Goal: Task Accomplishment & Management: Manage account settings

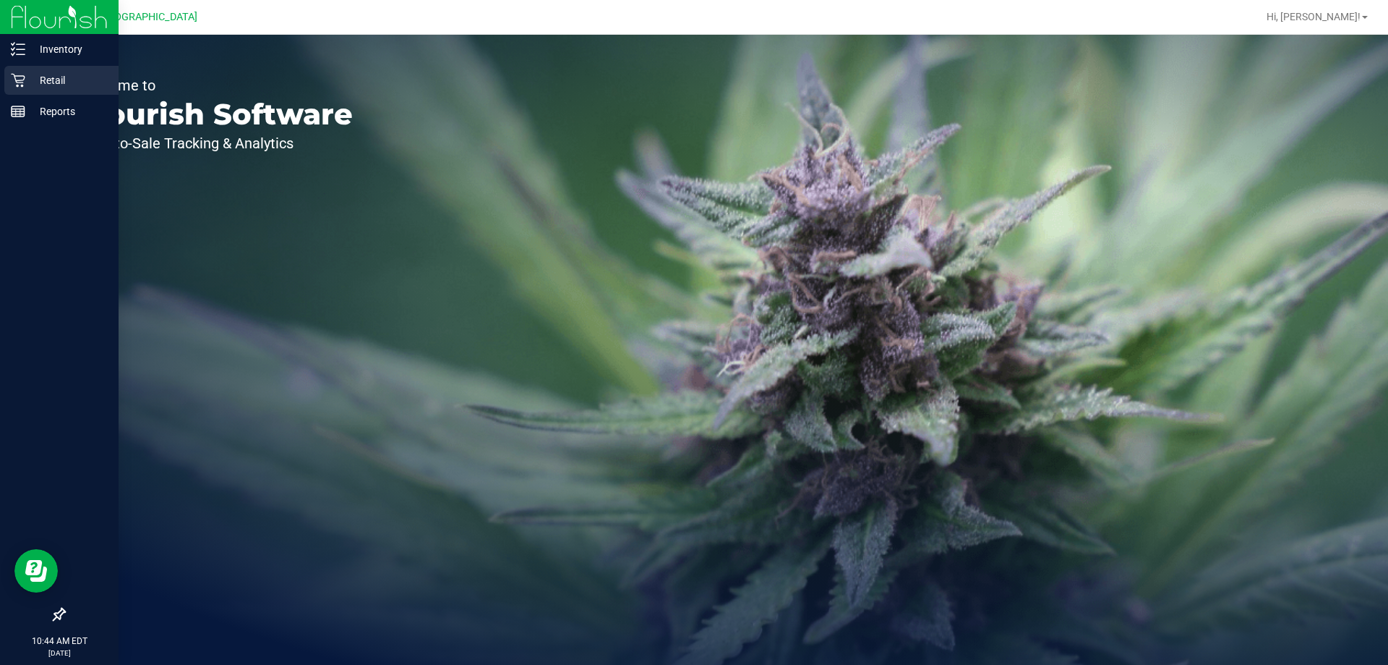
click at [52, 75] on p "Retail" at bounding box center [68, 80] width 87 height 17
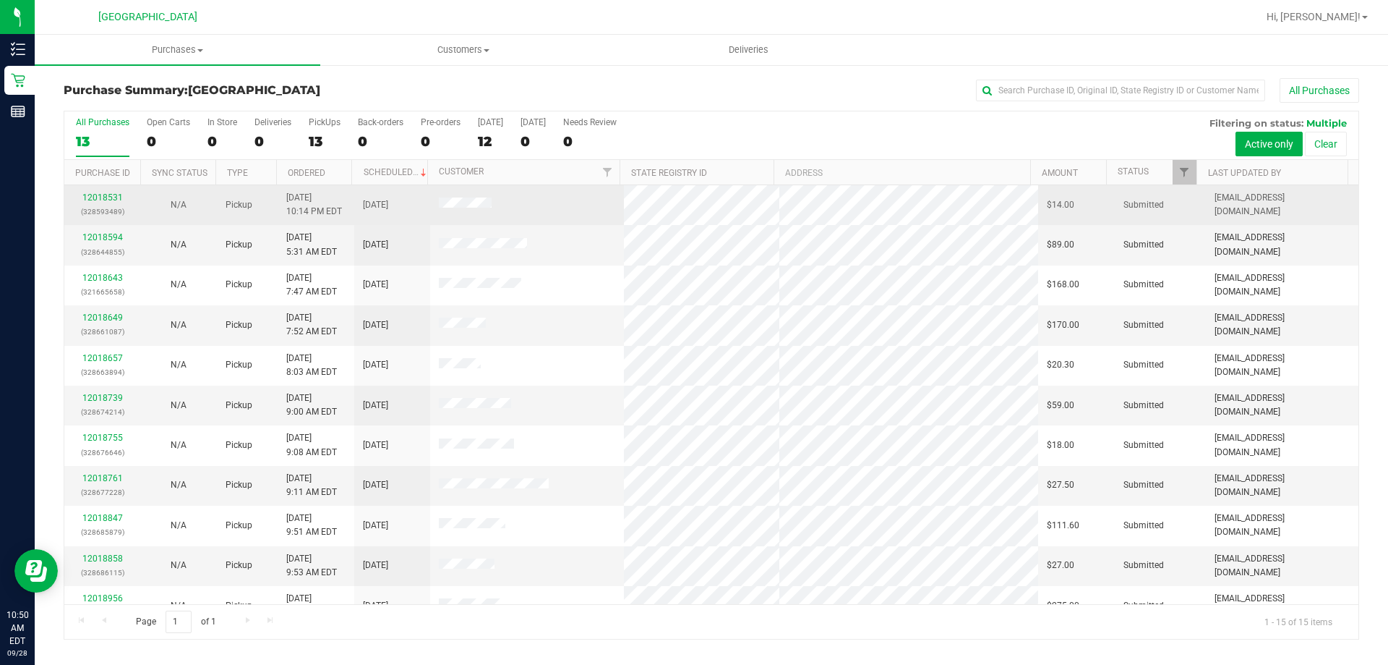
click at [93, 189] on td "12018531 (328593489)" at bounding box center [102, 205] width 76 height 40
click at [108, 195] on link "12018531" at bounding box center [102, 197] width 40 height 10
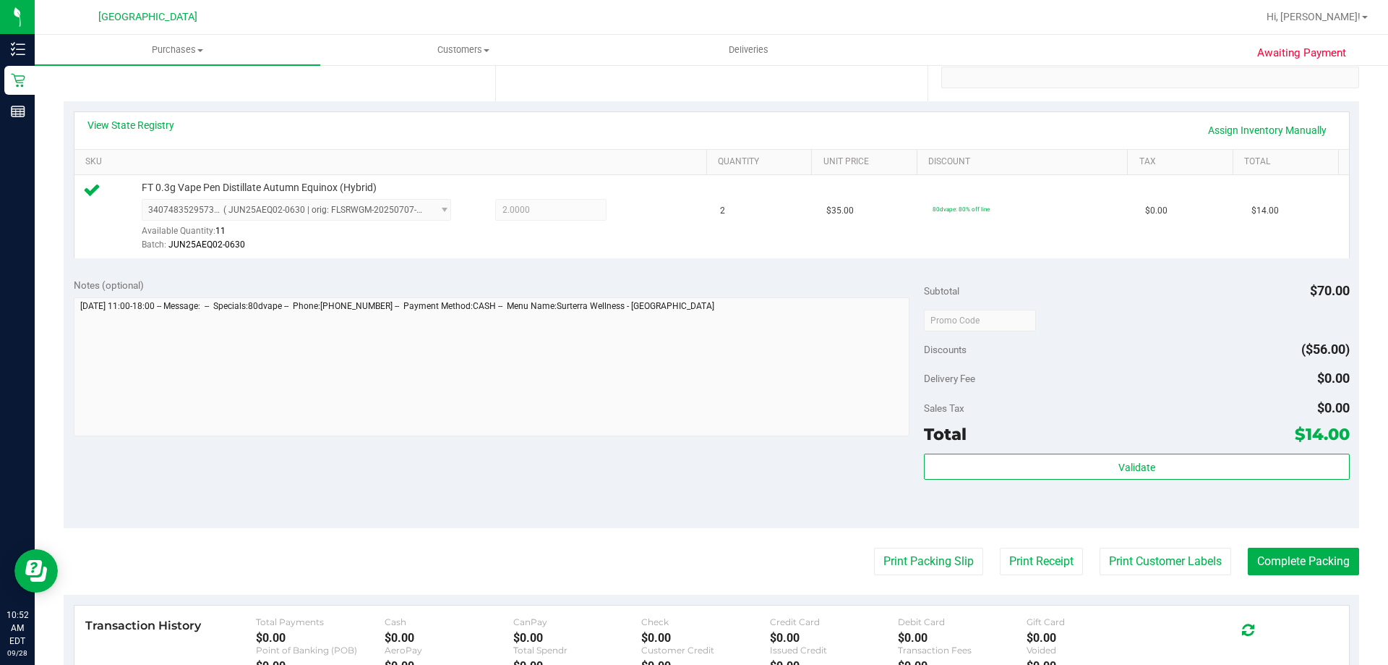
scroll to position [289, 0]
click at [927, 571] on button "Print Packing Slip" at bounding box center [928, 560] width 109 height 27
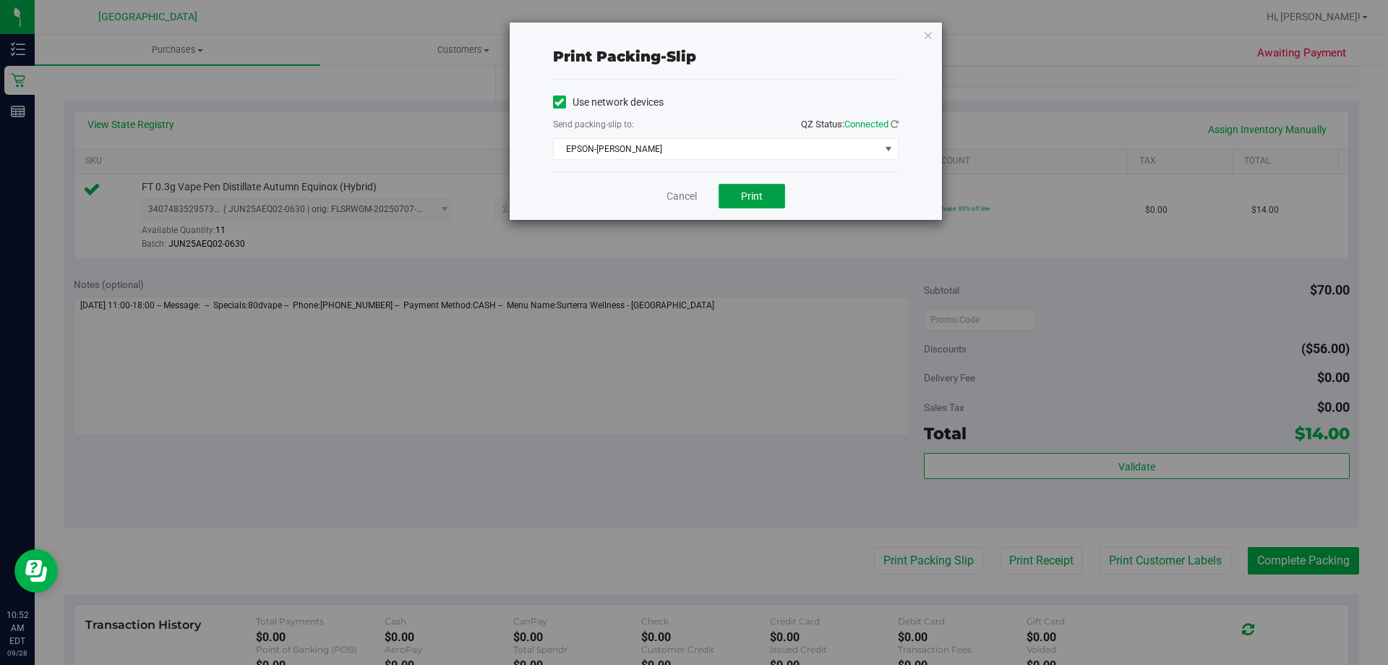
click at [769, 195] on button "Print" at bounding box center [752, 196] width 67 height 25
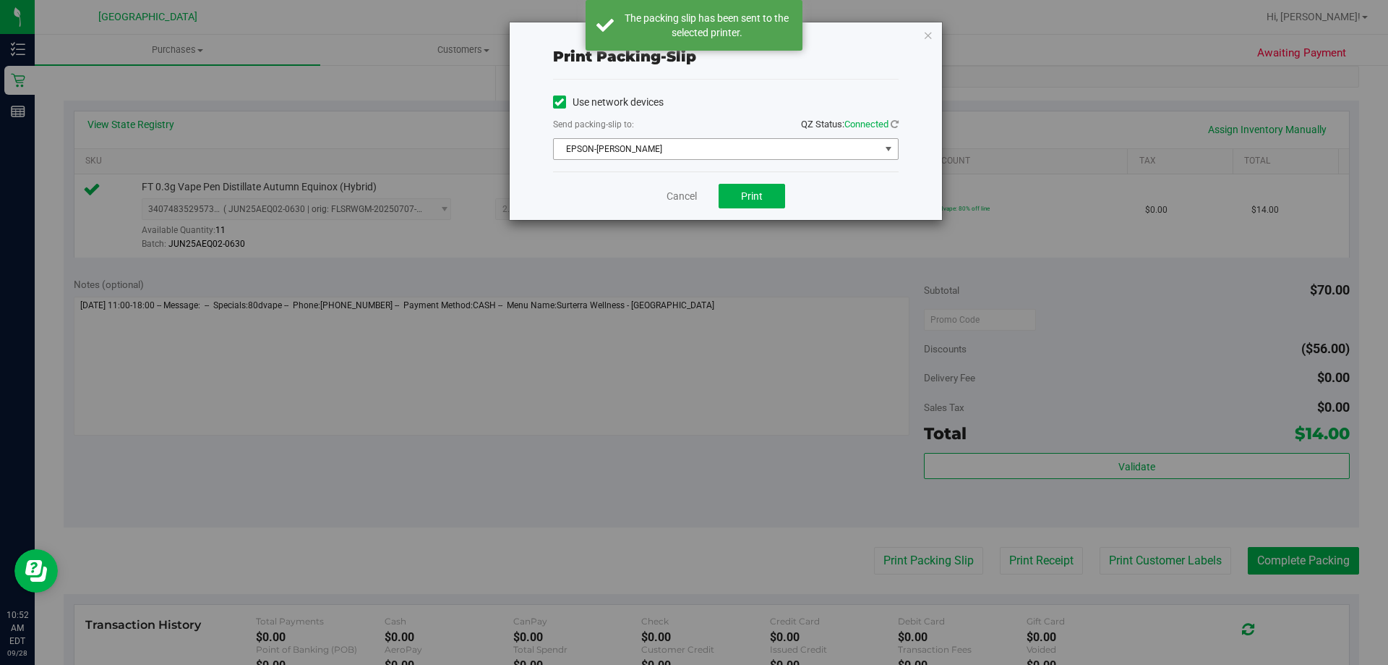
click at [883, 144] on span "select" at bounding box center [889, 149] width 12 height 12
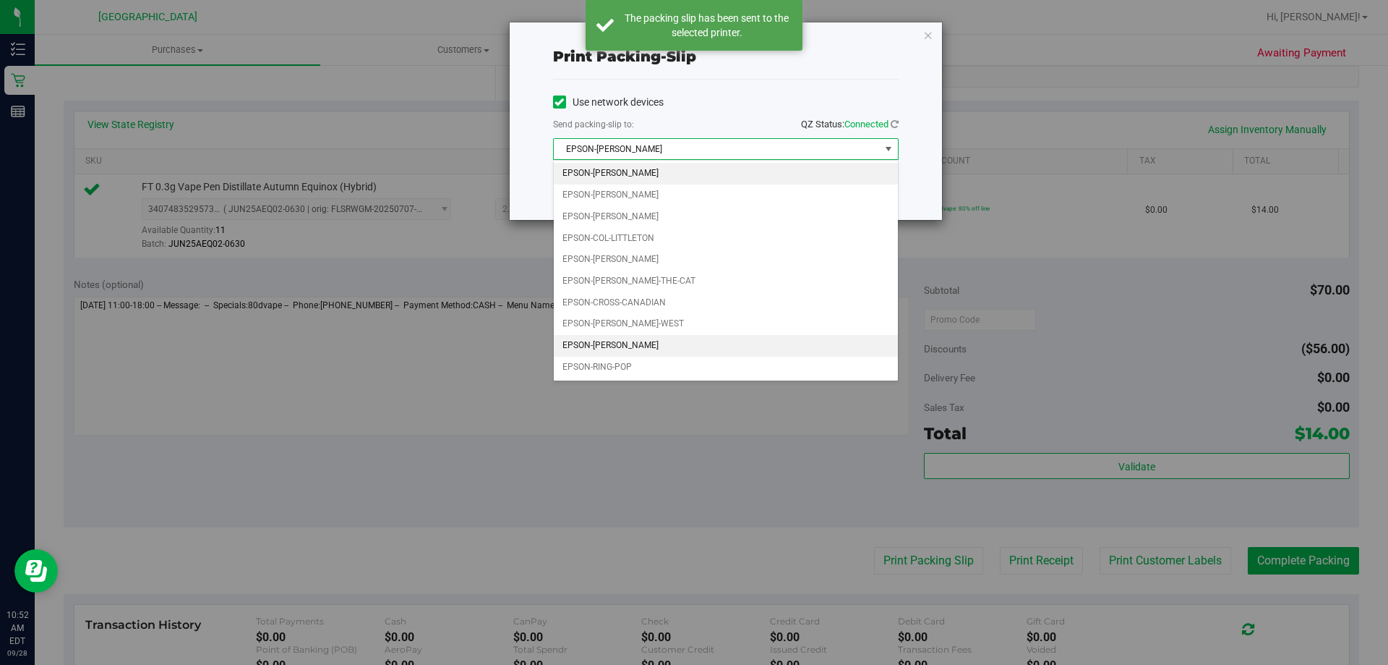
click at [671, 342] on li "EPSON-[PERSON_NAME]" at bounding box center [726, 346] width 344 height 22
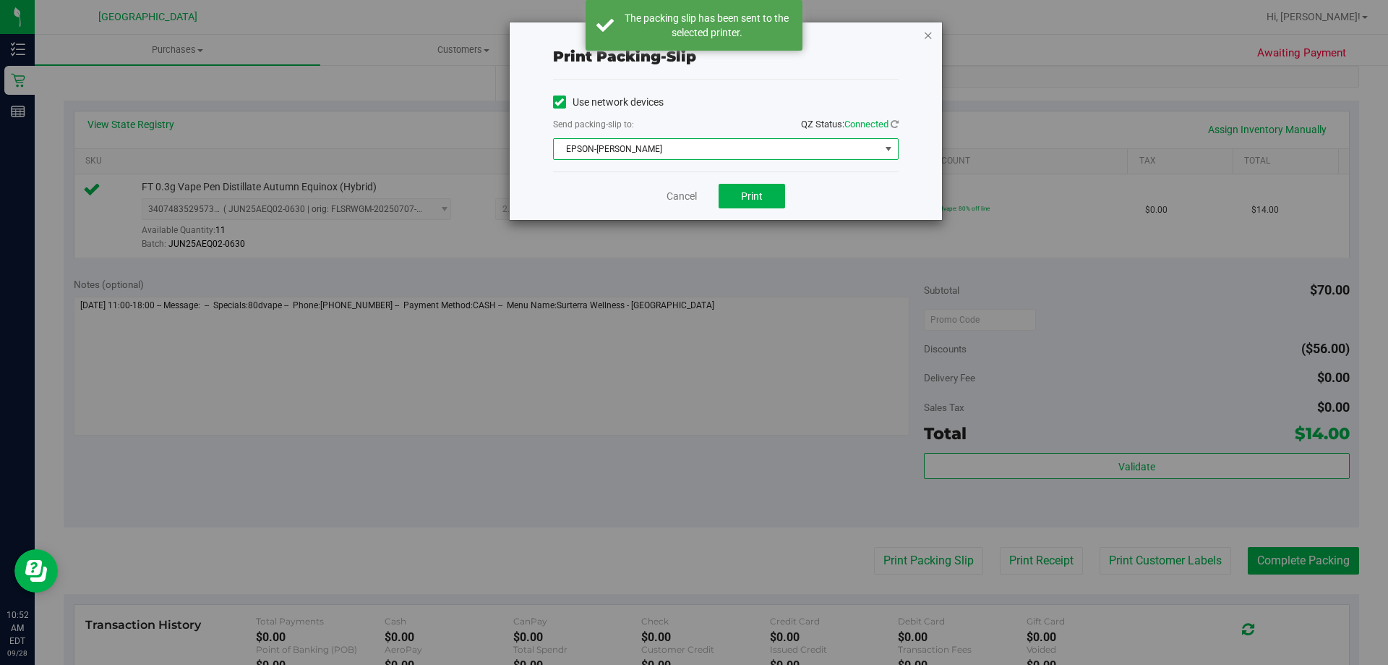
click at [929, 40] on icon "button" at bounding box center [928, 34] width 10 height 17
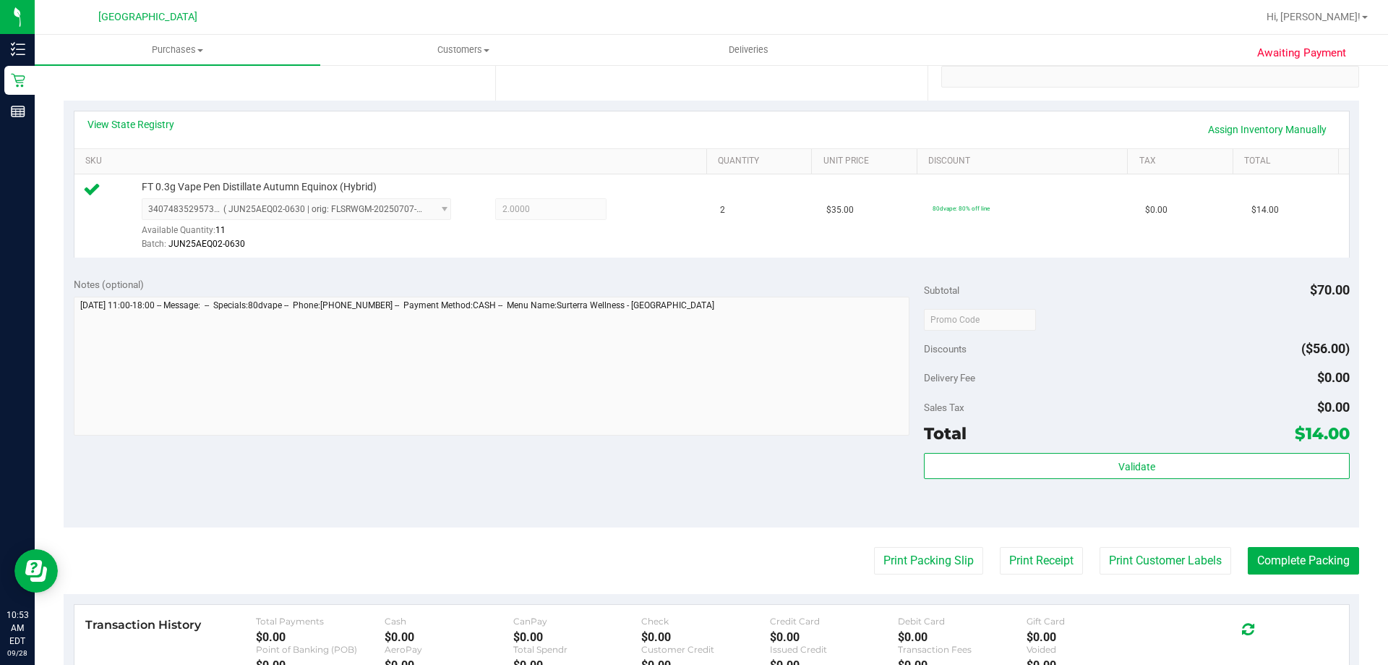
scroll to position [362, 0]
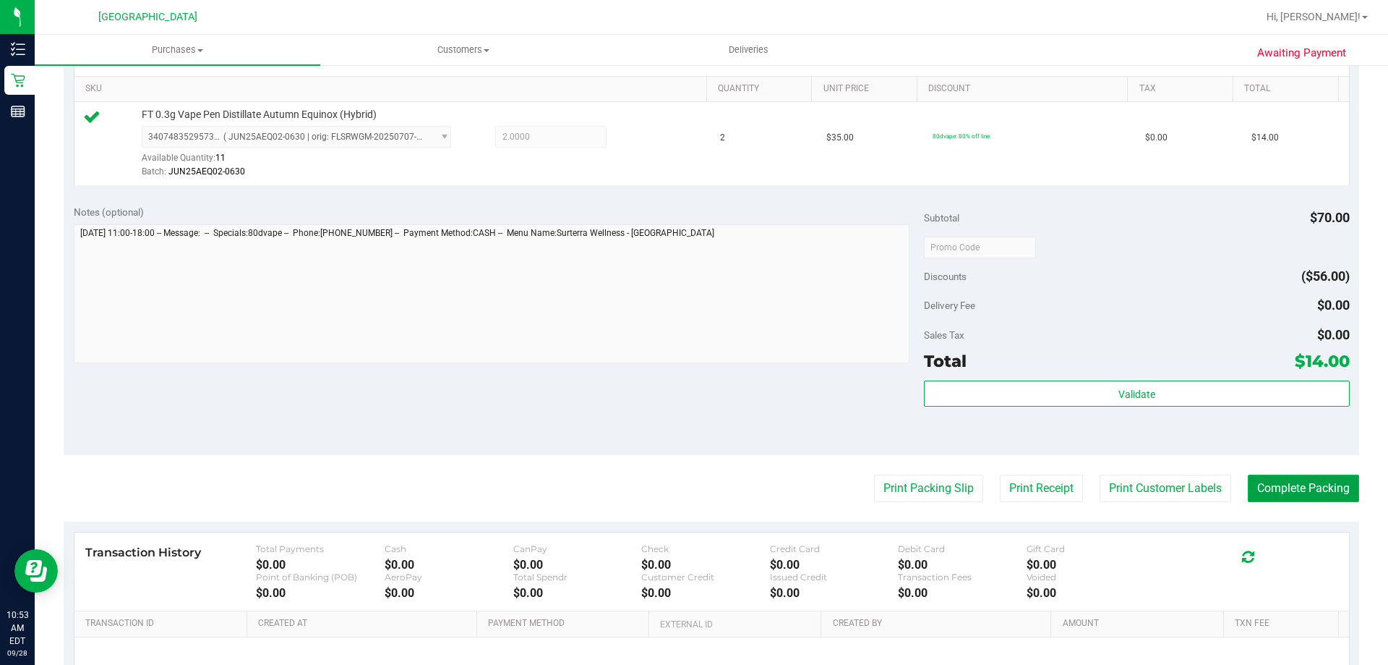
click at [1255, 482] on button "Complete Packing" at bounding box center [1303, 487] width 111 height 27
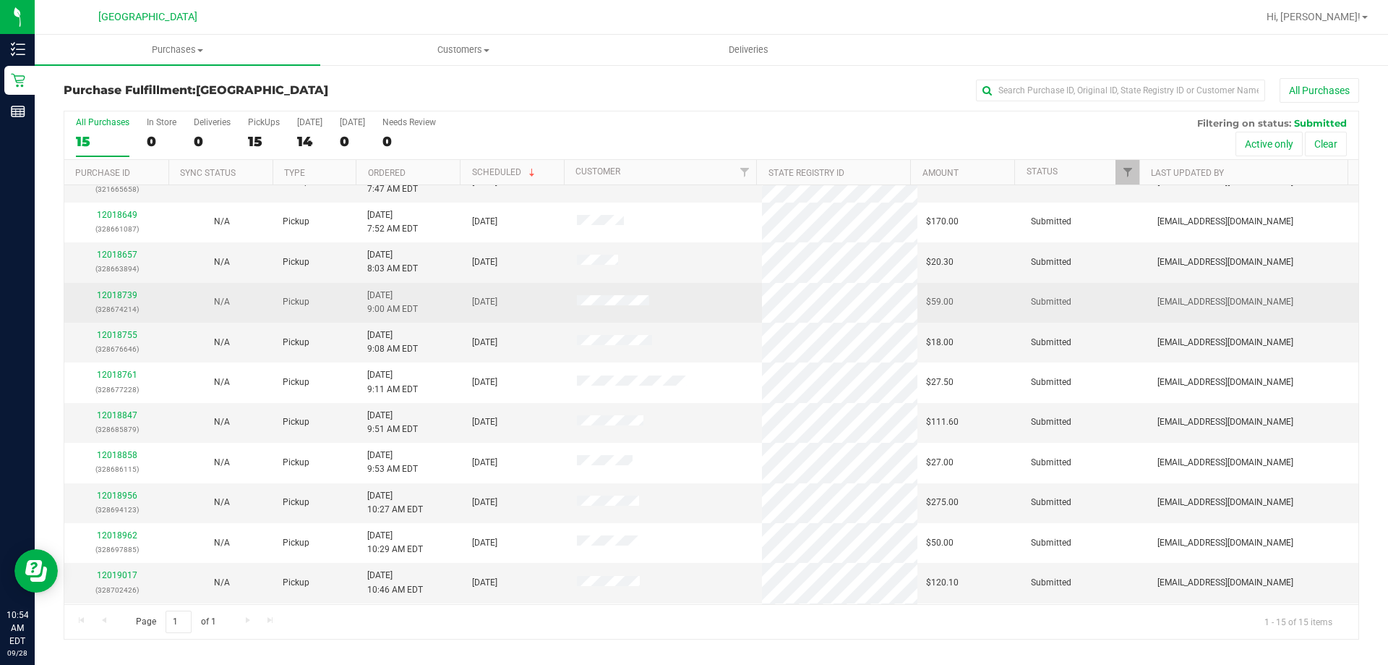
scroll to position [37, 0]
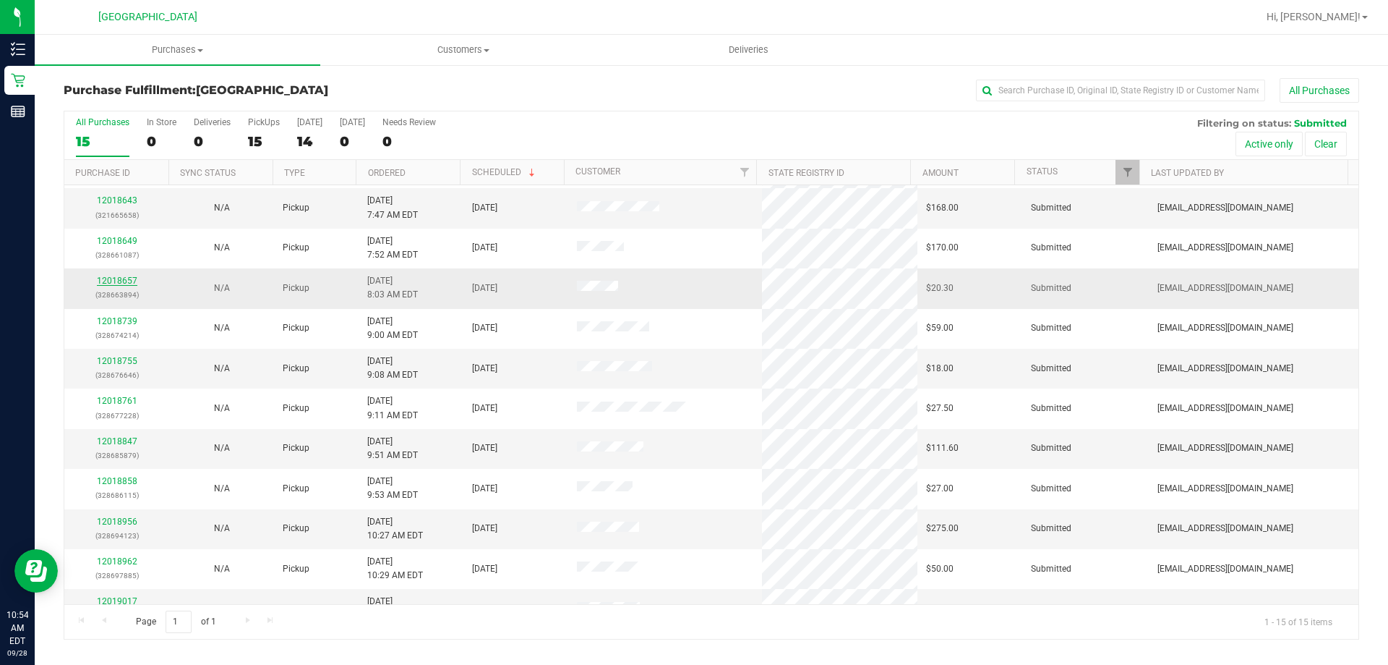
click at [116, 284] on link "12018657" at bounding box center [117, 280] width 40 height 10
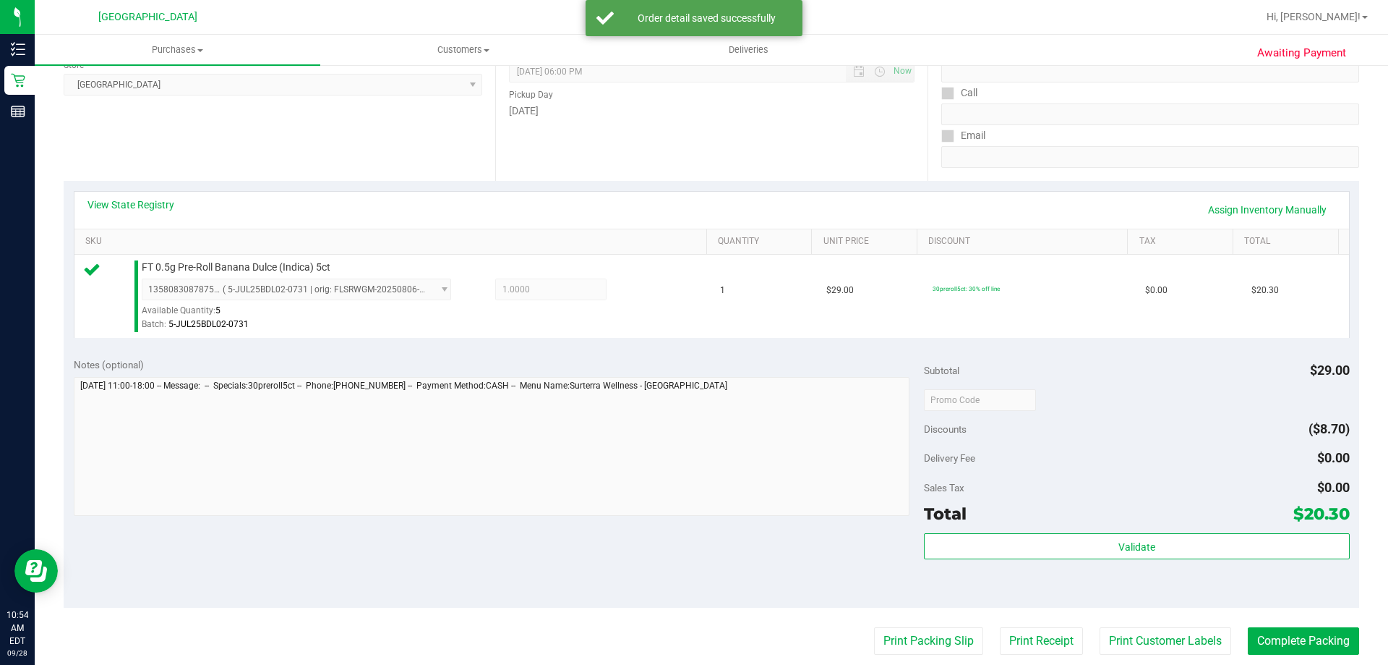
scroll to position [289, 0]
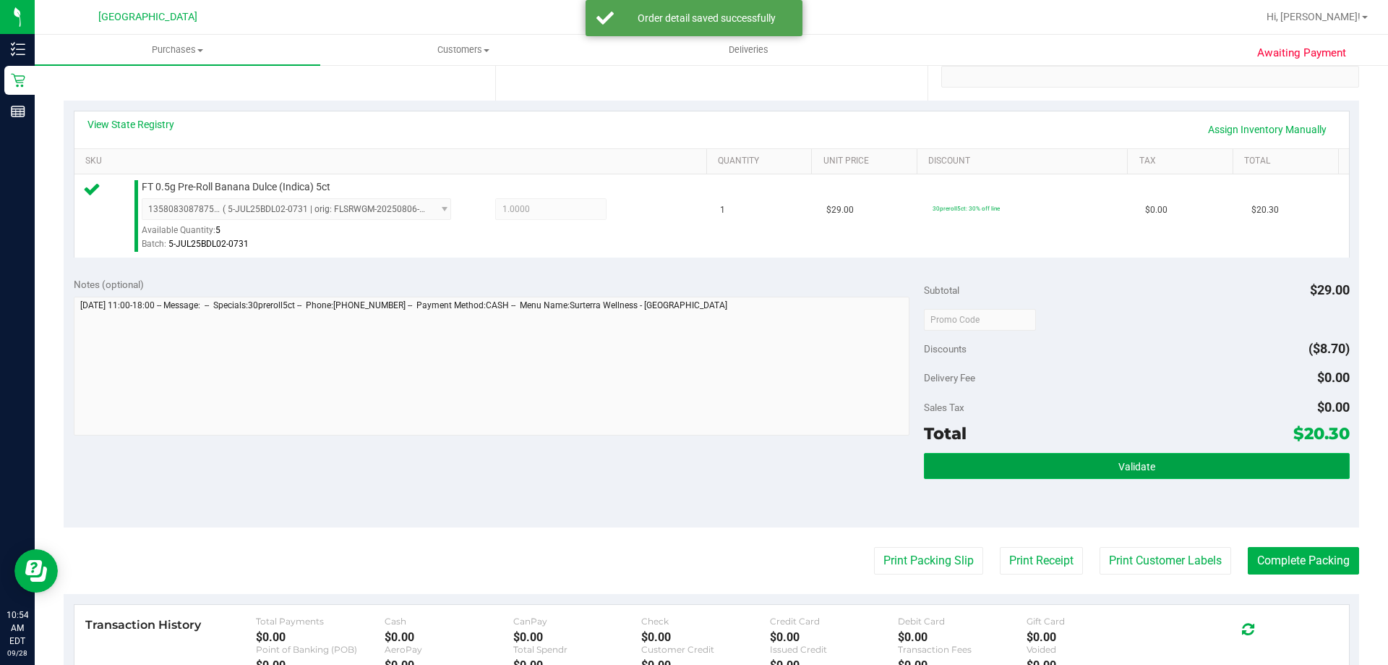
click at [1041, 474] on button "Validate" at bounding box center [1136, 466] width 425 height 26
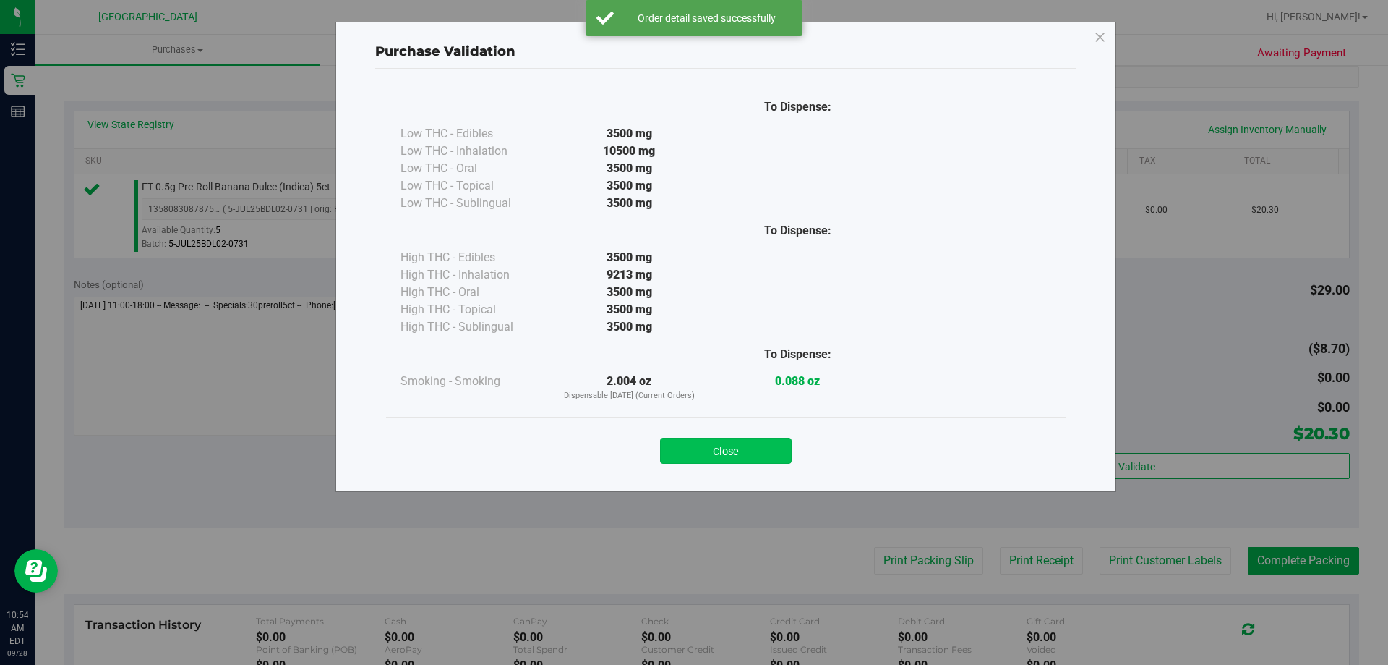
click at [776, 459] on button "Close" at bounding box center [726, 450] width 132 height 26
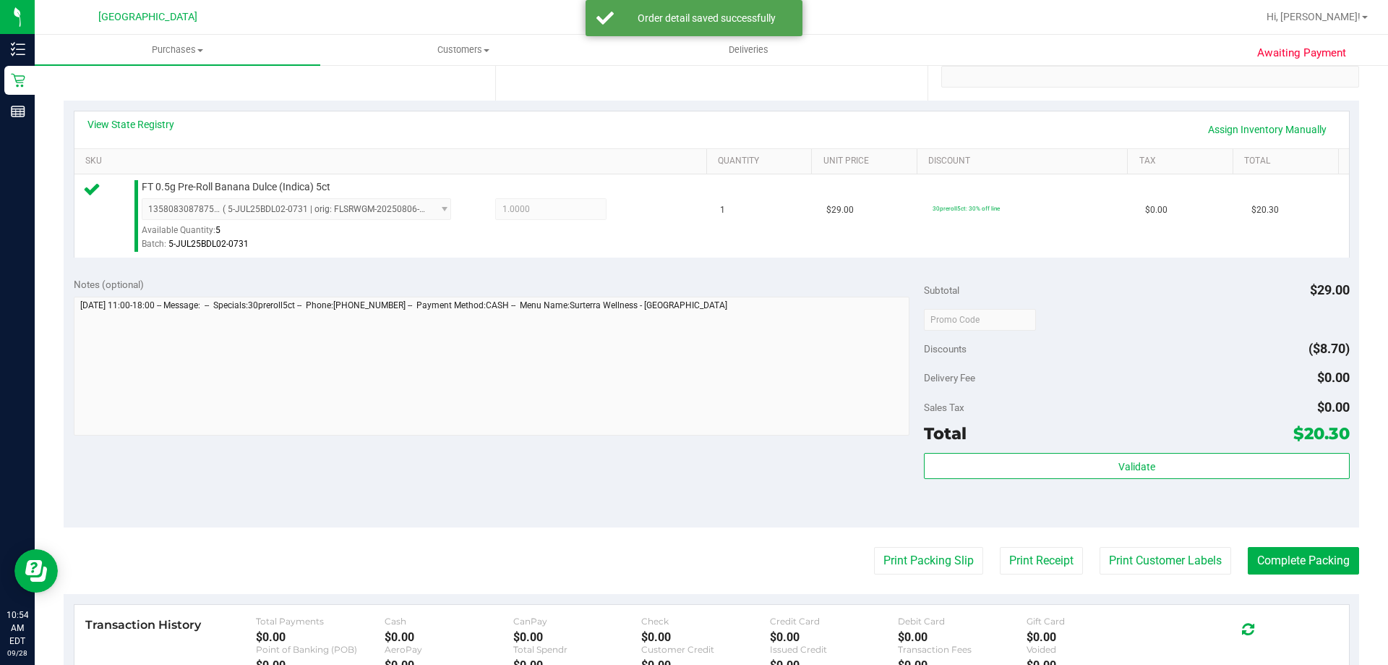
click at [910, 579] on purchase-details "Back Edit Purchase Cancel Purchase View Profile # 12018657 BioTrack ID: - Submi…" at bounding box center [712, 326] width 1296 height 1075
click at [915, 571] on button "Print Packing Slip" at bounding box center [928, 560] width 109 height 27
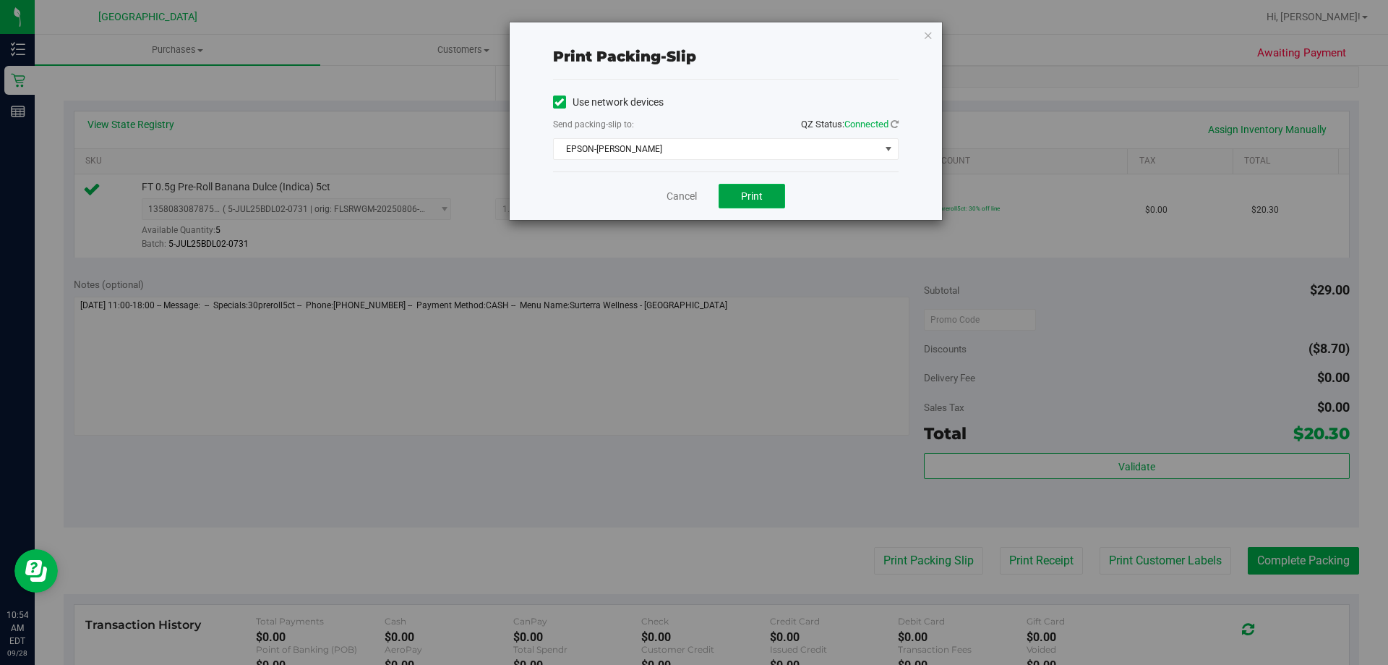
click at [765, 207] on button "Print" at bounding box center [752, 196] width 67 height 25
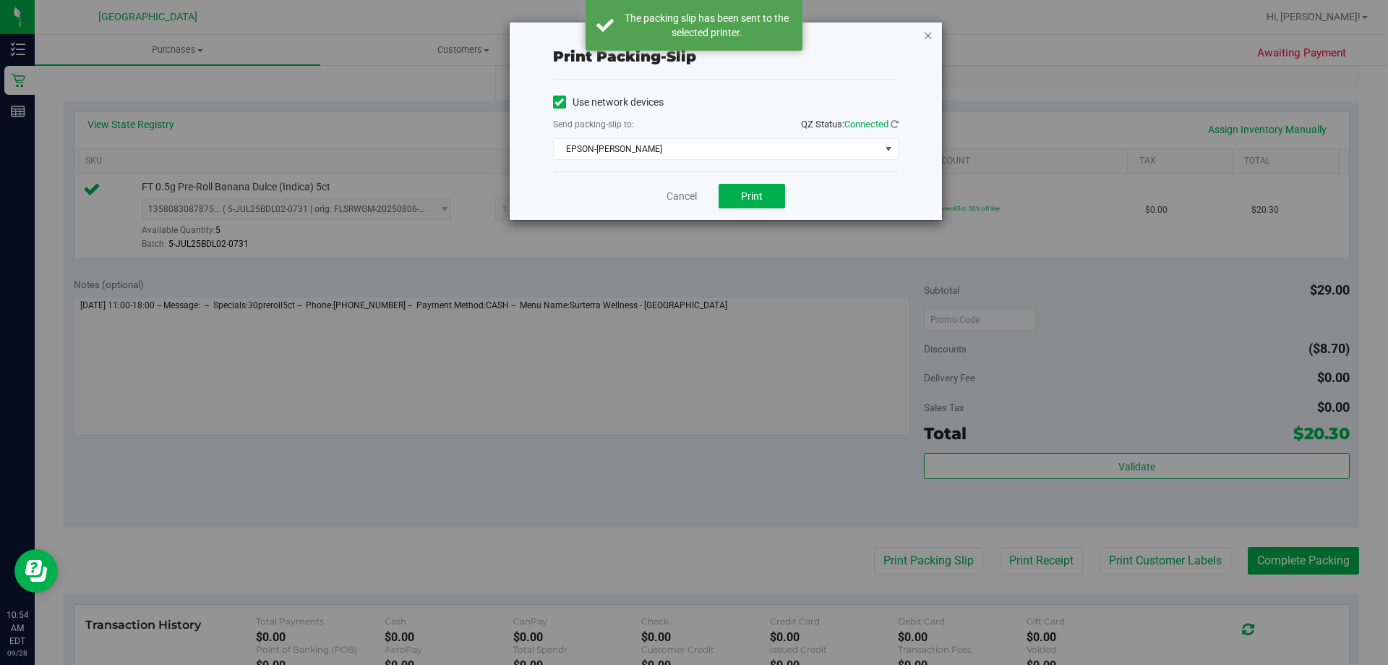
click at [926, 27] on icon "button" at bounding box center [928, 34] width 10 height 17
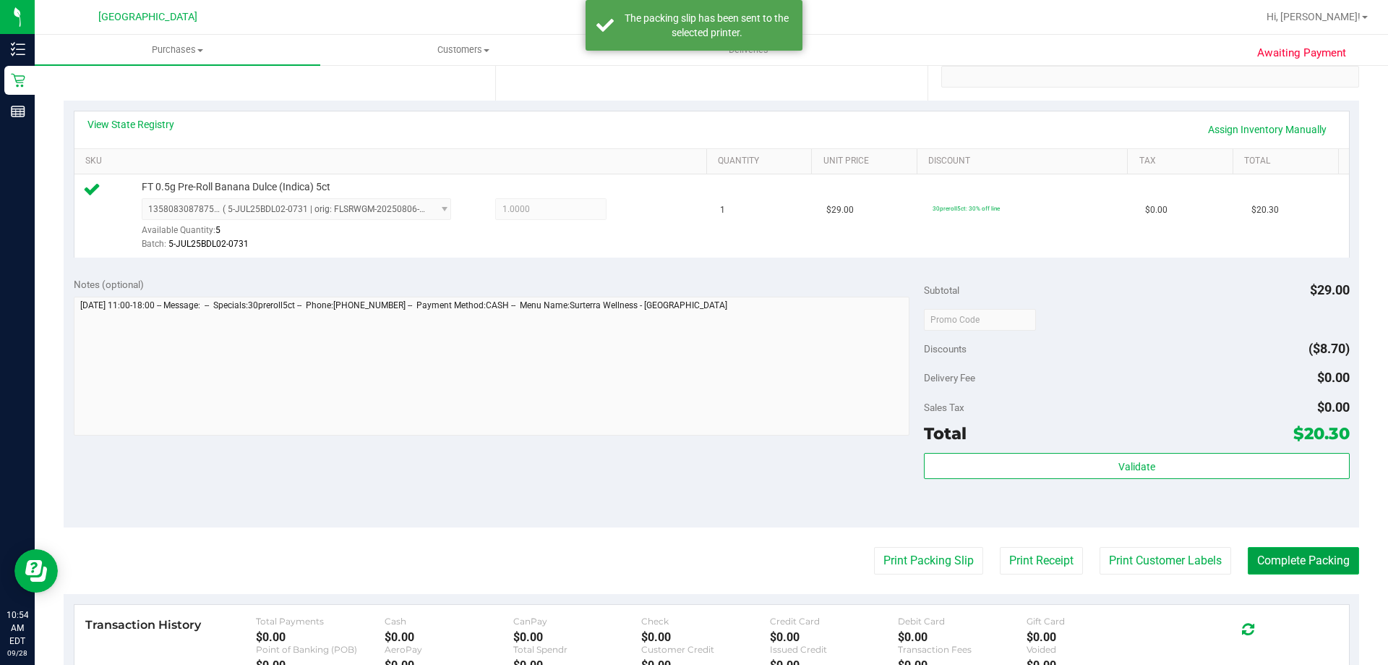
click at [1325, 558] on button "Complete Packing" at bounding box center [1303, 560] width 111 height 27
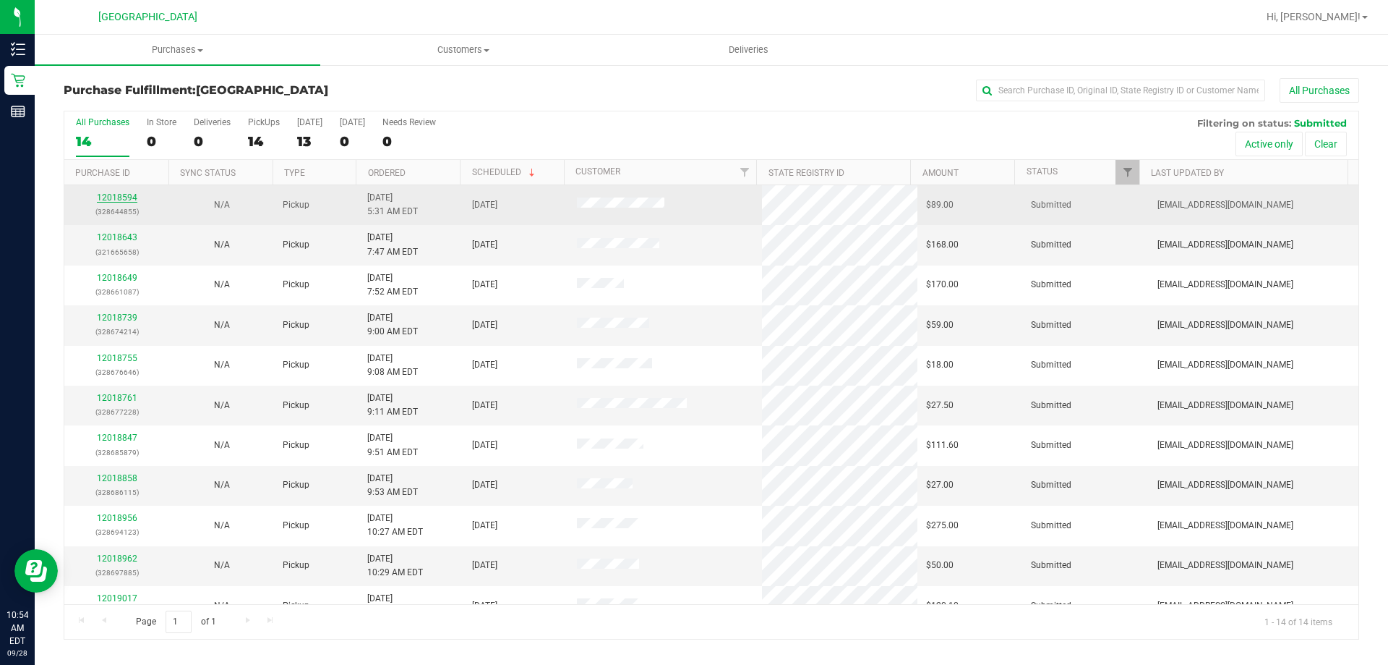
click at [115, 192] on link "12018594" at bounding box center [117, 197] width 40 height 10
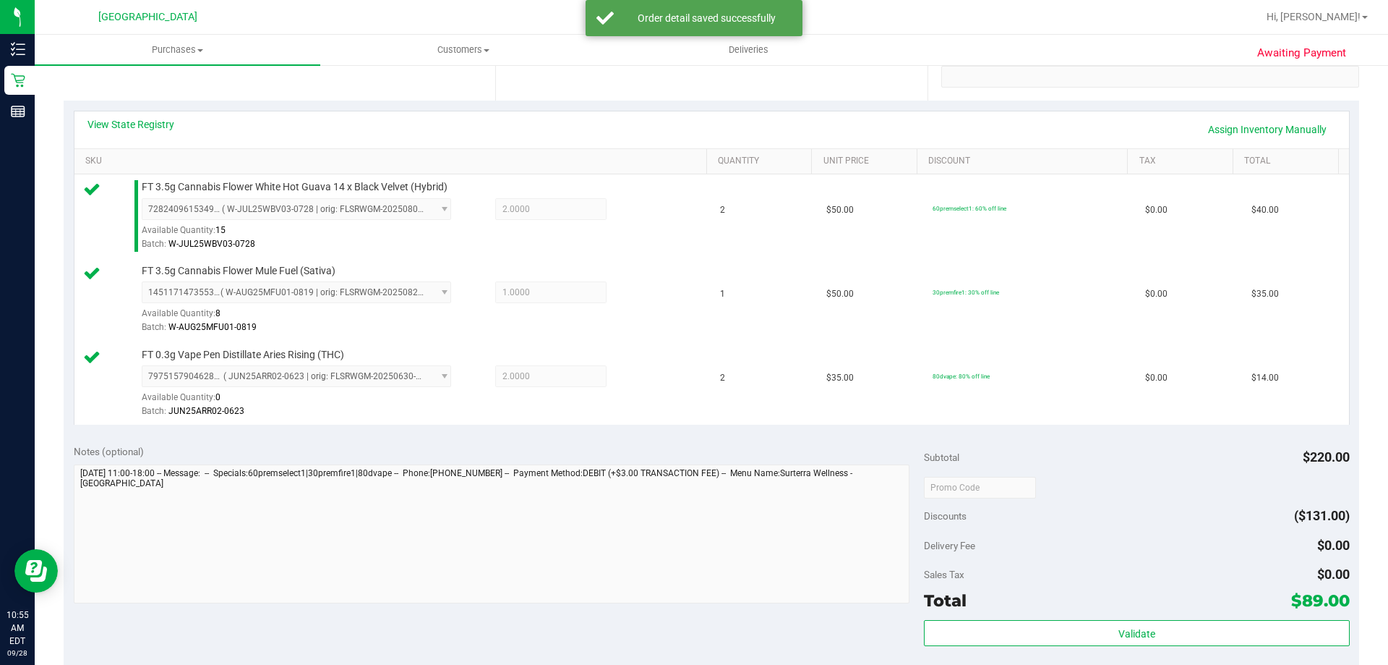
scroll to position [362, 0]
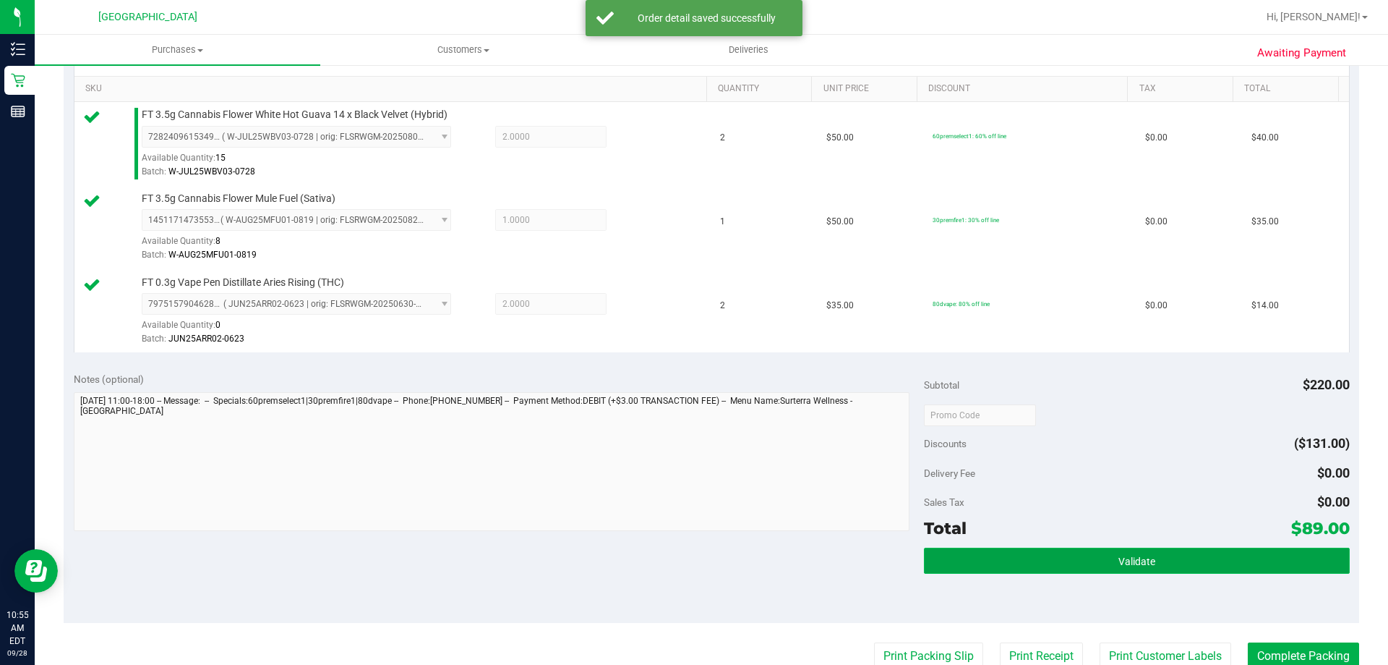
click at [1067, 556] on button "Validate" at bounding box center [1136, 560] width 425 height 26
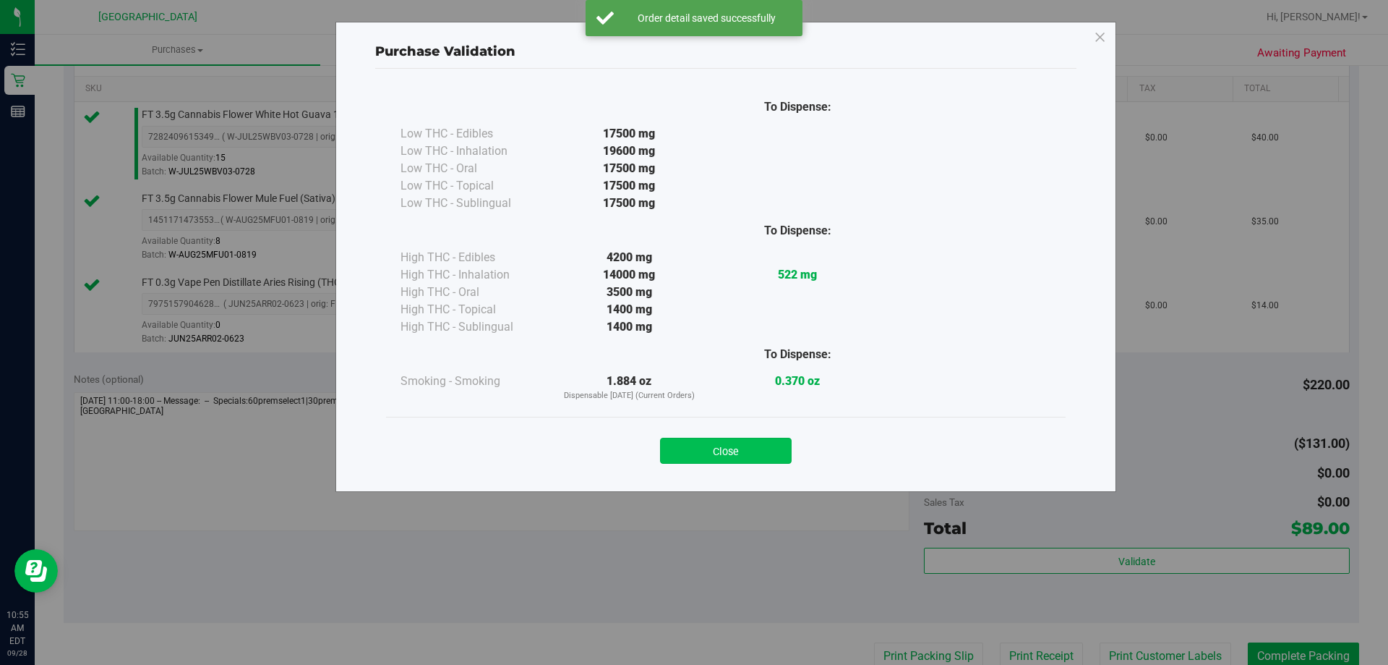
click at [729, 458] on button "Close" at bounding box center [726, 450] width 132 height 26
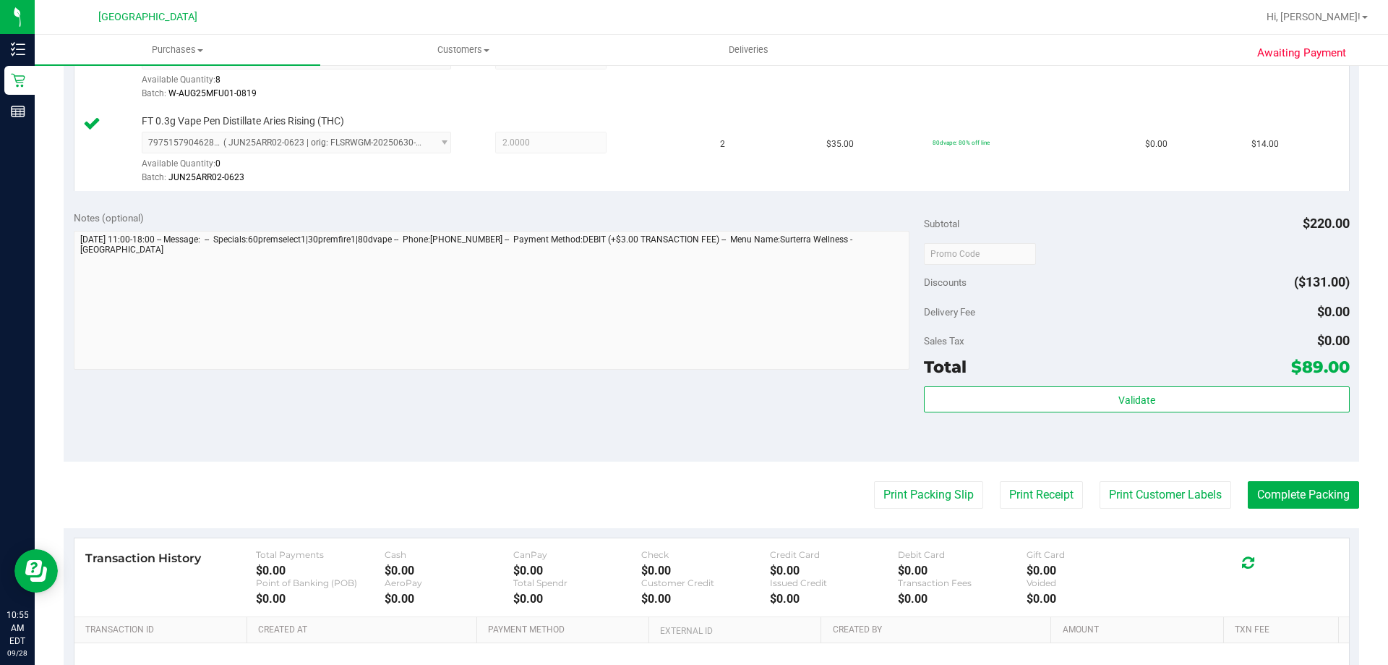
scroll to position [506, 0]
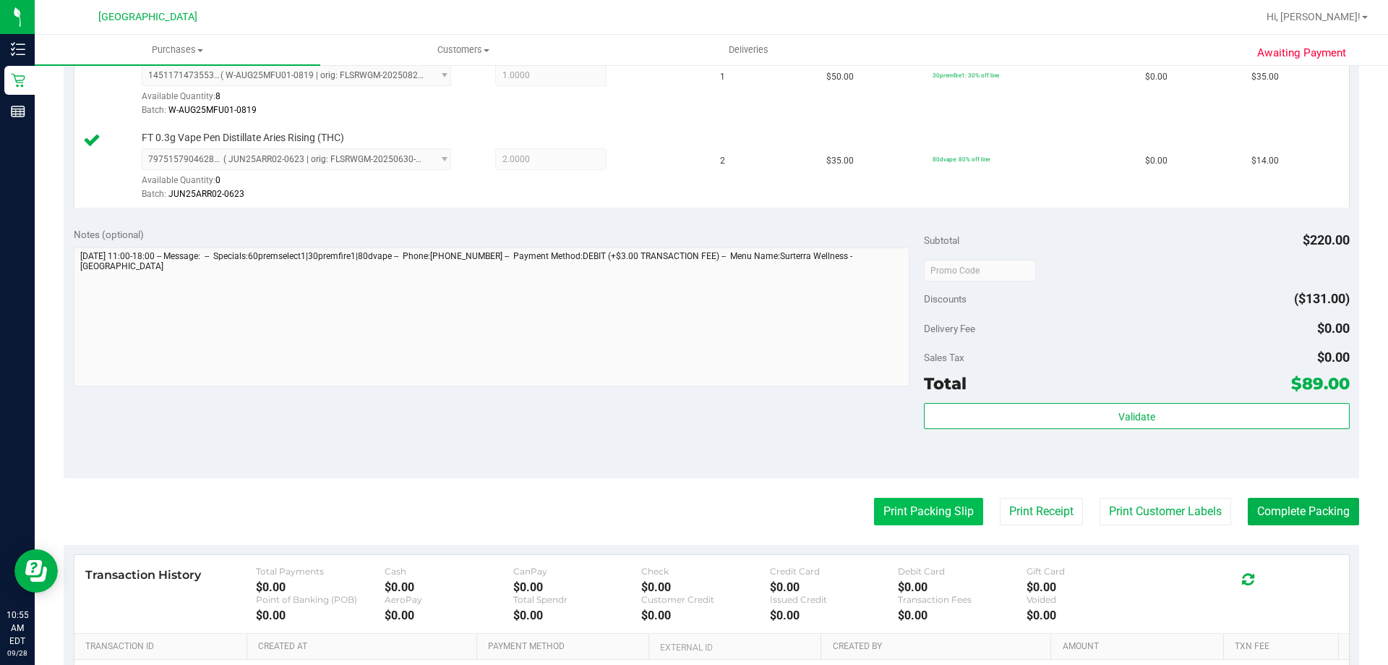
click at [926, 508] on button "Print Packing Slip" at bounding box center [928, 510] width 109 height 27
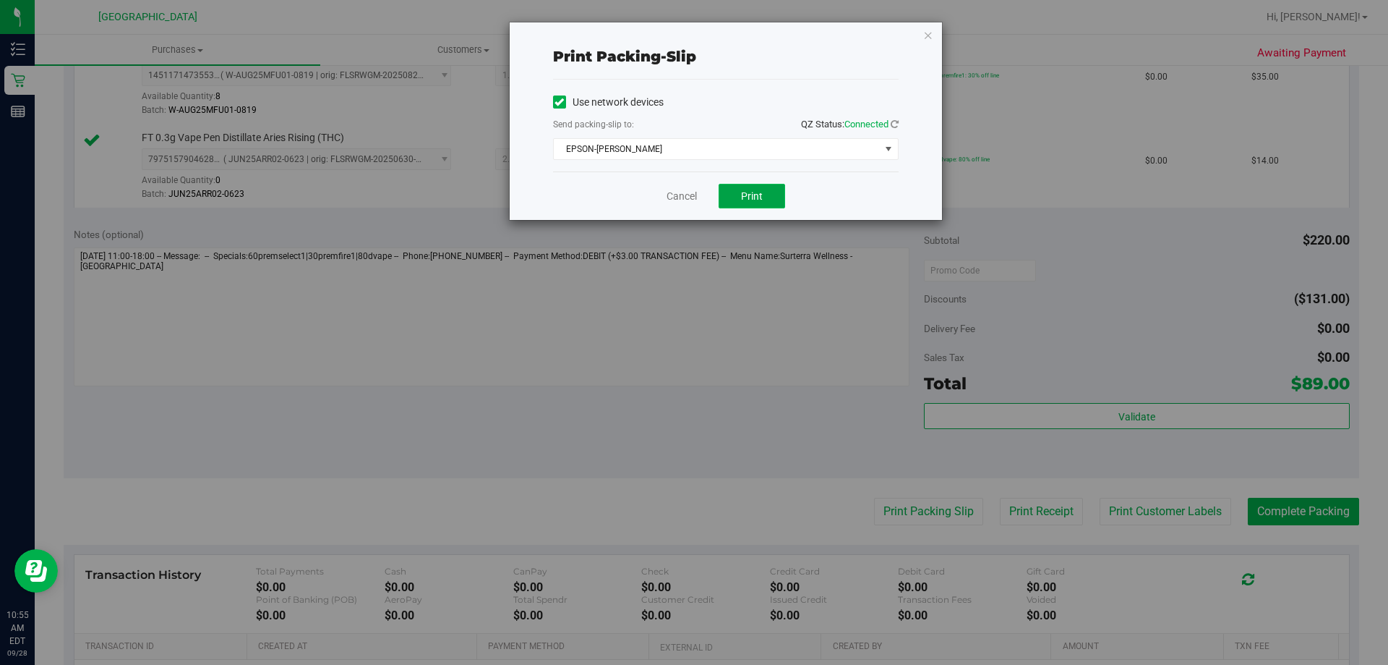
click at [750, 190] on span "Print" at bounding box center [752, 196] width 22 height 12
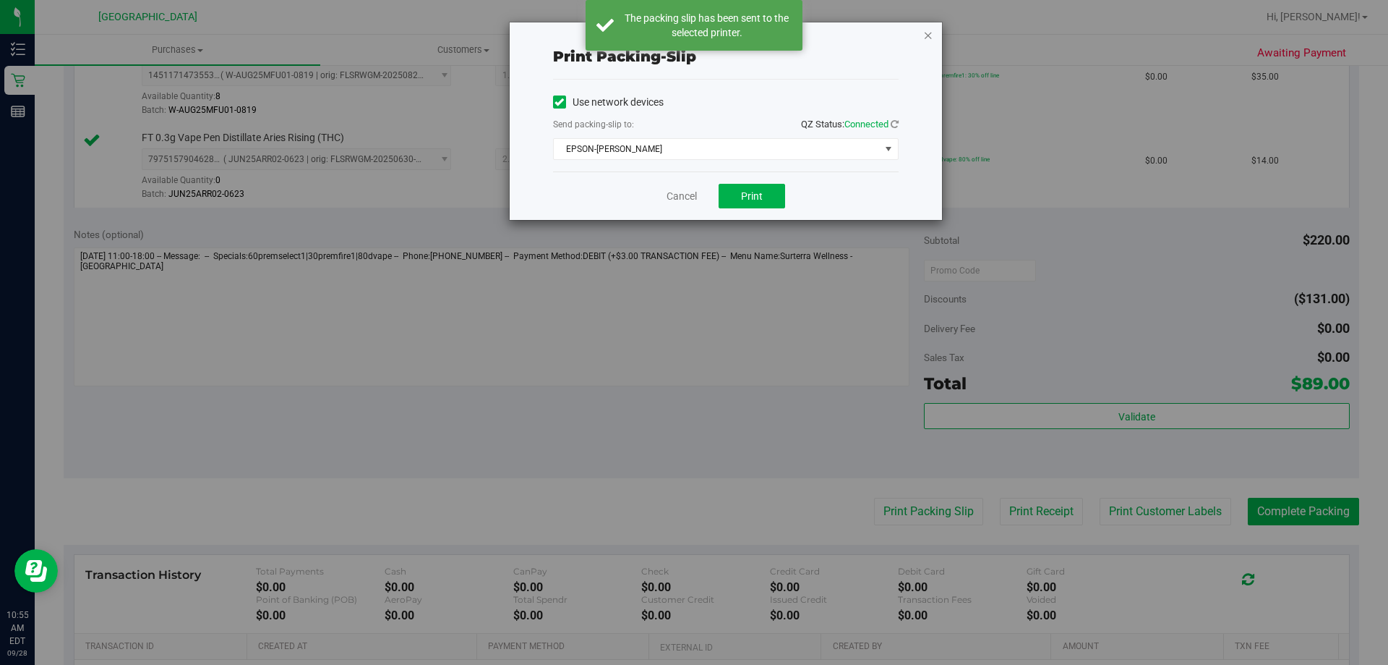
click at [928, 34] on icon "button" at bounding box center [928, 34] width 10 height 17
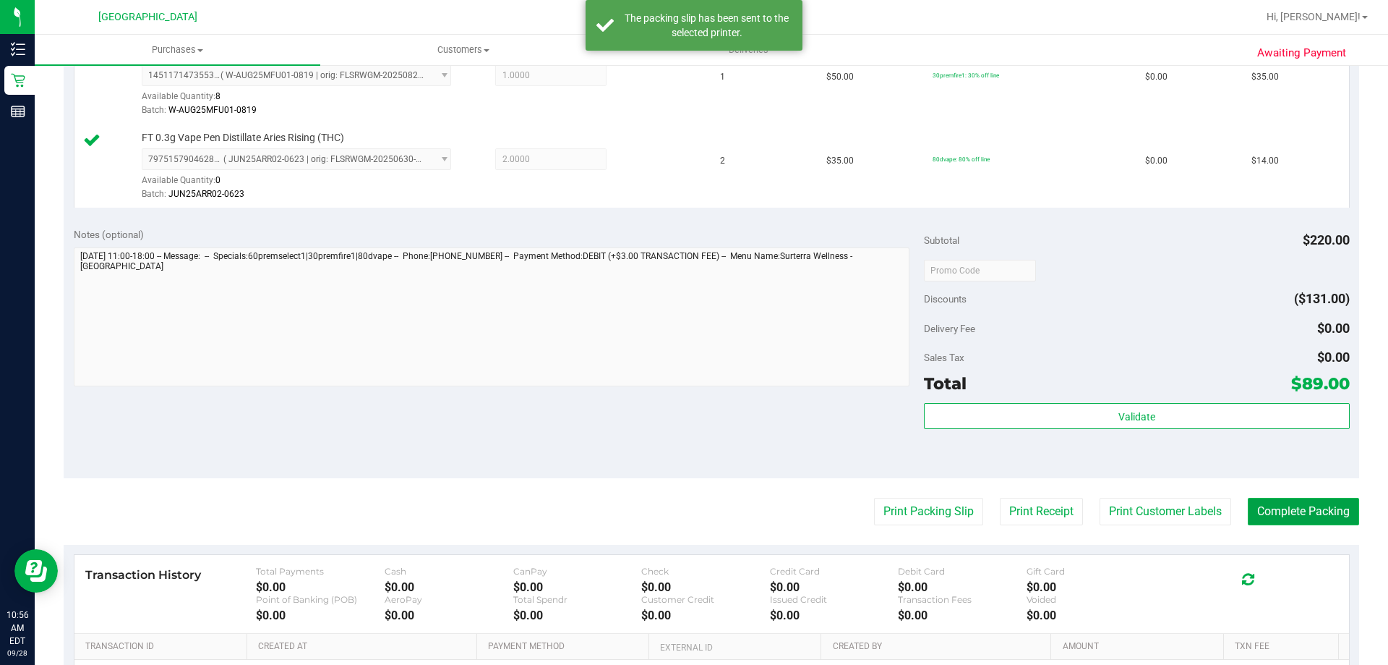
click at [1299, 503] on button "Complete Packing" at bounding box center [1303, 510] width 111 height 27
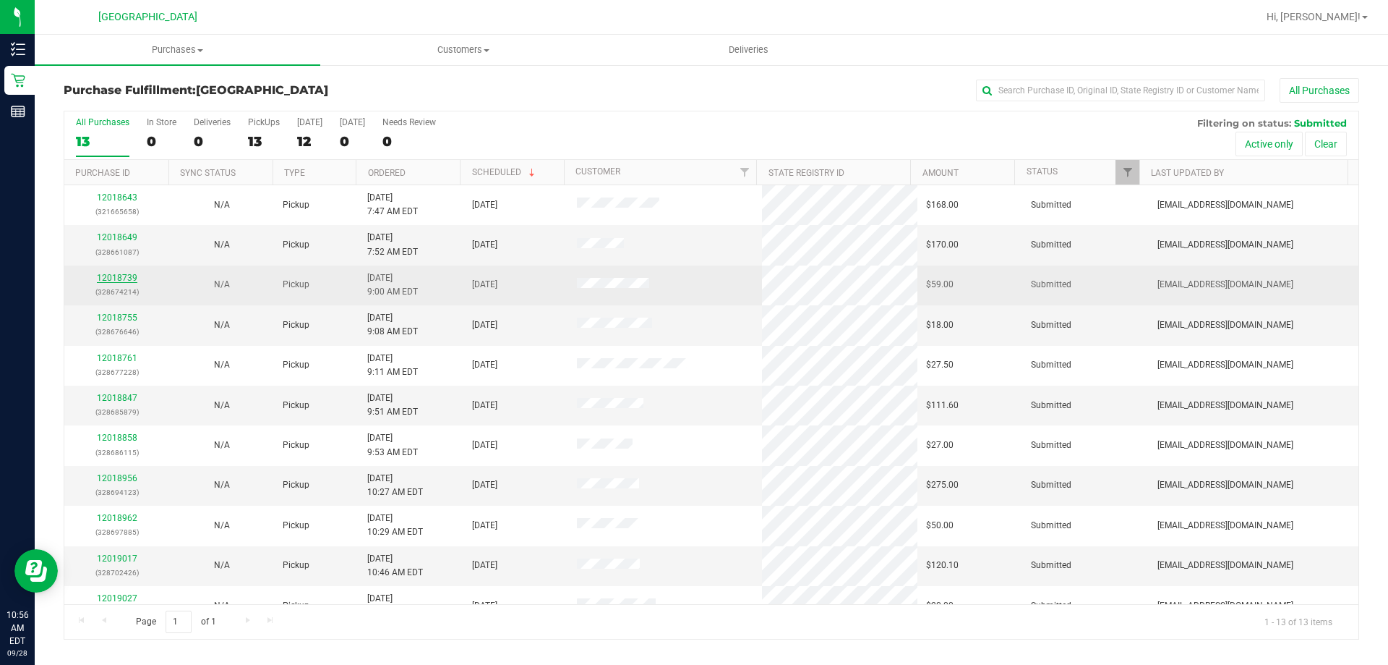
click at [115, 281] on link "12018739" at bounding box center [117, 278] width 40 height 10
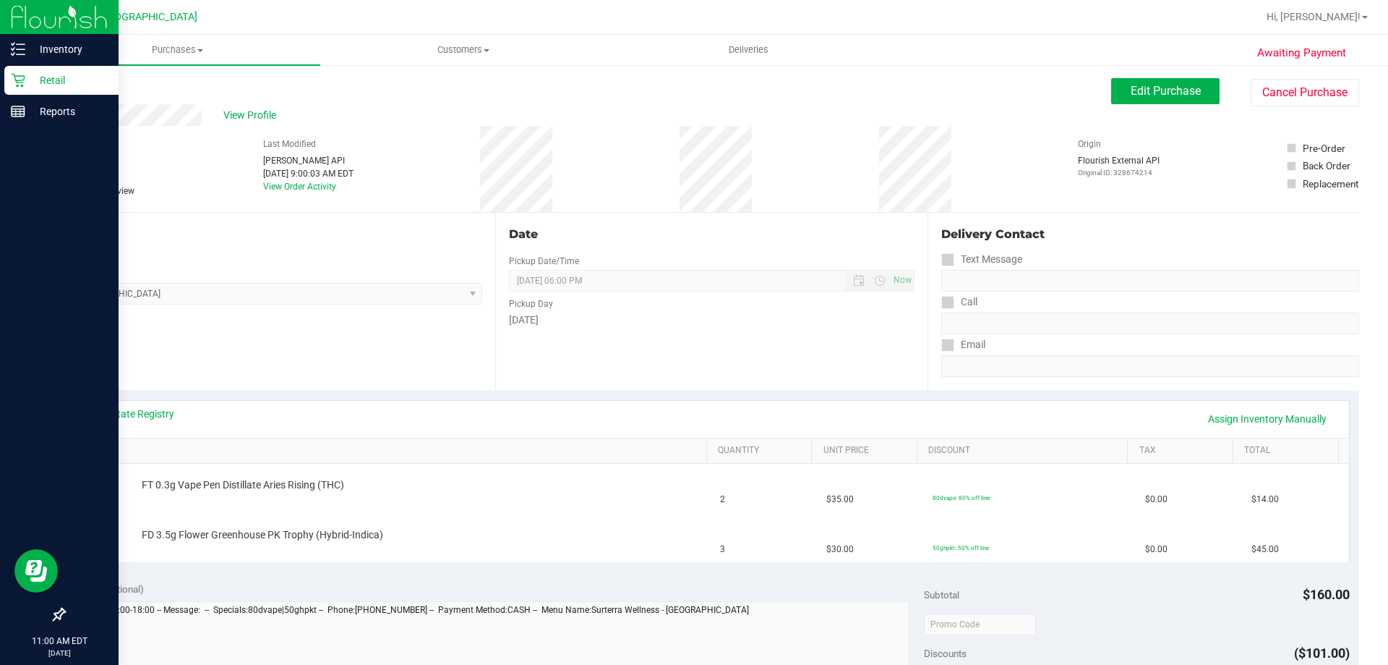
click at [78, 80] on p "Retail" at bounding box center [68, 80] width 87 height 17
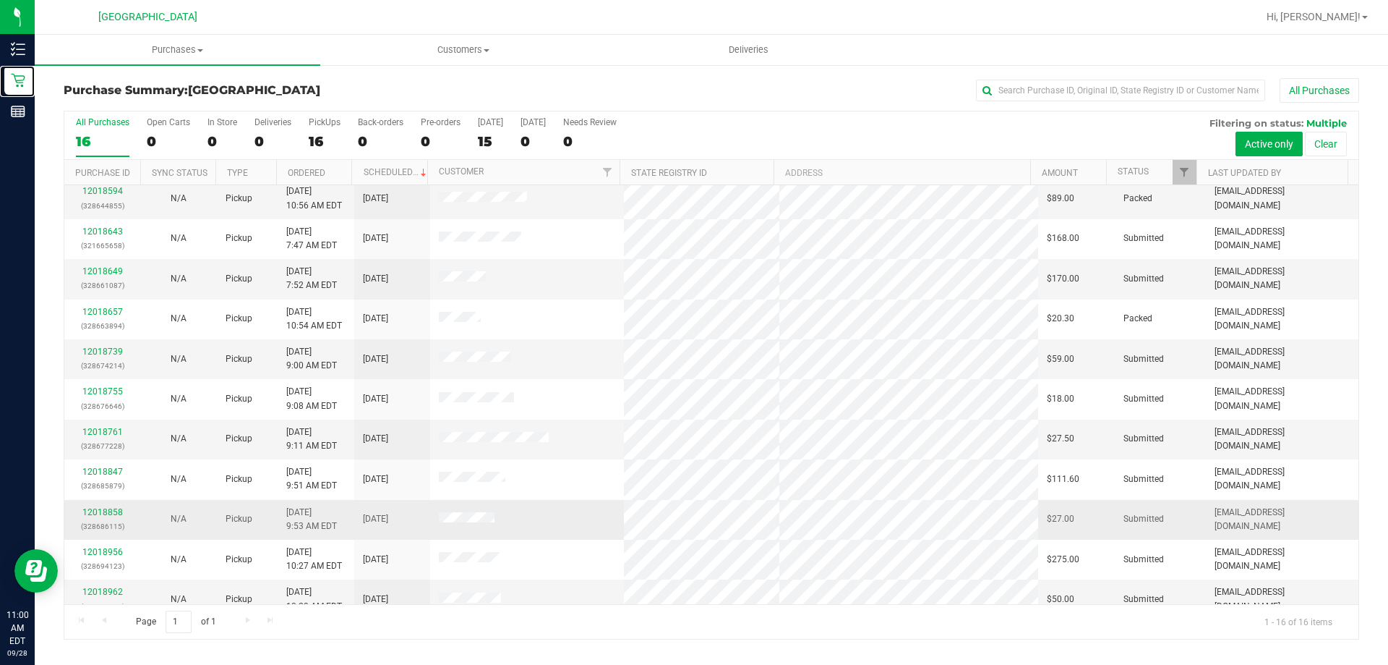
scroll to position [72, 0]
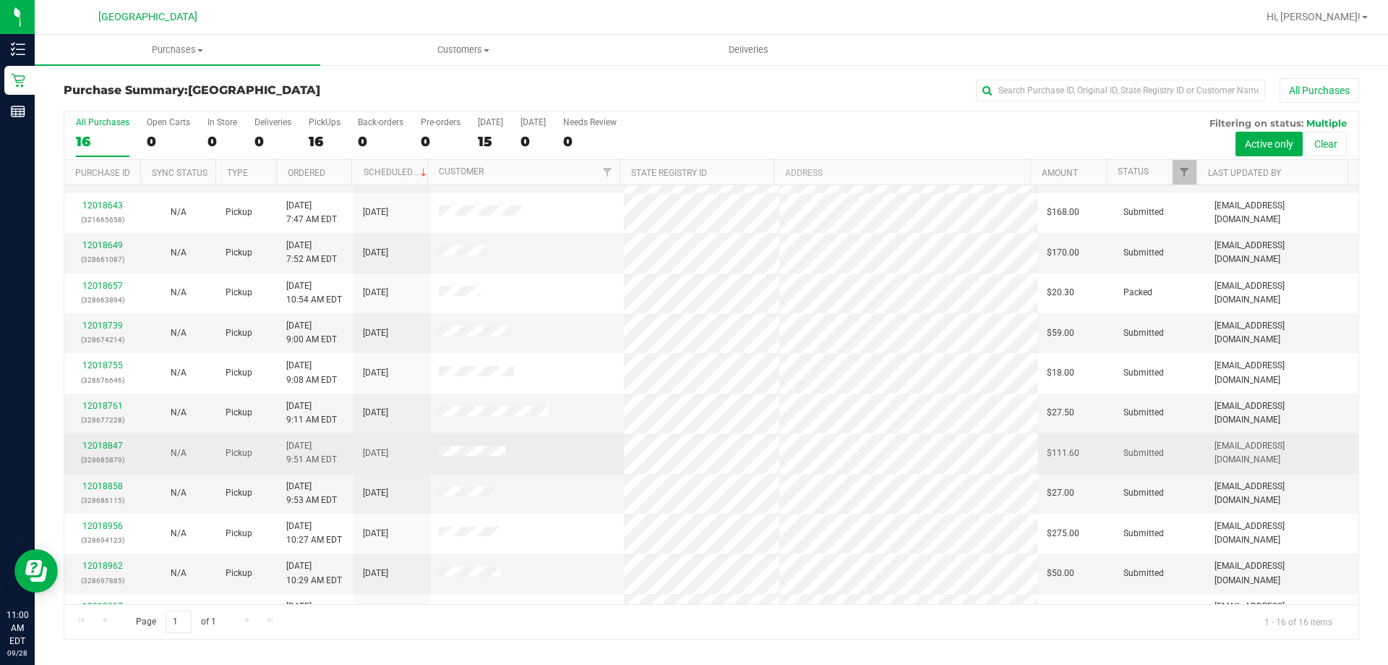
click at [98, 440] on div "12018847 (328685879)" at bounding box center [102, 452] width 59 height 27
click at [116, 444] on link "12018847" at bounding box center [102, 445] width 40 height 10
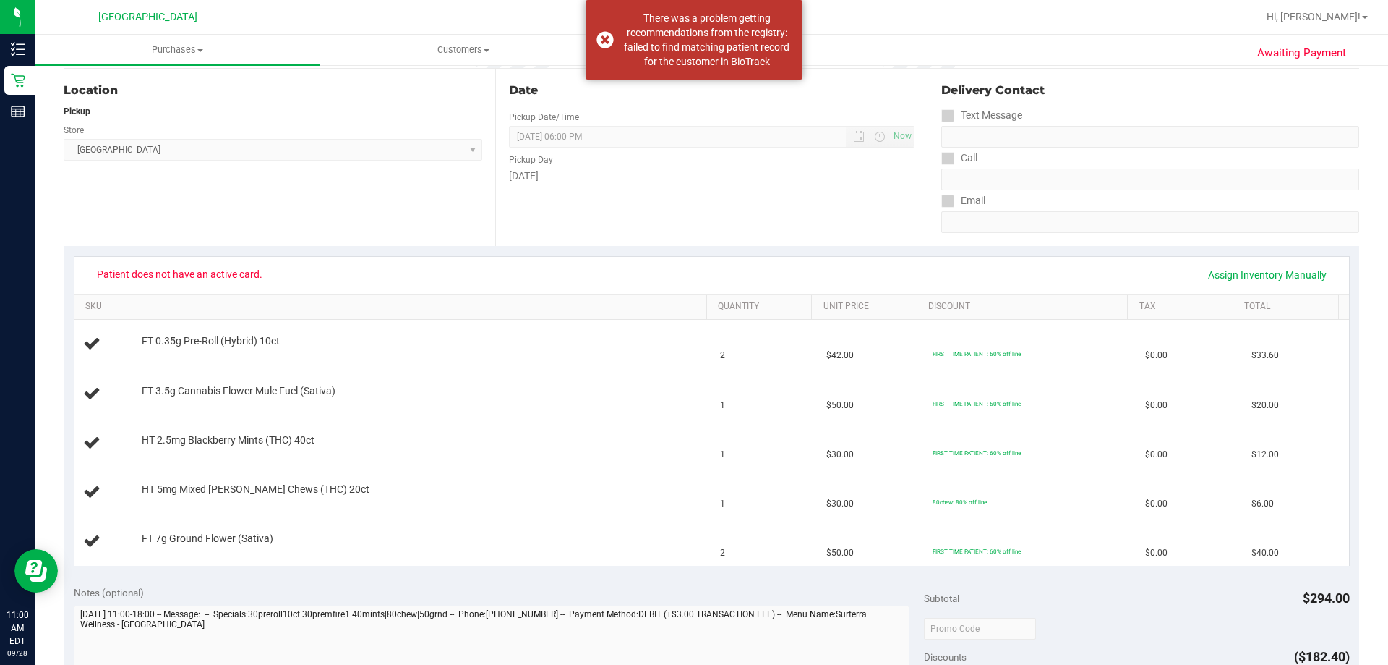
scroll to position [145, 0]
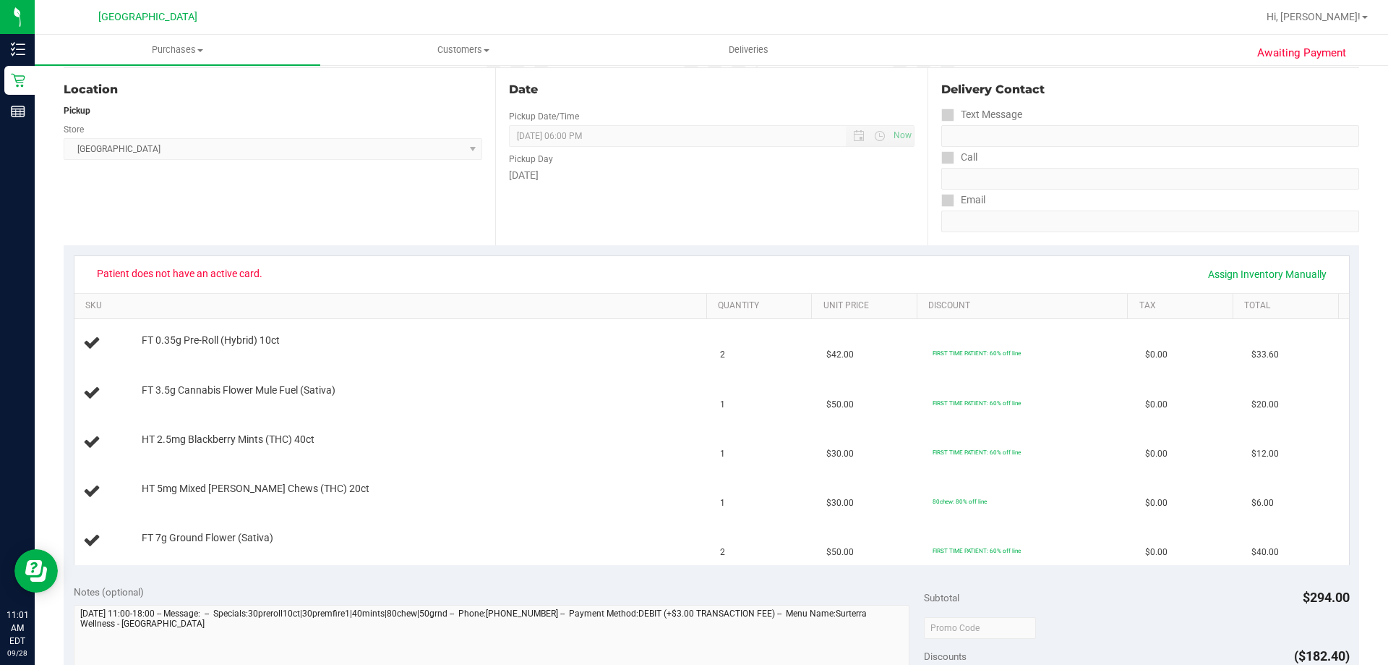
click at [553, 318] on th "SKU" at bounding box center [390, 307] width 632 height 26
click at [573, 305] on link "SKU" at bounding box center [392, 306] width 615 height 12
click at [434, 315] on th "SKU" at bounding box center [390, 307] width 632 height 26
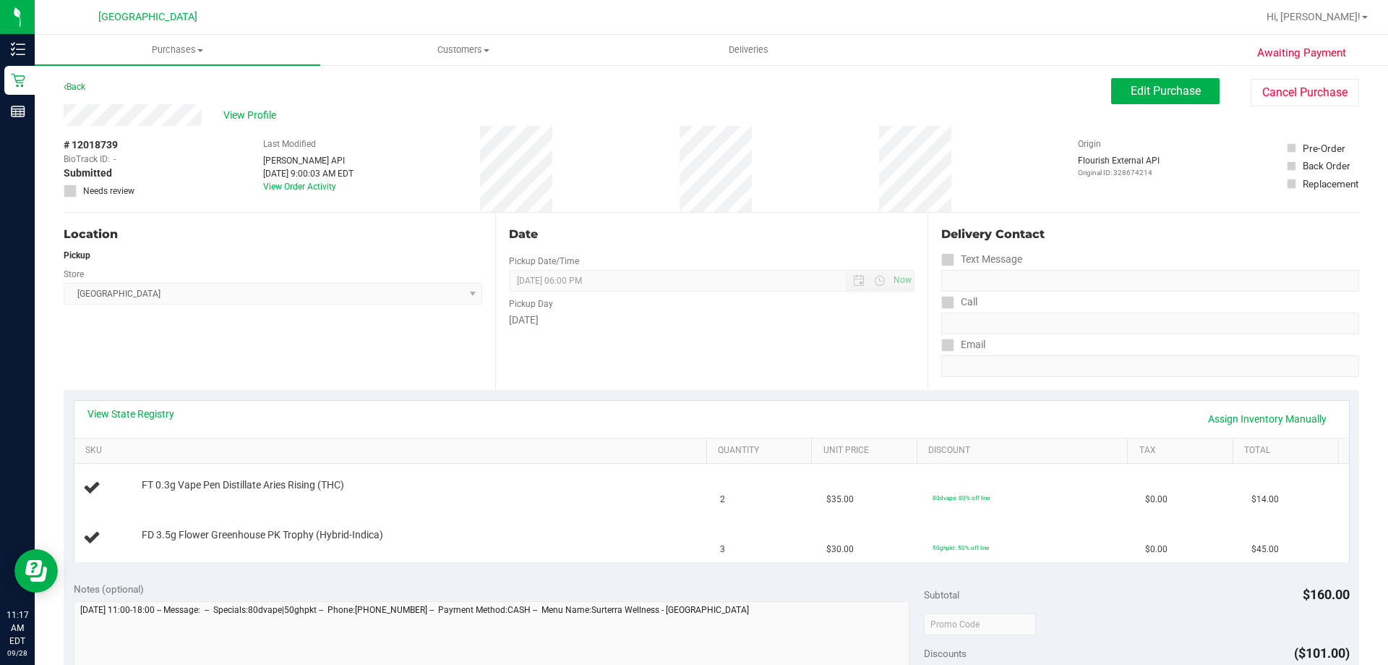
click at [291, 412] on div "View State Registry Assign Inventory Manually" at bounding box center [711, 418] width 1249 height 25
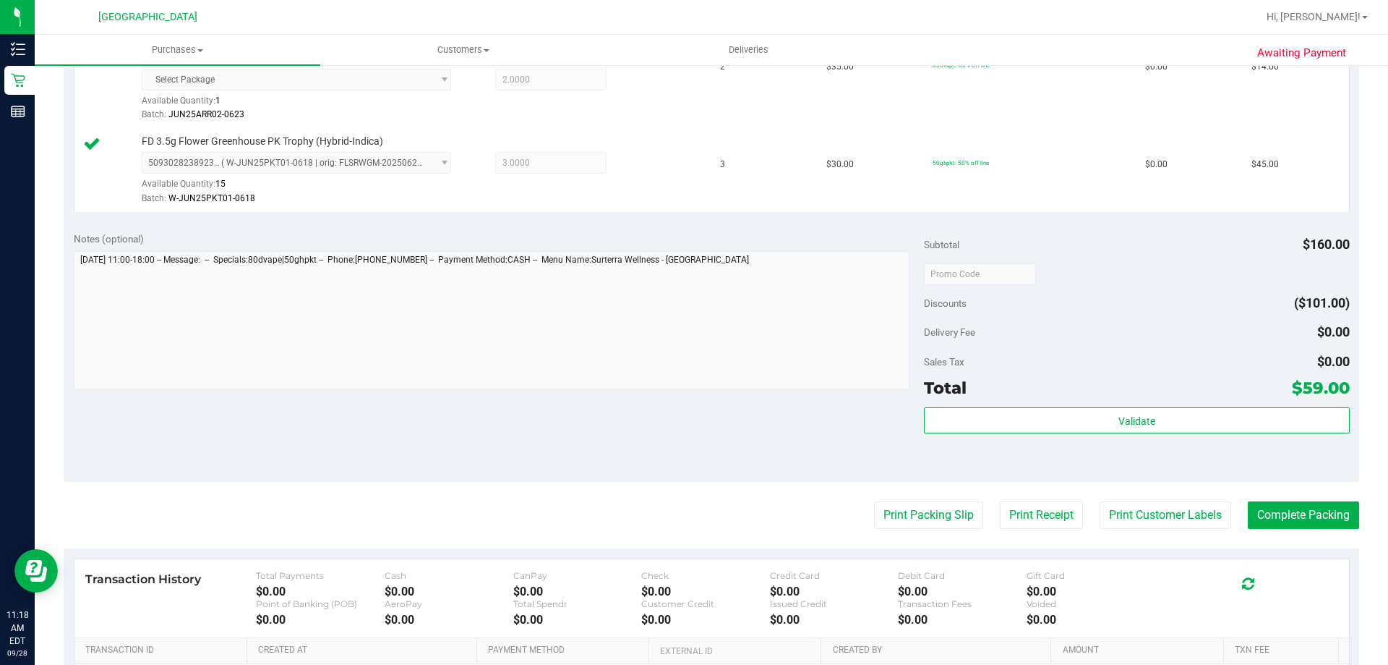
scroll to position [434, 0]
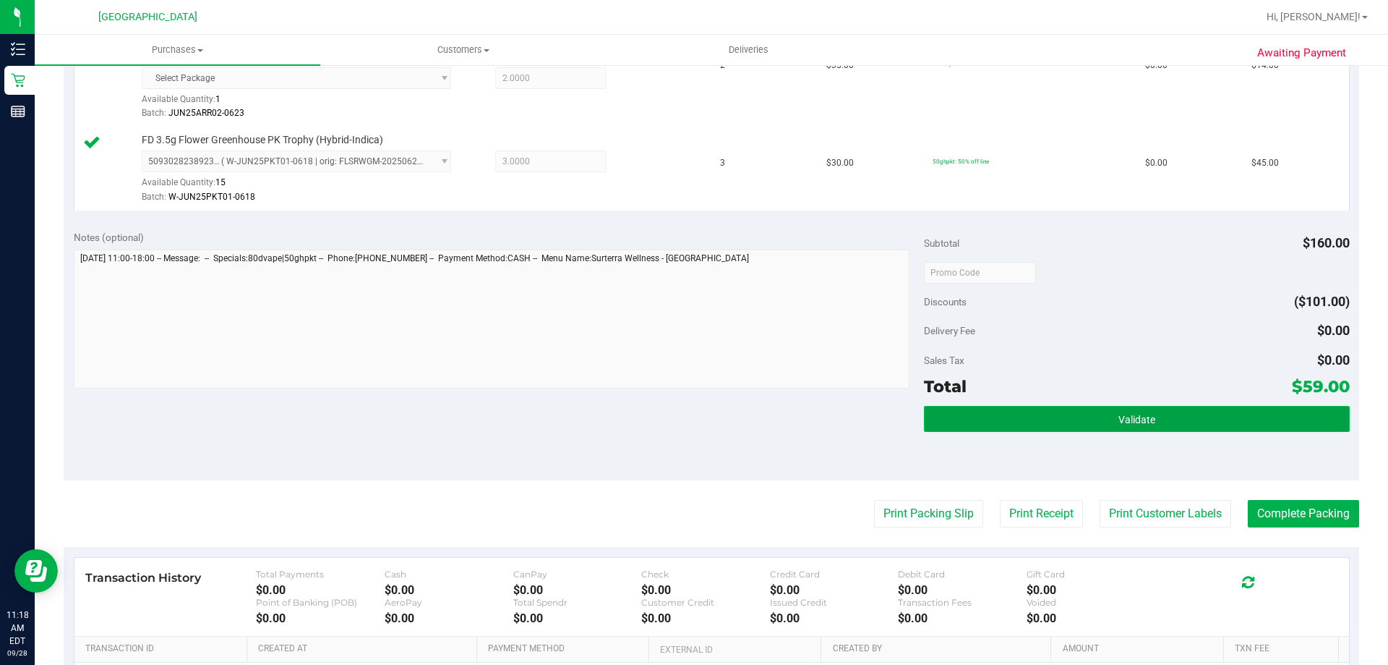
click at [1029, 420] on button "Validate" at bounding box center [1136, 419] width 425 height 26
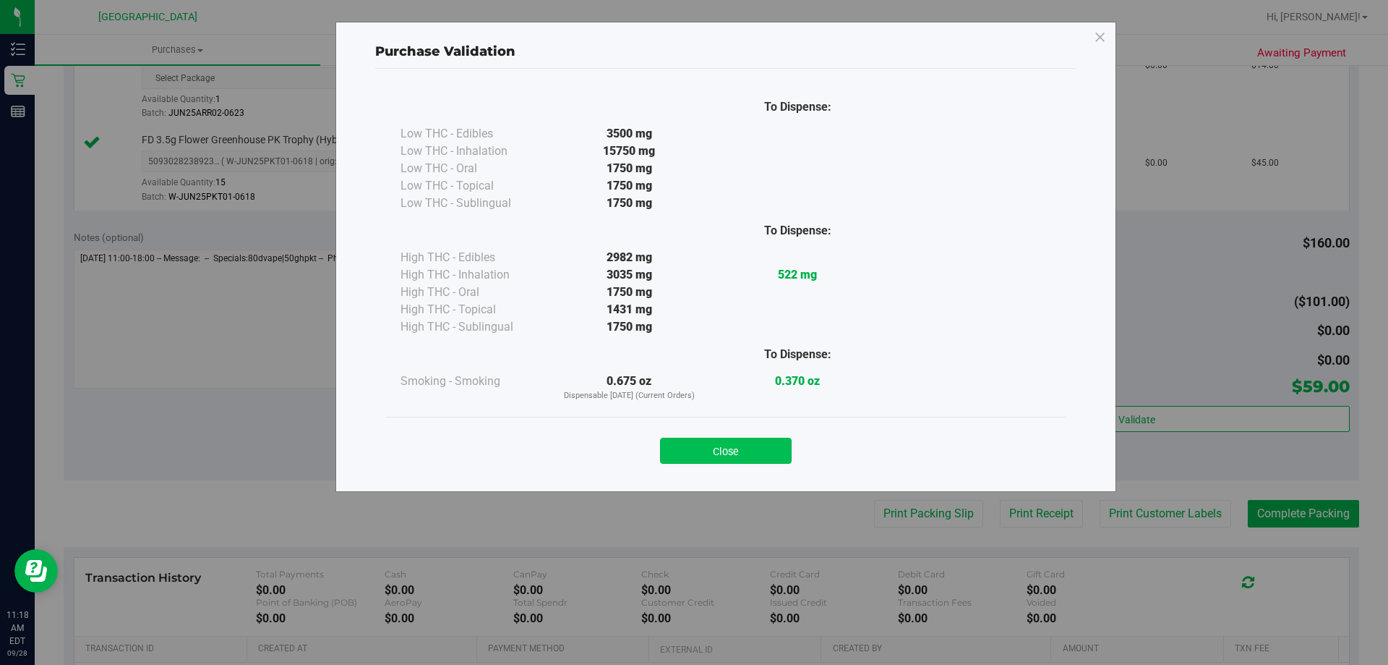
click at [762, 456] on button "Close" at bounding box center [726, 450] width 132 height 26
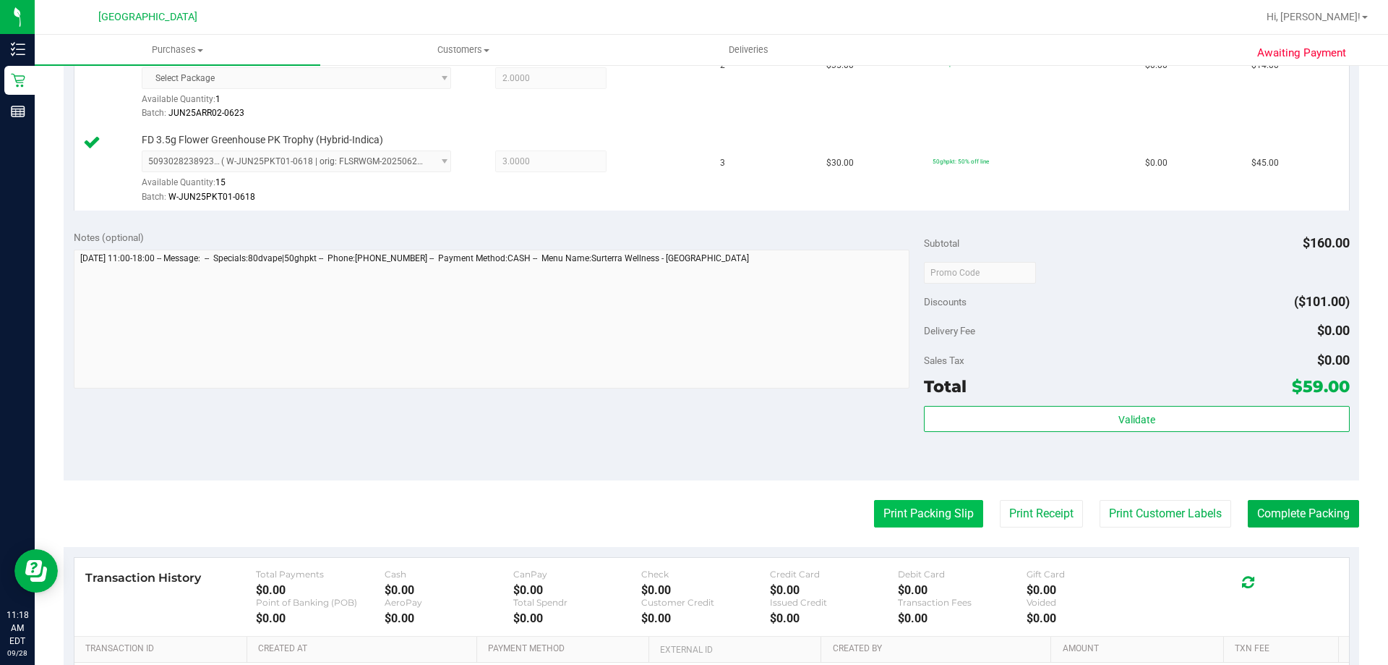
click at [933, 505] on button "Print Packing Slip" at bounding box center [928, 513] width 109 height 27
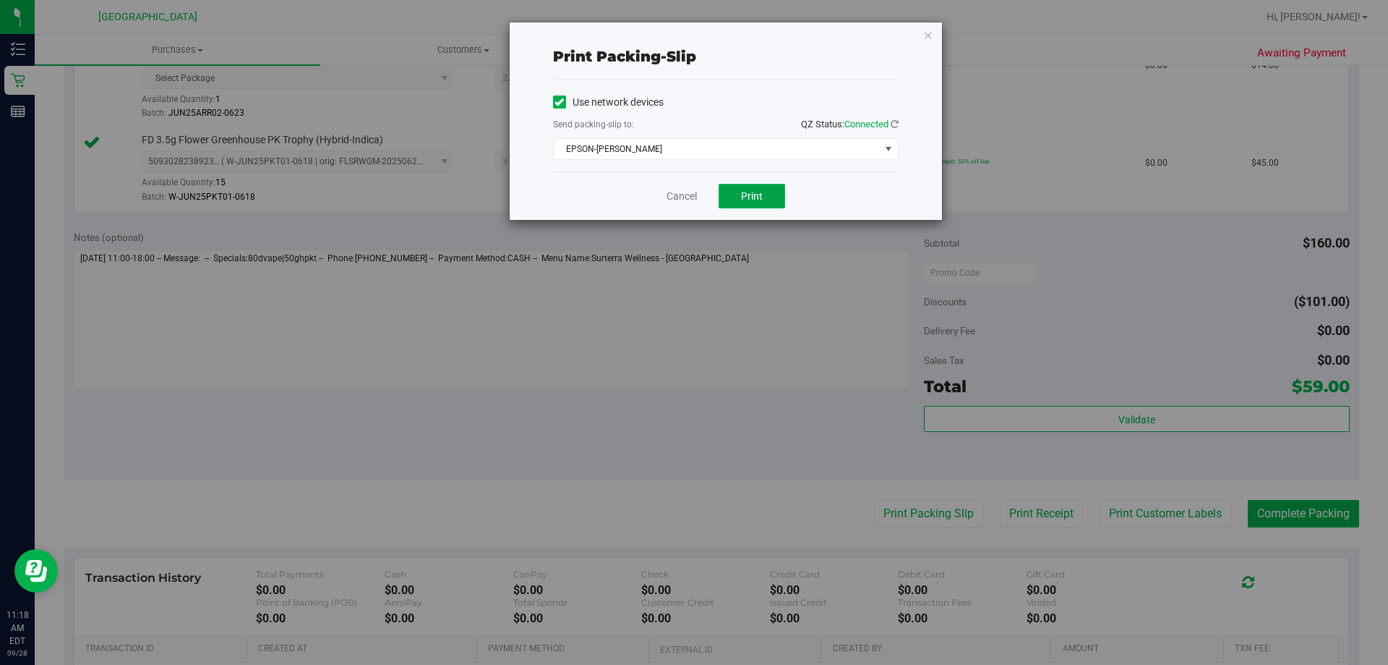
click at [747, 199] on span "Print" at bounding box center [752, 196] width 22 height 12
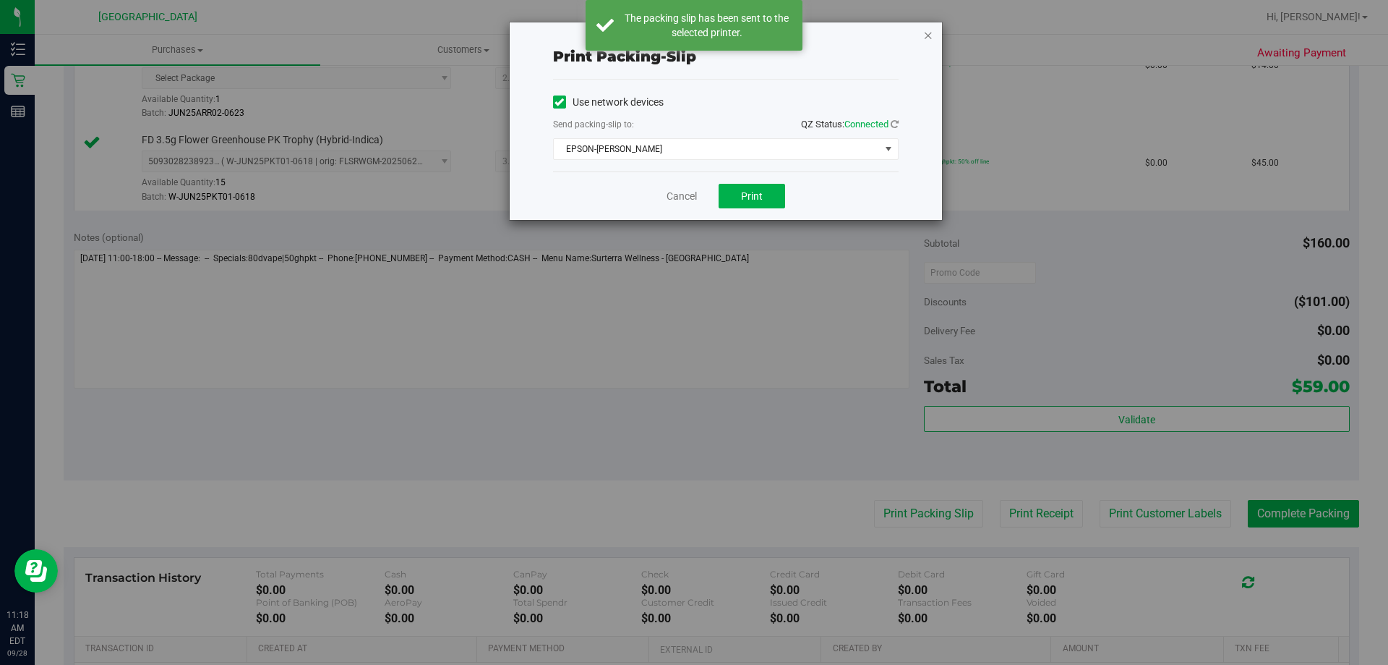
click at [928, 35] on icon "button" at bounding box center [928, 34] width 10 height 17
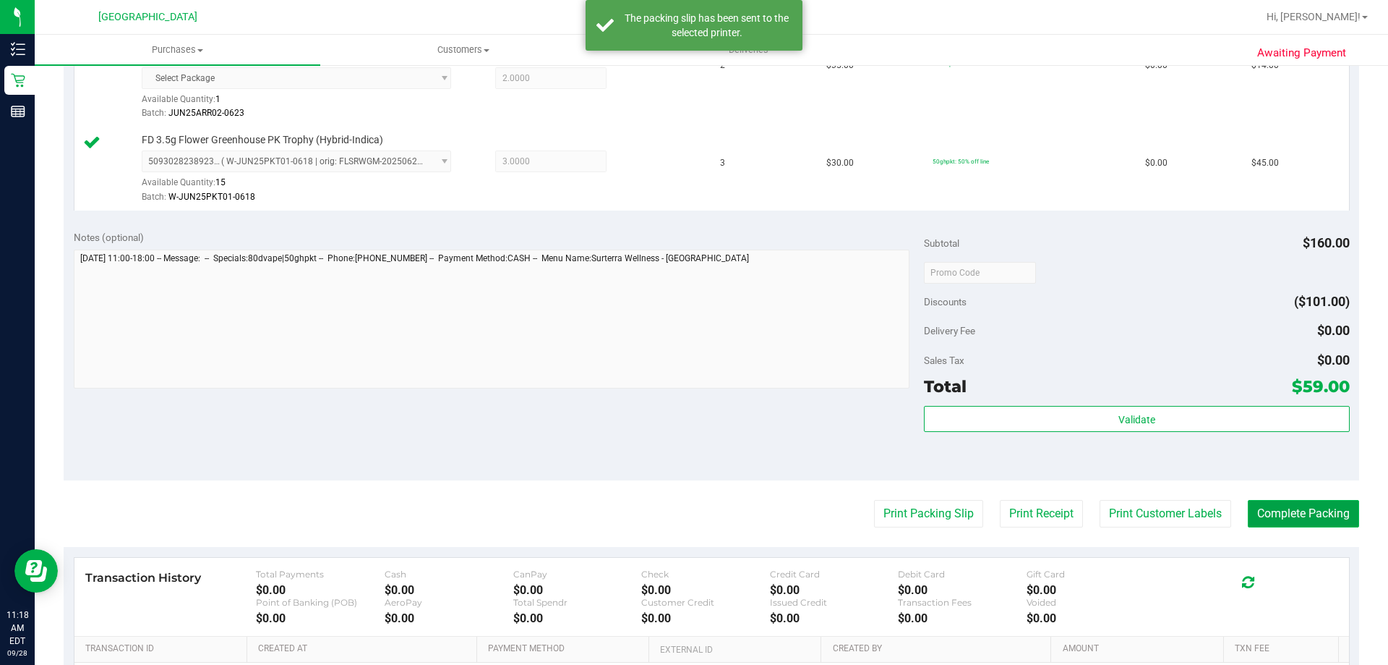
click at [1316, 518] on button "Complete Packing" at bounding box center [1303, 513] width 111 height 27
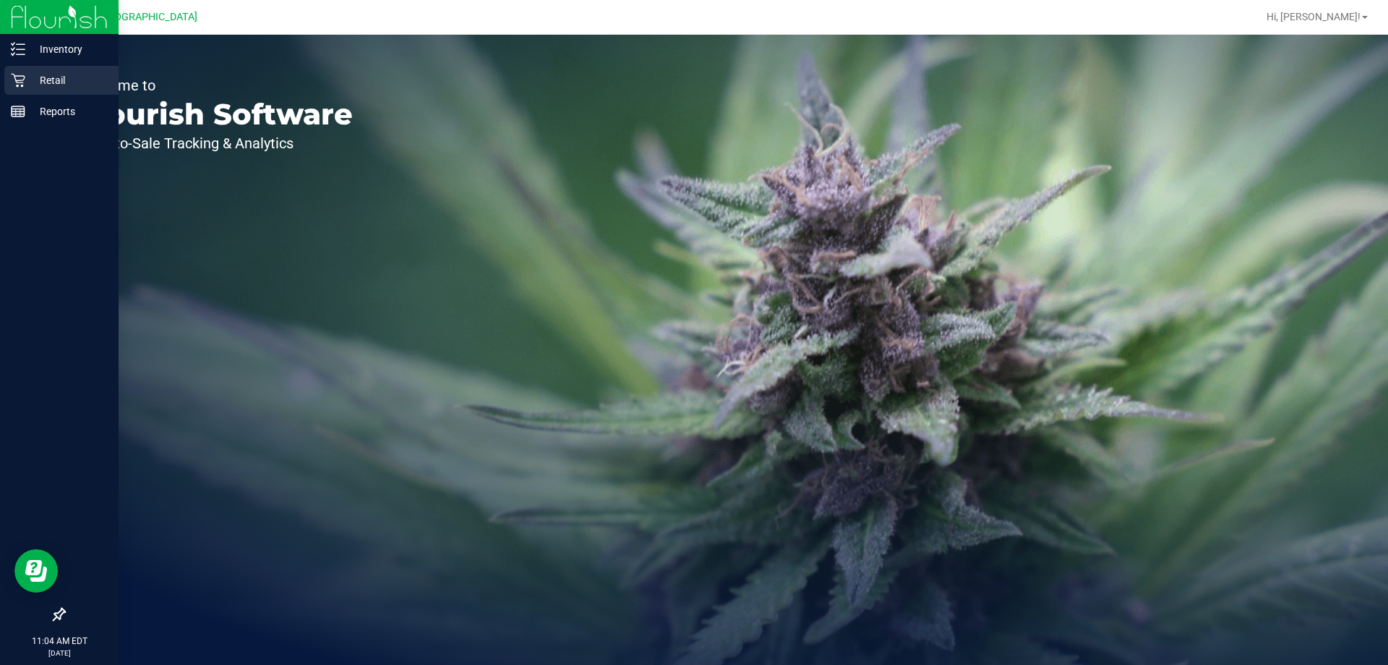
click at [31, 69] on div "Retail" at bounding box center [61, 80] width 114 height 29
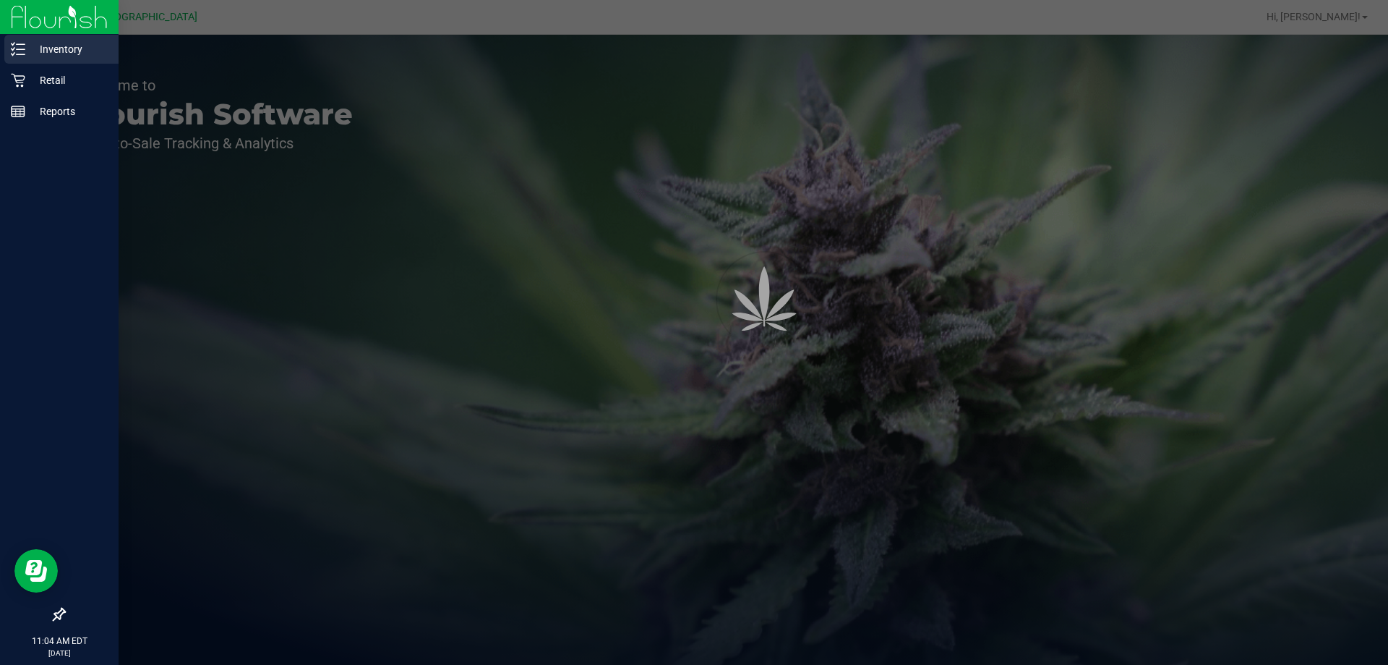
click at [53, 48] on p "Inventory" at bounding box center [68, 48] width 87 height 17
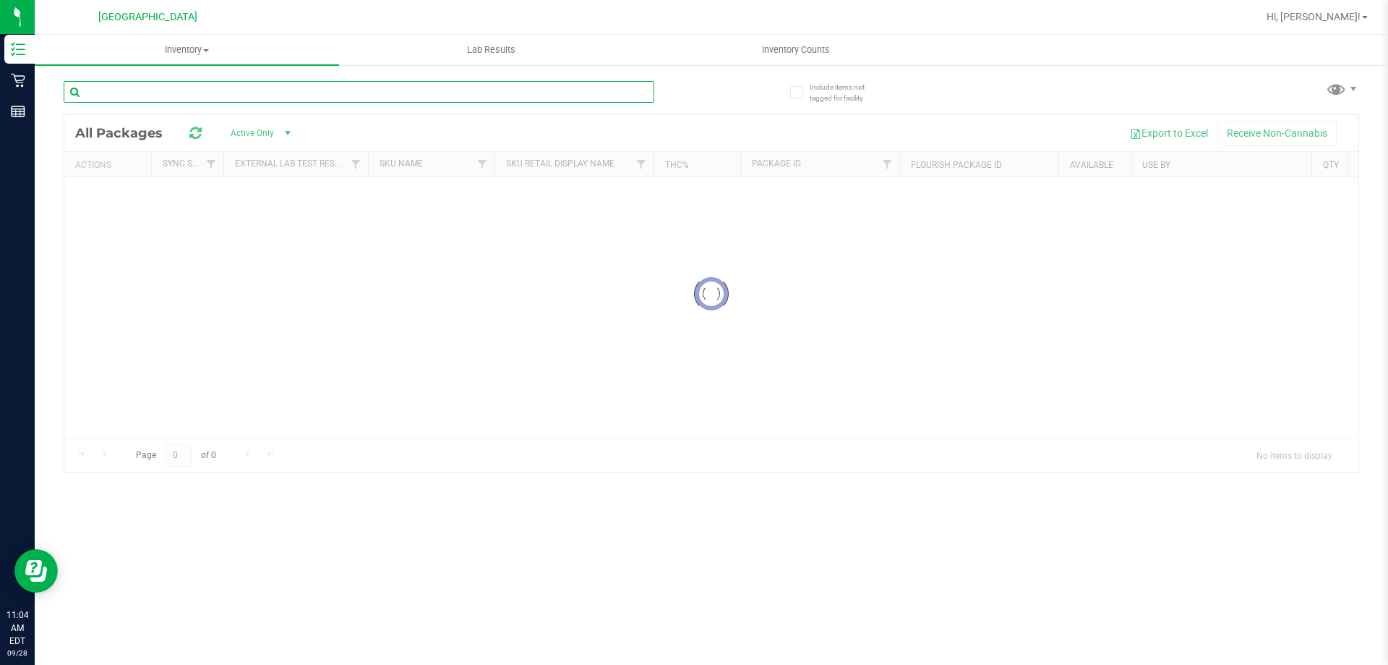
click at [171, 91] on input "text" at bounding box center [359, 92] width 591 height 22
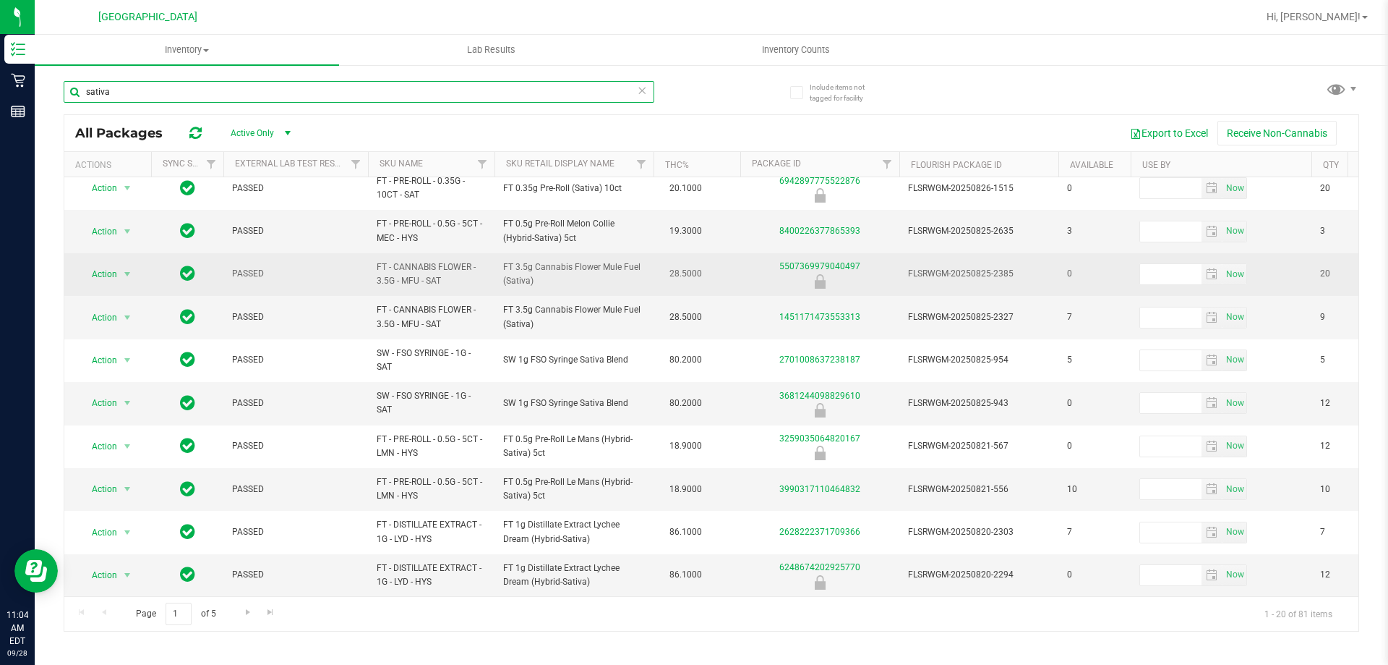
scroll to position [461, 0]
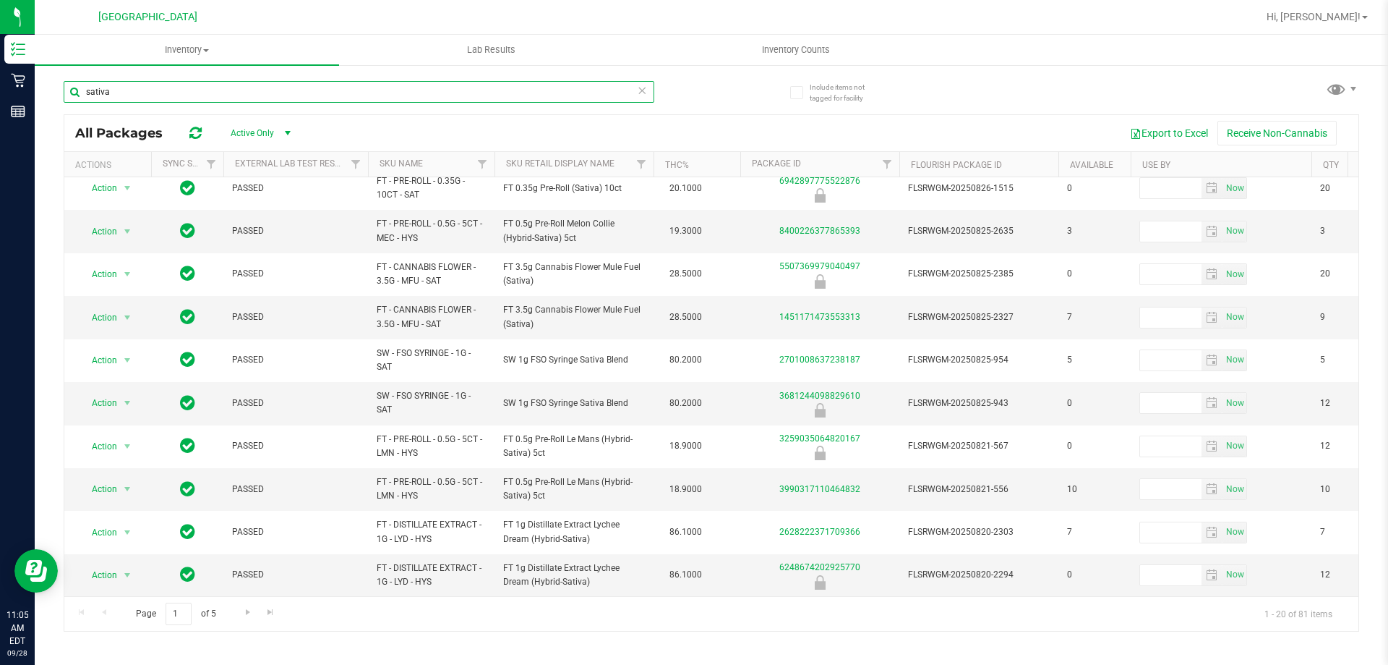
type input "sativa"
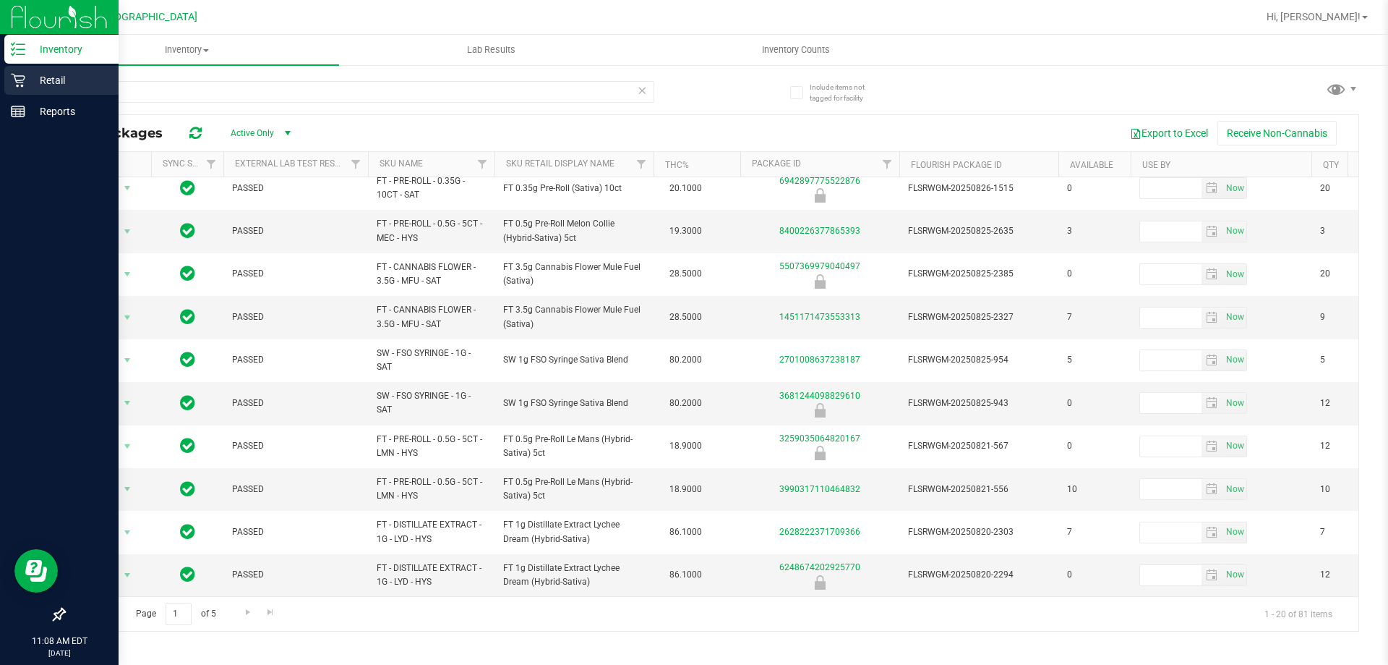
click at [30, 74] on p "Retail" at bounding box center [68, 80] width 87 height 17
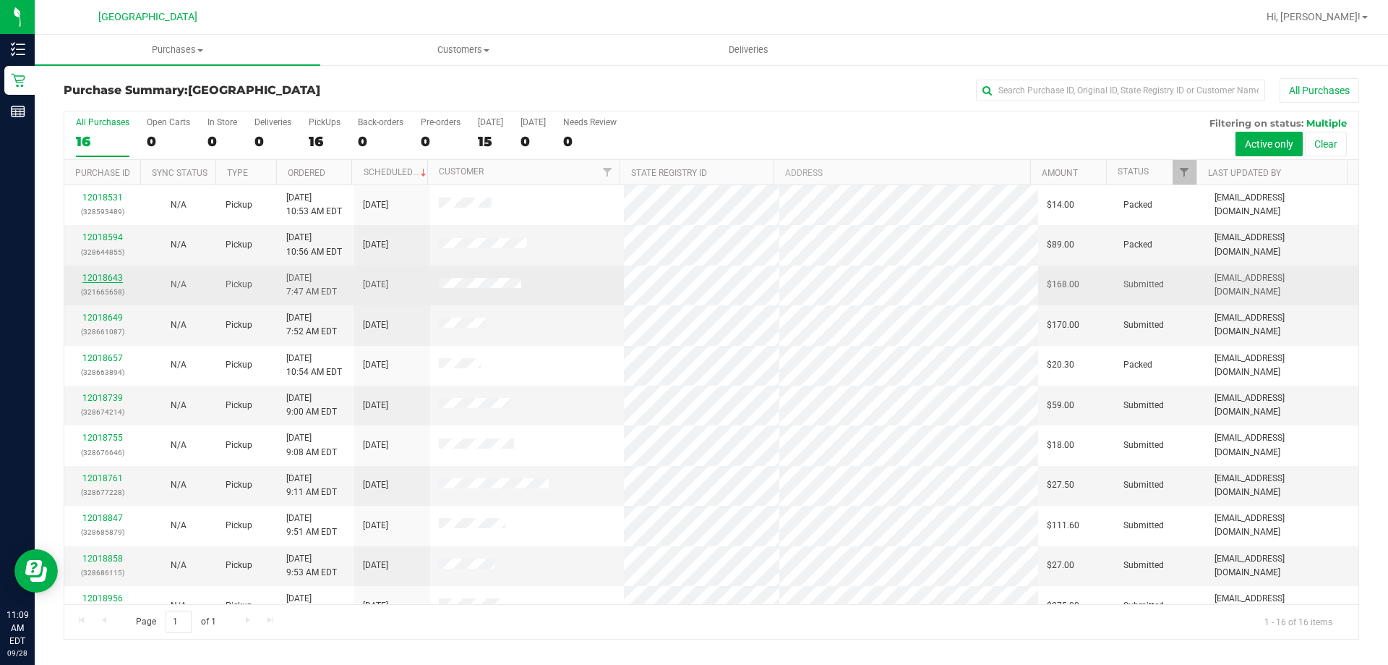
click at [107, 278] on link "12018643" at bounding box center [102, 278] width 40 height 10
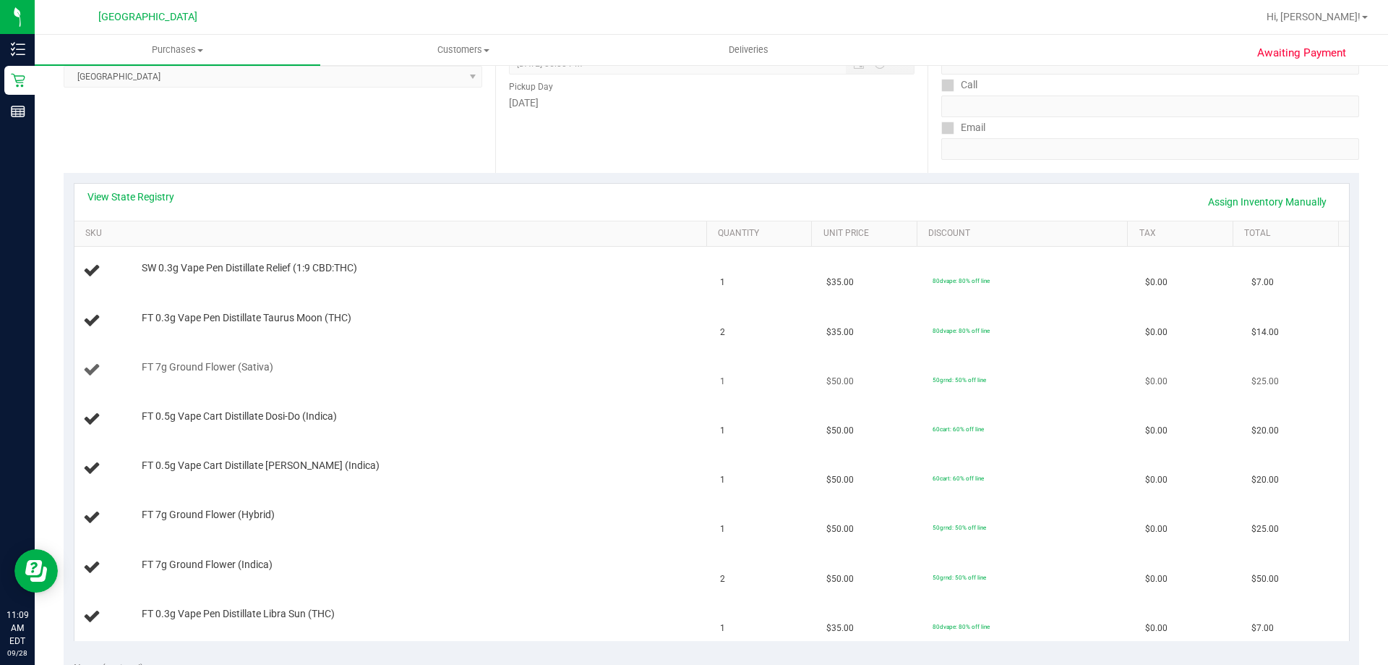
scroll to position [362, 0]
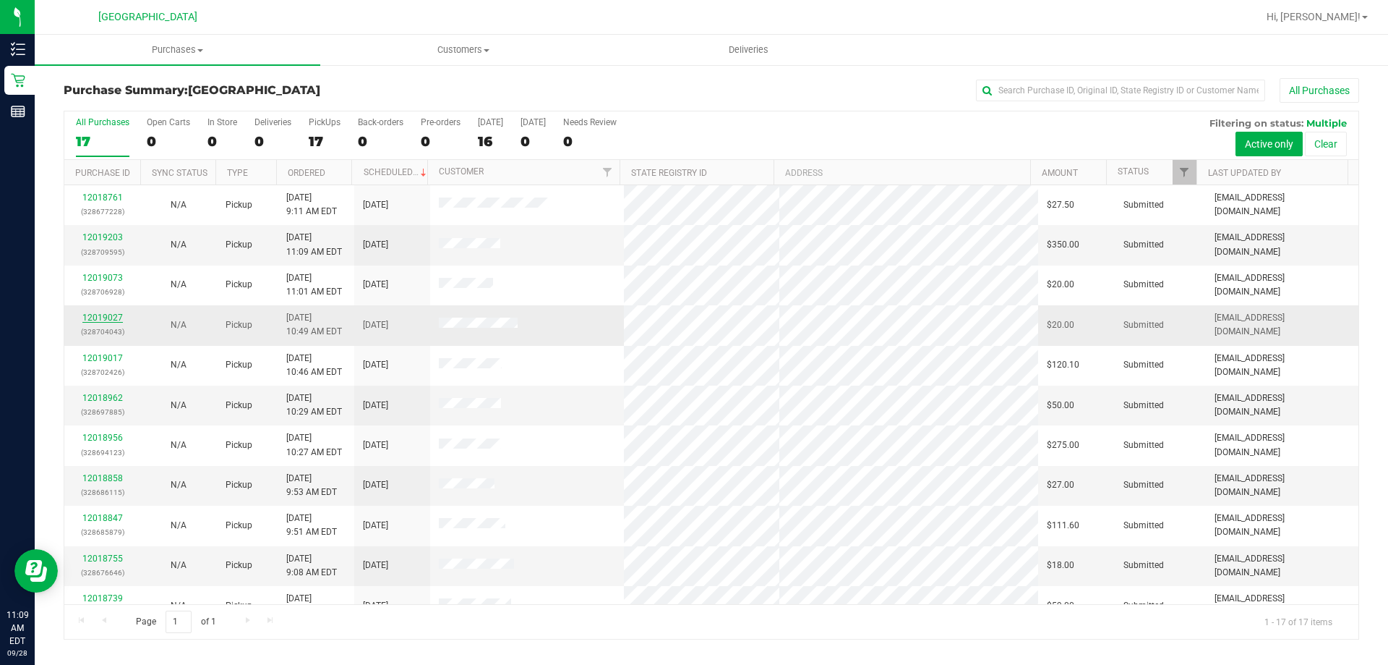
click at [114, 319] on link "12019027" at bounding box center [102, 317] width 40 height 10
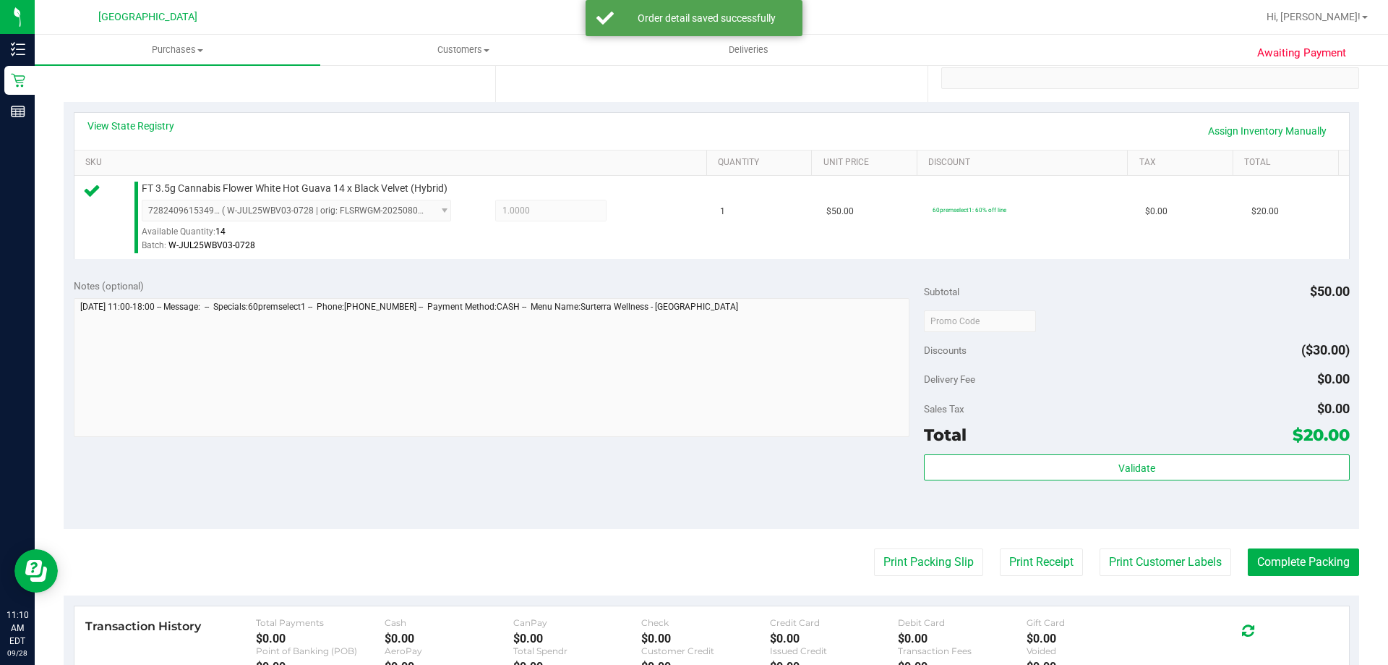
scroll to position [289, 0]
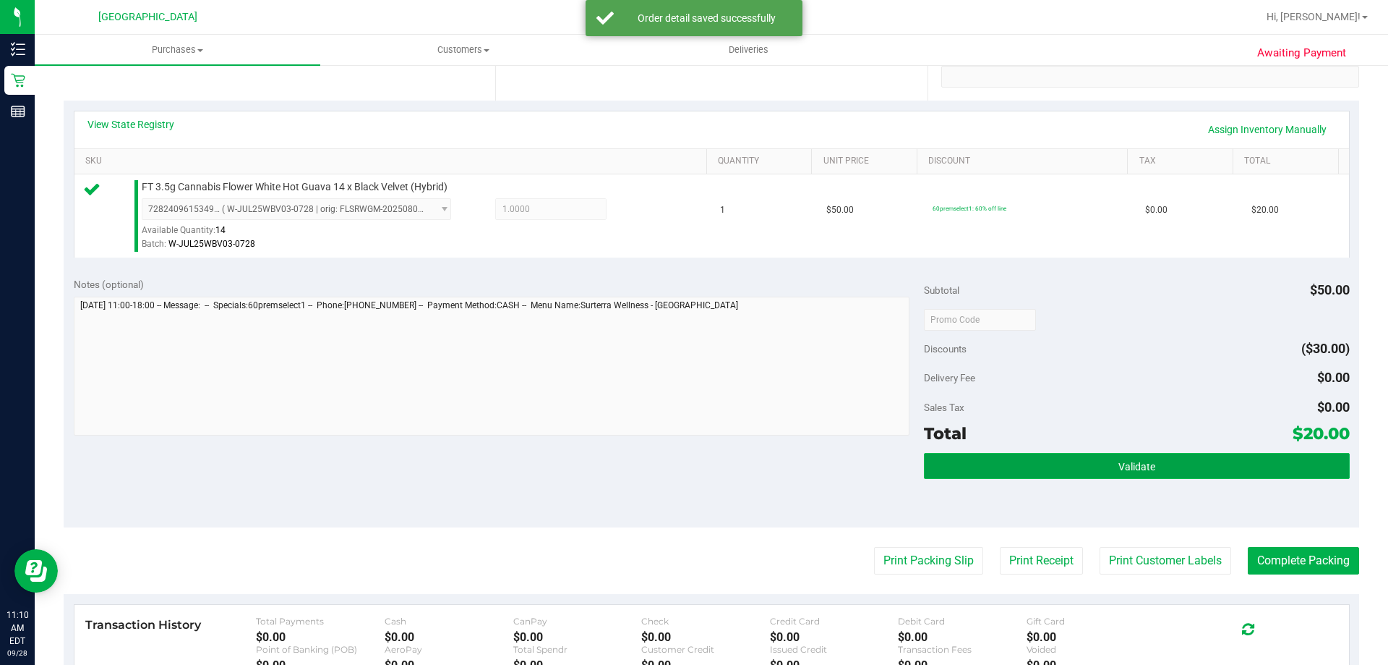
click at [1166, 459] on button "Validate" at bounding box center [1136, 466] width 425 height 26
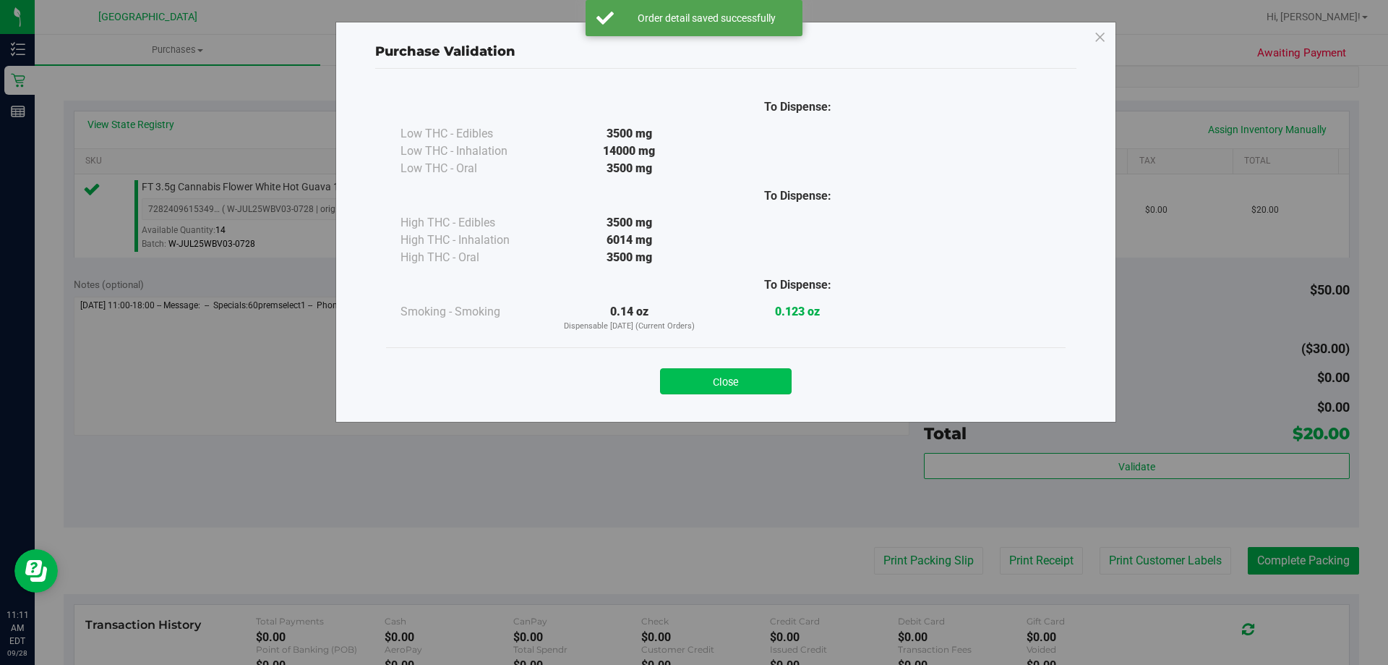
click at [787, 383] on button "Close" at bounding box center [726, 381] width 132 height 26
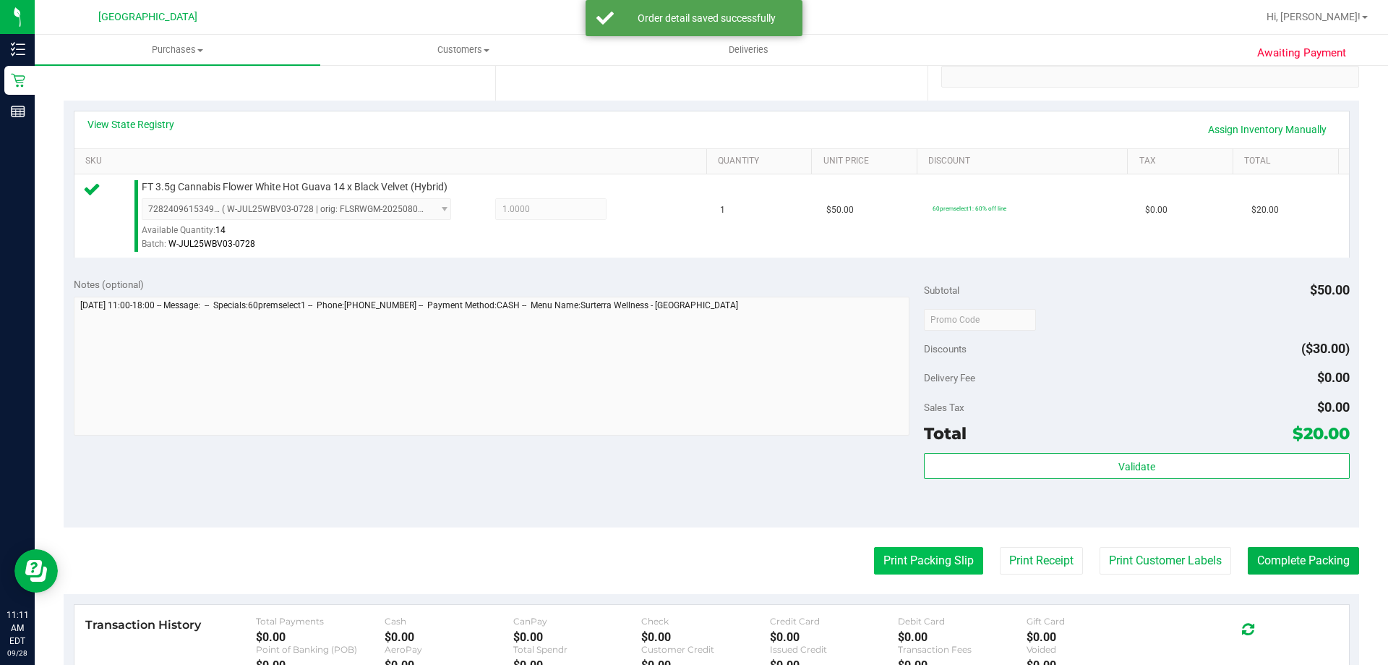
click at [889, 548] on button "Print Packing Slip" at bounding box center [928, 560] width 109 height 27
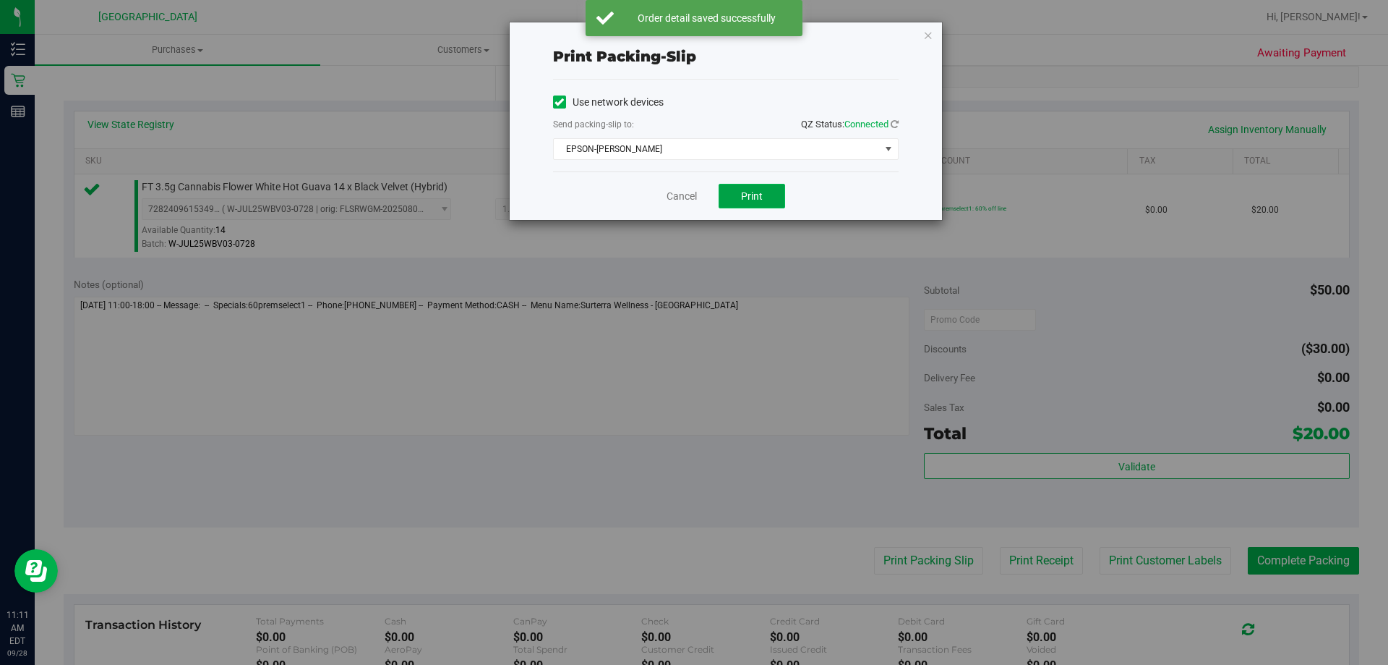
click at [753, 199] on span "Print" at bounding box center [752, 196] width 22 height 12
click at [931, 38] on icon "button" at bounding box center [928, 34] width 10 height 17
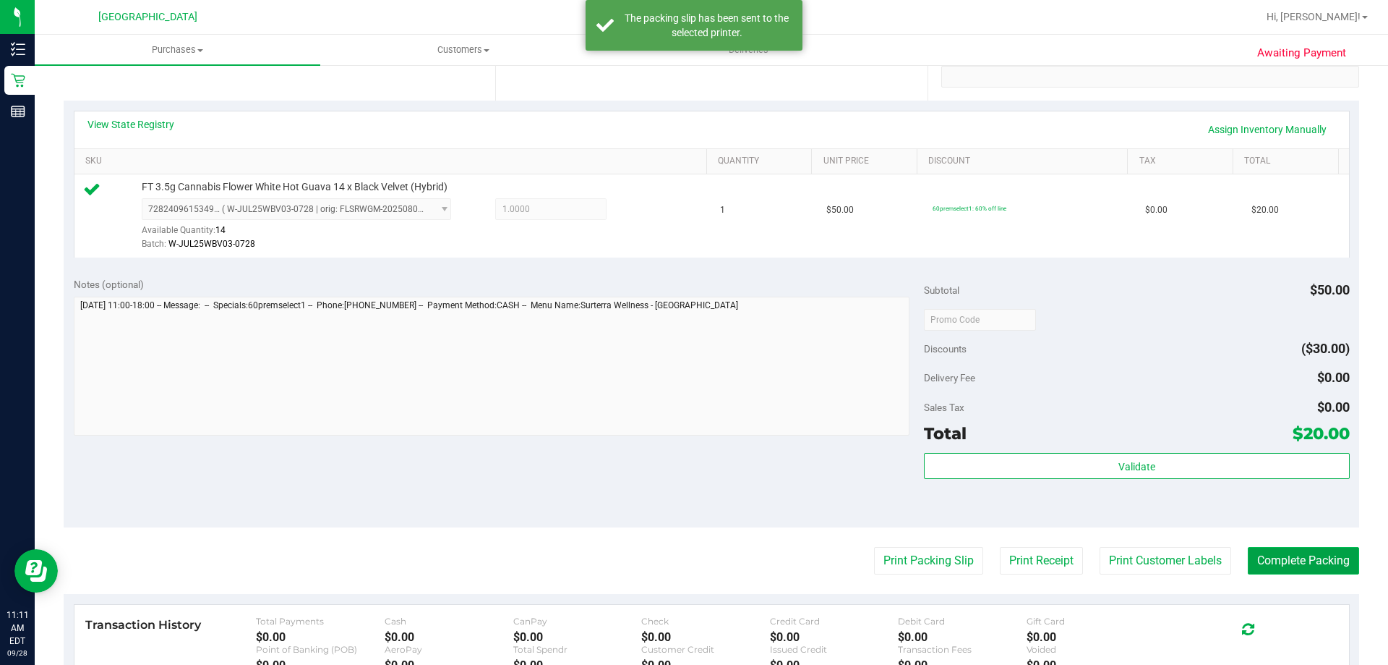
click at [1329, 554] on button "Complete Packing" at bounding box center [1303, 560] width 111 height 27
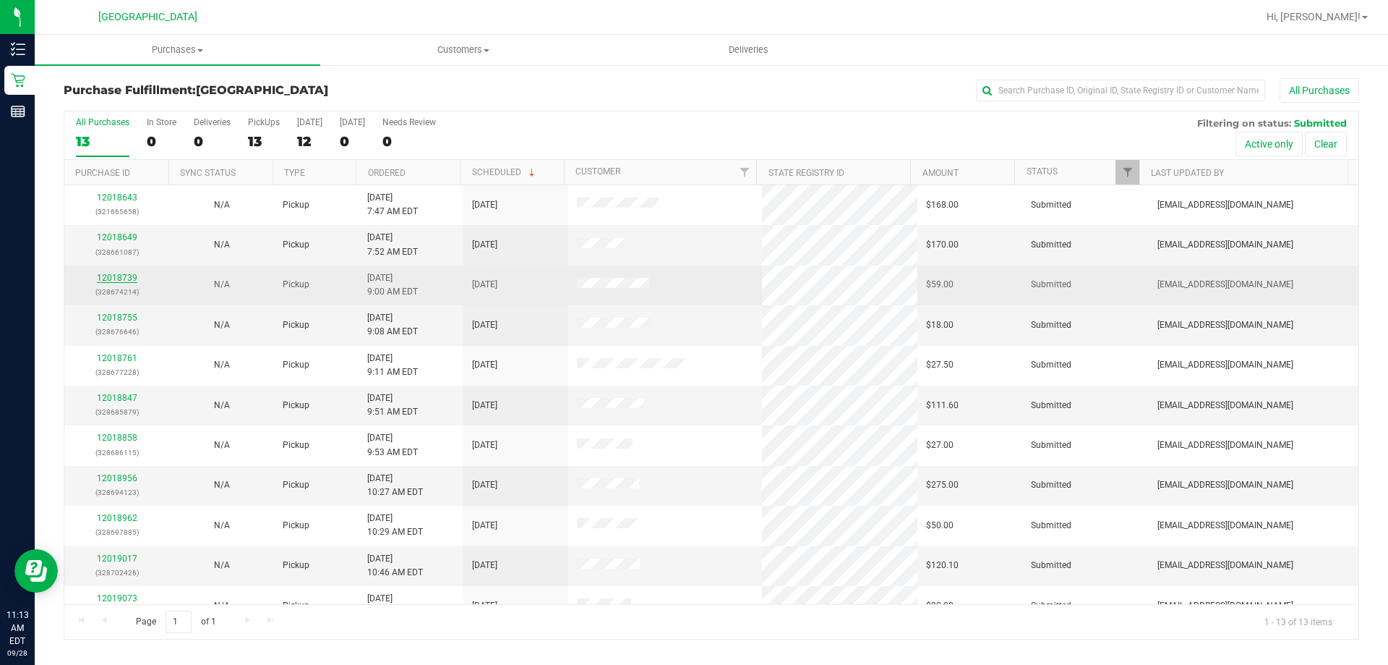
click at [124, 282] on link "12018739" at bounding box center [117, 278] width 40 height 10
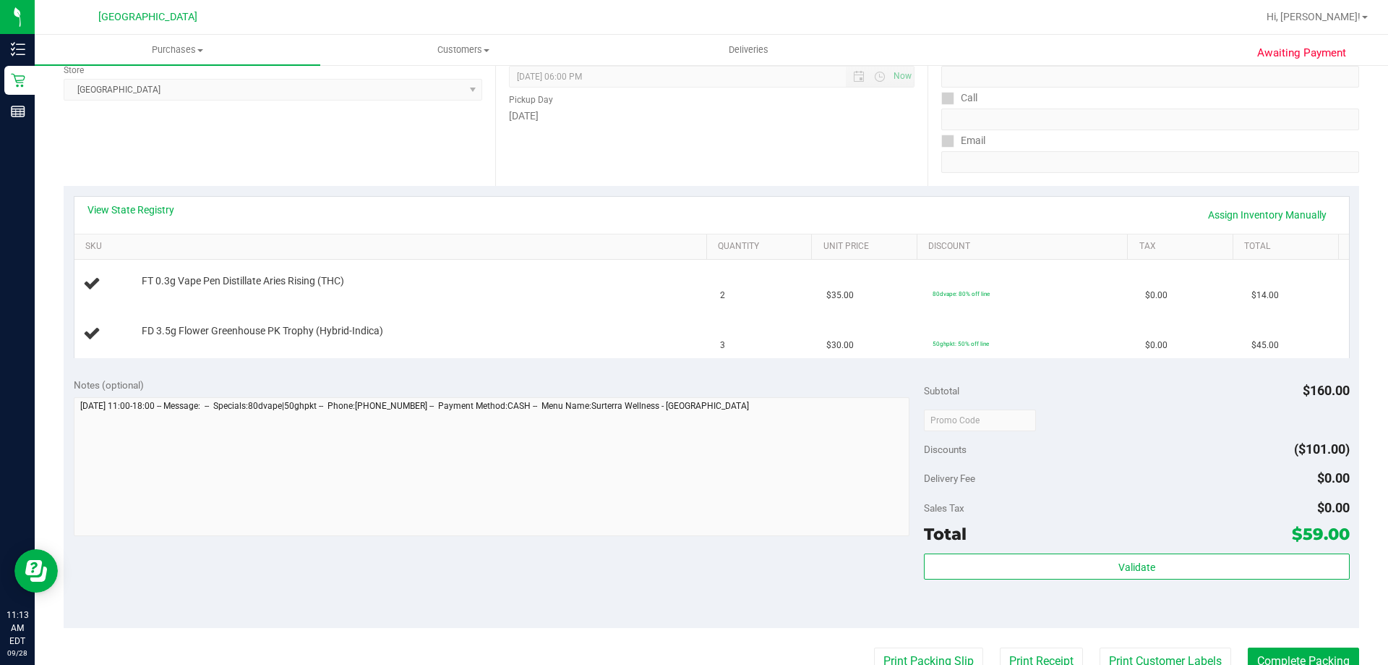
scroll to position [171, 0]
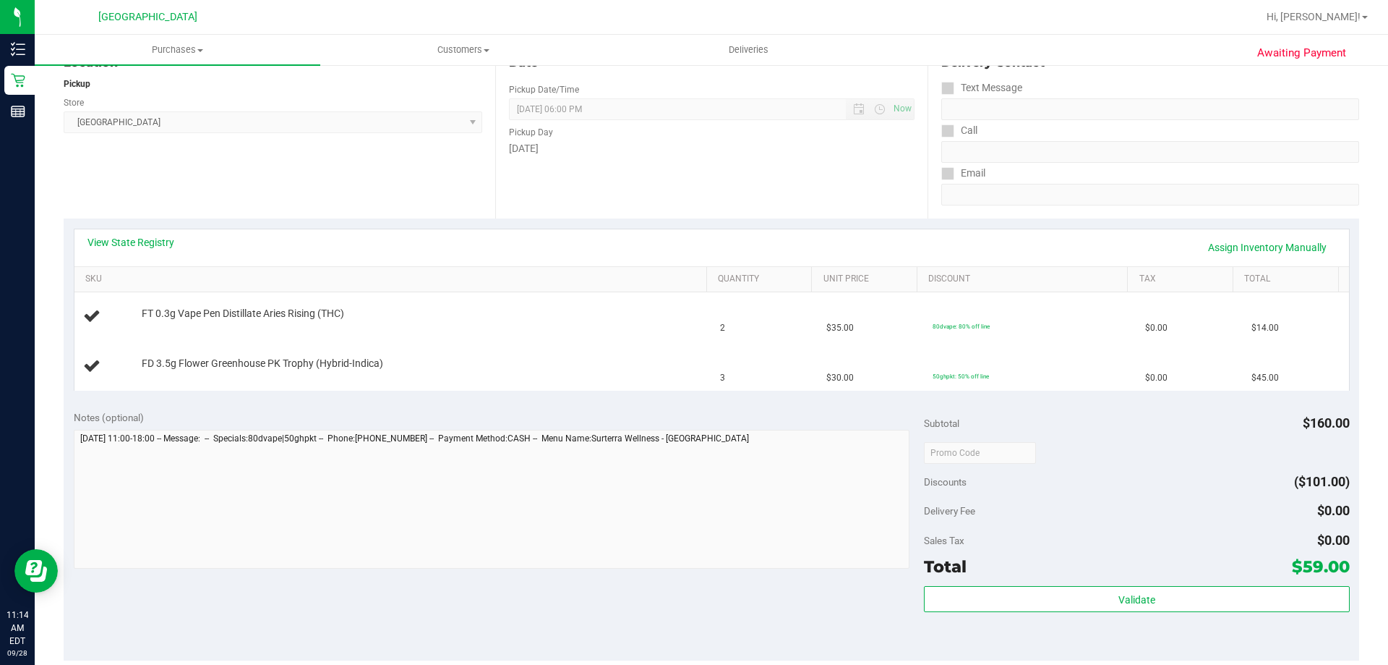
click at [504, 409] on div "Notes (optional) Subtotal $160.00 Discounts ($101.00) Delivery Fee $0.00 Sales …" at bounding box center [712, 530] width 1296 height 260
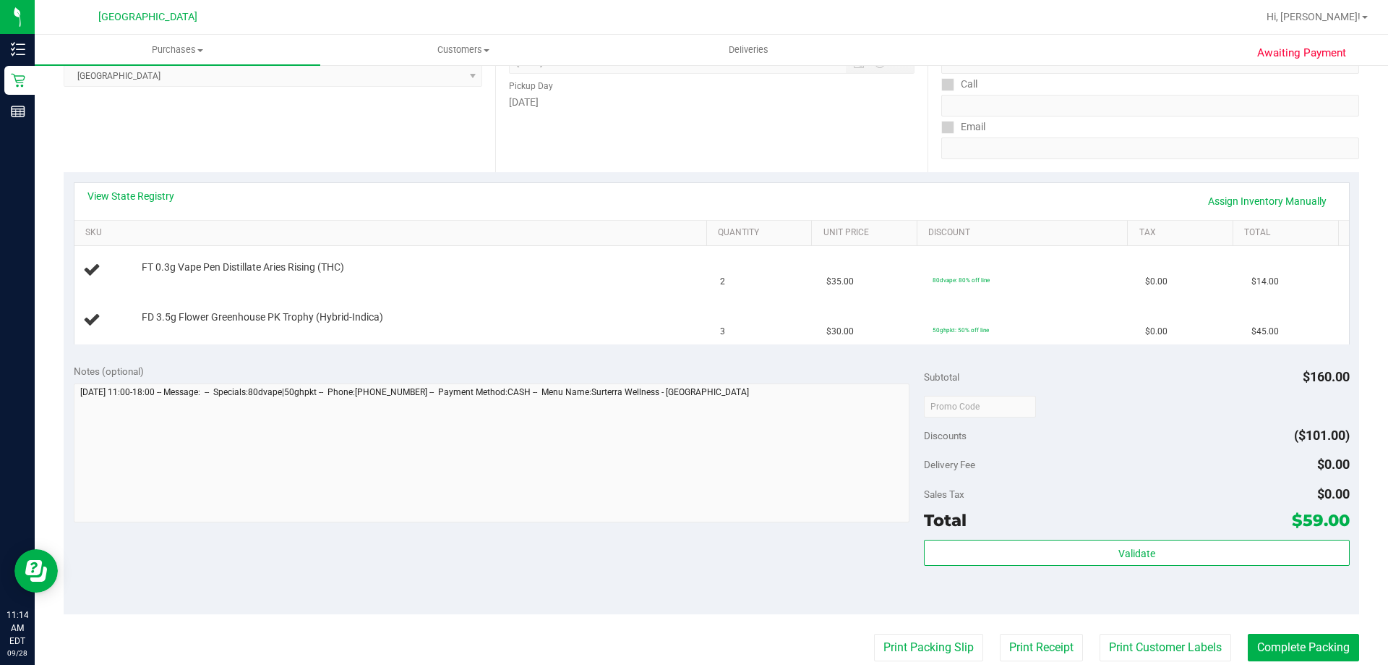
scroll to position [244, 0]
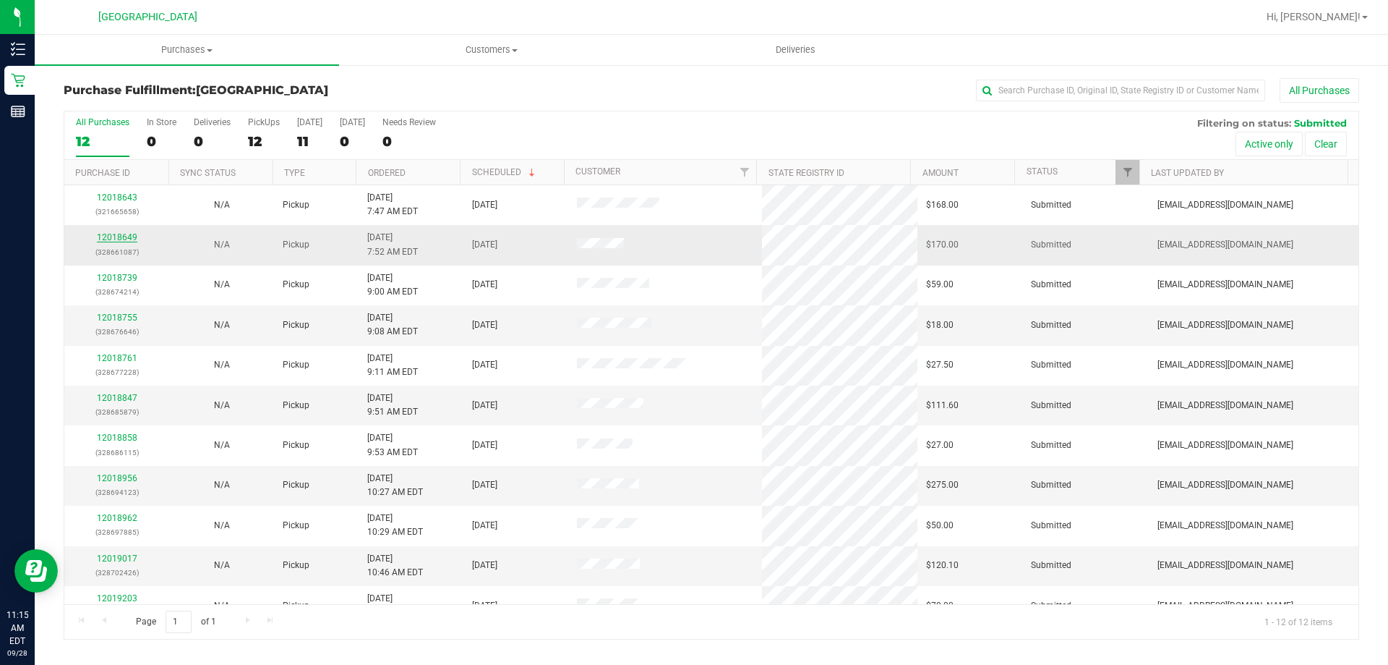
click at [112, 237] on link "12018649" at bounding box center [117, 237] width 40 height 10
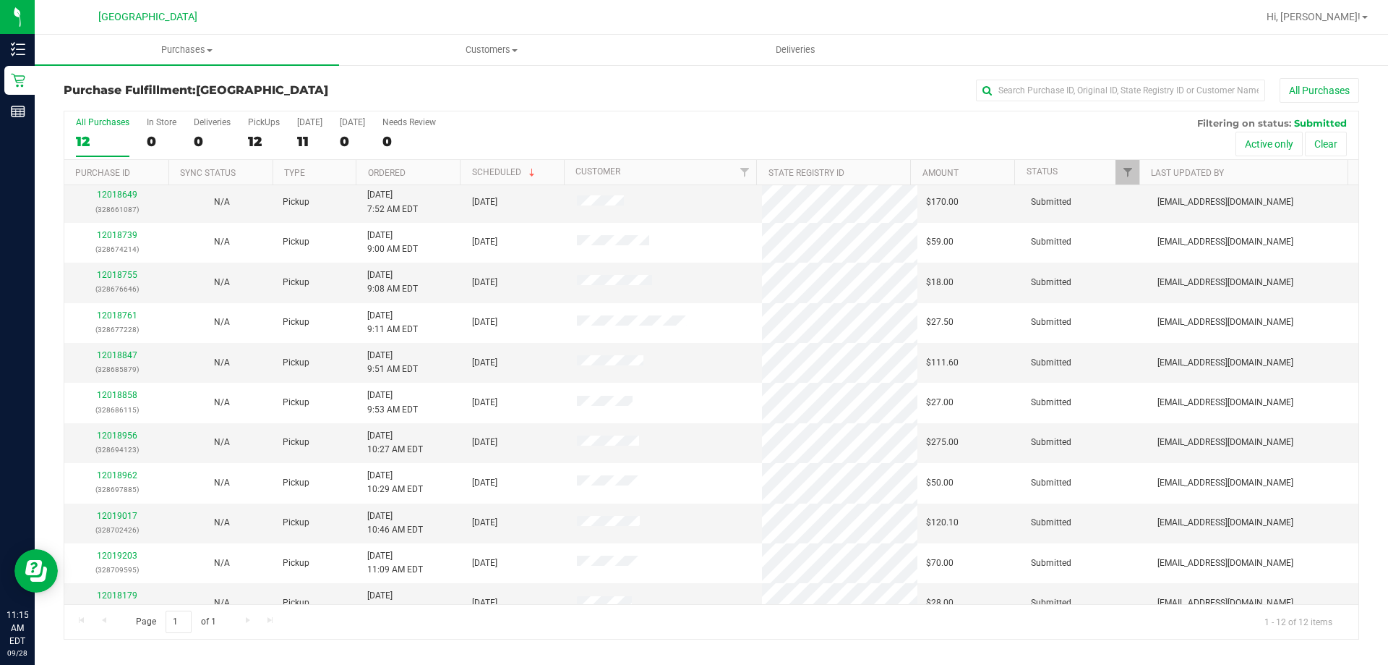
scroll to position [61, 0]
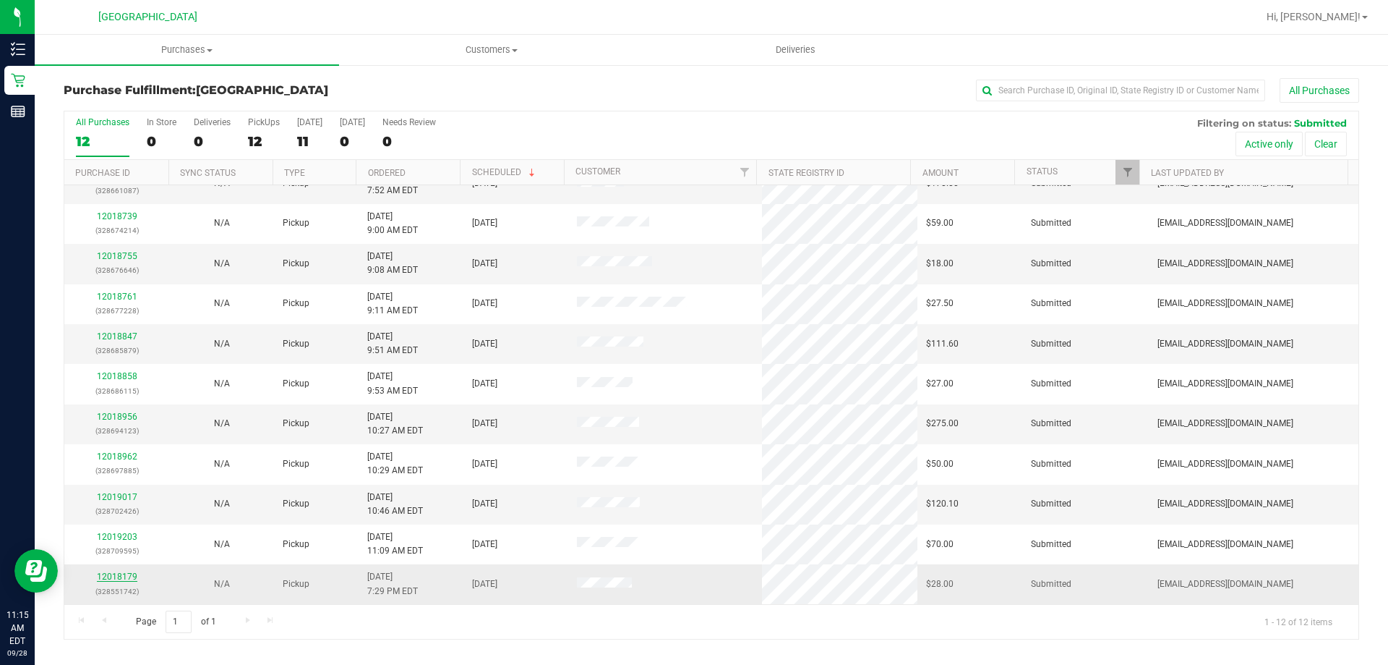
click at [109, 571] on link "12018179" at bounding box center [117, 576] width 40 height 10
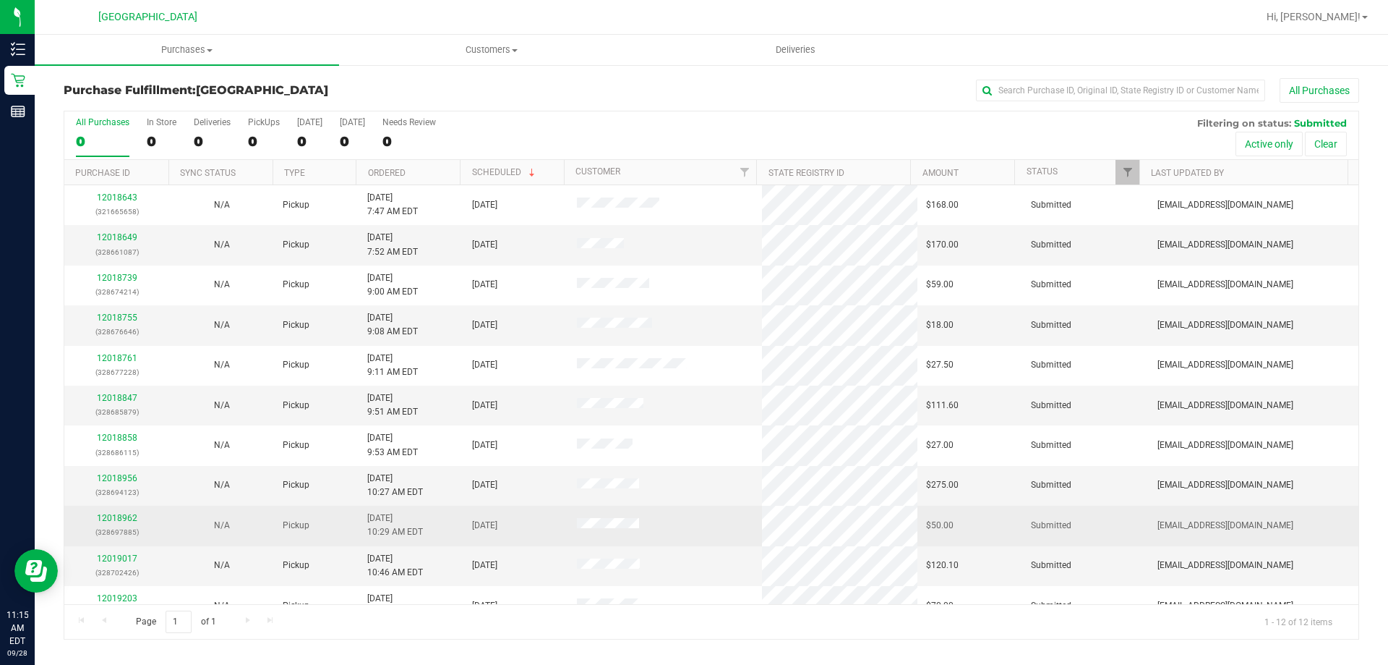
scroll to position [61, 0]
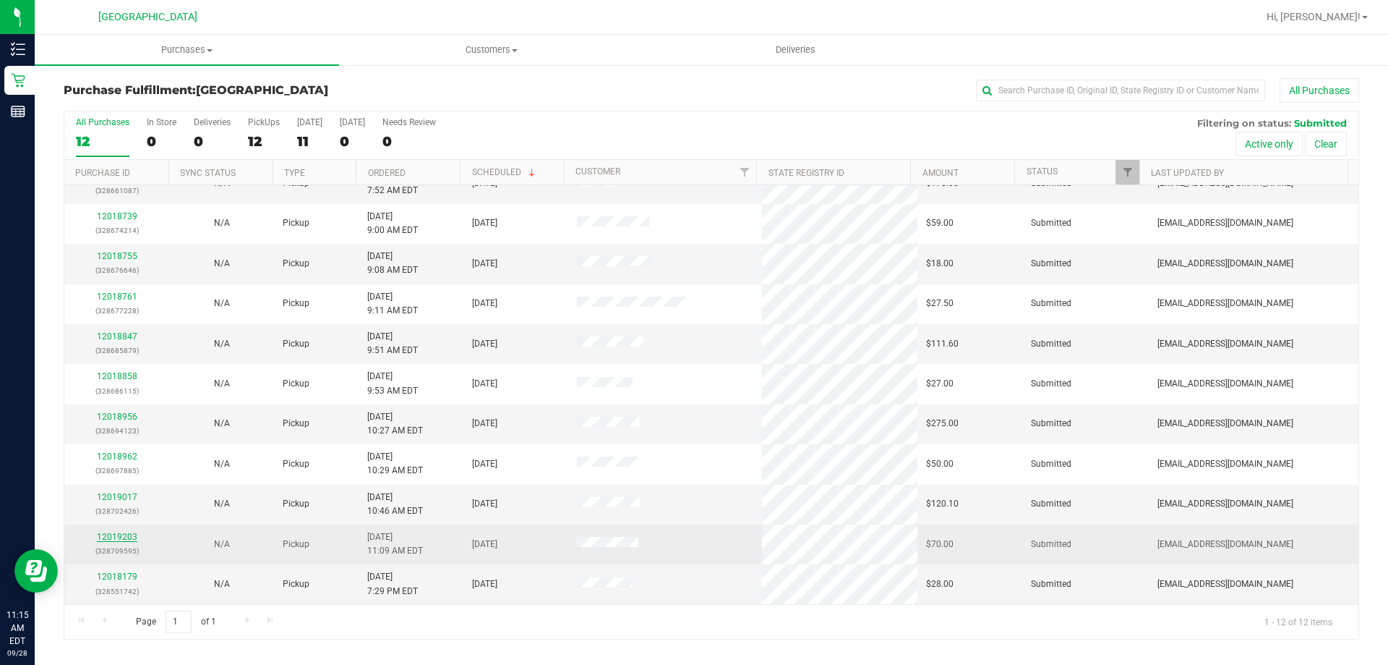
click at [130, 534] on link "12019203" at bounding box center [117, 536] width 40 height 10
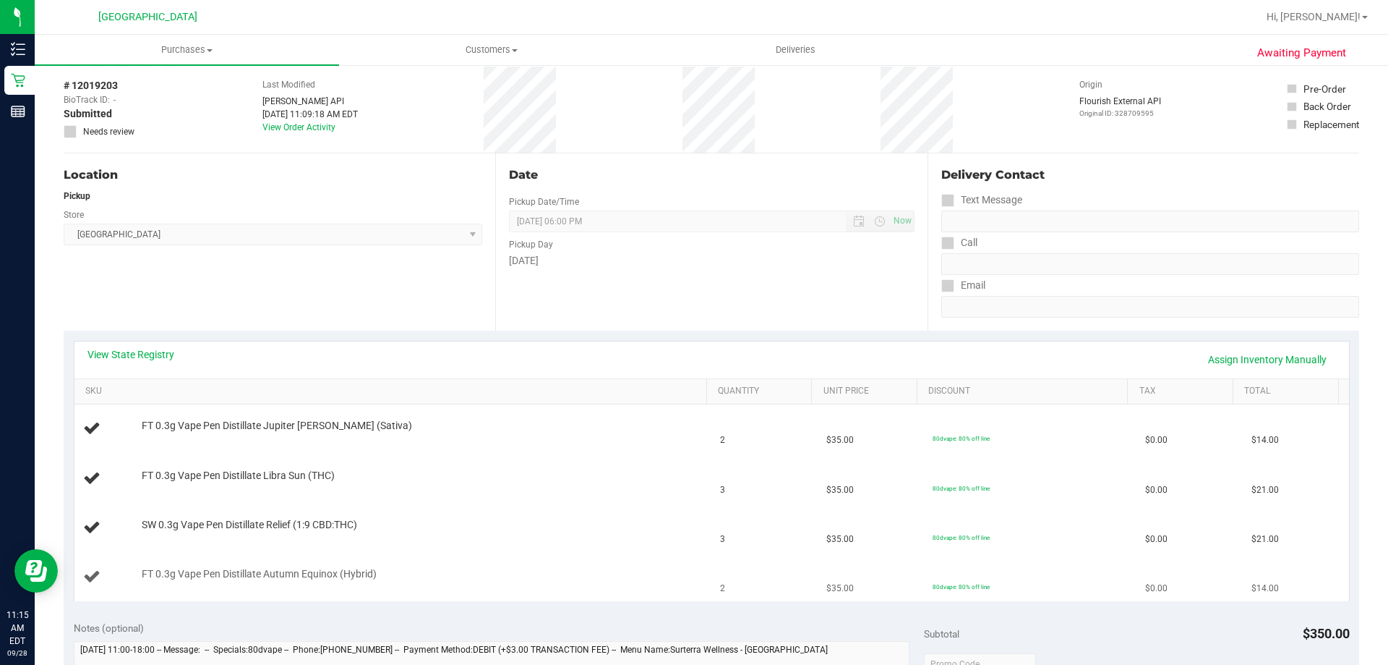
scroll to position [145, 0]
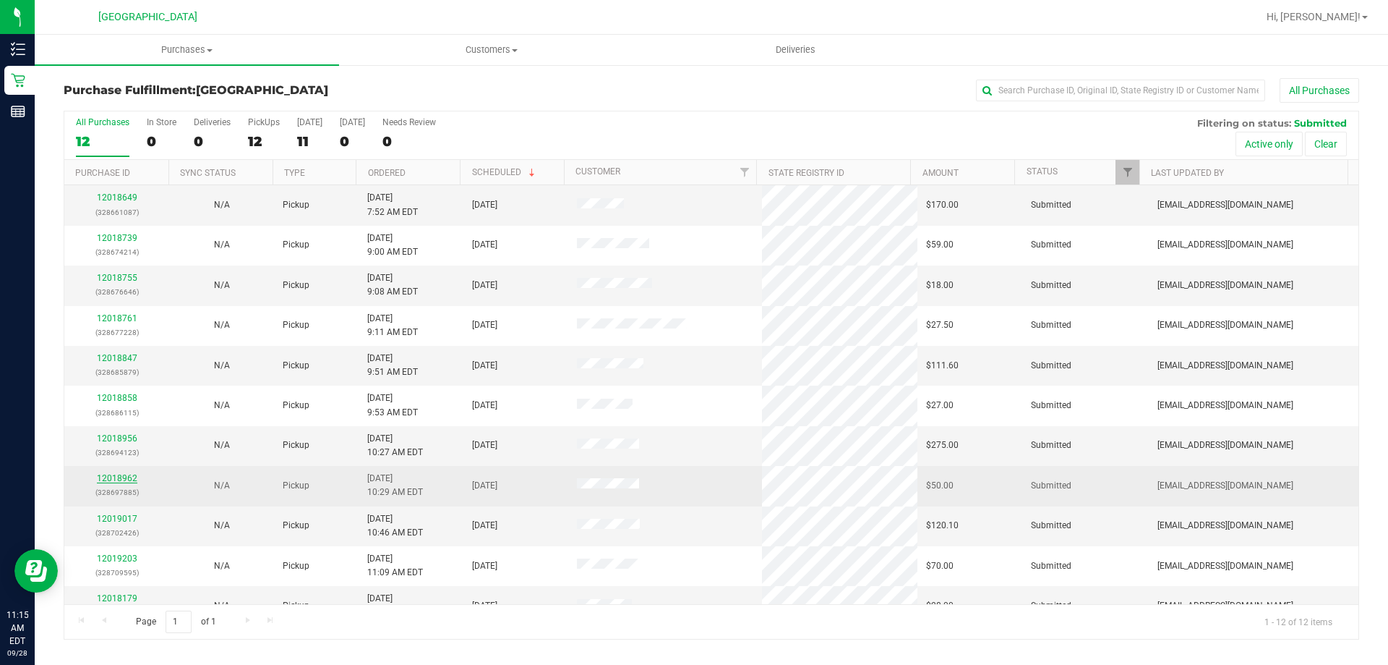
scroll to position [61, 0]
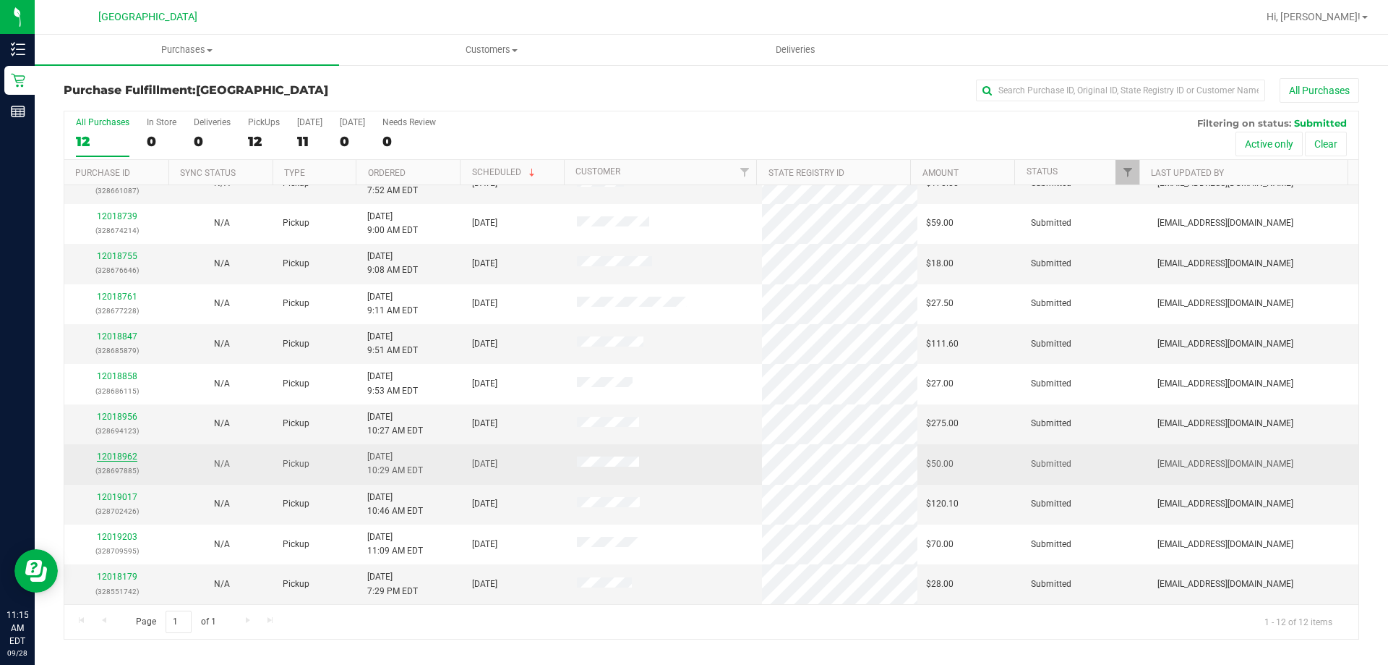
click at [116, 453] on link "12018962" at bounding box center [117, 456] width 40 height 10
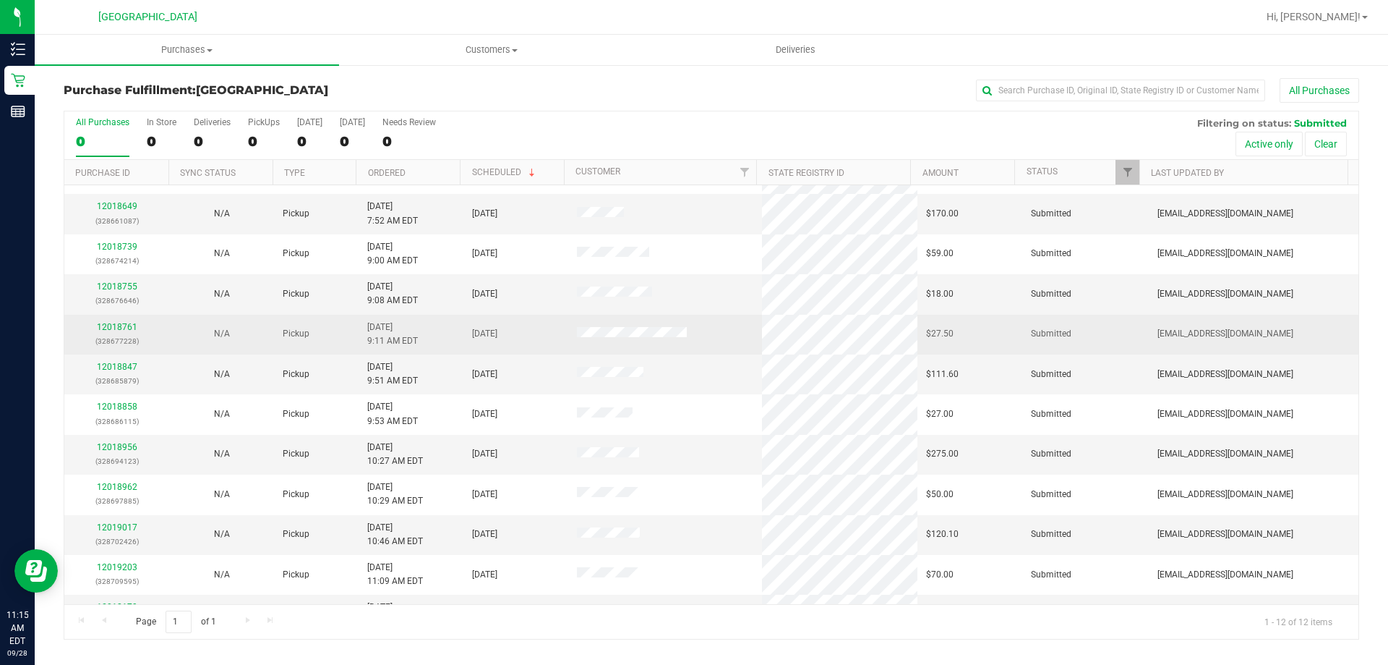
scroll to position [61, 0]
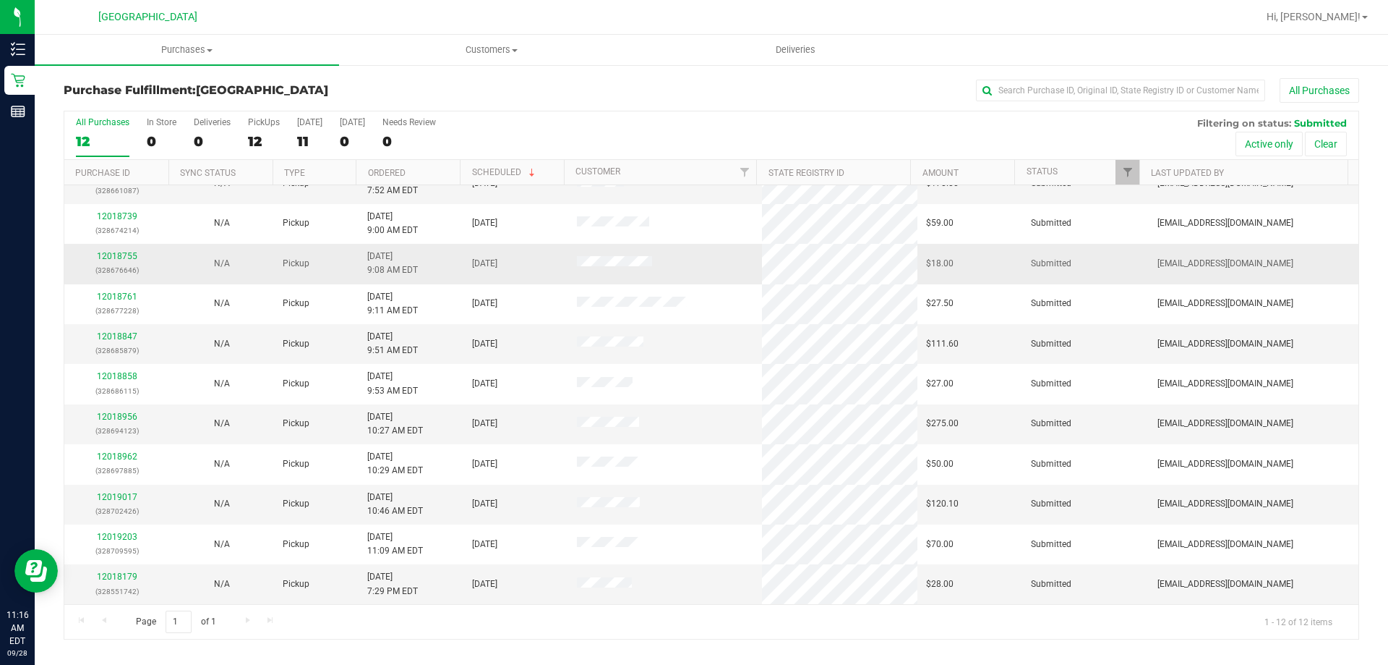
click at [129, 265] on p "(328676646)" at bounding box center [116, 270] width 87 height 14
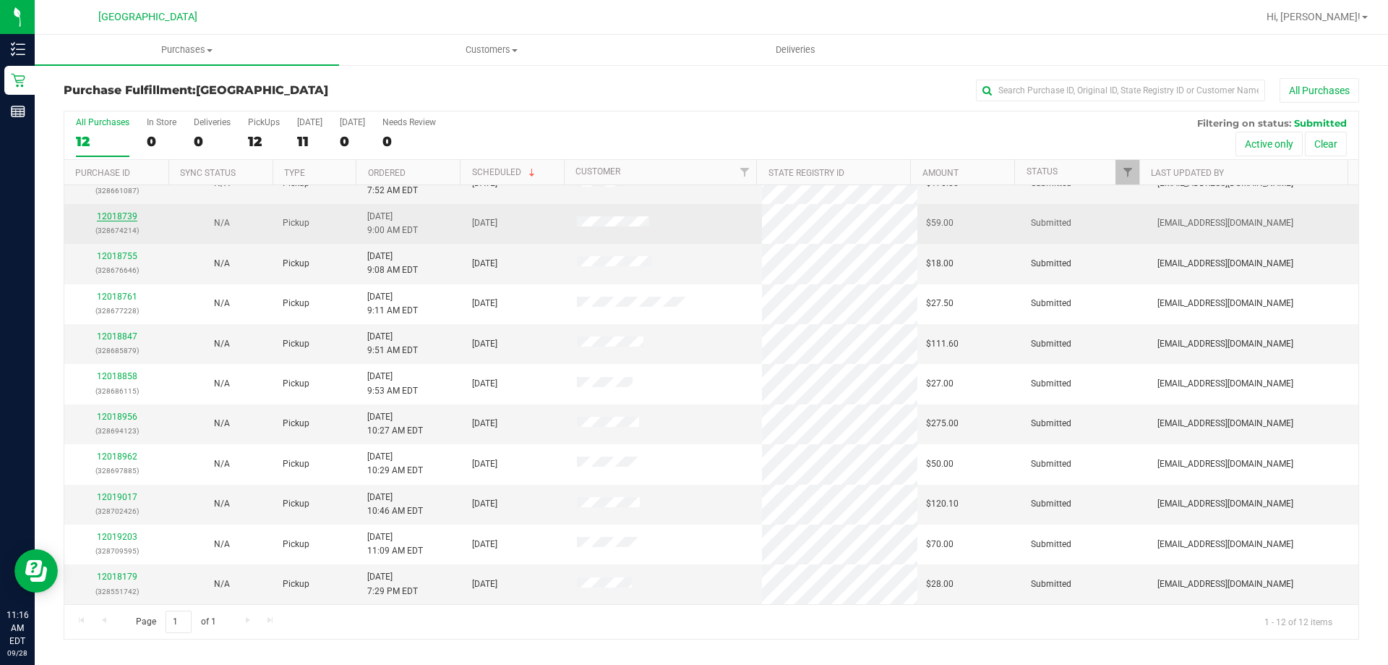
click at [121, 216] on link "12018739" at bounding box center [117, 216] width 40 height 10
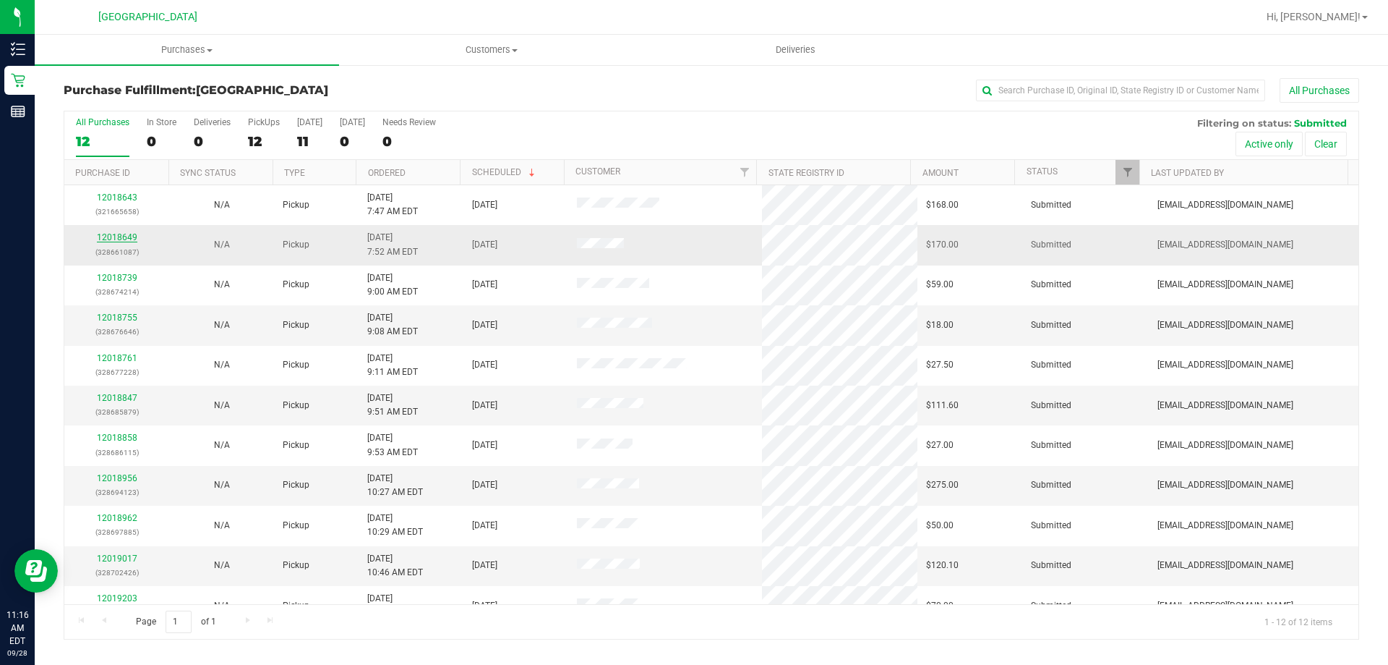
click at [124, 233] on link "12018649" at bounding box center [117, 237] width 40 height 10
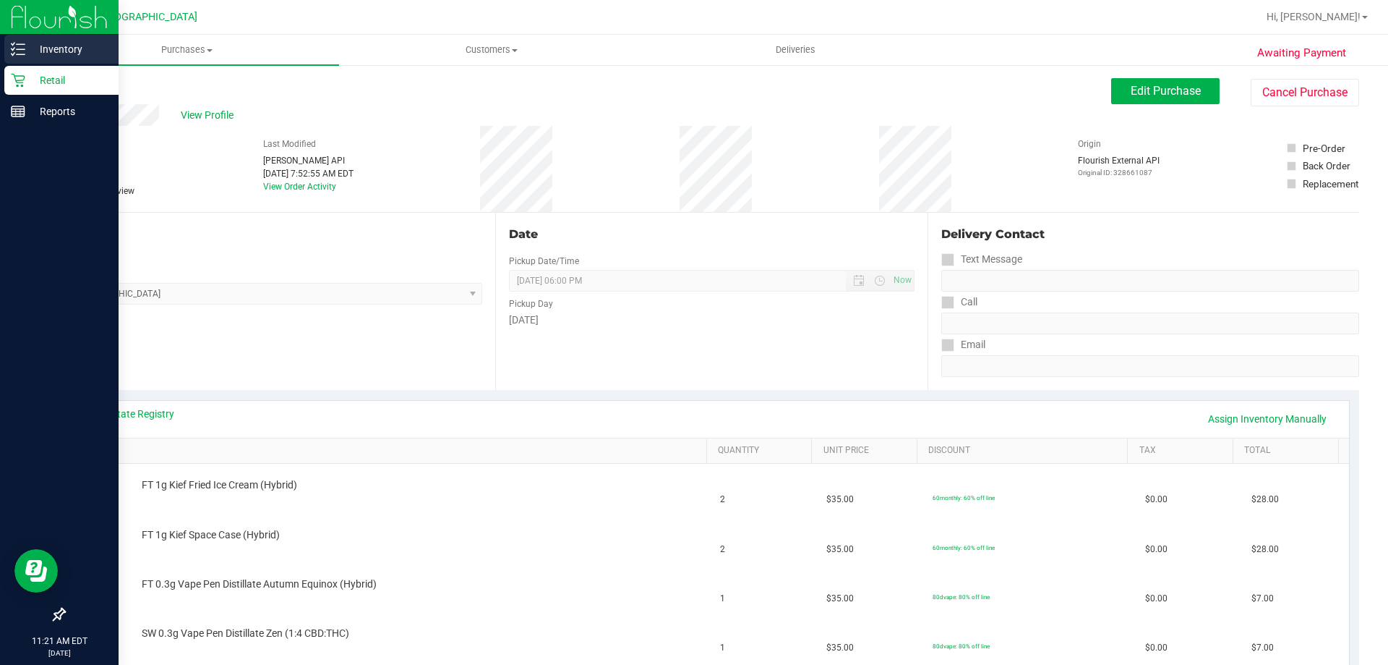
click at [38, 46] on p "Inventory" at bounding box center [68, 48] width 87 height 17
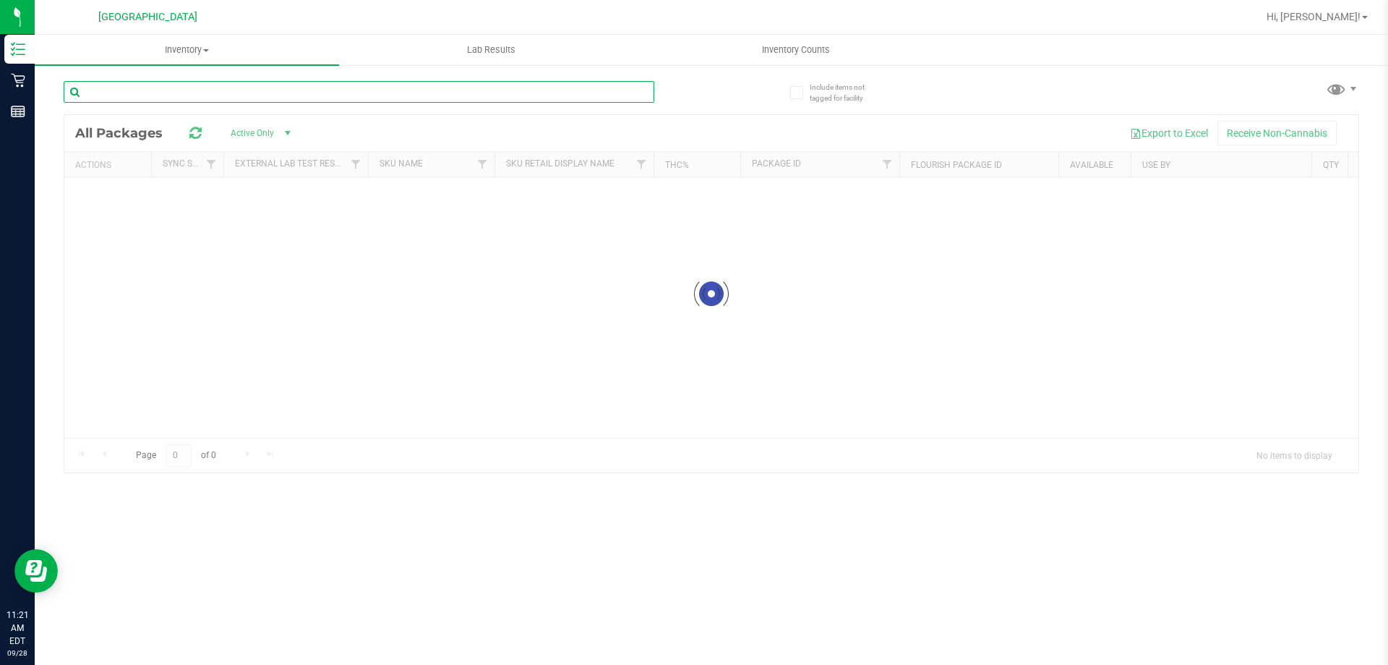
click at [212, 92] on input "text" at bounding box center [359, 92] width 591 height 22
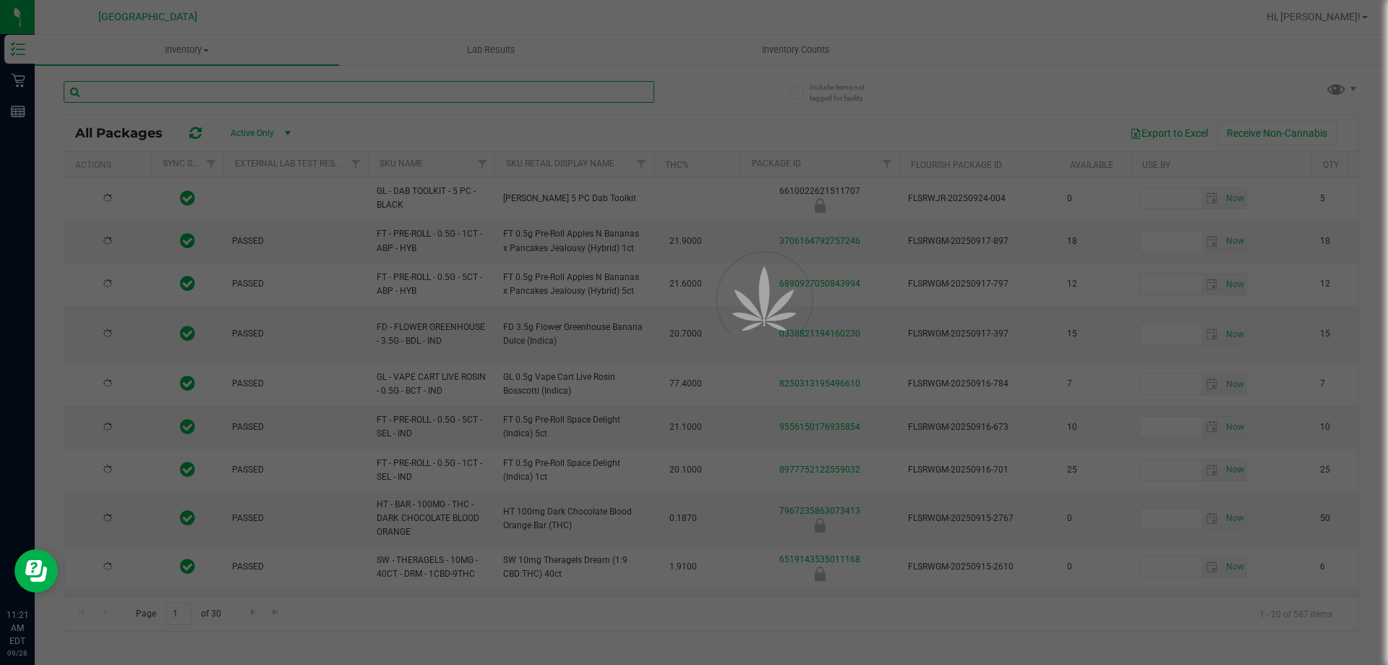
type input "[DATE]"
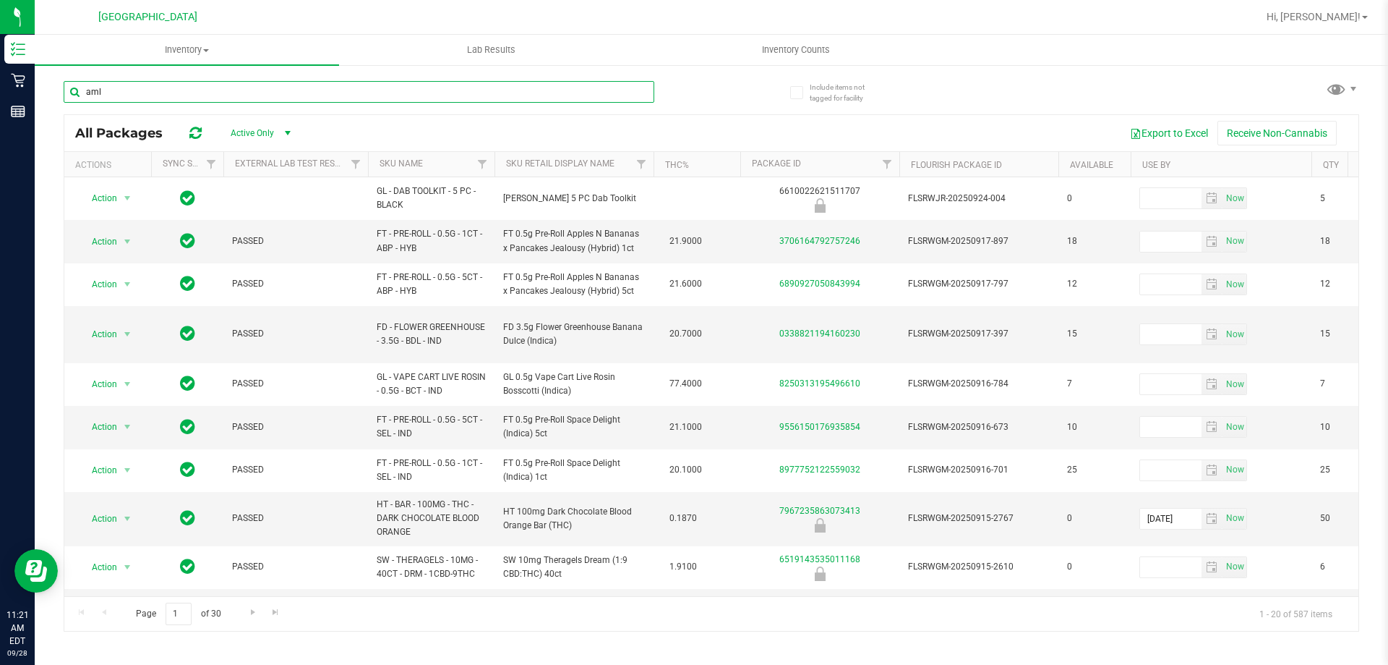
type input "aml"
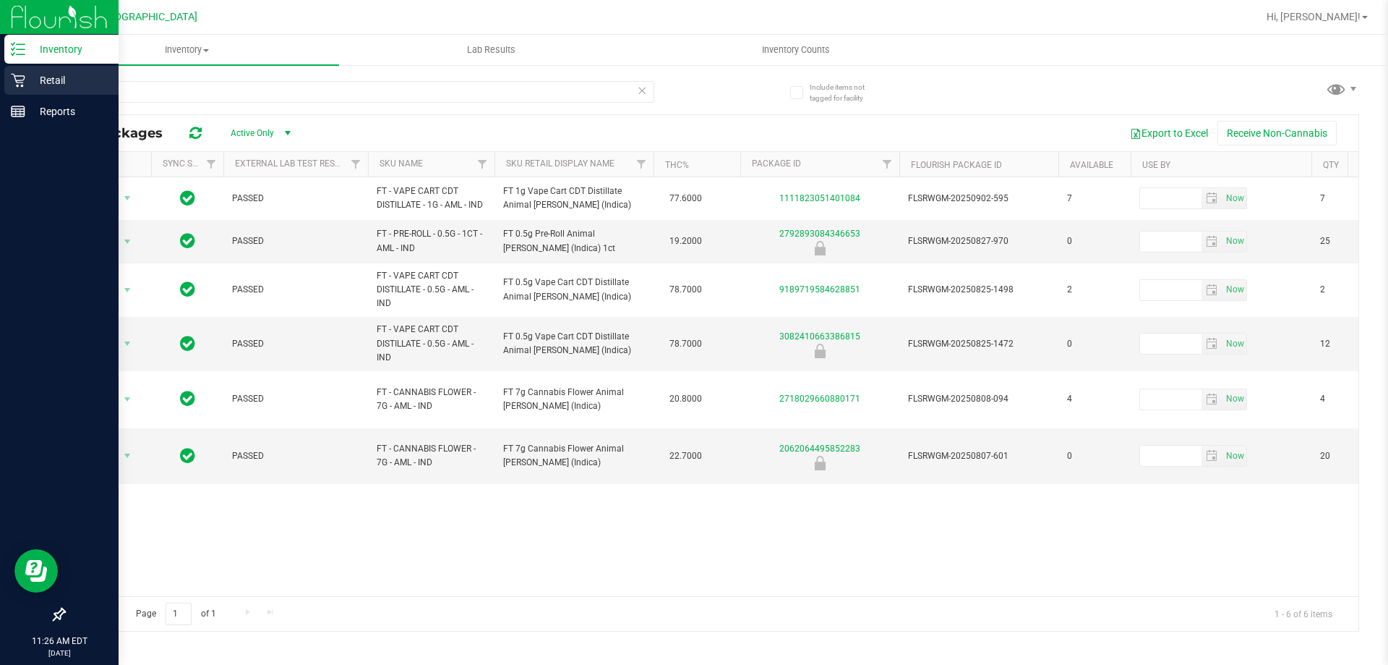
click at [44, 83] on p "Retail" at bounding box center [68, 80] width 87 height 17
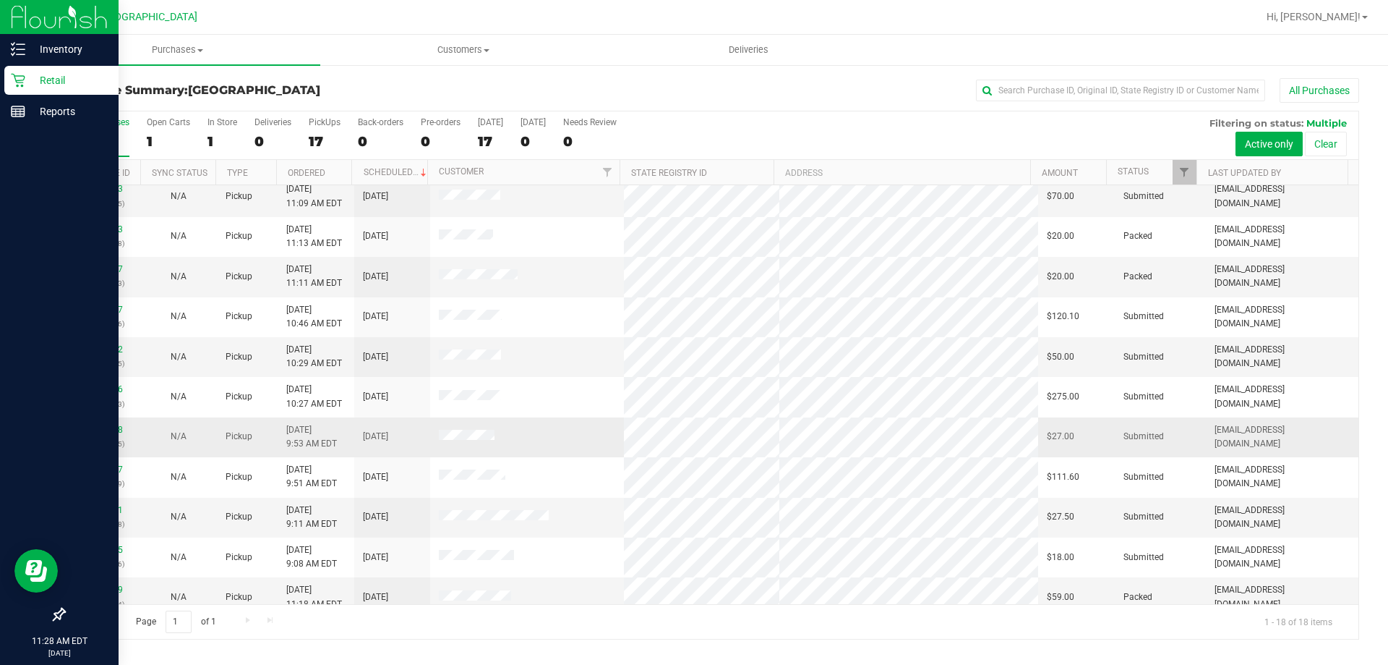
scroll to position [72, 0]
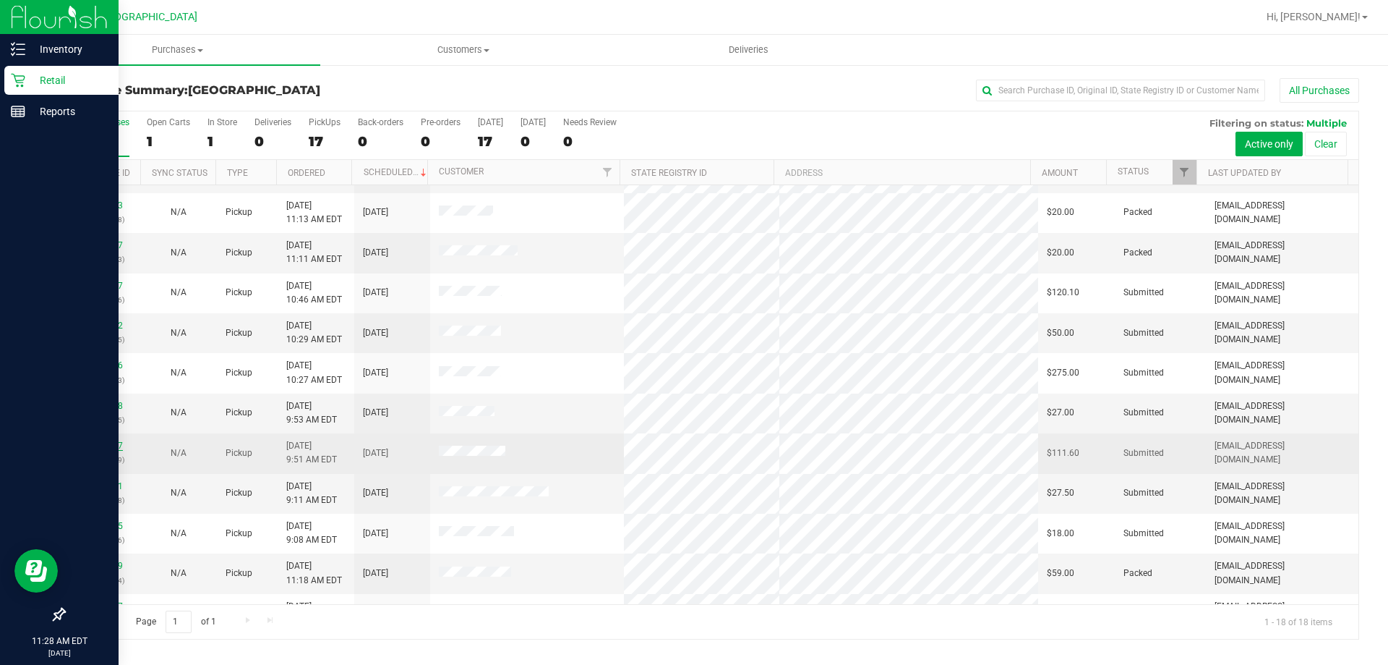
click at [109, 443] on link "12018847" at bounding box center [102, 445] width 40 height 10
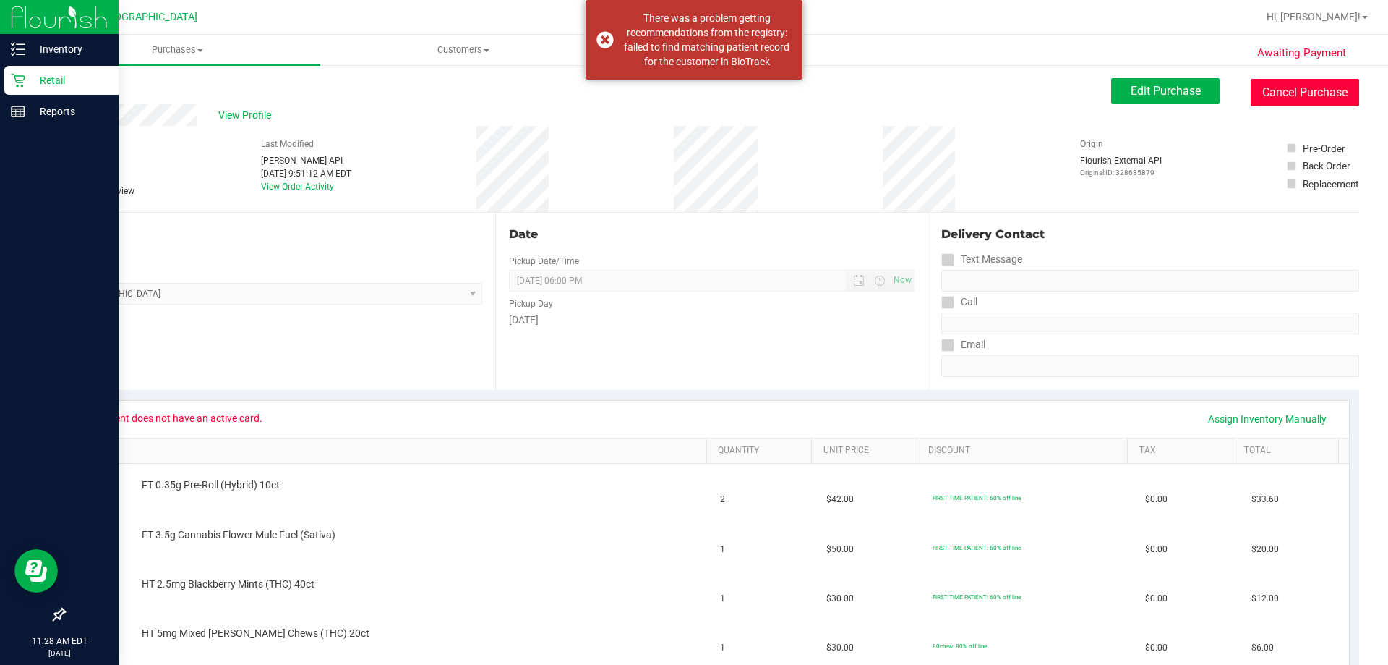
click at [1259, 93] on button "Cancel Purchase" at bounding box center [1305, 92] width 108 height 27
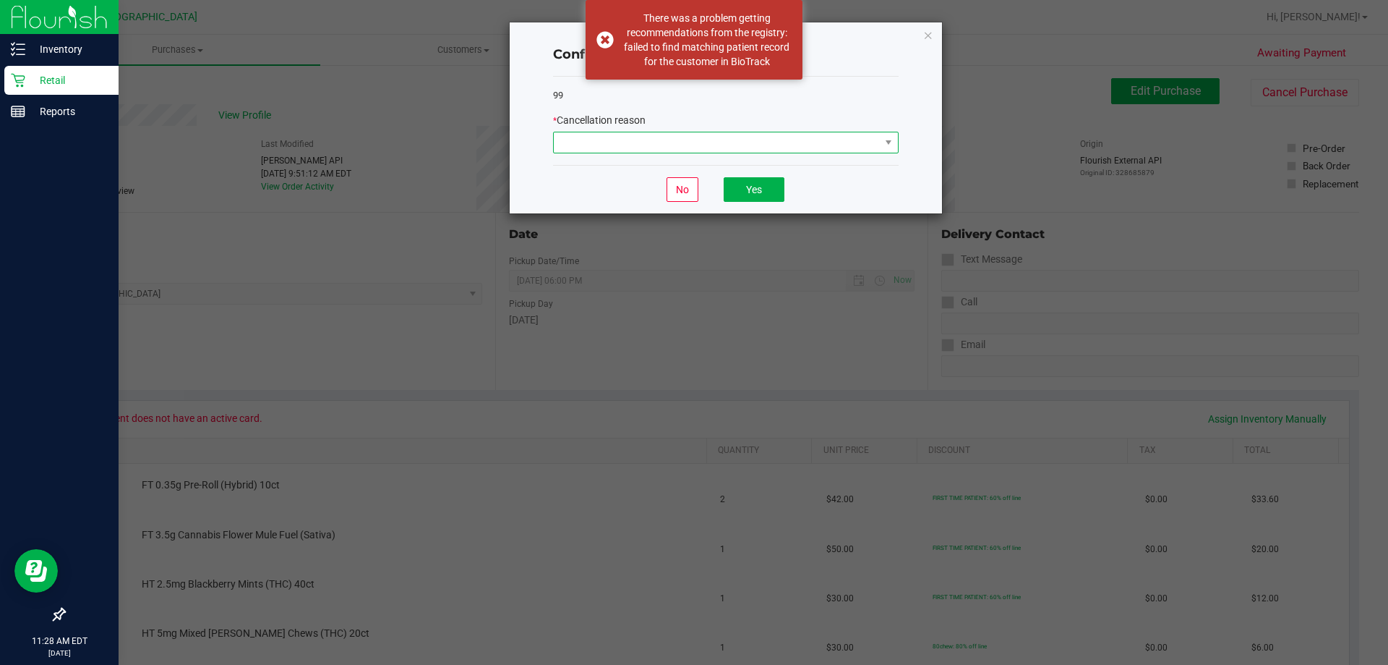
click at [687, 142] on span at bounding box center [717, 142] width 326 height 20
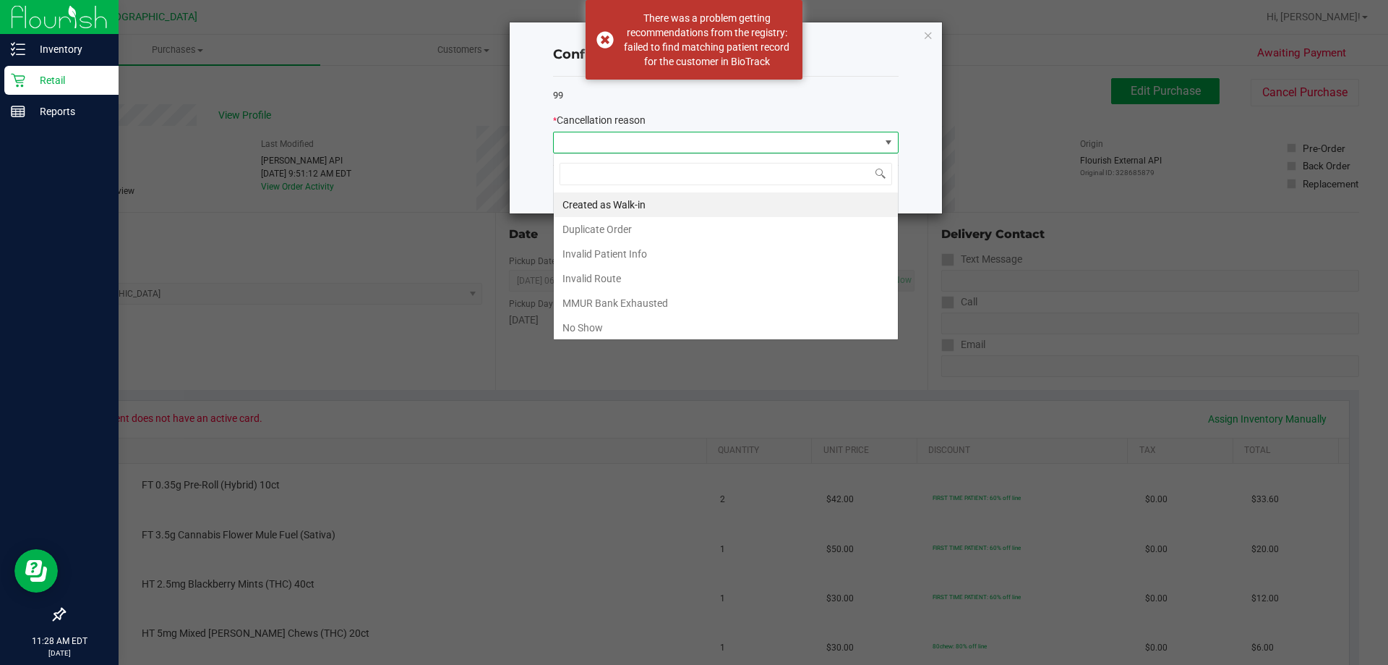
scroll to position [22, 346]
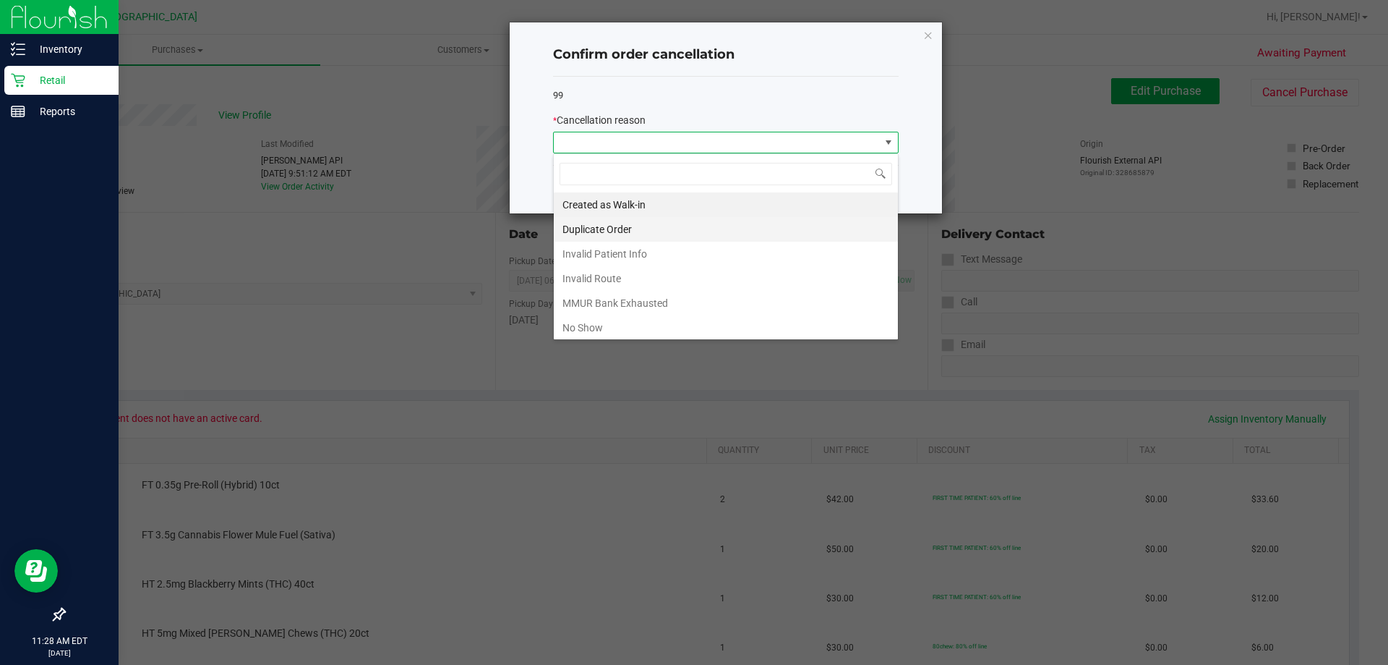
click at [635, 230] on li "Duplicate Order" at bounding box center [726, 229] width 344 height 25
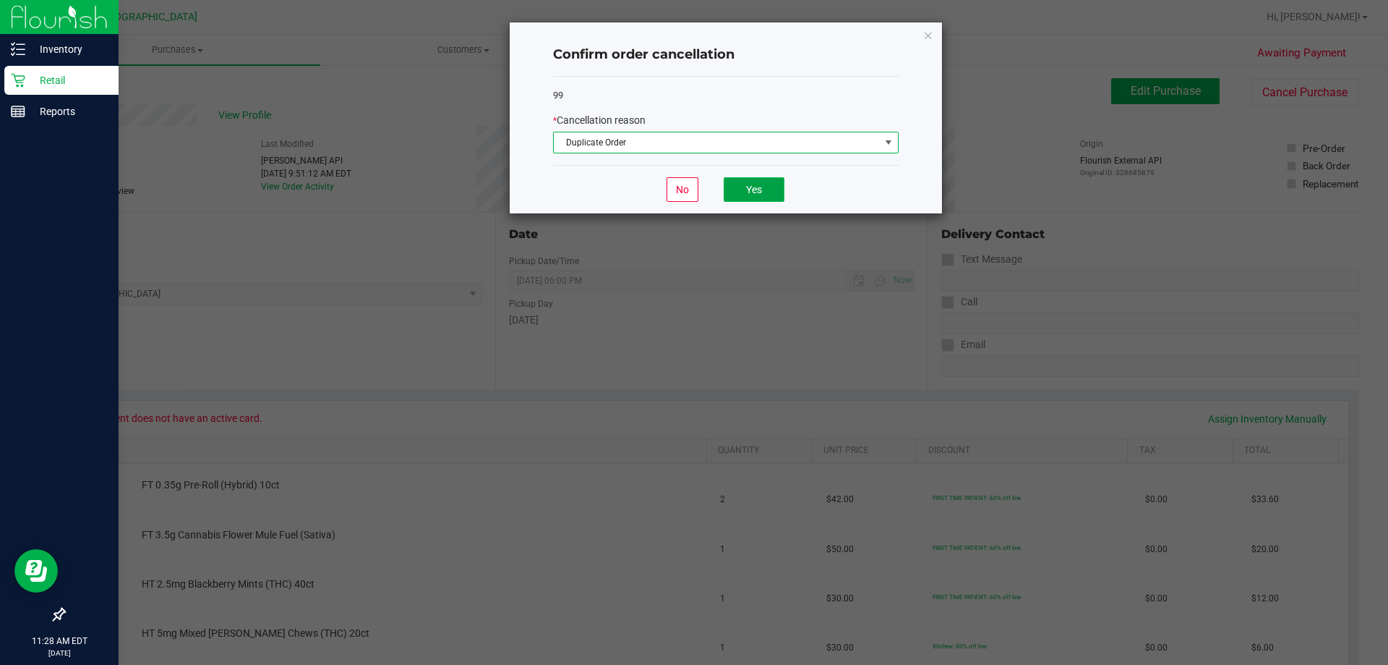
click at [760, 187] on button "Yes" at bounding box center [754, 189] width 61 height 25
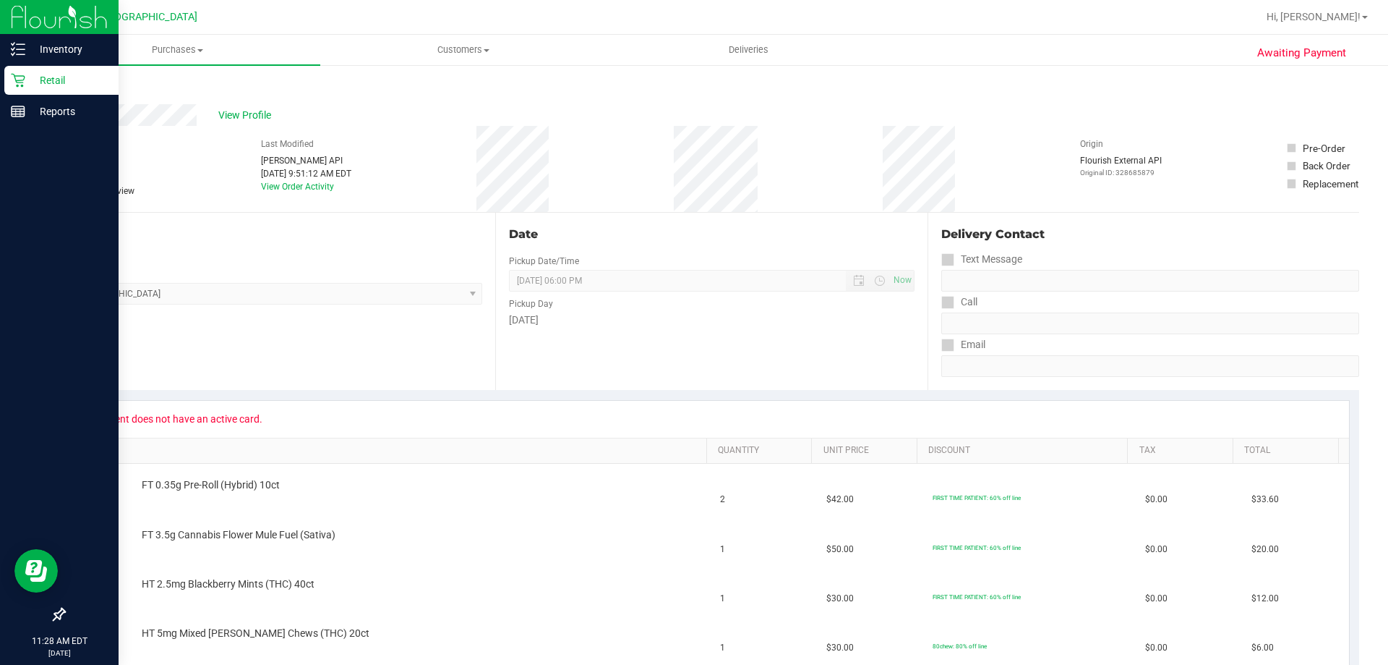
click at [29, 74] on p "Retail" at bounding box center [68, 80] width 87 height 17
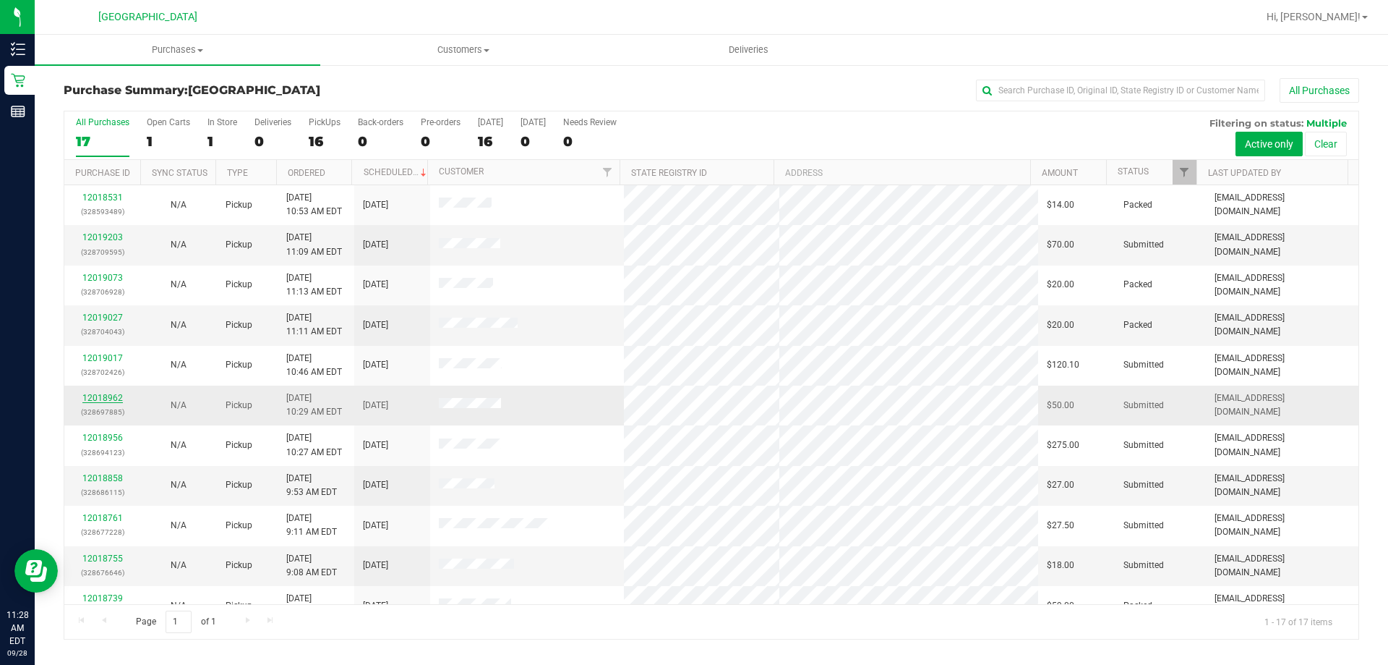
click at [116, 398] on link "12018962" at bounding box center [102, 398] width 40 height 10
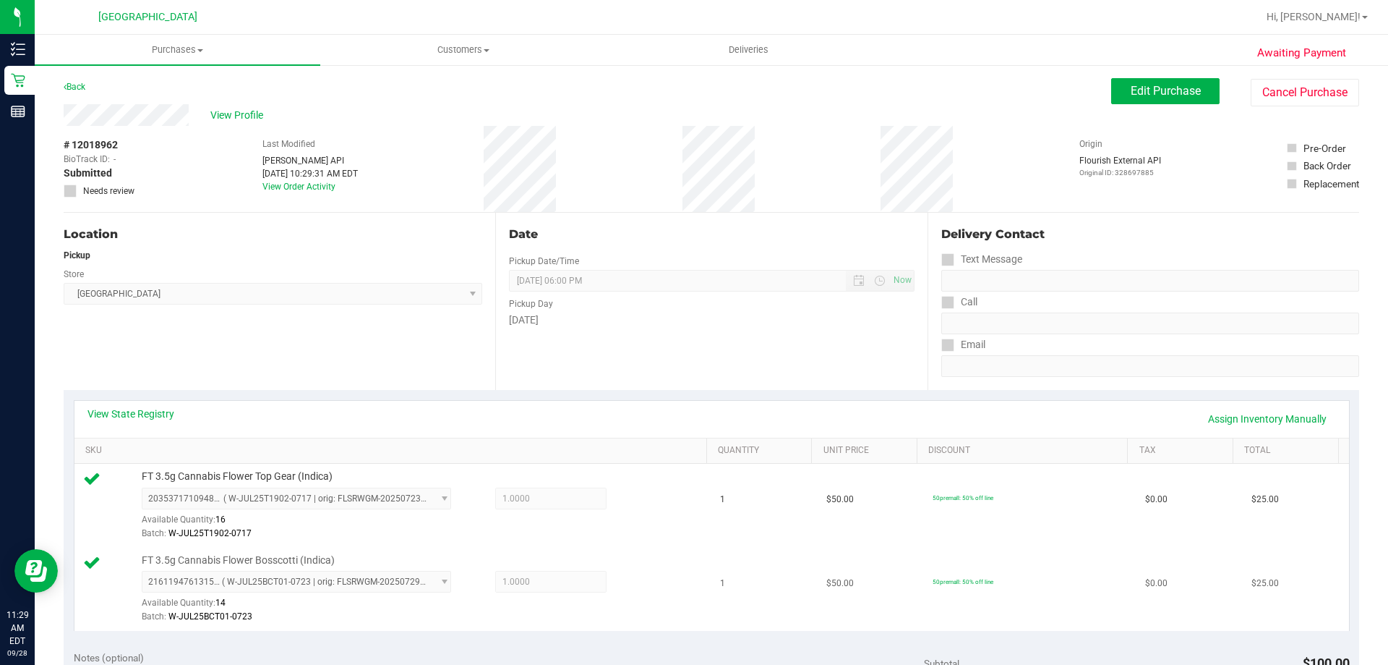
scroll to position [217, 0]
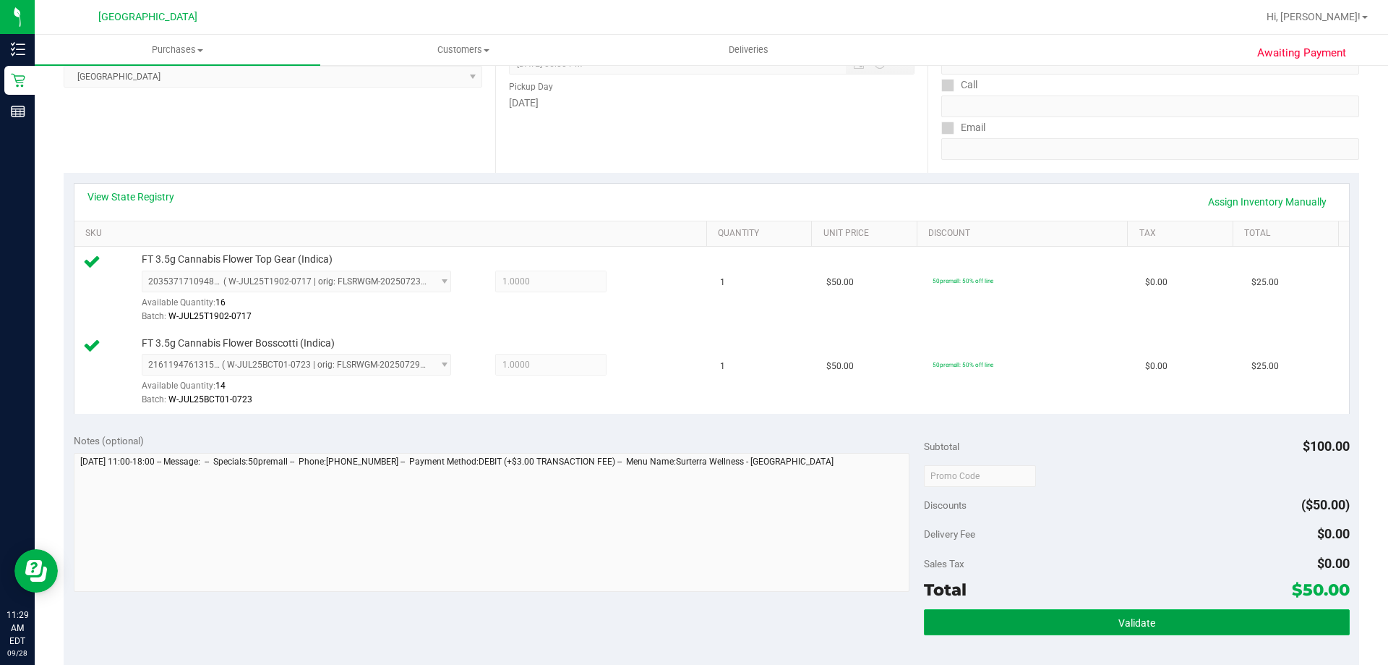
click at [1023, 615] on button "Validate" at bounding box center [1136, 622] width 425 height 26
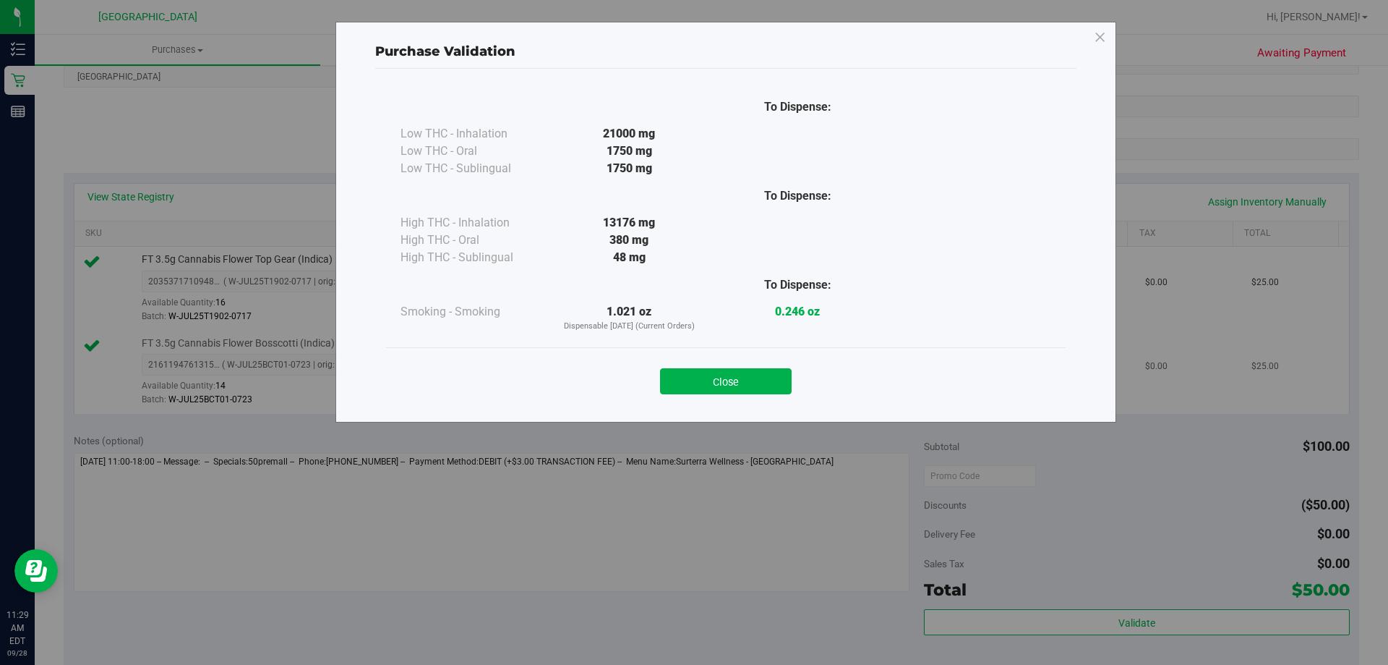
click at [735, 372] on button "Close" at bounding box center [726, 381] width 132 height 26
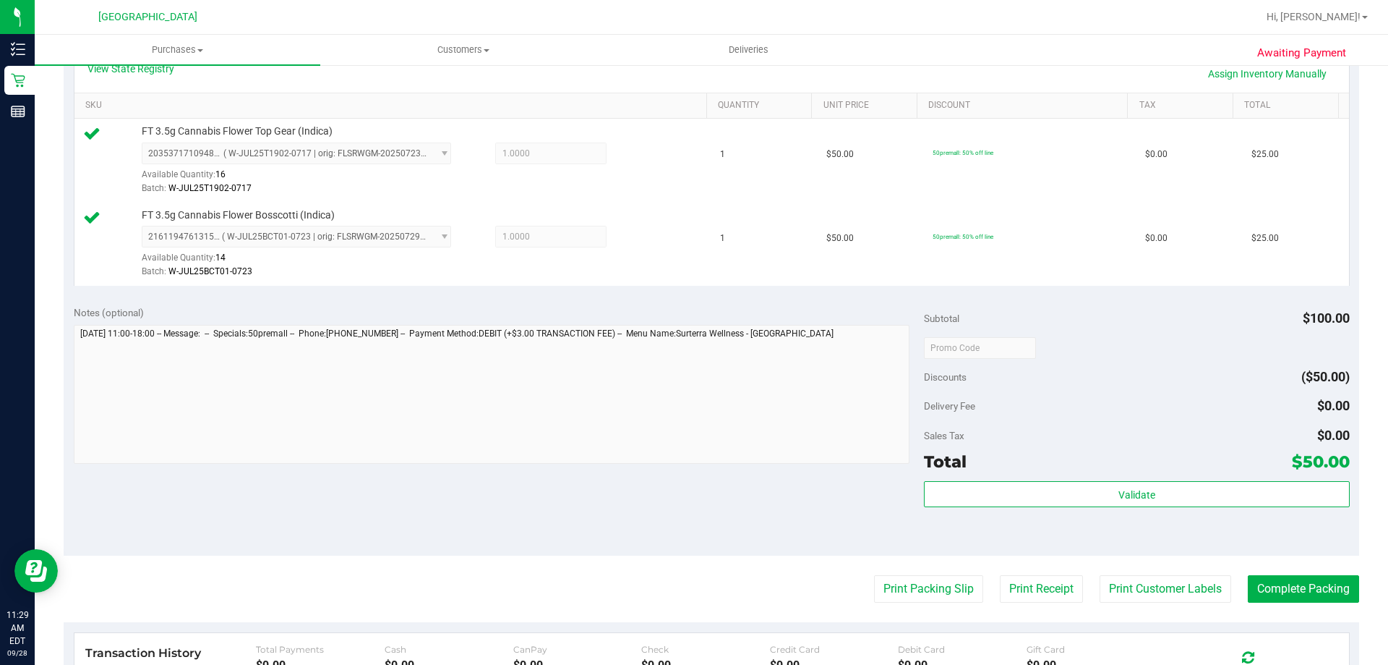
scroll to position [578, 0]
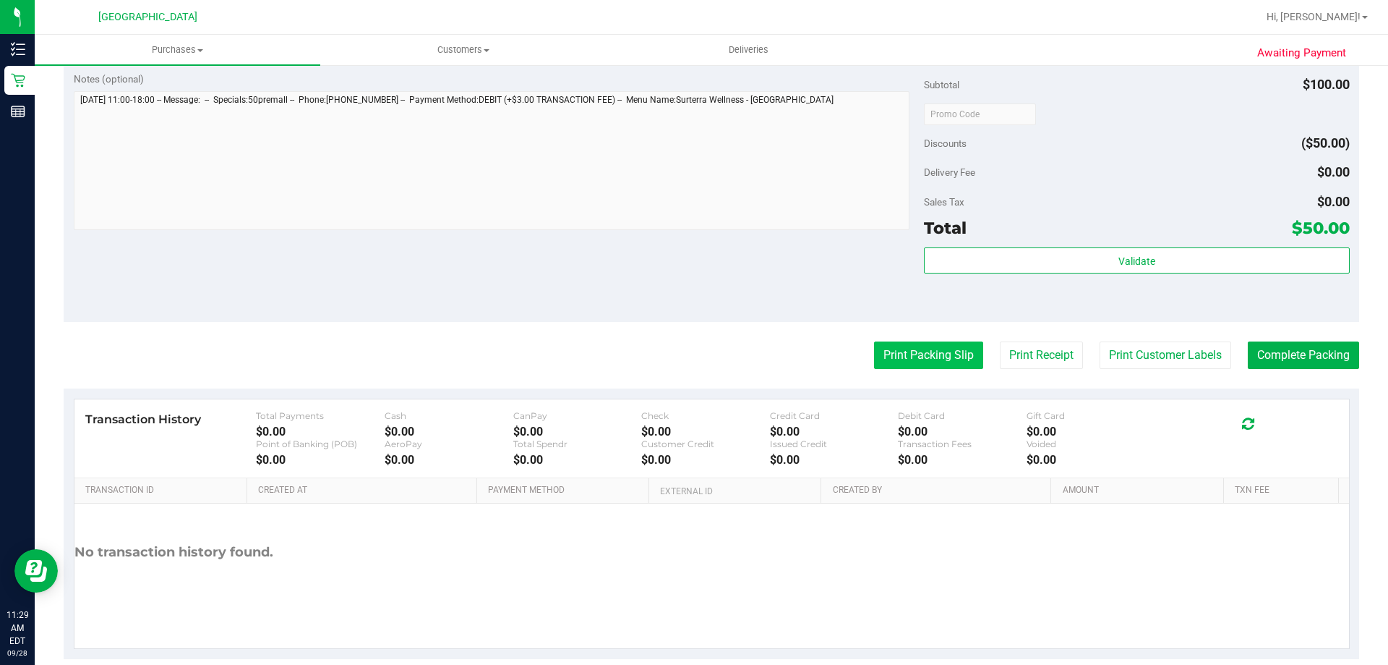
click at [928, 361] on button "Print Packing Slip" at bounding box center [928, 354] width 109 height 27
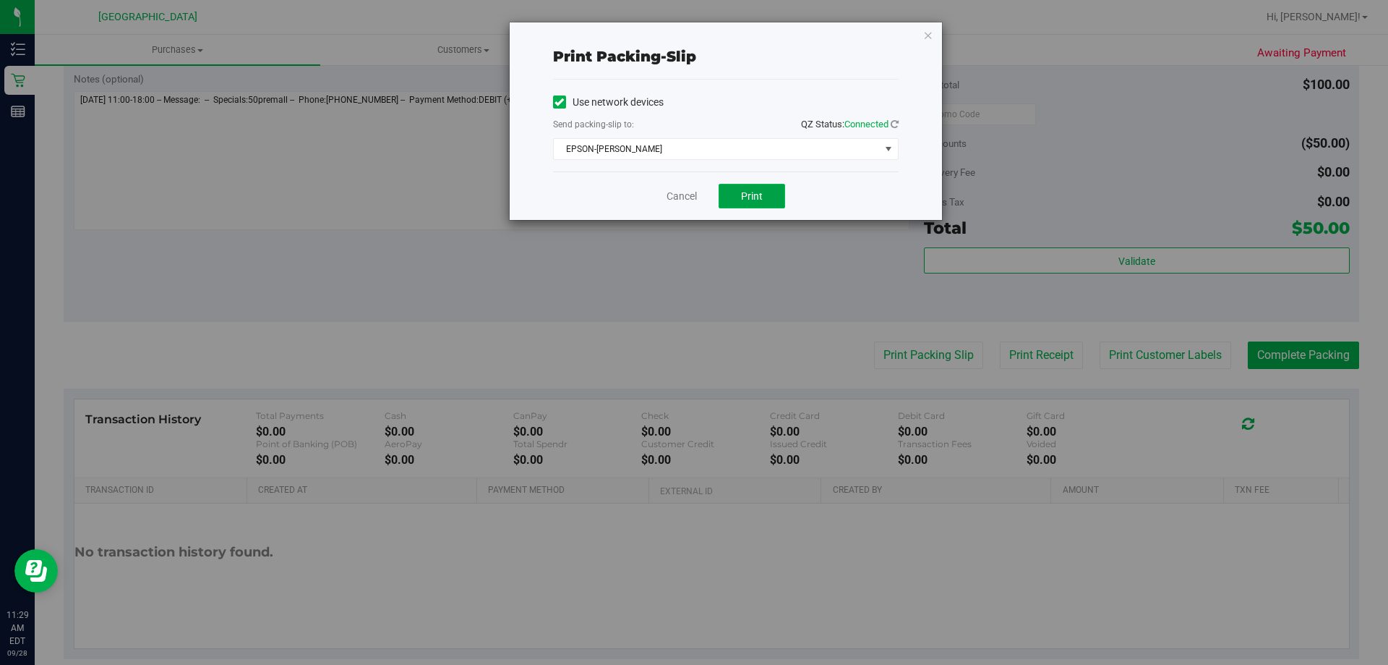
click at [753, 188] on button "Print" at bounding box center [752, 196] width 67 height 25
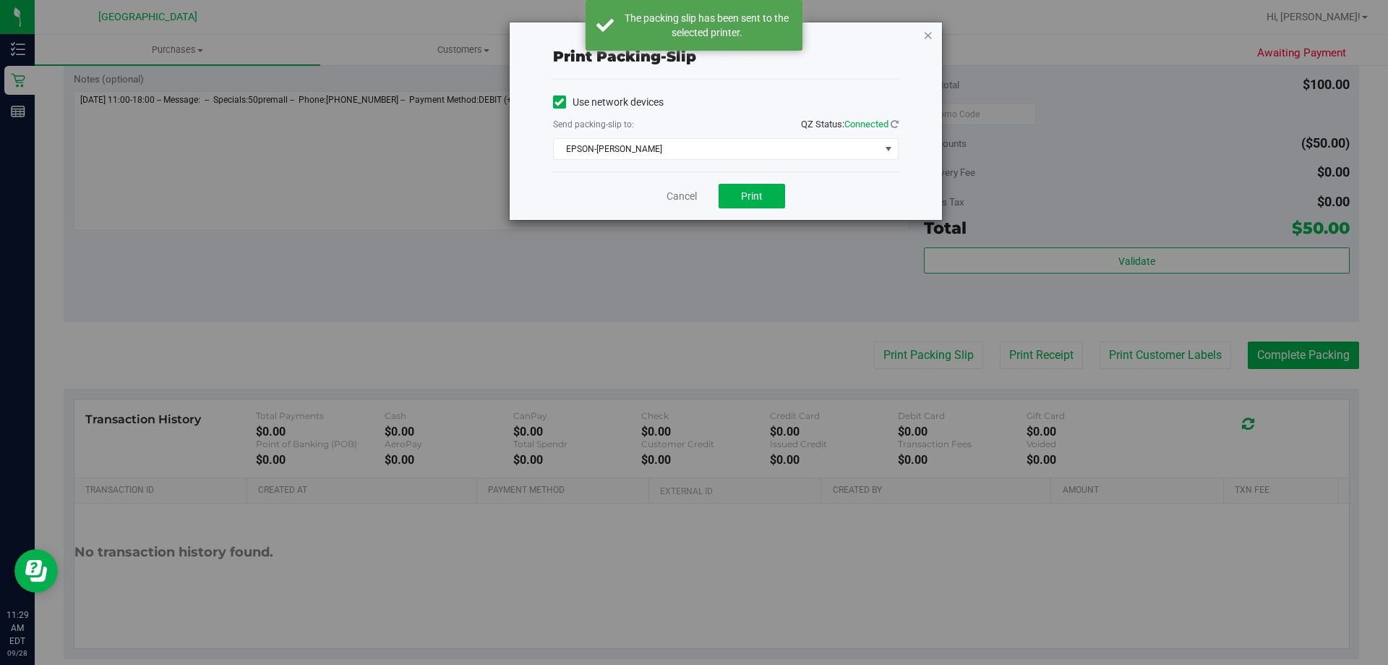
click at [928, 32] on icon "button" at bounding box center [928, 34] width 10 height 17
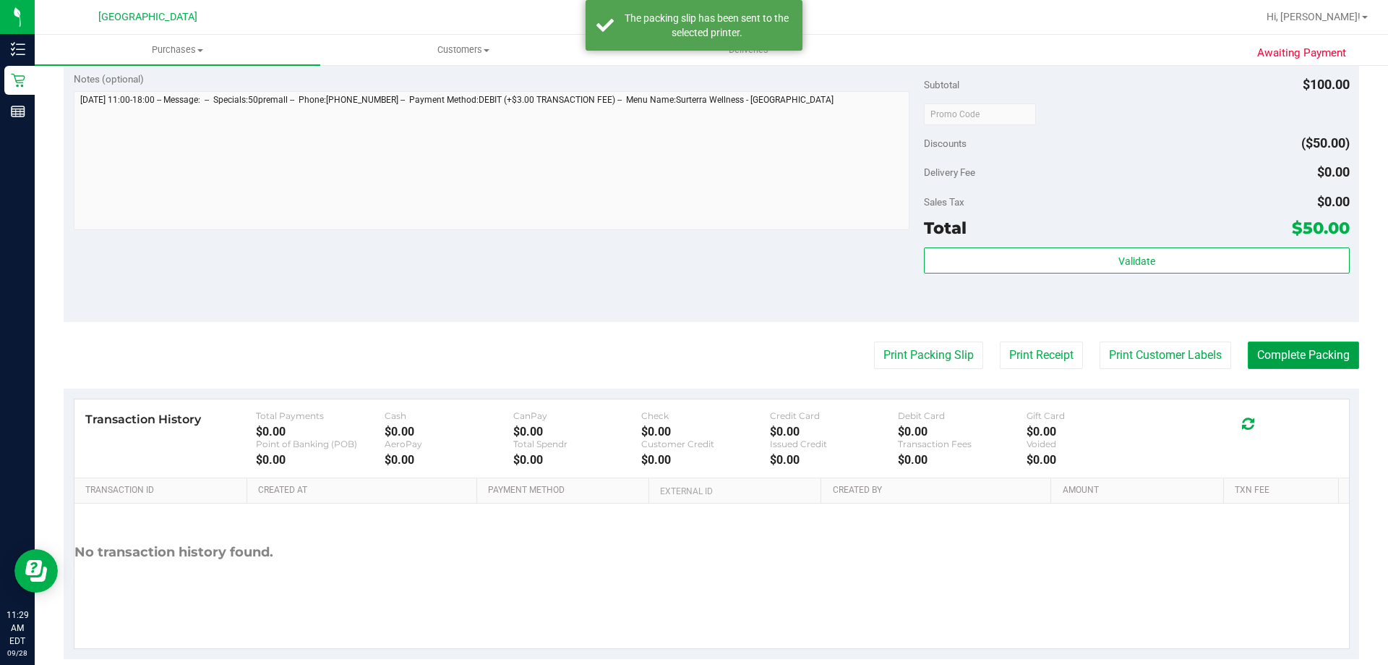
click at [1257, 346] on button "Complete Packing" at bounding box center [1303, 354] width 111 height 27
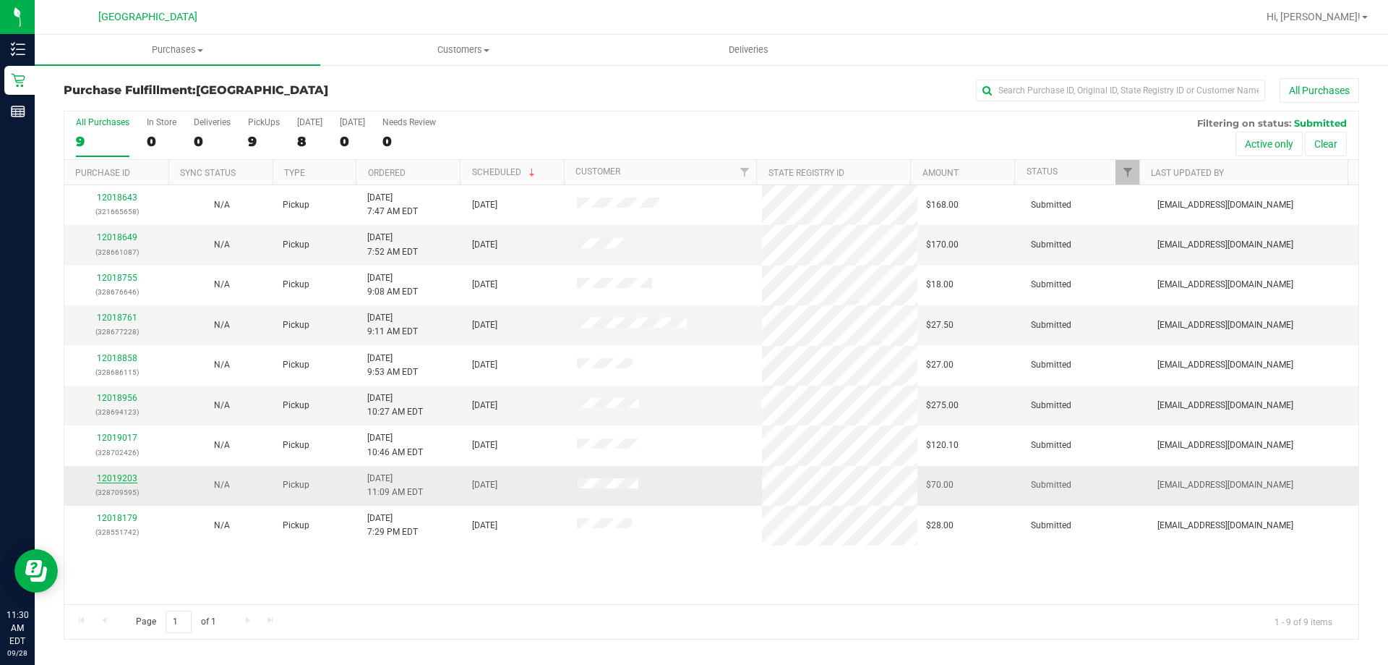
click at [131, 479] on link "12019203" at bounding box center [117, 478] width 40 height 10
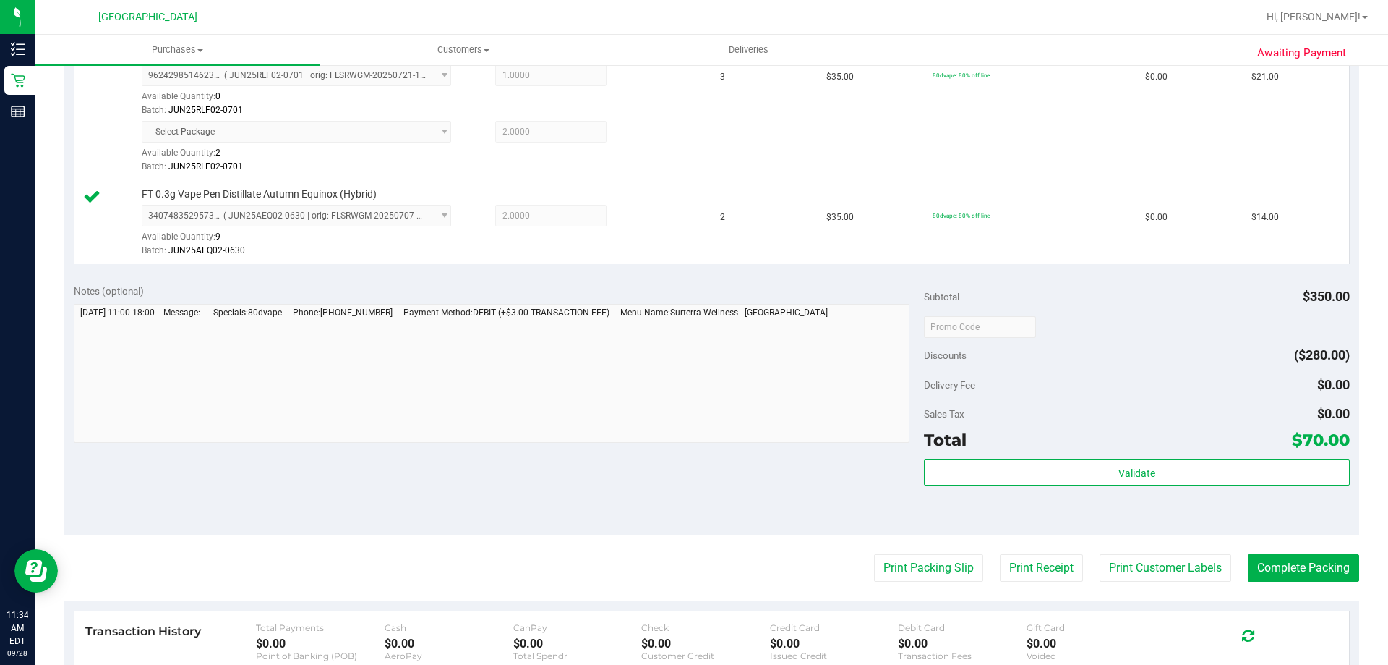
scroll to position [723, 0]
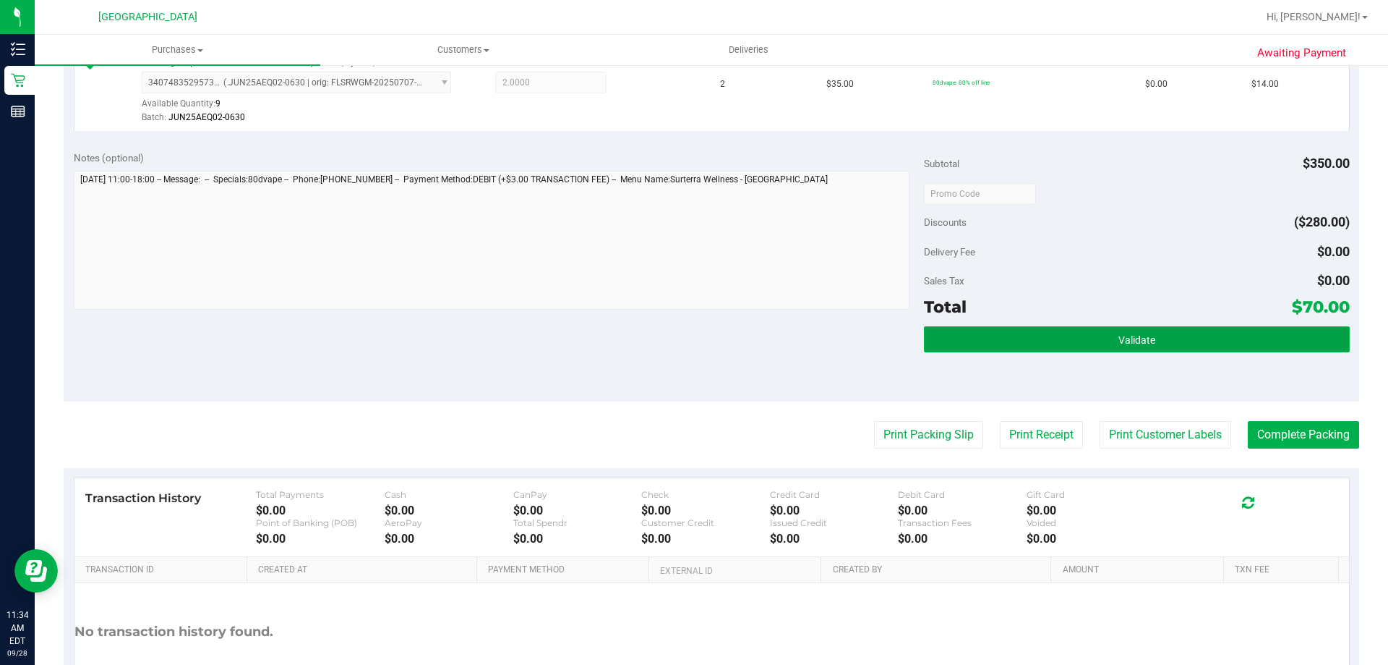
click at [1108, 338] on button "Validate" at bounding box center [1136, 339] width 425 height 26
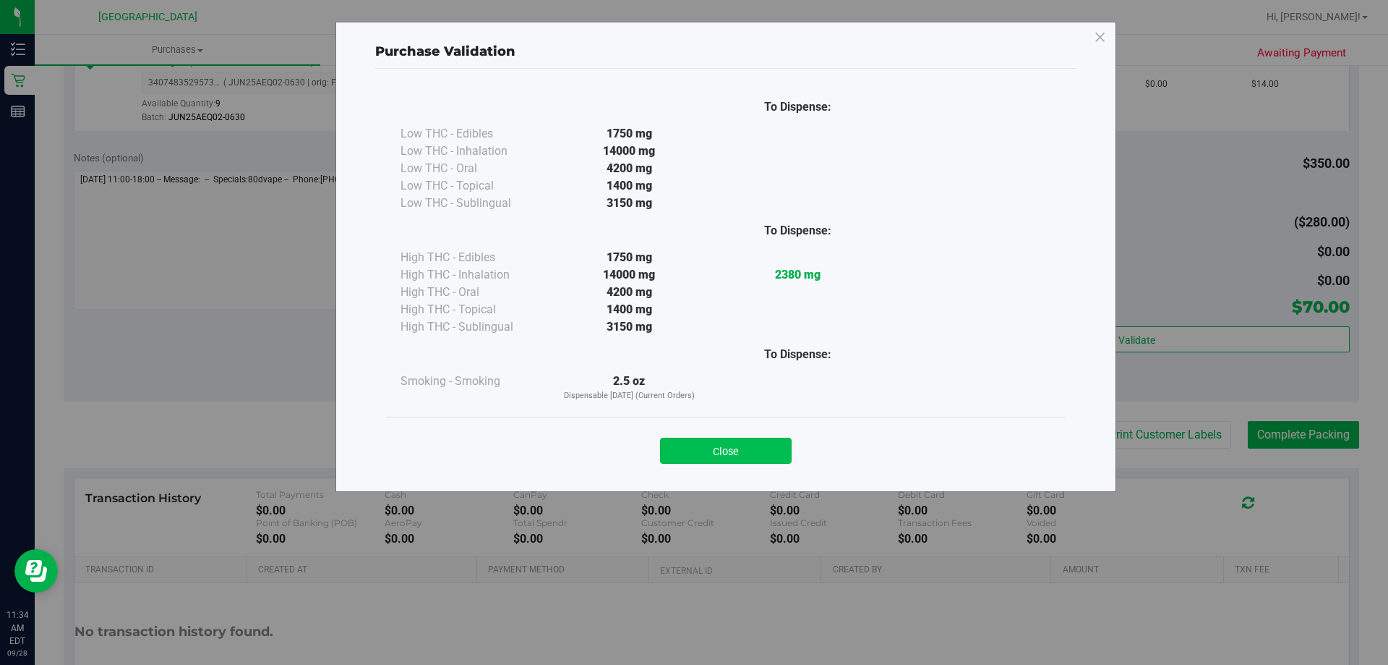
click at [702, 444] on button "Close" at bounding box center [726, 450] width 132 height 26
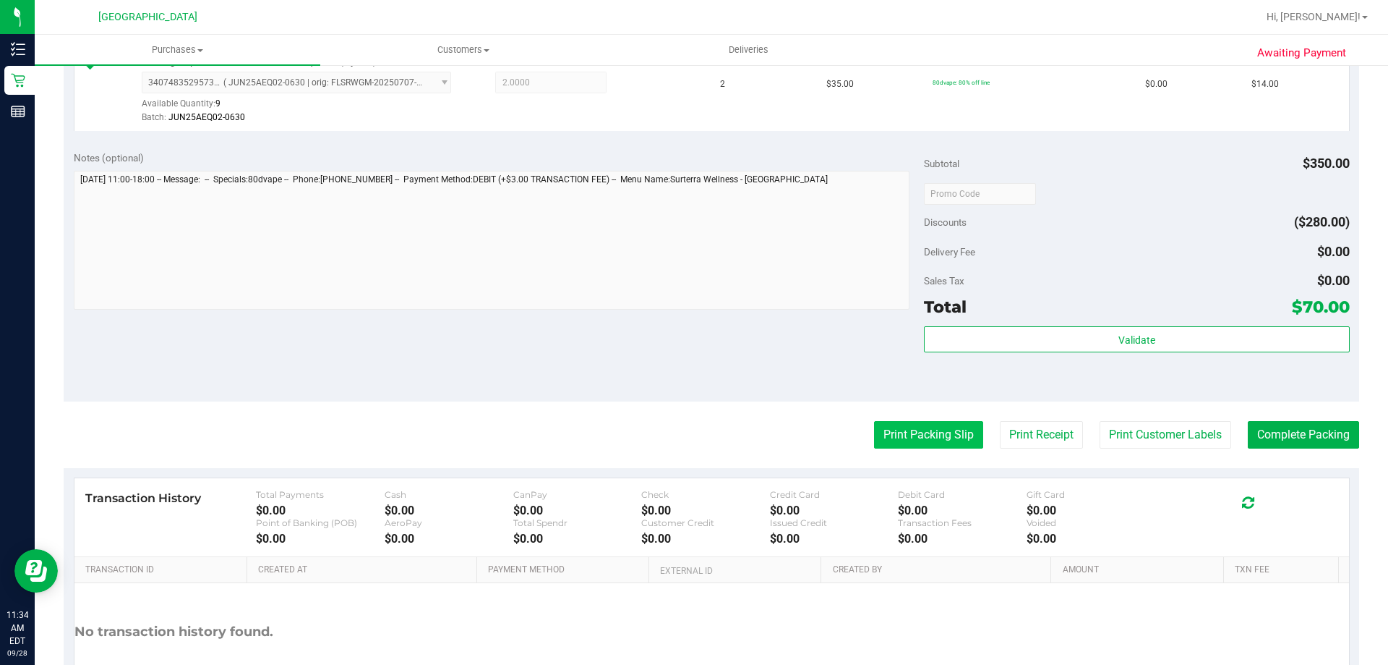
click at [892, 434] on button "Print Packing Slip" at bounding box center [928, 434] width 109 height 27
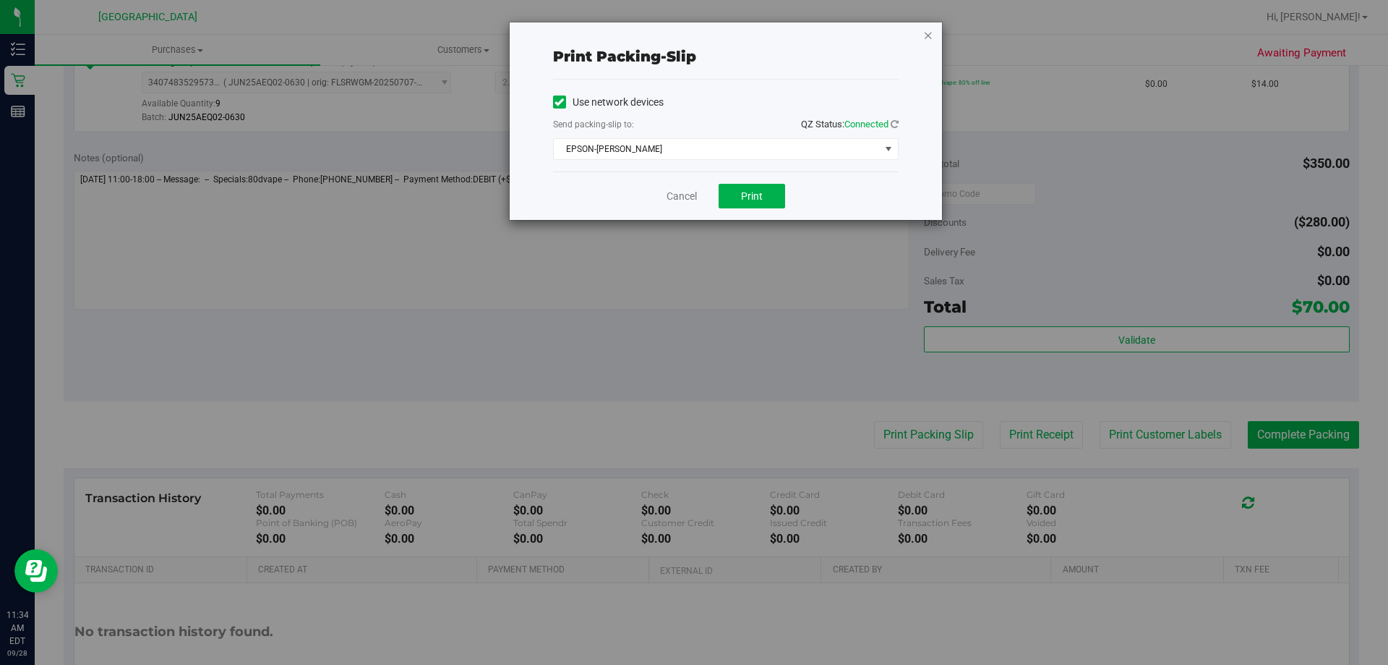
click at [931, 38] on icon "button" at bounding box center [928, 34] width 10 height 17
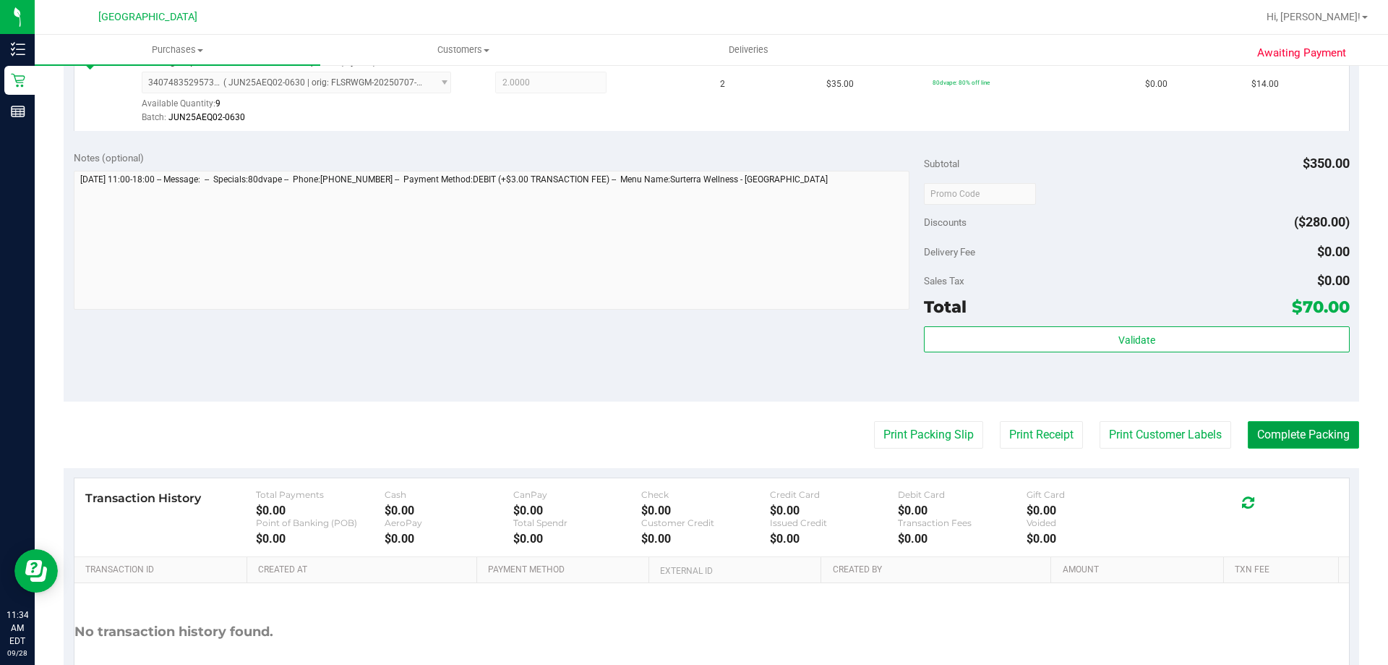
click at [1265, 432] on button "Complete Packing" at bounding box center [1303, 434] width 111 height 27
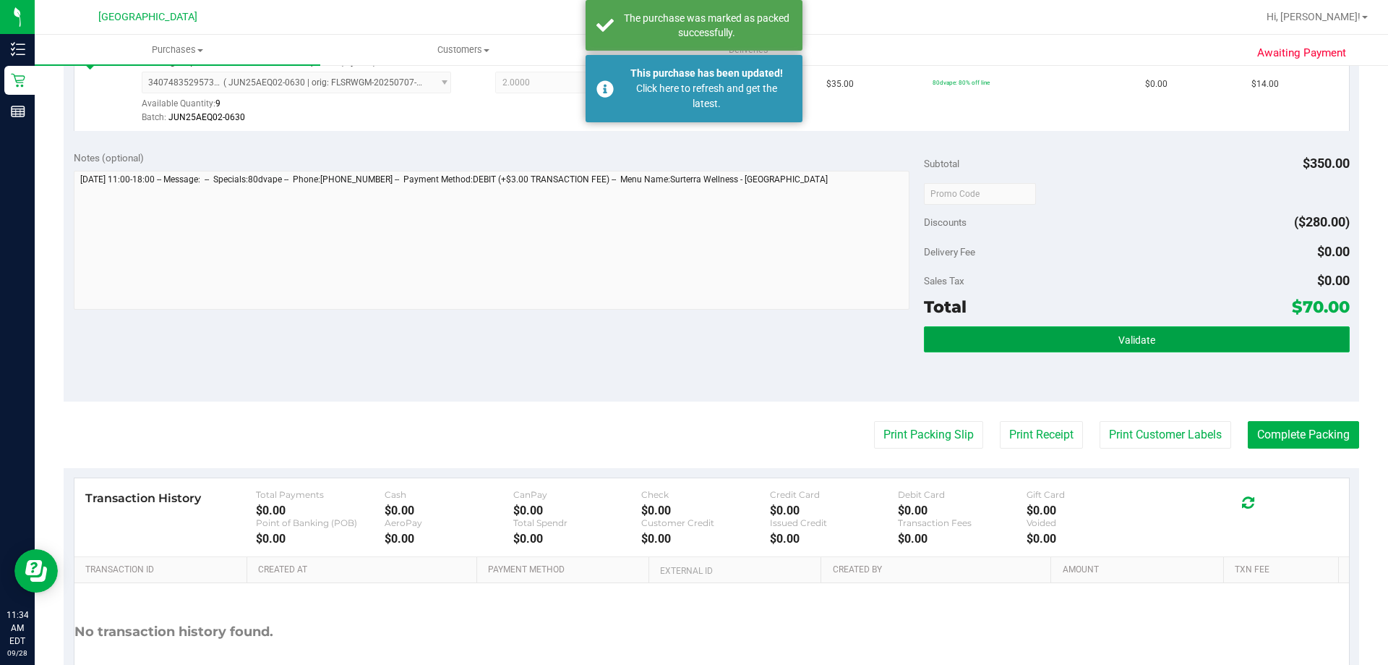
click at [1050, 335] on button "Validate" at bounding box center [1136, 339] width 425 height 26
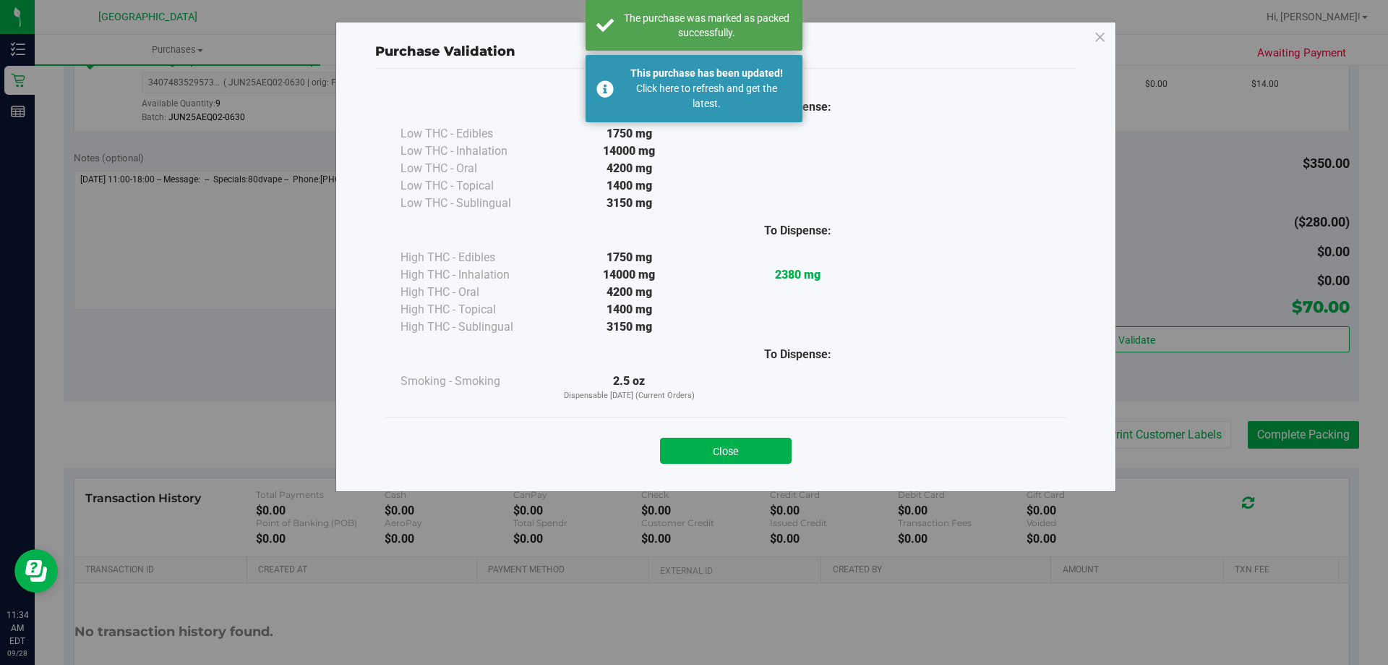
click at [764, 443] on button "Close" at bounding box center [726, 450] width 132 height 26
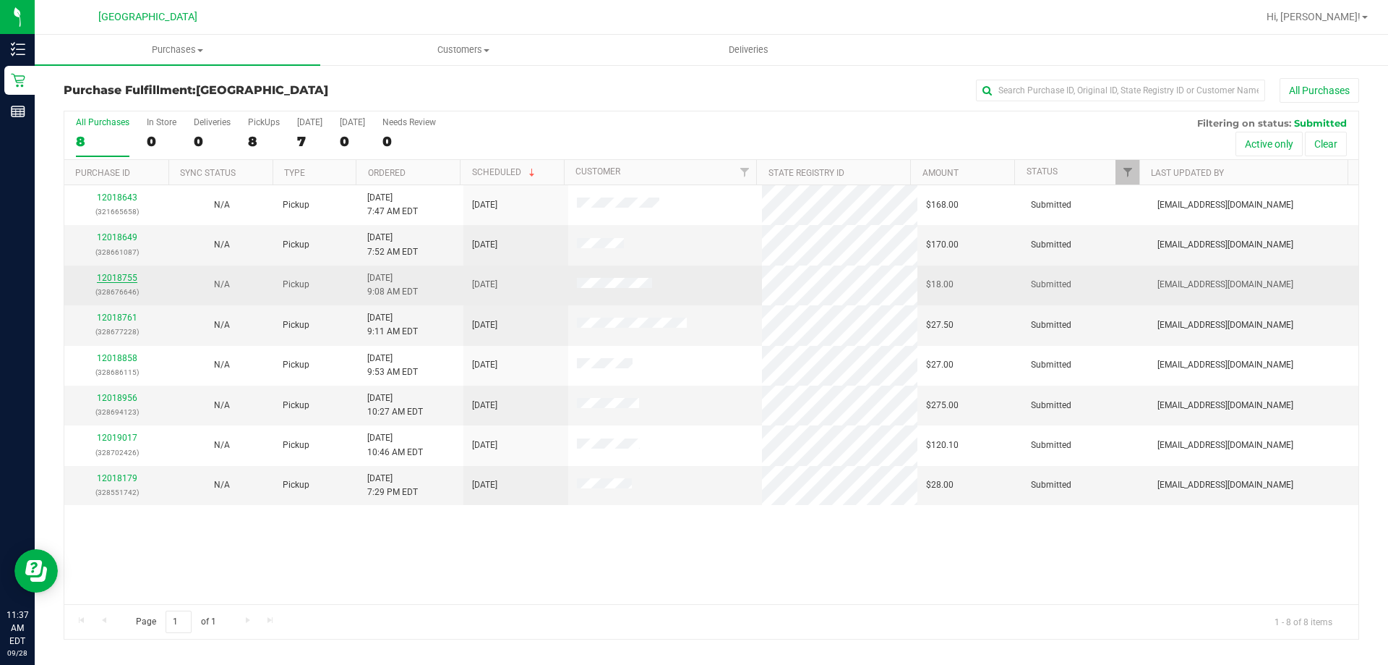
click at [125, 277] on link "12018755" at bounding box center [117, 278] width 40 height 10
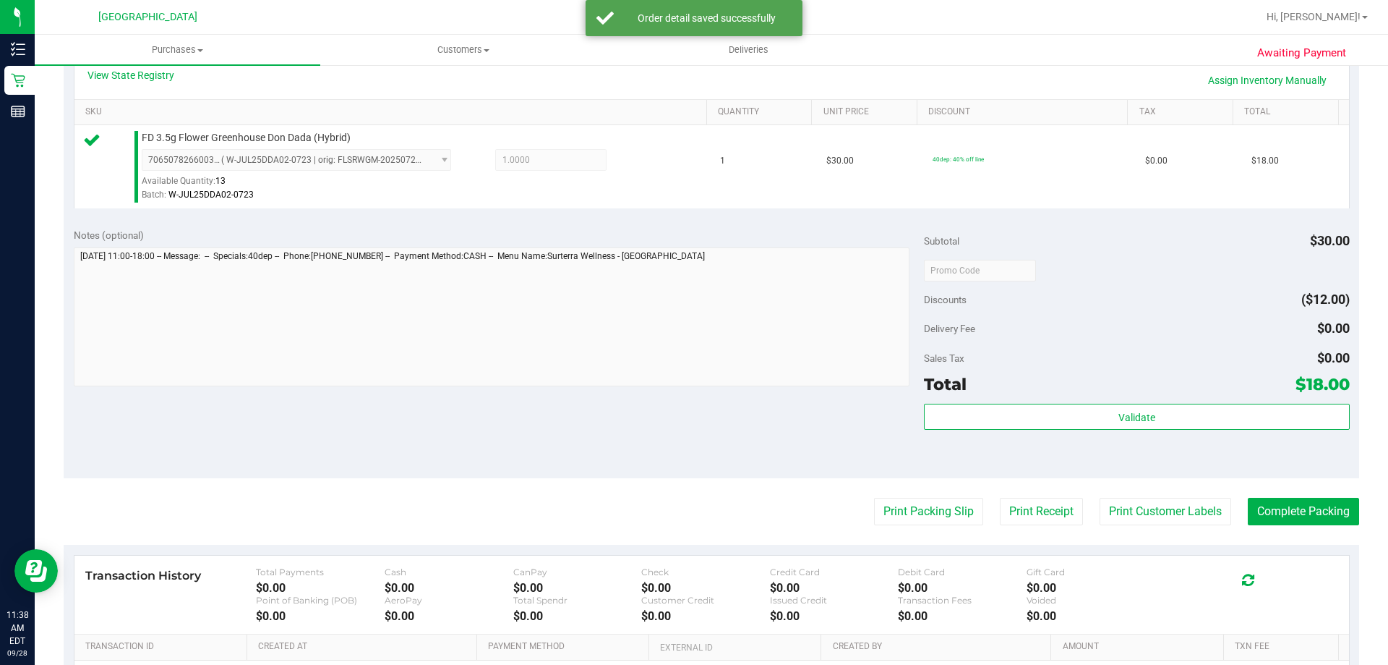
scroll to position [434, 0]
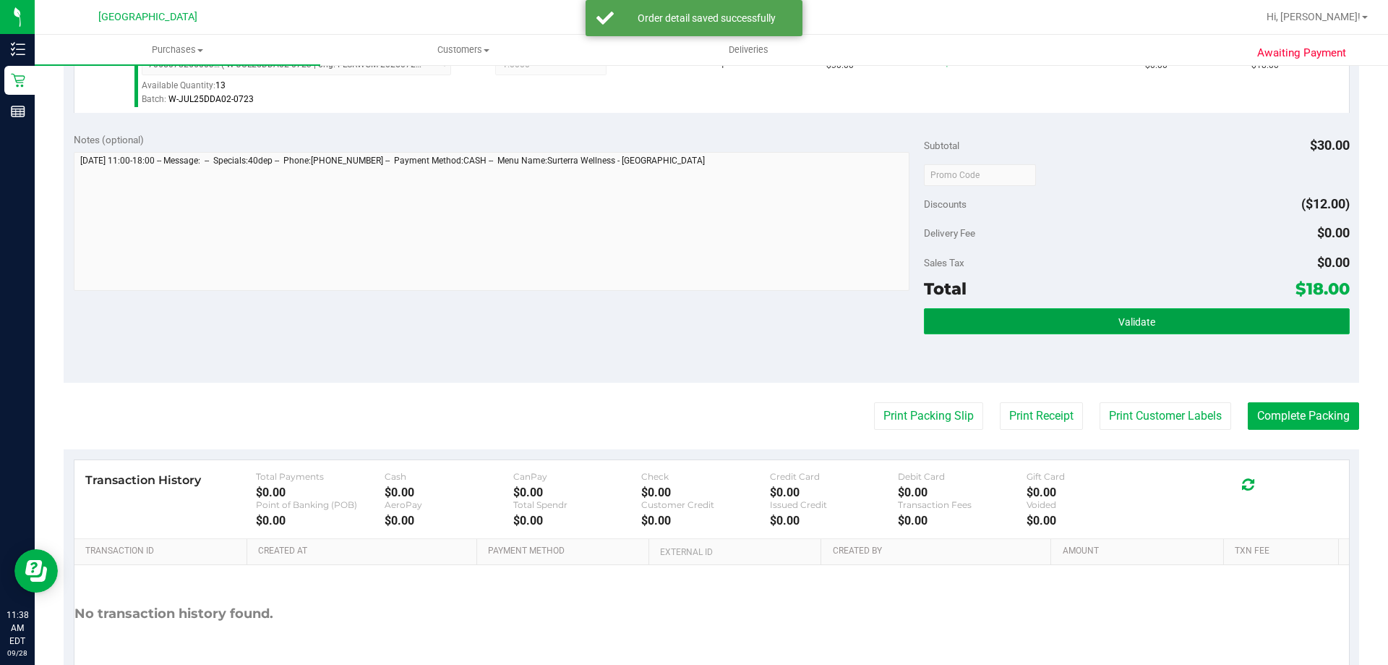
click at [1055, 315] on button "Validate" at bounding box center [1136, 321] width 425 height 26
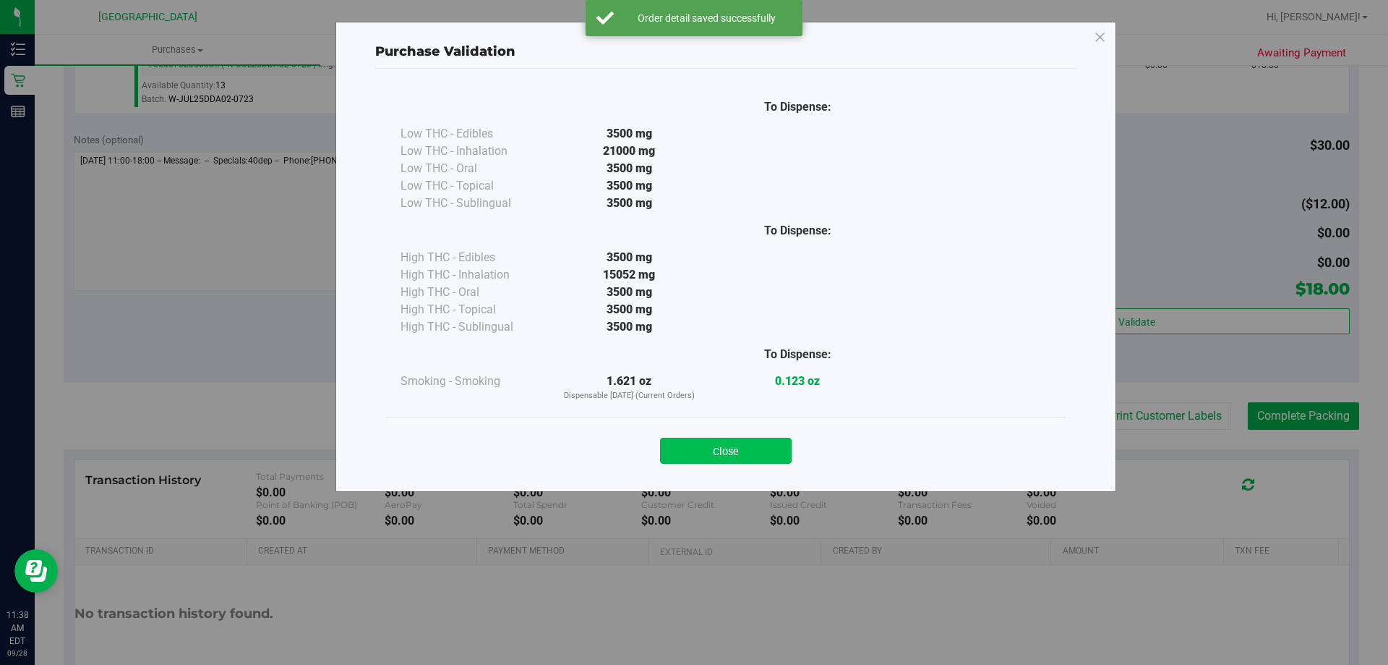
click at [771, 461] on button "Close" at bounding box center [726, 450] width 132 height 26
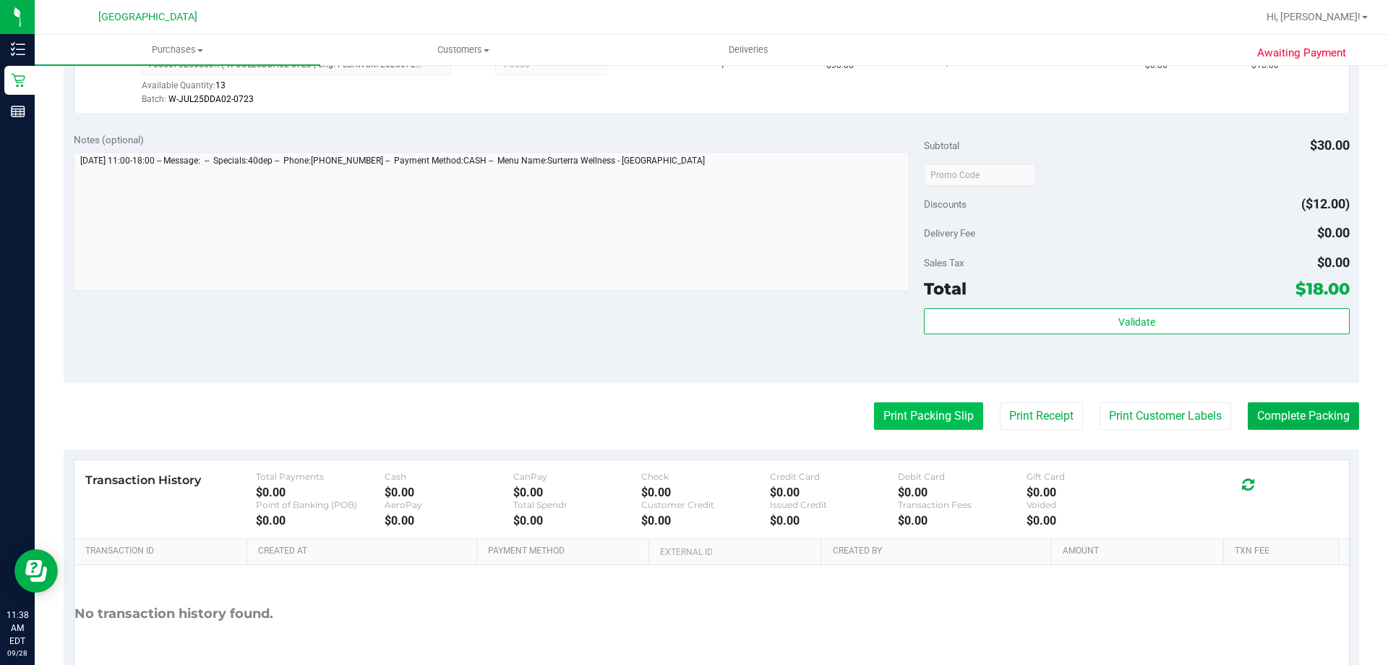
click at [883, 404] on button "Print Packing Slip" at bounding box center [928, 415] width 109 height 27
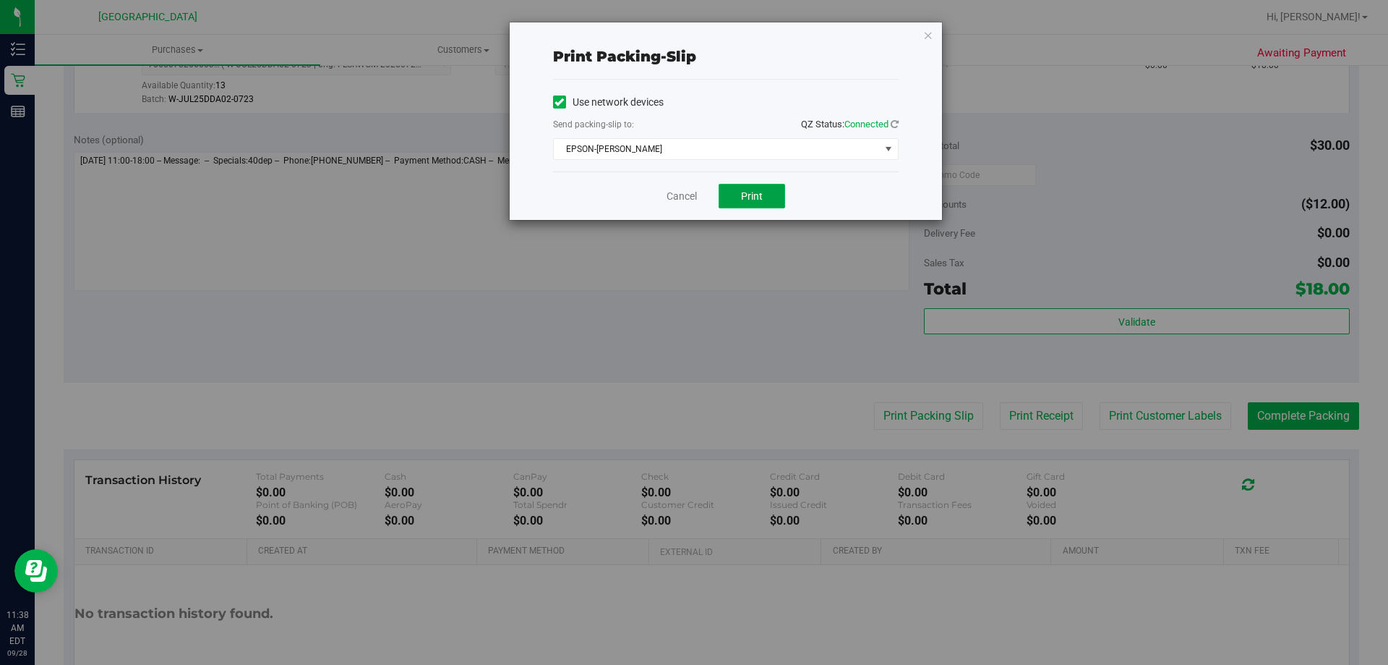
click at [751, 190] on span "Print" at bounding box center [752, 196] width 22 height 12
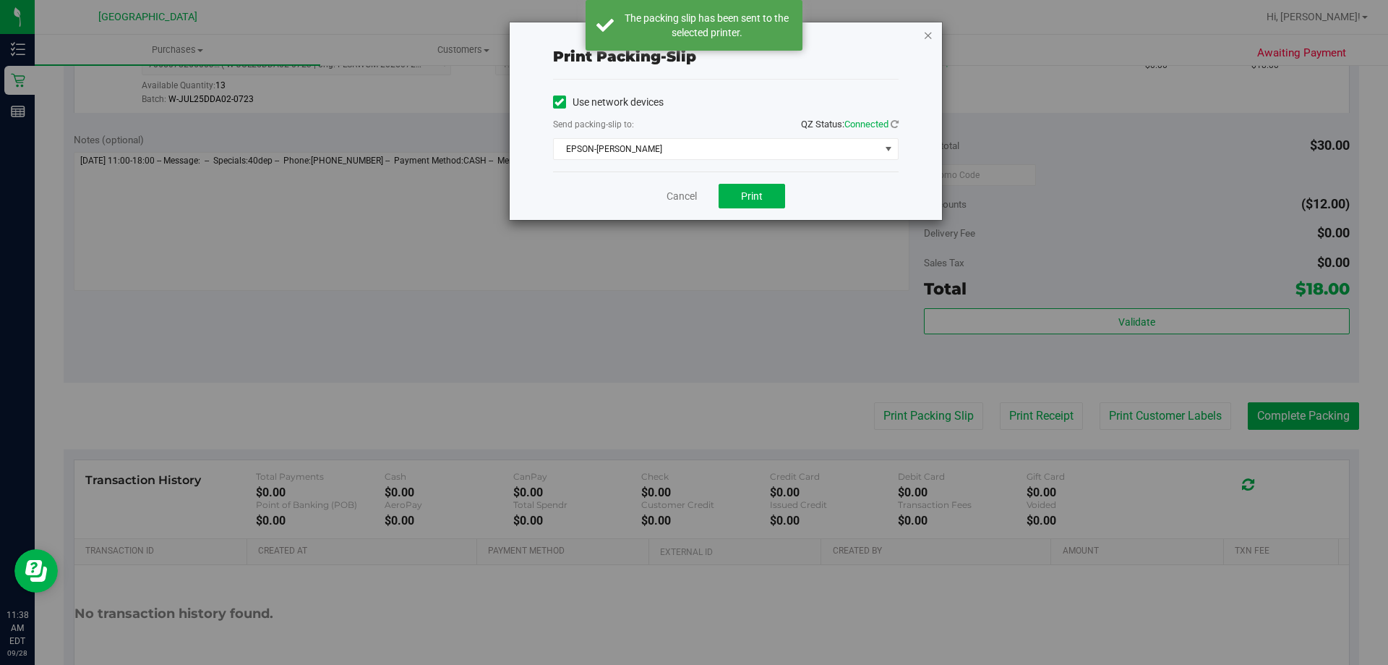
click at [932, 34] on icon "button" at bounding box center [928, 34] width 10 height 17
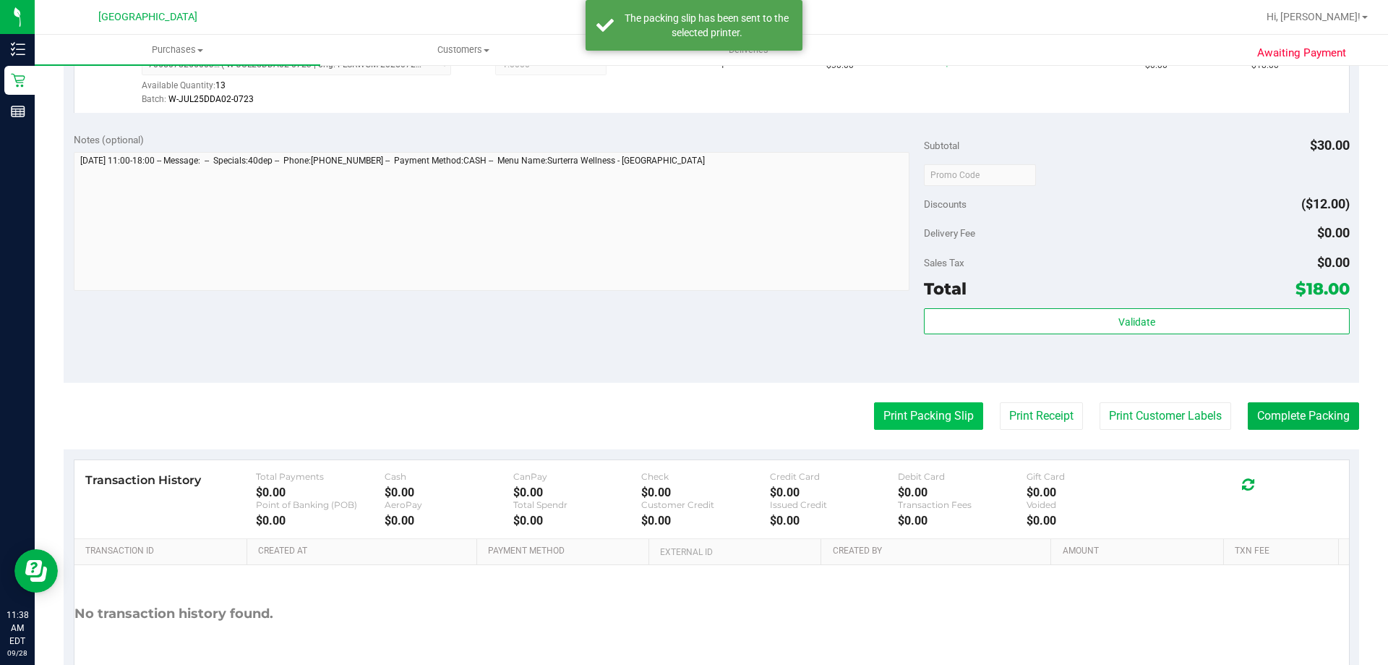
click at [917, 416] on button "Print Packing Slip" at bounding box center [928, 415] width 109 height 27
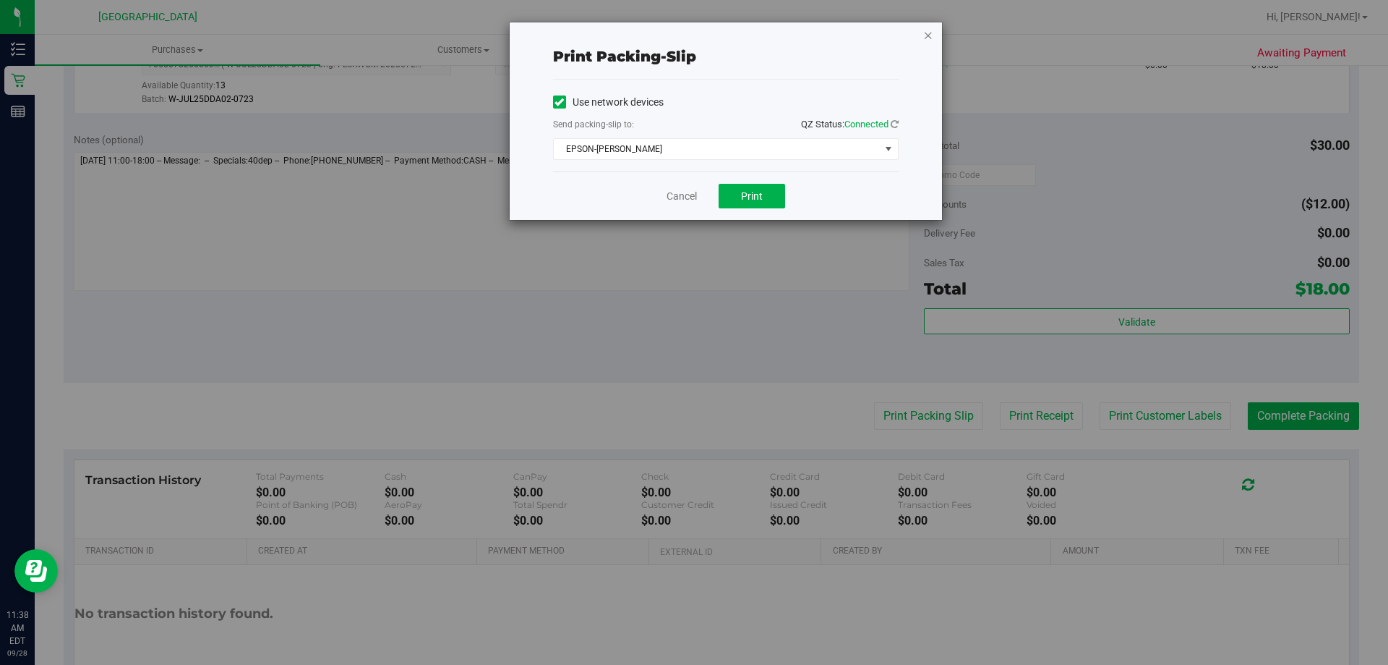
click at [931, 37] on icon "button" at bounding box center [928, 34] width 10 height 17
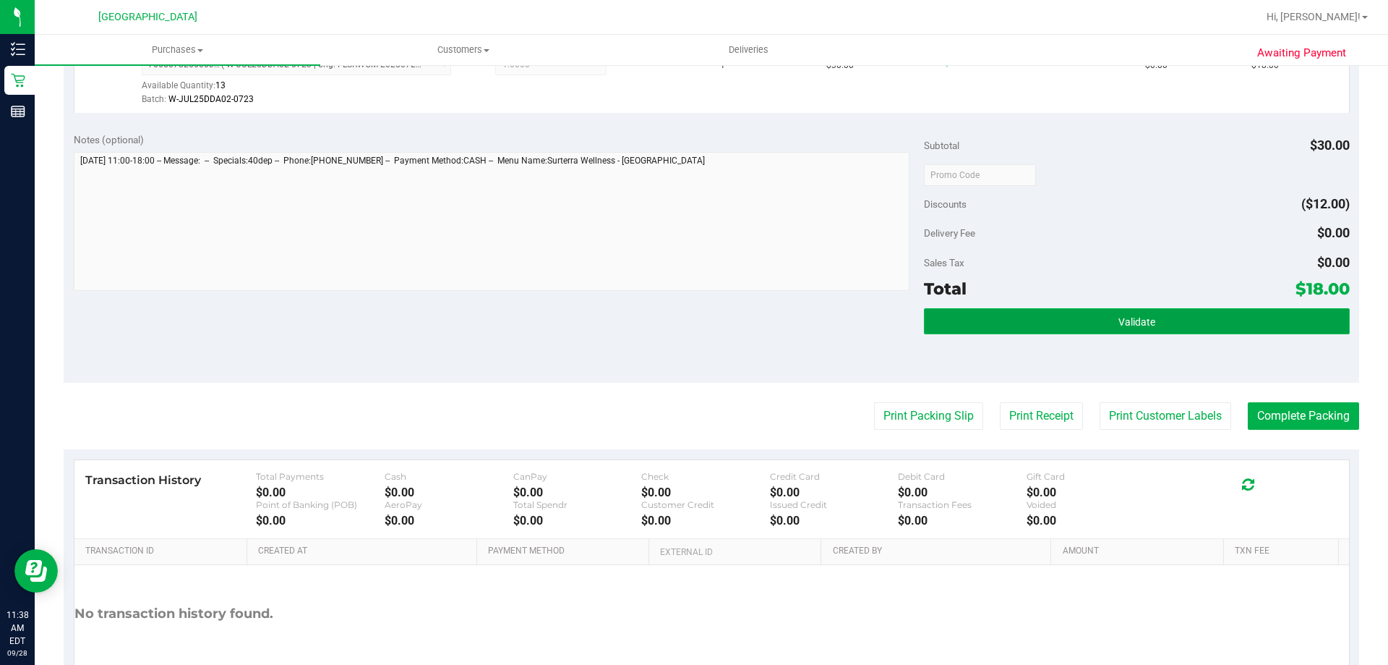
click at [1061, 309] on button "Validate" at bounding box center [1136, 321] width 425 height 26
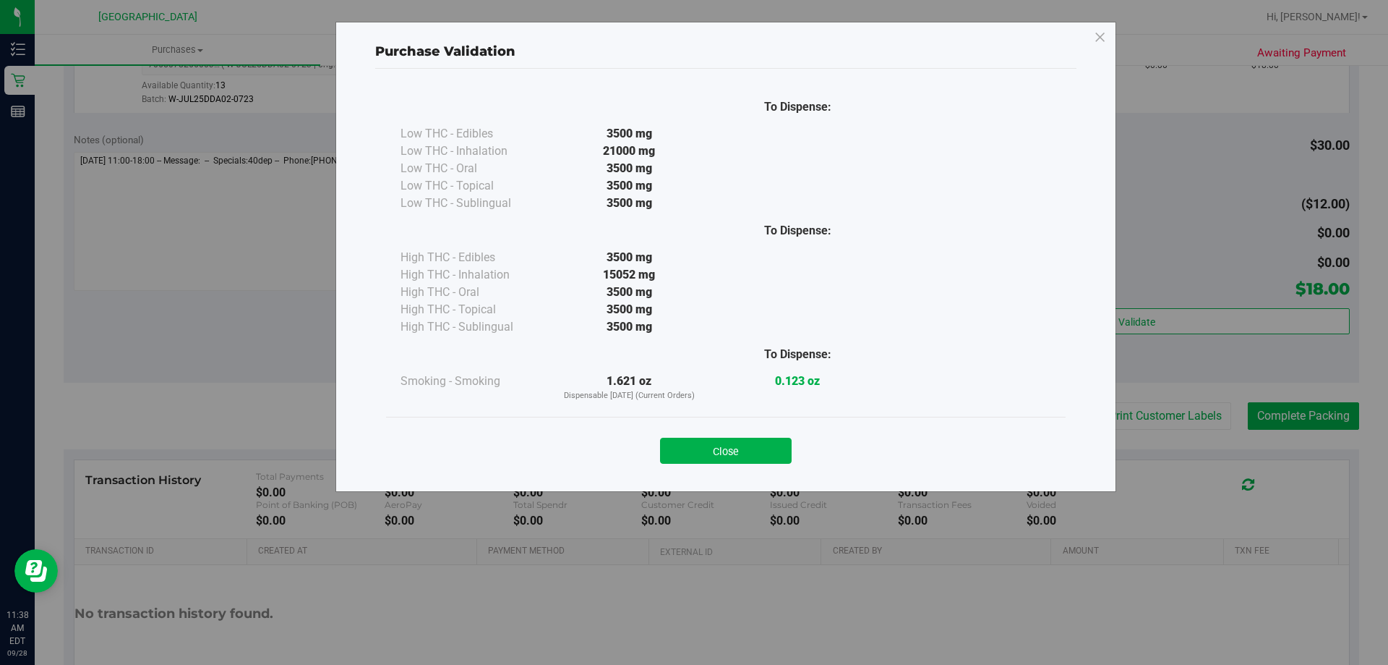
click at [733, 434] on div "Close" at bounding box center [726, 446] width 658 height 36
click at [740, 442] on button "Close" at bounding box center [726, 450] width 132 height 26
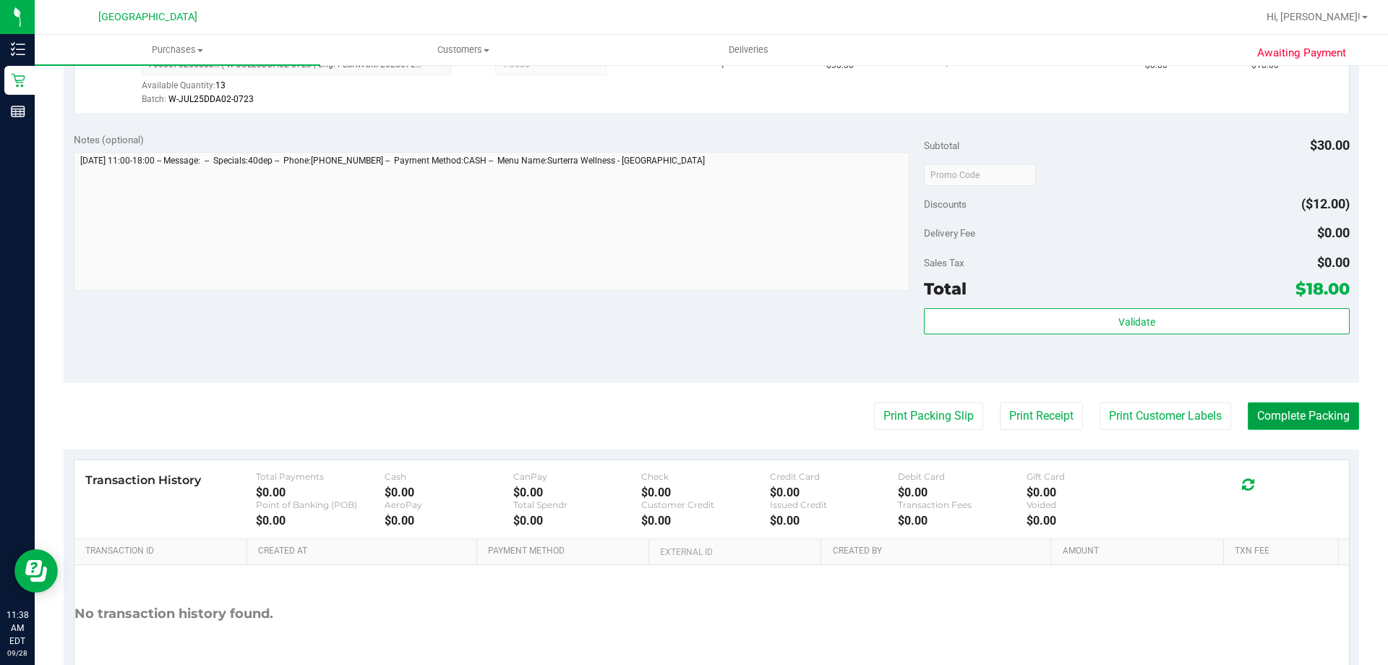
click at [1291, 416] on button "Complete Packing" at bounding box center [1303, 415] width 111 height 27
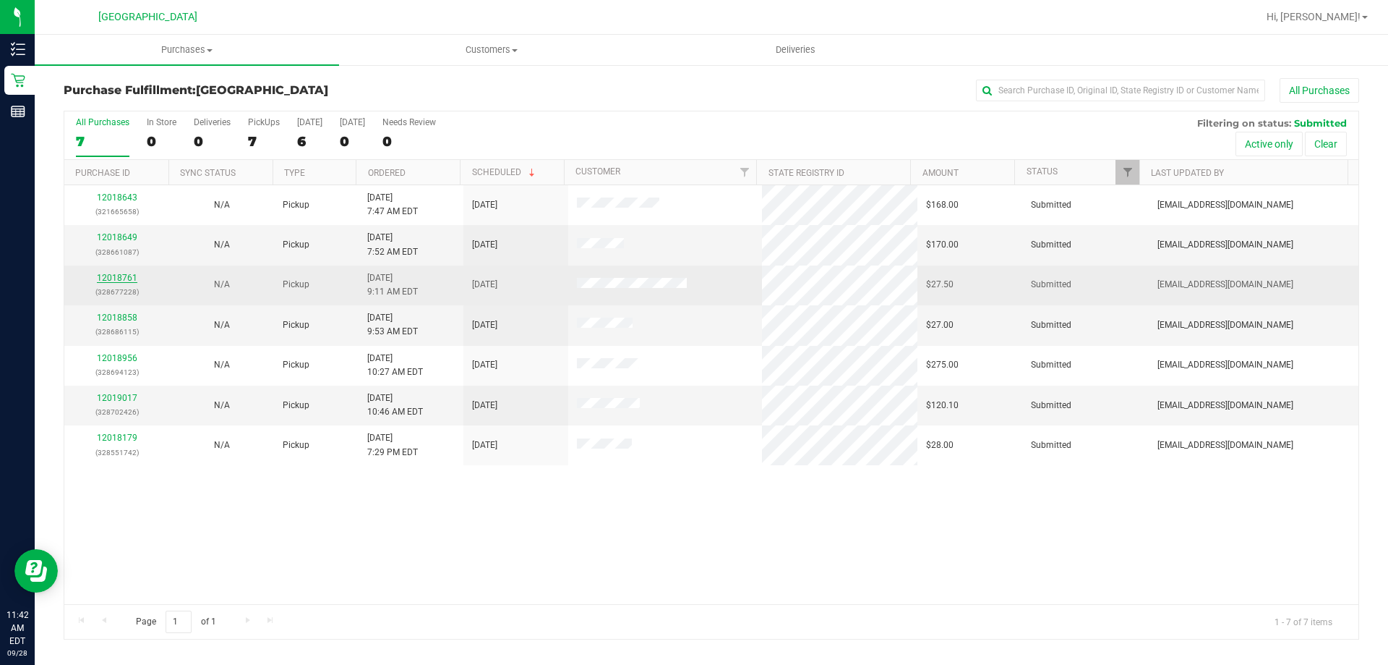
click at [123, 280] on link "12018761" at bounding box center [117, 278] width 40 height 10
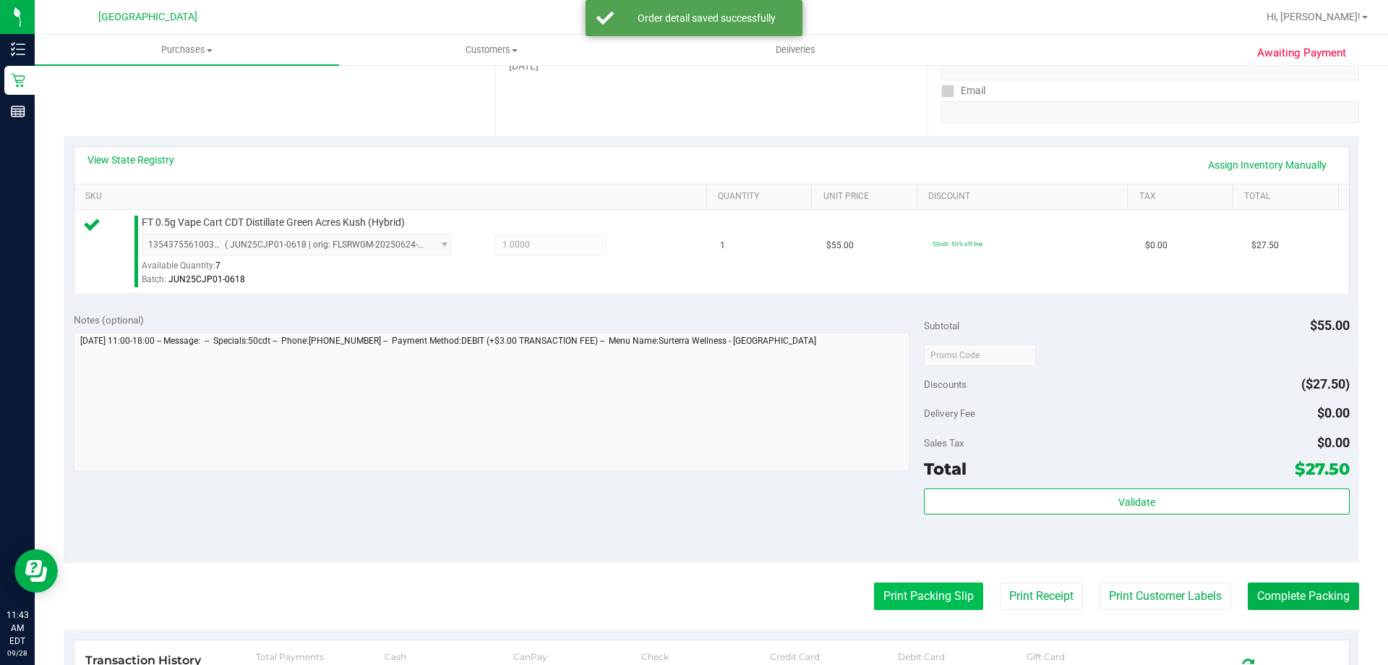
scroll to position [289, 0]
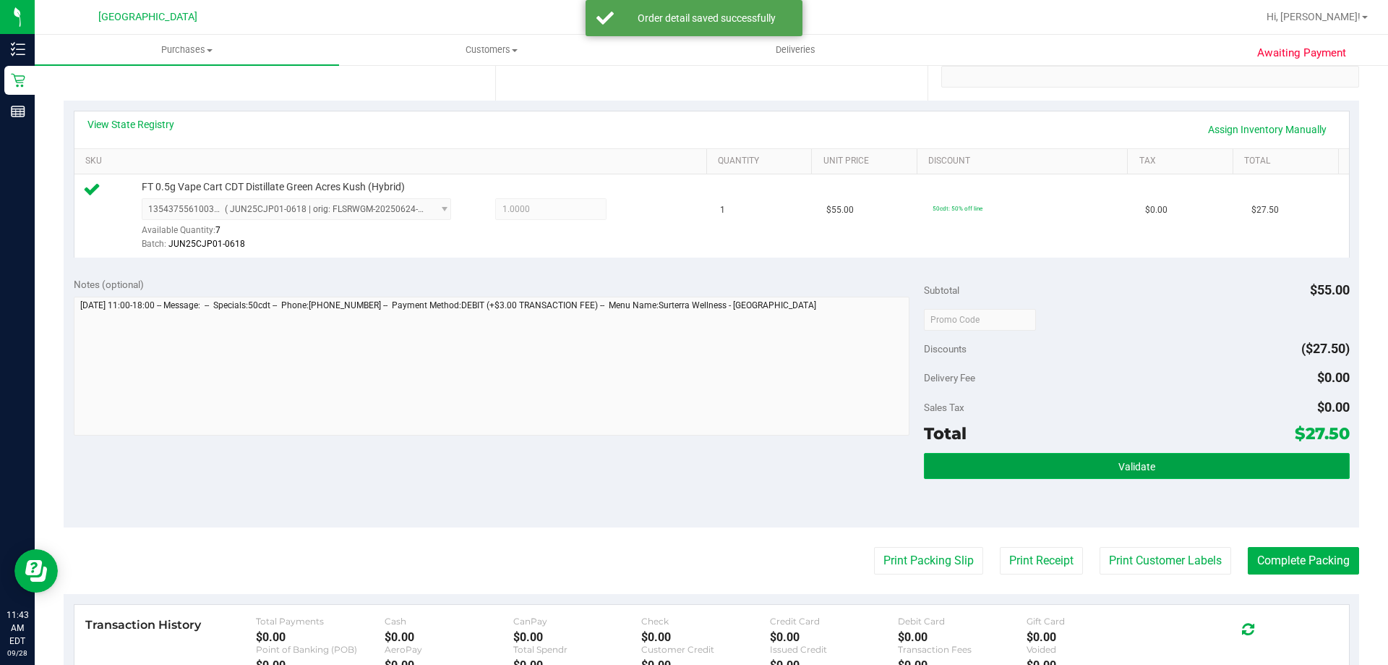
click at [1127, 471] on span "Validate" at bounding box center [1137, 467] width 37 height 12
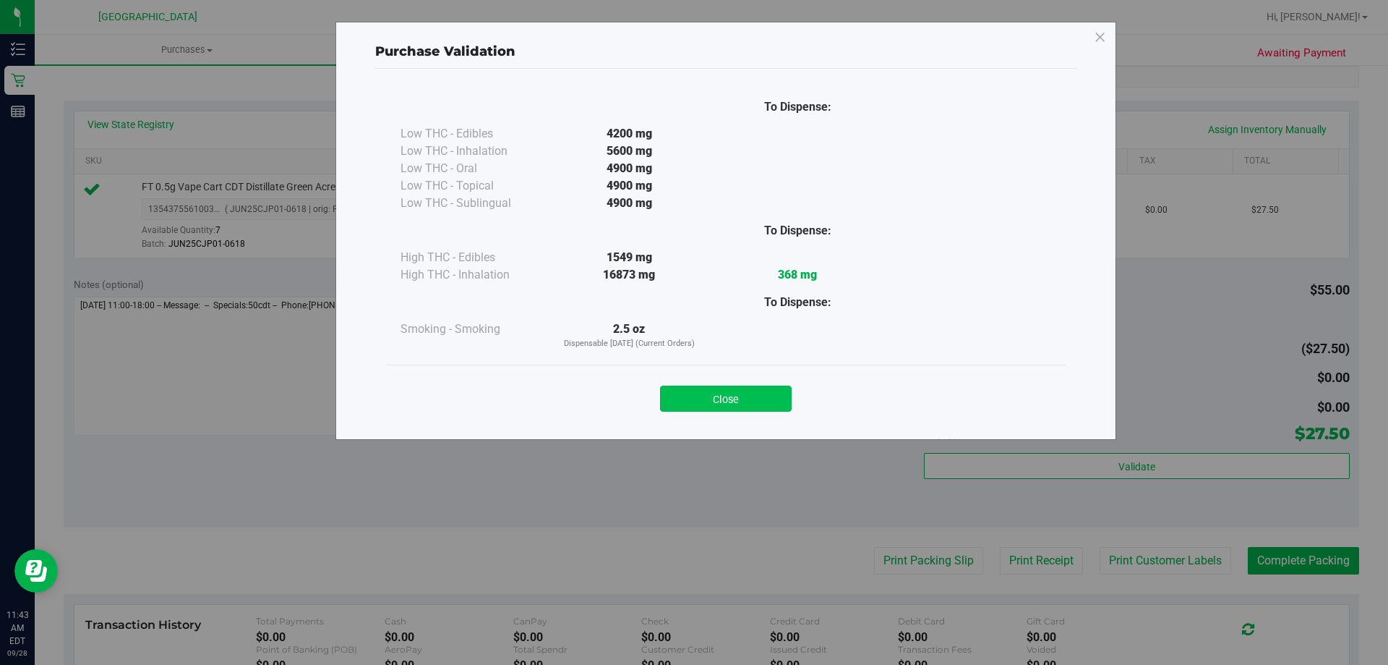
click at [725, 395] on button "Close" at bounding box center [726, 398] width 132 height 26
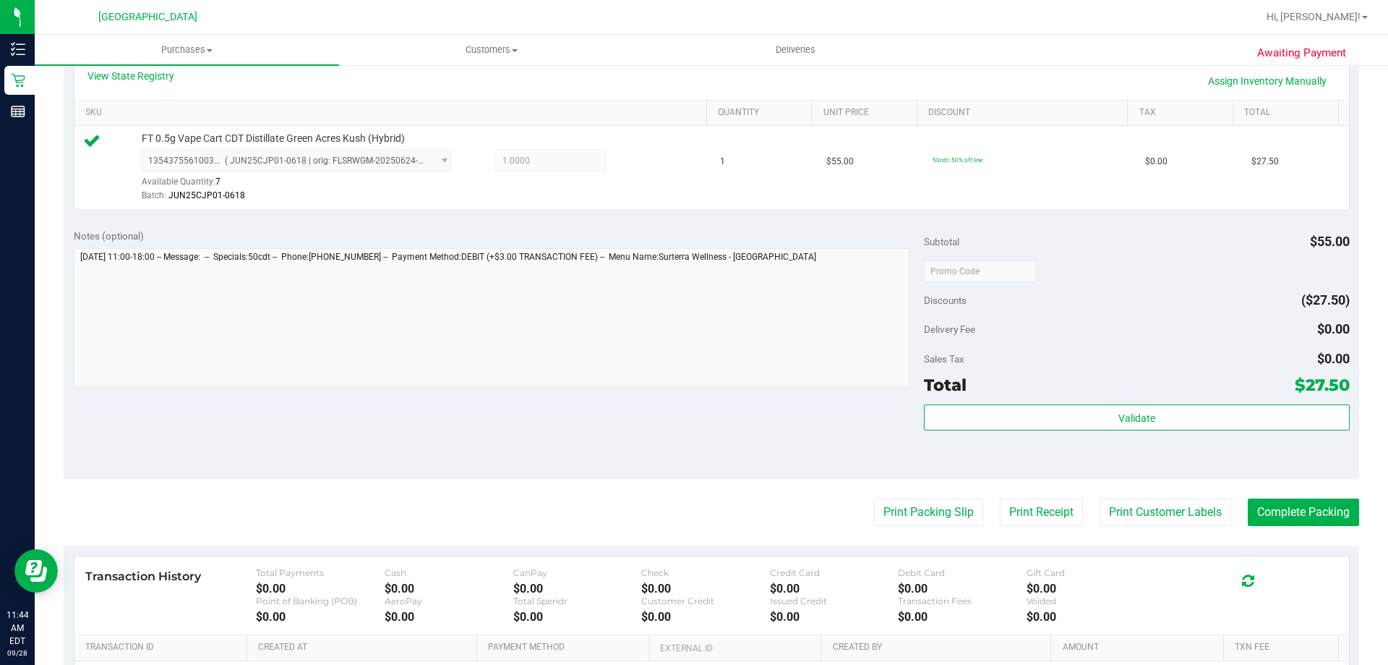
scroll to position [362, 0]
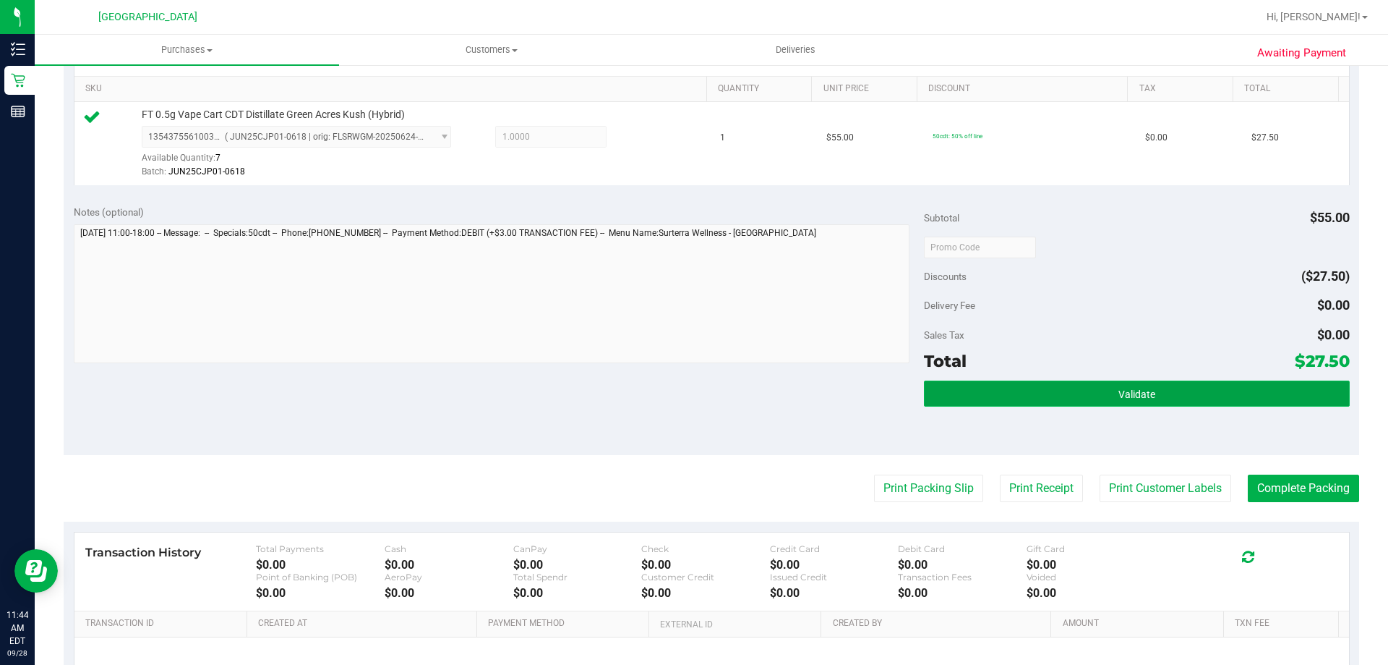
click at [1191, 395] on button "Validate" at bounding box center [1136, 393] width 425 height 26
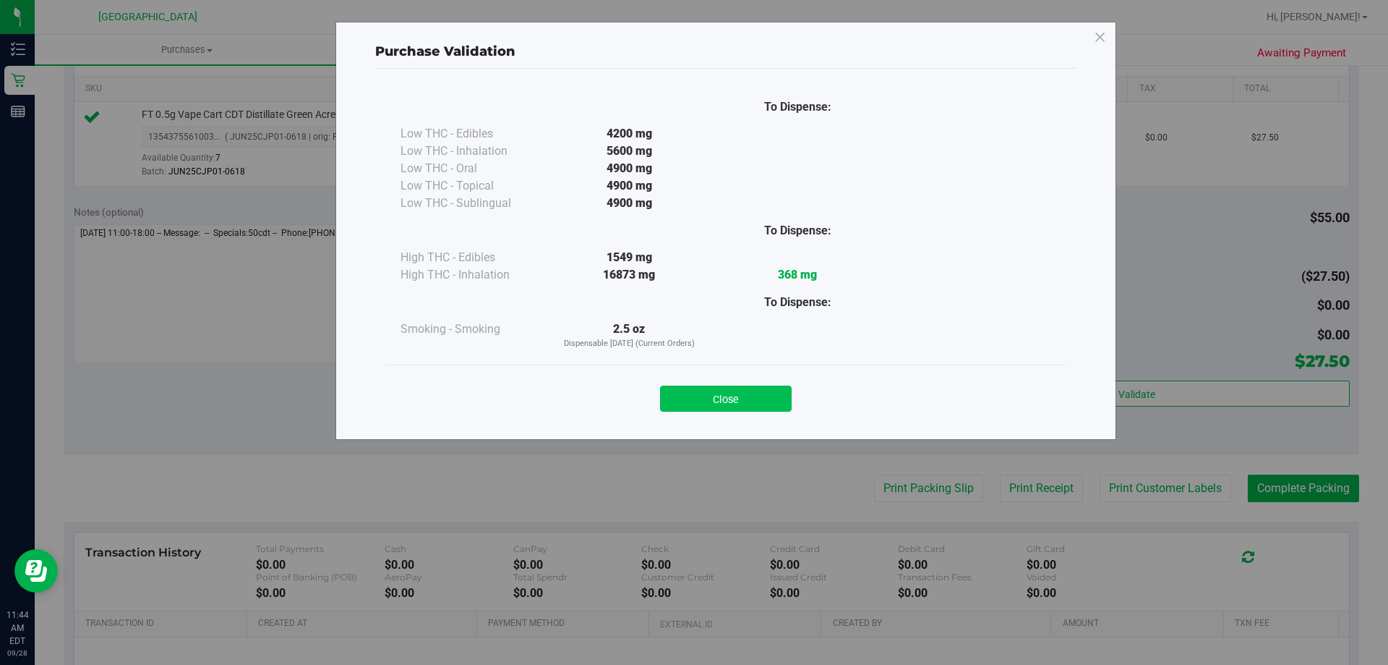
click at [766, 403] on button "Close" at bounding box center [726, 398] width 132 height 26
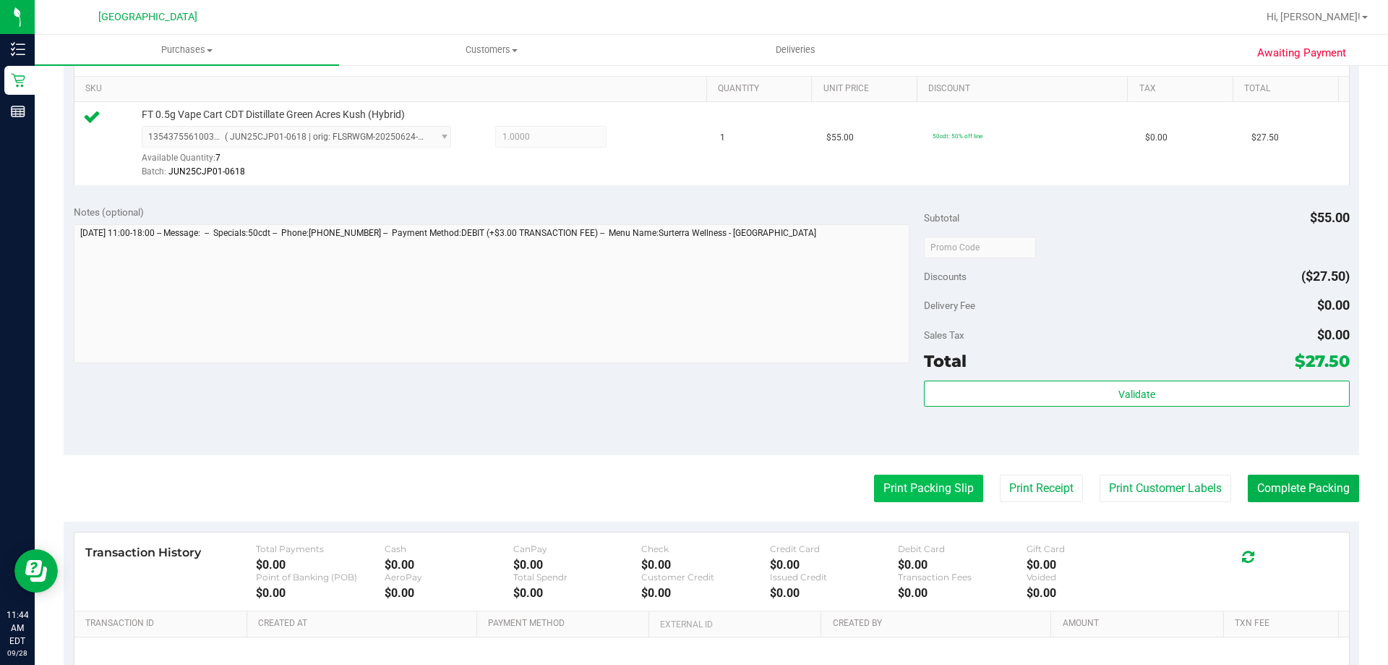
click at [943, 484] on button "Print Packing Slip" at bounding box center [928, 487] width 109 height 27
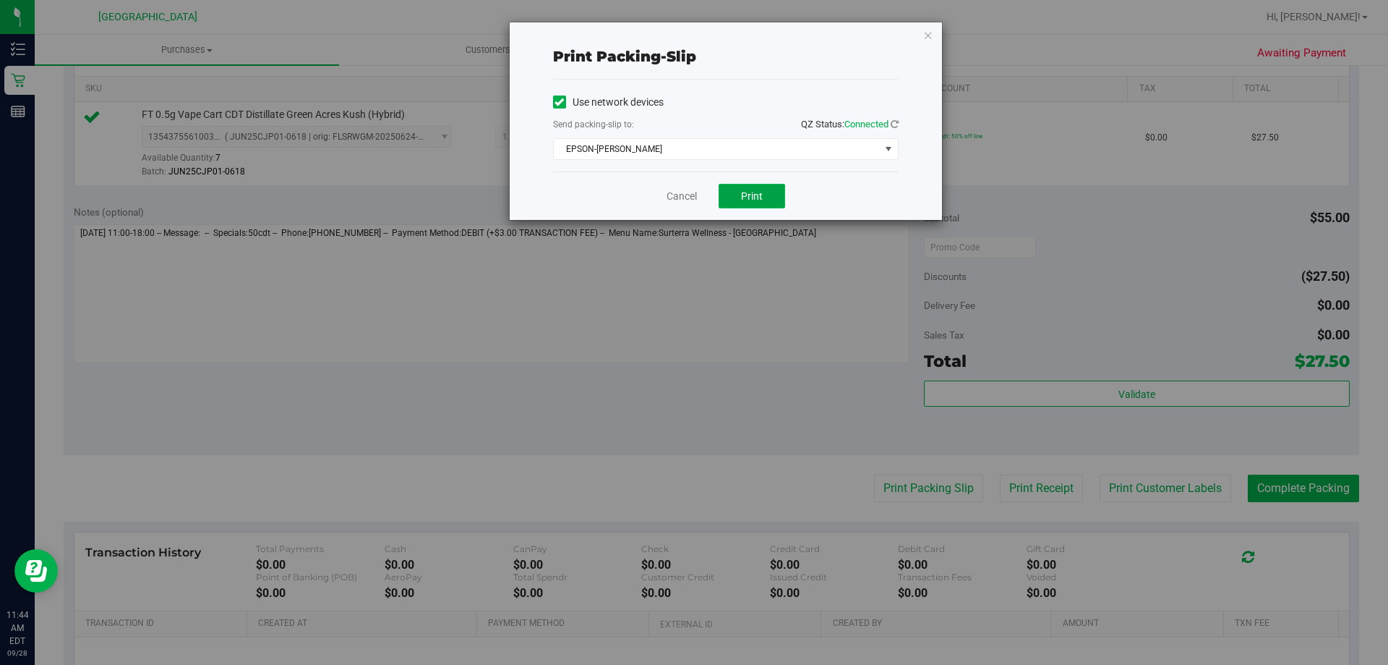
click at [772, 191] on button "Print" at bounding box center [752, 196] width 67 height 25
click at [928, 34] on icon "button" at bounding box center [928, 34] width 10 height 17
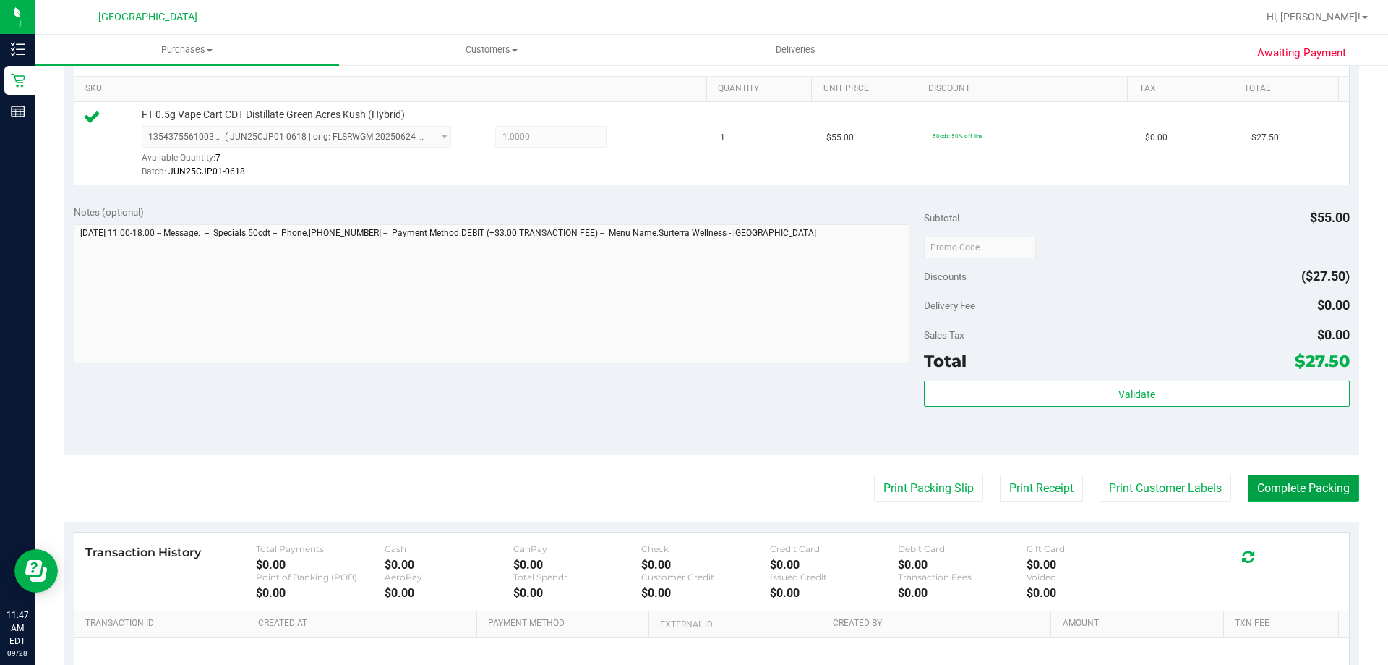
click at [1313, 479] on button "Complete Packing" at bounding box center [1303, 487] width 111 height 27
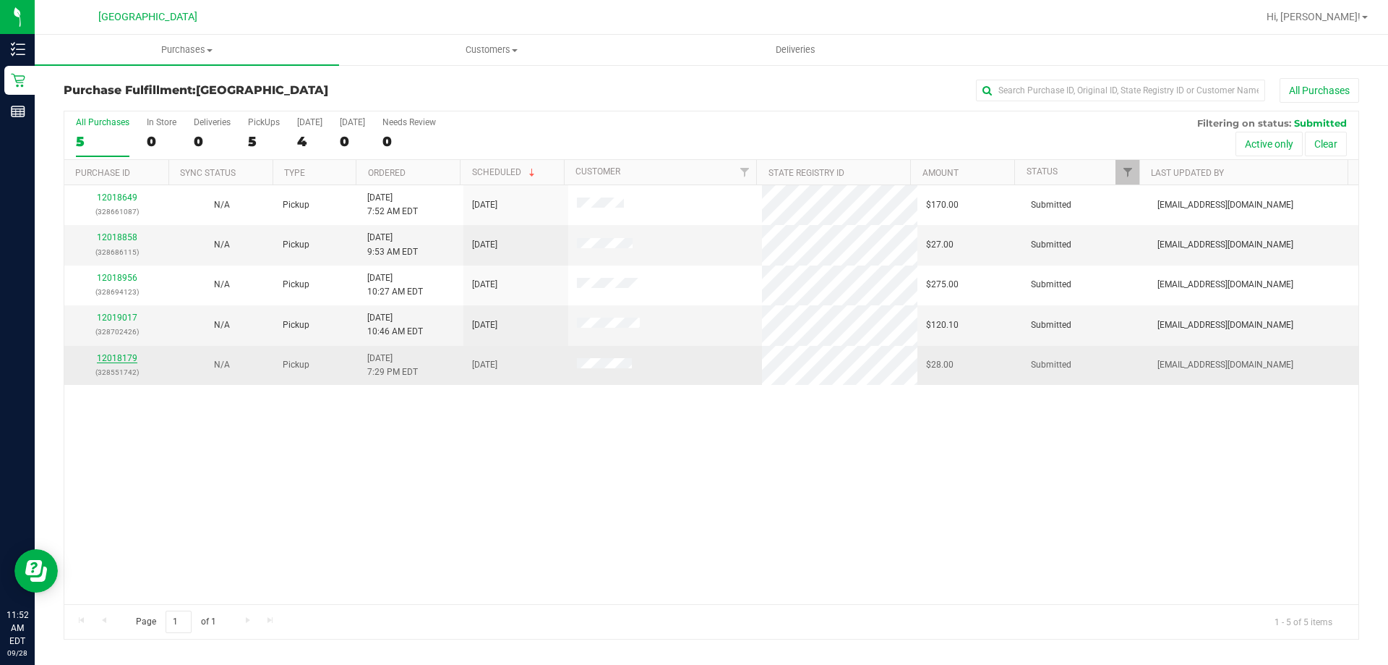
click at [129, 354] on link "12018179" at bounding box center [117, 358] width 40 height 10
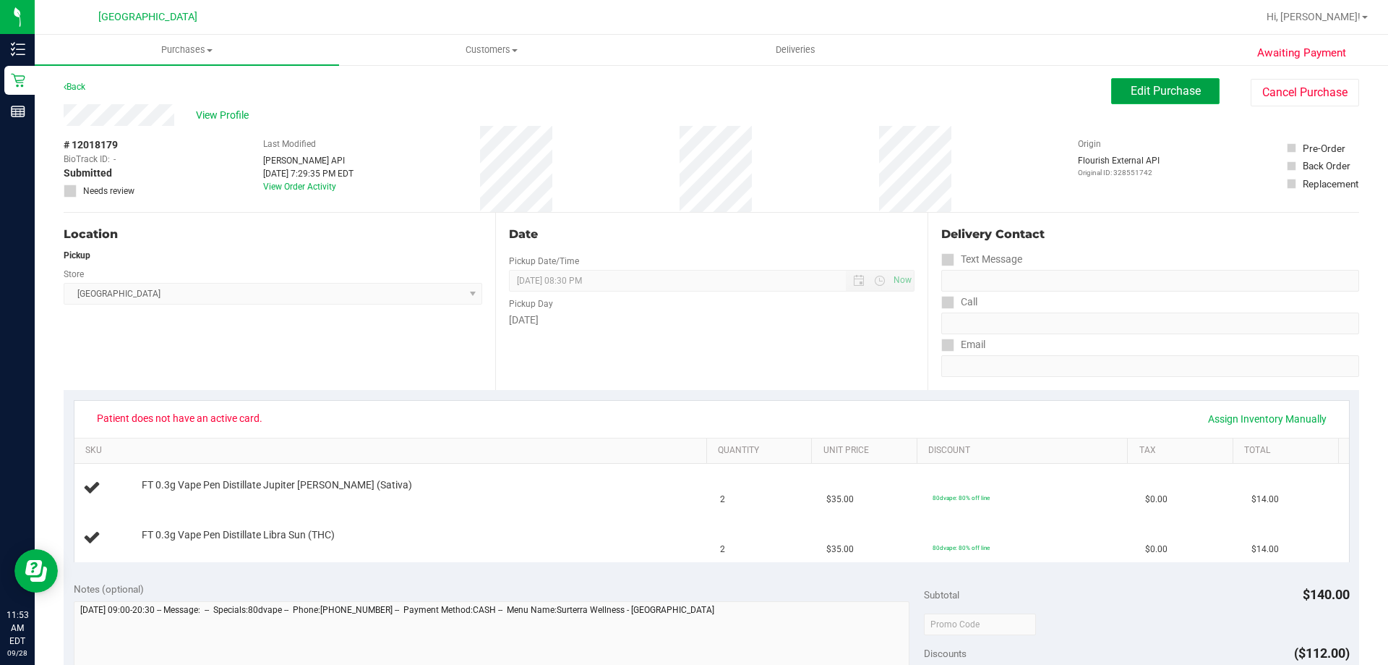
click at [1132, 96] on span "Edit Purchase" at bounding box center [1166, 91] width 70 height 14
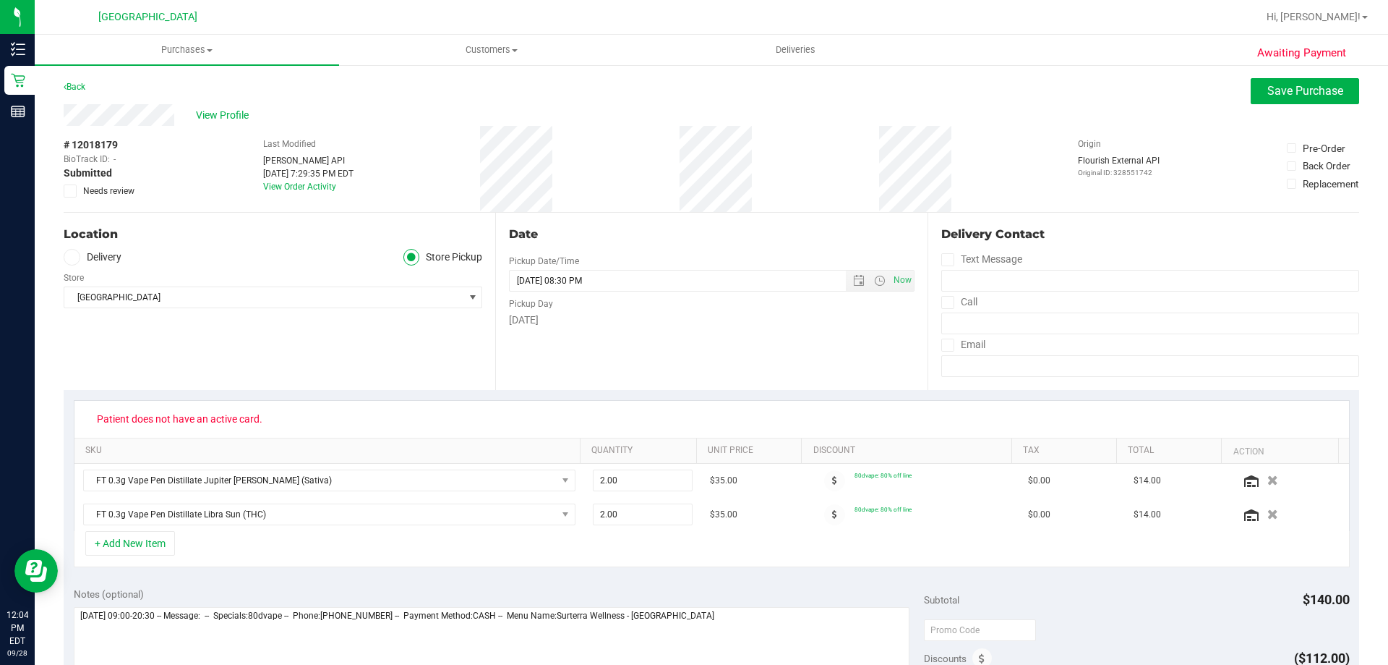
click at [68, 184] on span at bounding box center [70, 190] width 13 height 13
click at [0, 0] on input "Needs review" at bounding box center [0, 0] width 0 height 0
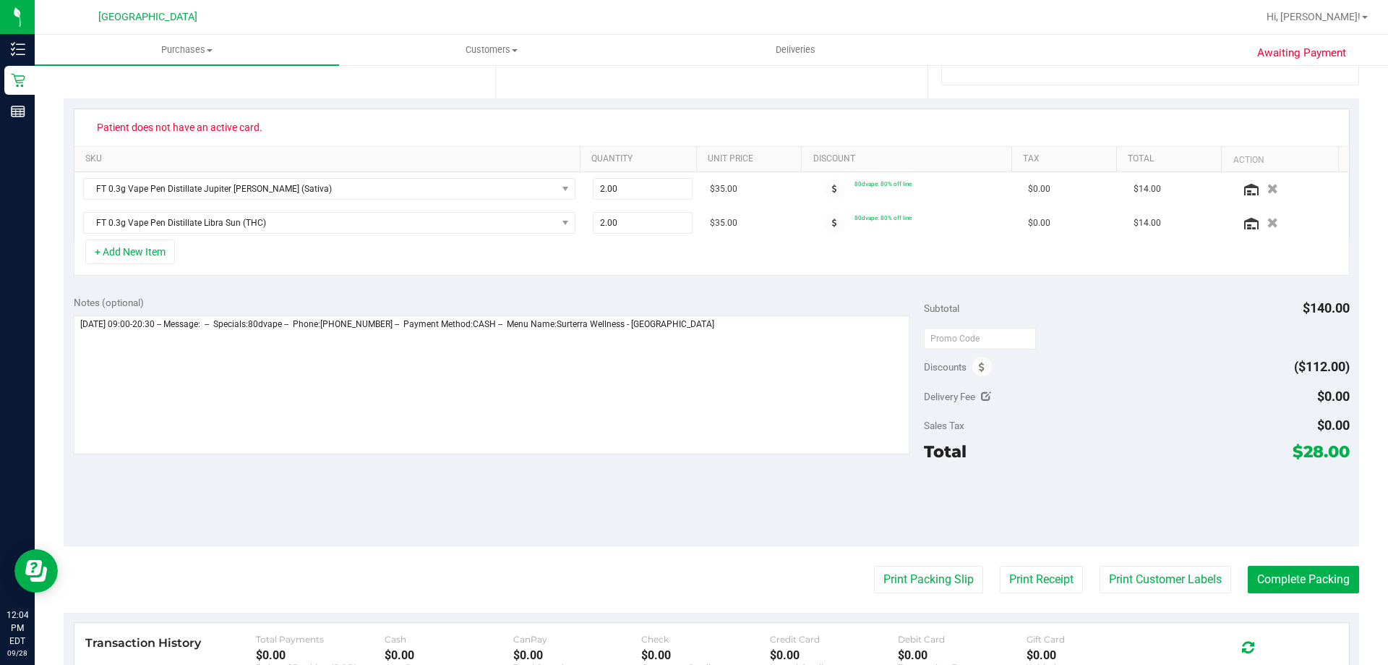
scroll to position [362, 0]
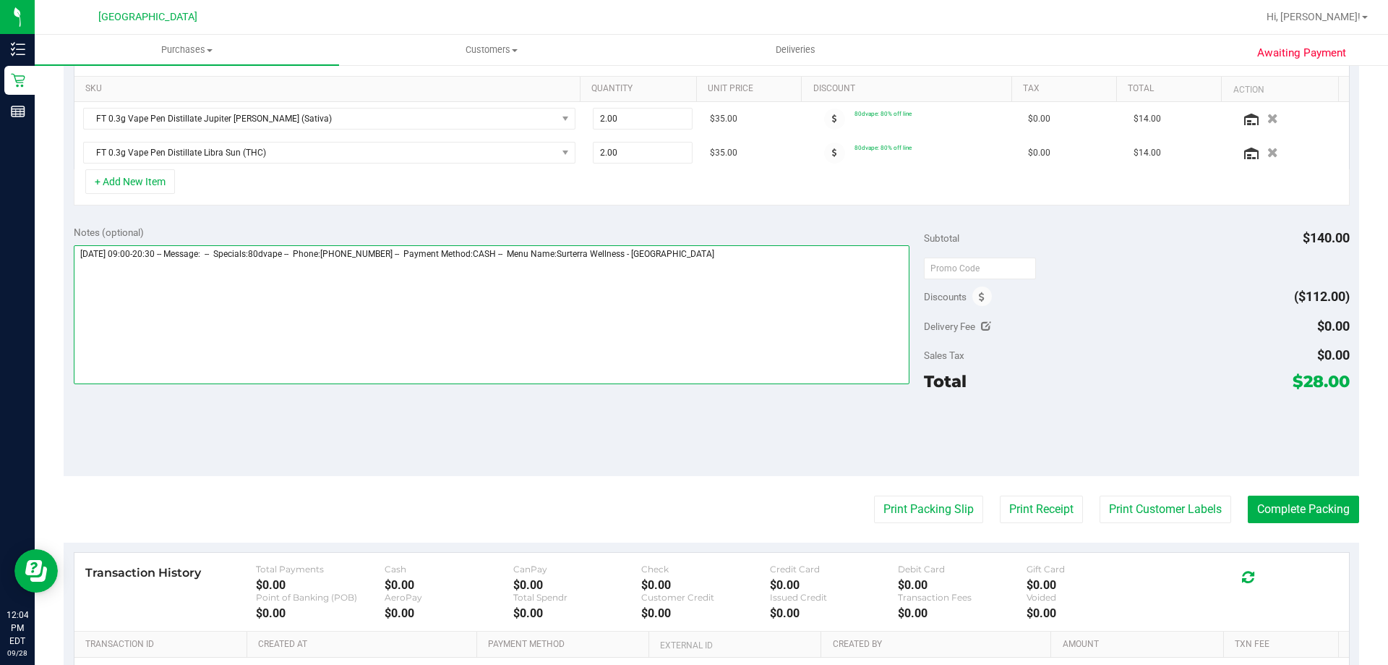
click at [798, 282] on textarea at bounding box center [492, 314] width 837 height 139
click at [84, 266] on textarea at bounding box center [492, 314] width 837 height 139
click at [155, 274] on textarea at bounding box center [492, 314] width 837 height 139
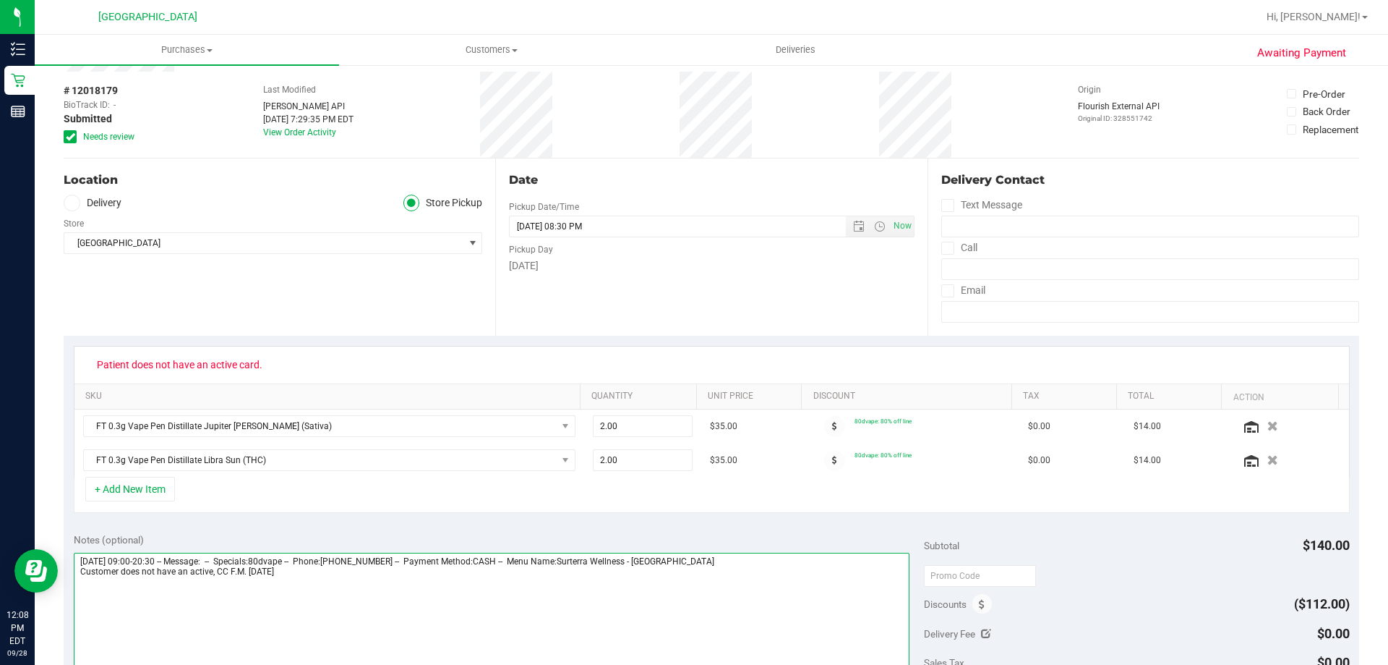
scroll to position [0, 0]
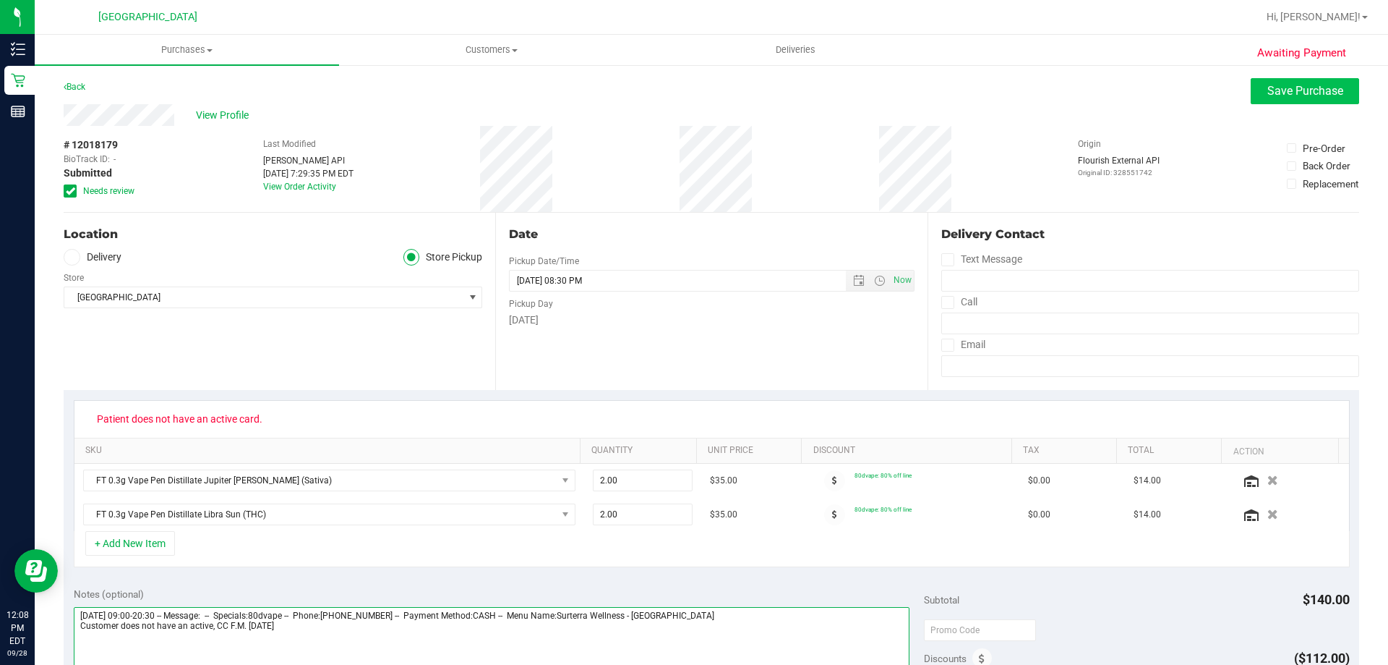
type textarea "Saturday 09/27/2025 09:00-20:30 -- Message: -- Specials:80dvape -- Phone:954263…"
click at [1273, 93] on span "Save Purchase" at bounding box center [1306, 91] width 76 height 14
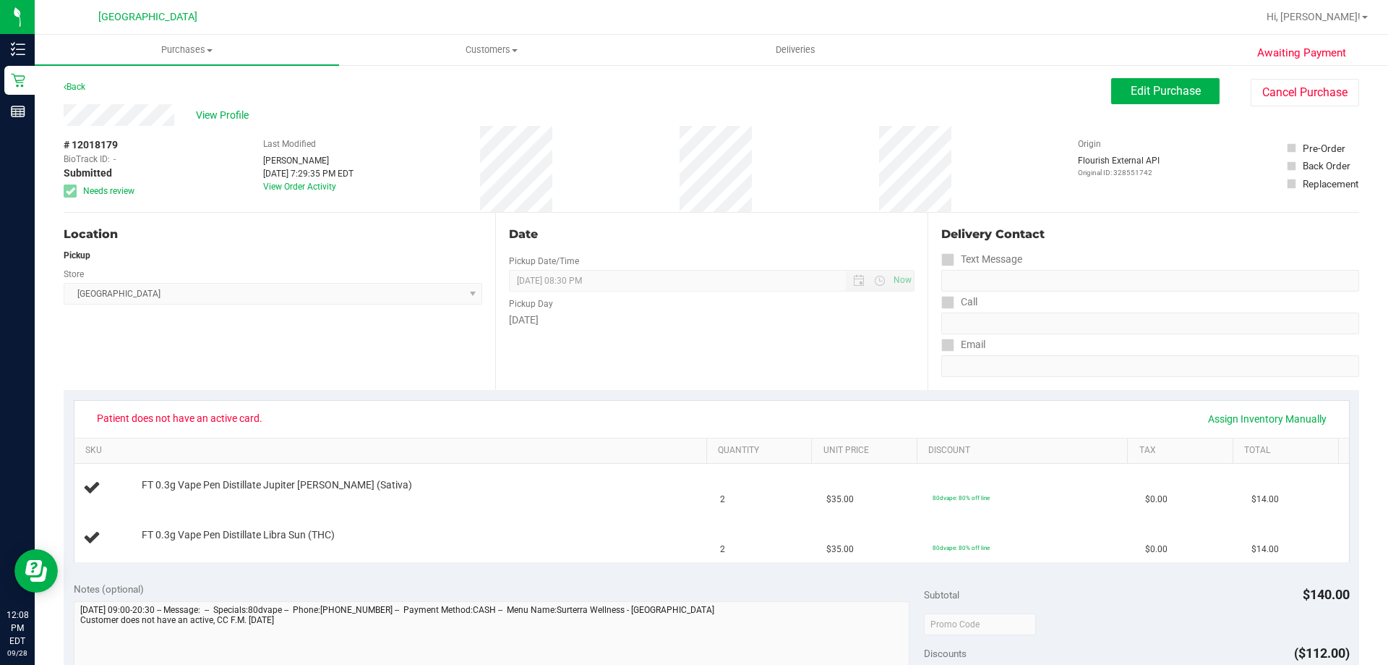
click at [1168, 106] on div "View Profile # 12018179 BioTrack ID: - Submitted Needs review Last Modified Fra…" at bounding box center [712, 158] width 1296 height 108
click at [1168, 101] on button "Edit Purchase" at bounding box center [1165, 91] width 108 height 26
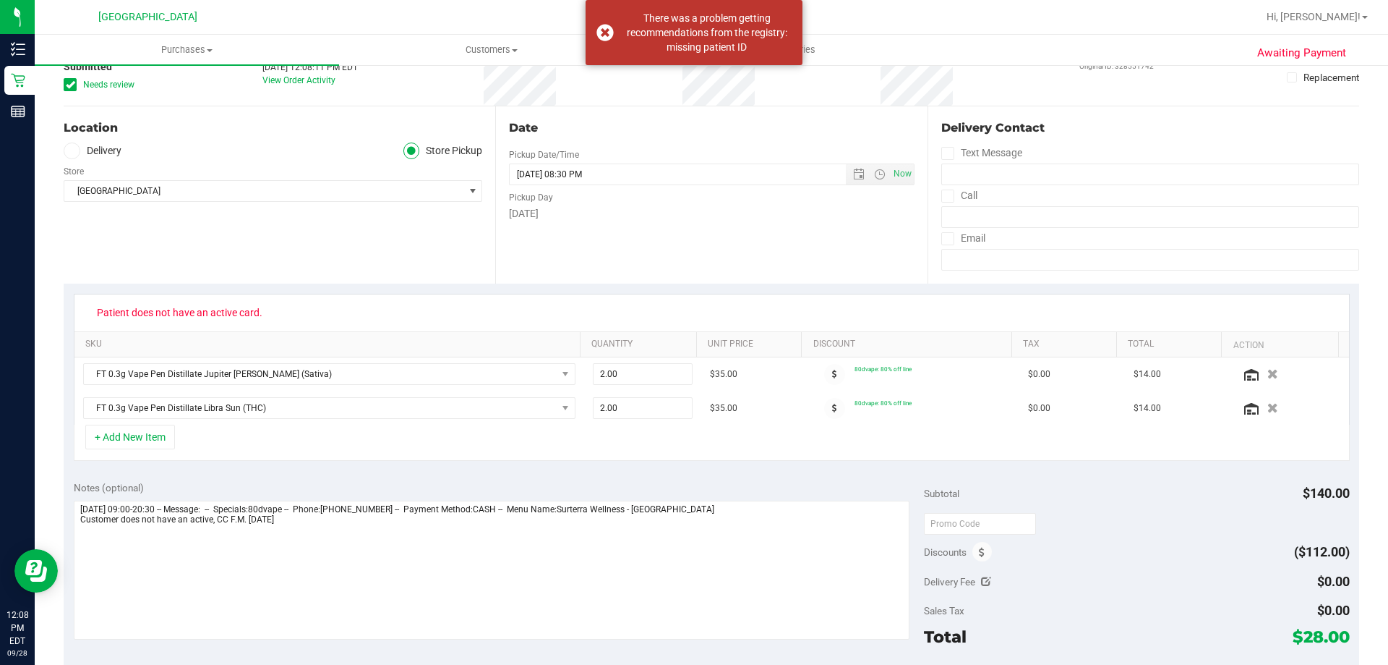
scroll to position [217, 0]
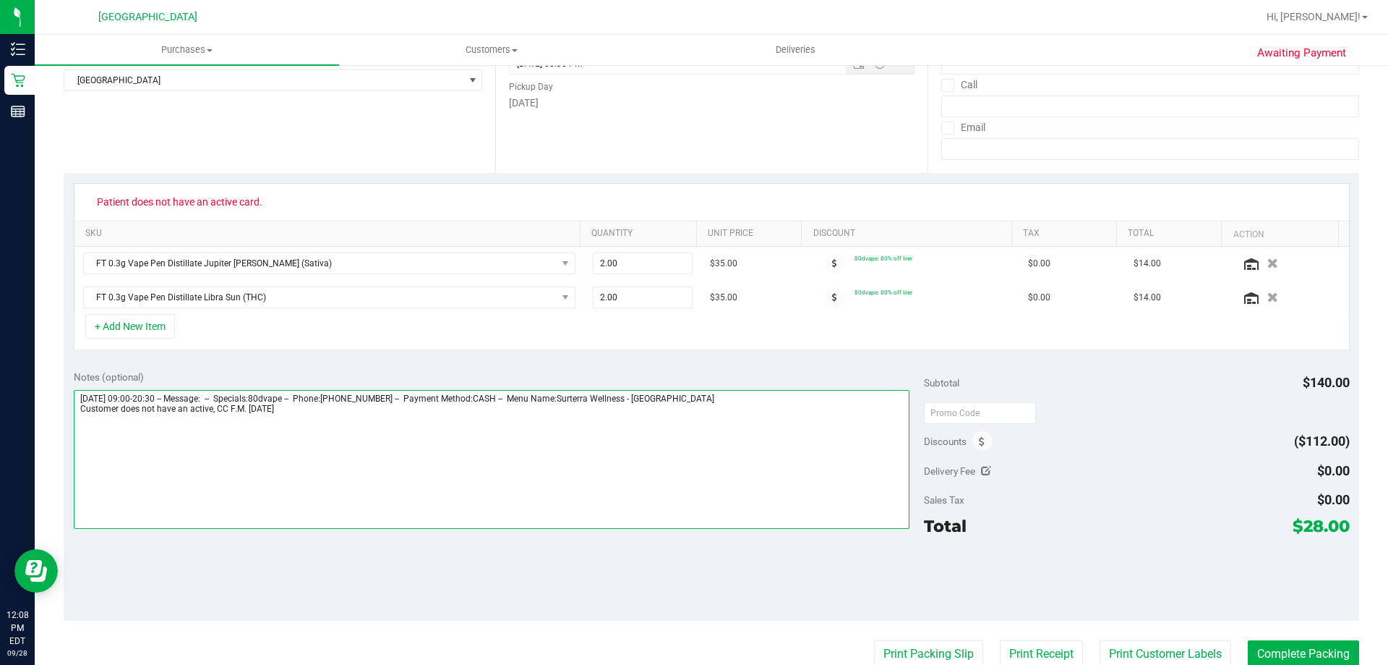
drag, startPoint x: 211, startPoint y: 409, endPoint x: 76, endPoint y: 416, distance: 135.4
click at [76, 416] on textarea at bounding box center [492, 459] width 837 height 139
click at [238, 459] on textarea at bounding box center [492, 459] width 837 height 139
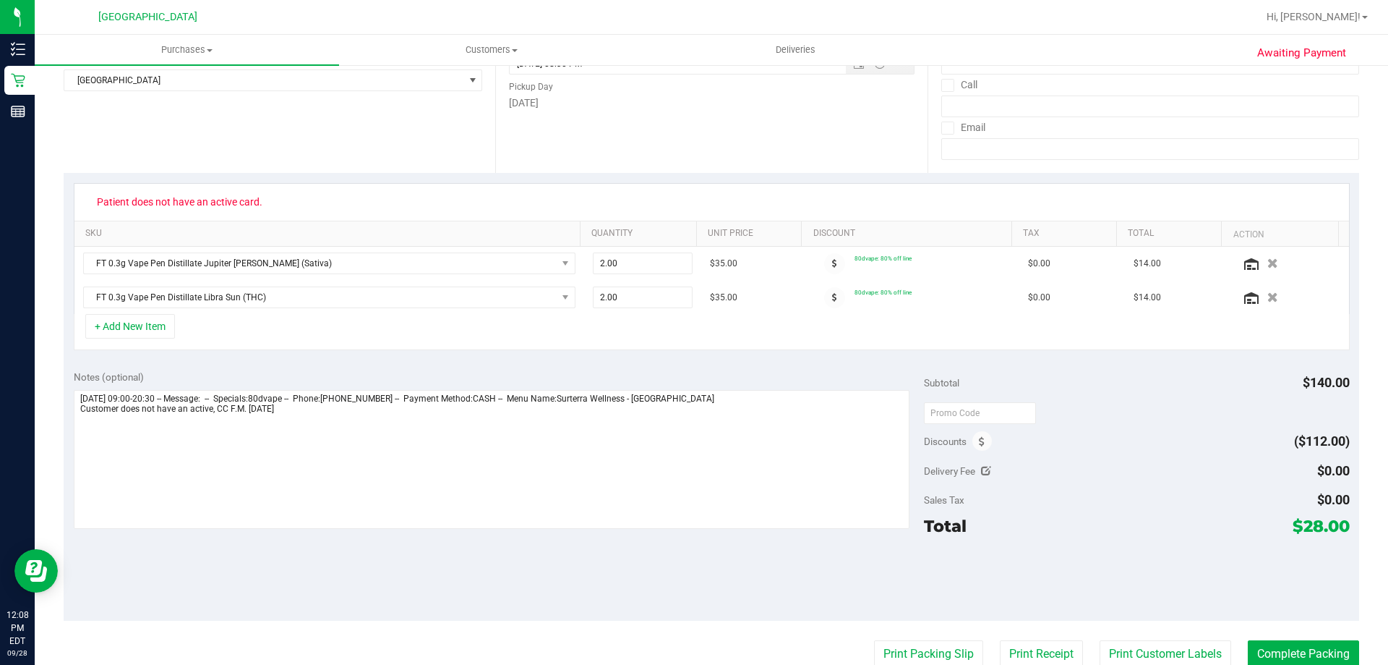
drag, startPoint x: 277, startPoint y: 192, endPoint x: 346, endPoint y: 192, distance: 68.7
click at [279, 192] on div "Patient does not have an active card." at bounding box center [711, 201] width 1249 height 23
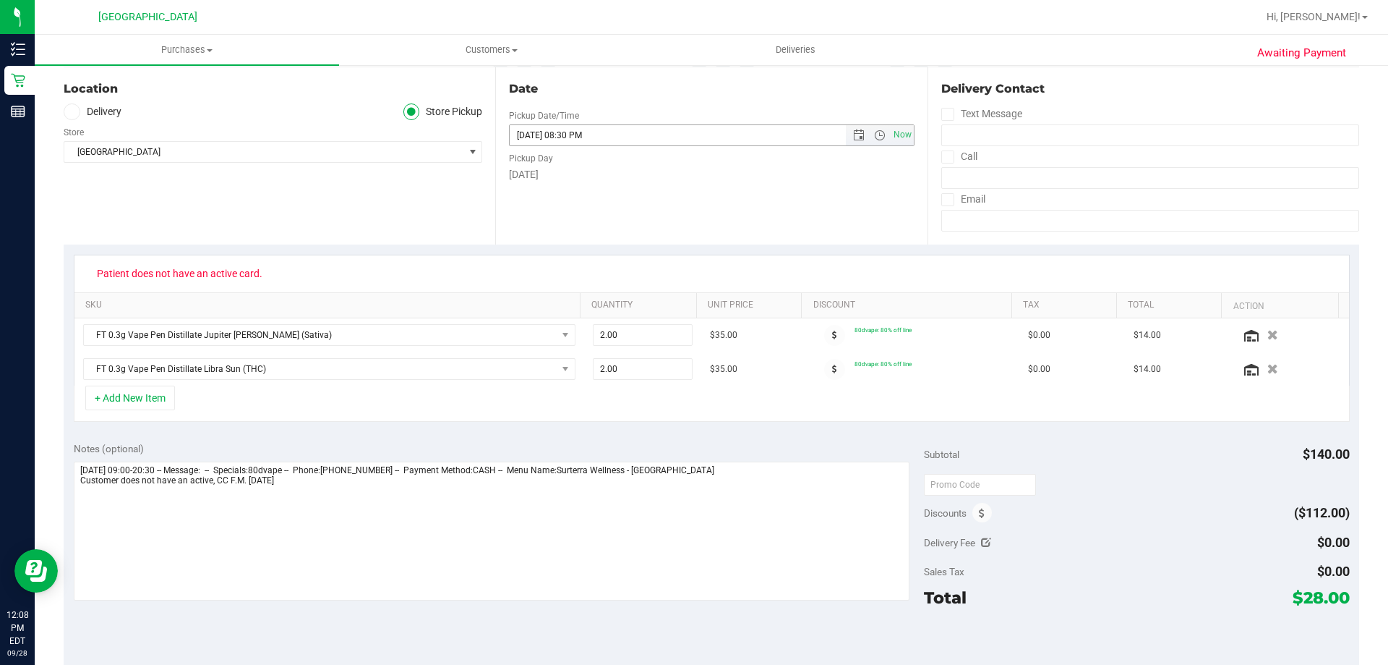
scroll to position [0, 0]
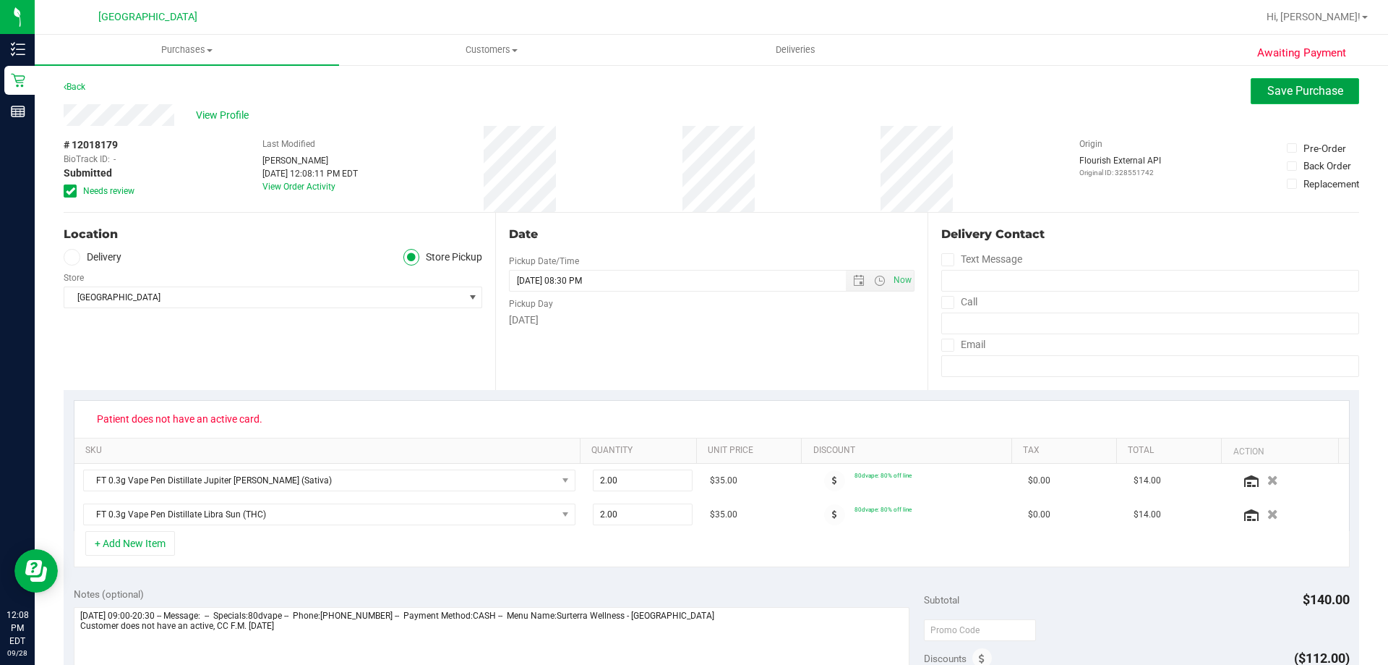
click at [1312, 90] on span "Save Purchase" at bounding box center [1306, 91] width 76 height 14
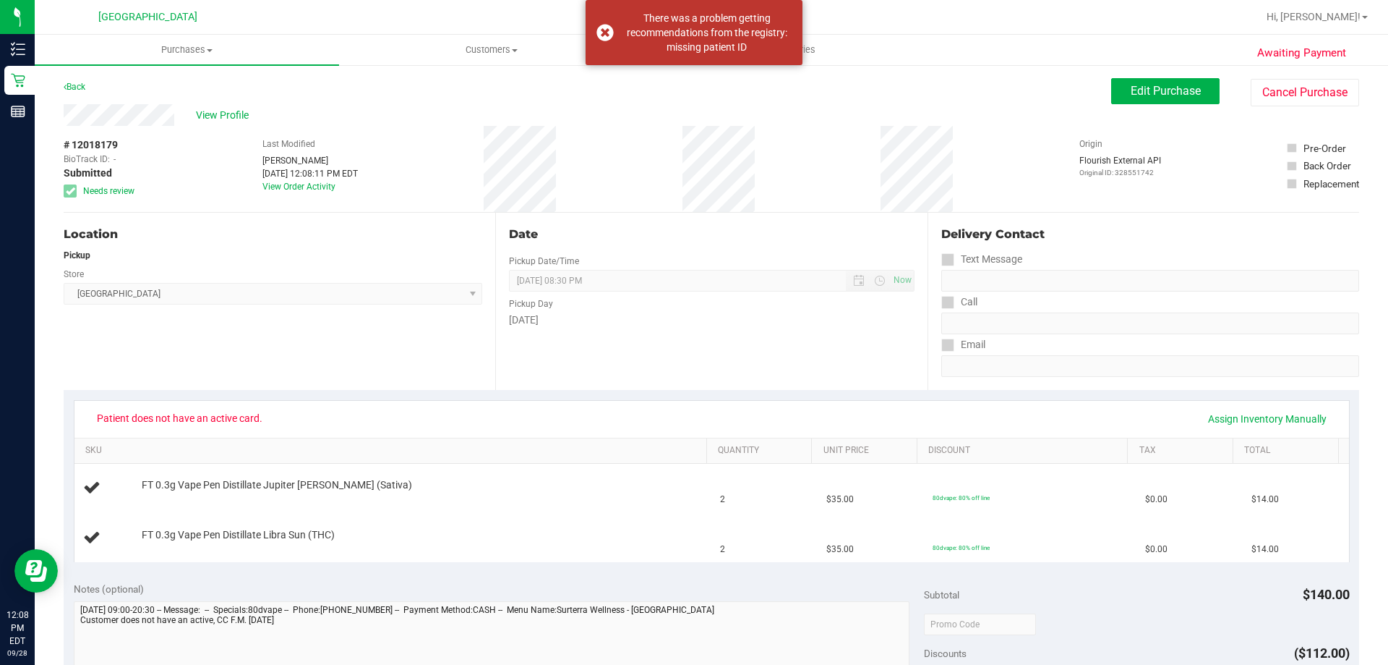
drag, startPoint x: 259, startPoint y: 412, endPoint x: 92, endPoint y: 416, distance: 167.1
click at [92, 416] on span "Patient does not have an active card." at bounding box center [179, 417] width 184 height 23
copy span "Patient does not have an active card"
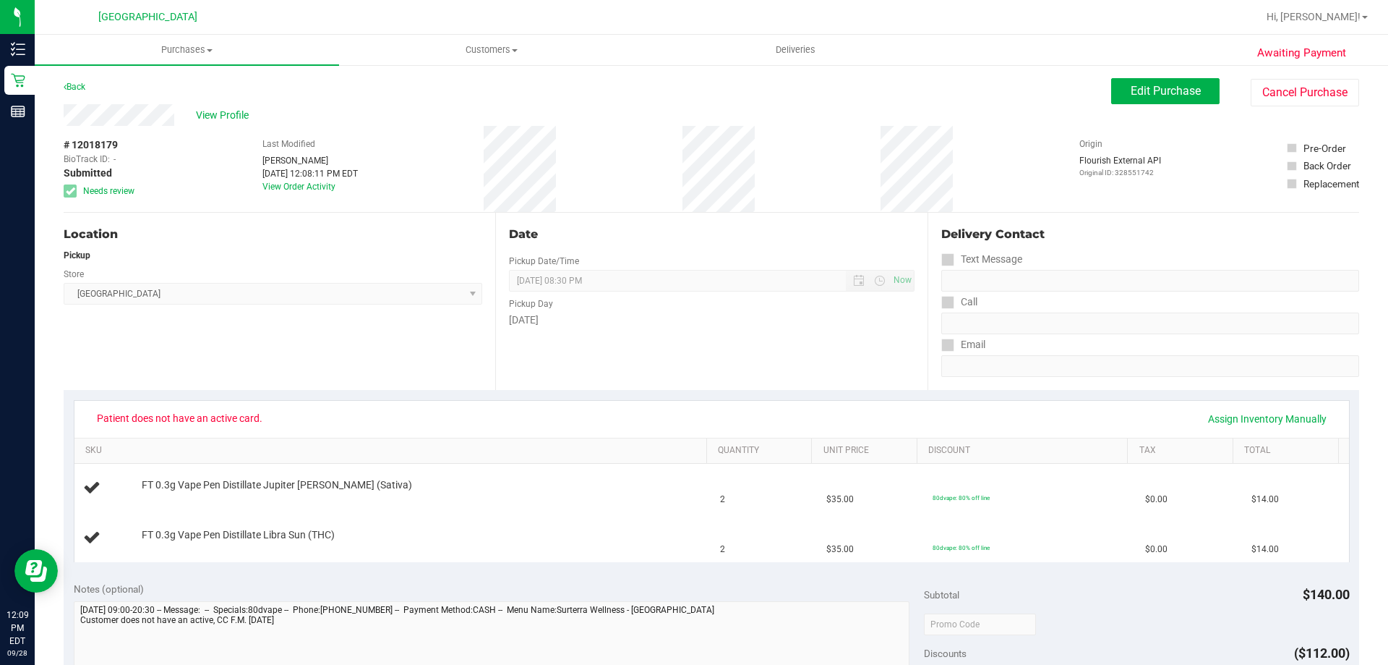
click at [365, 422] on div "Patient does not have an active card. Assign Inventory Manually" at bounding box center [711, 418] width 1249 height 25
click at [217, 123] on div "View Profile" at bounding box center [588, 115] width 1048 height 22
click at [220, 114] on span "View Profile" at bounding box center [225, 115] width 58 height 15
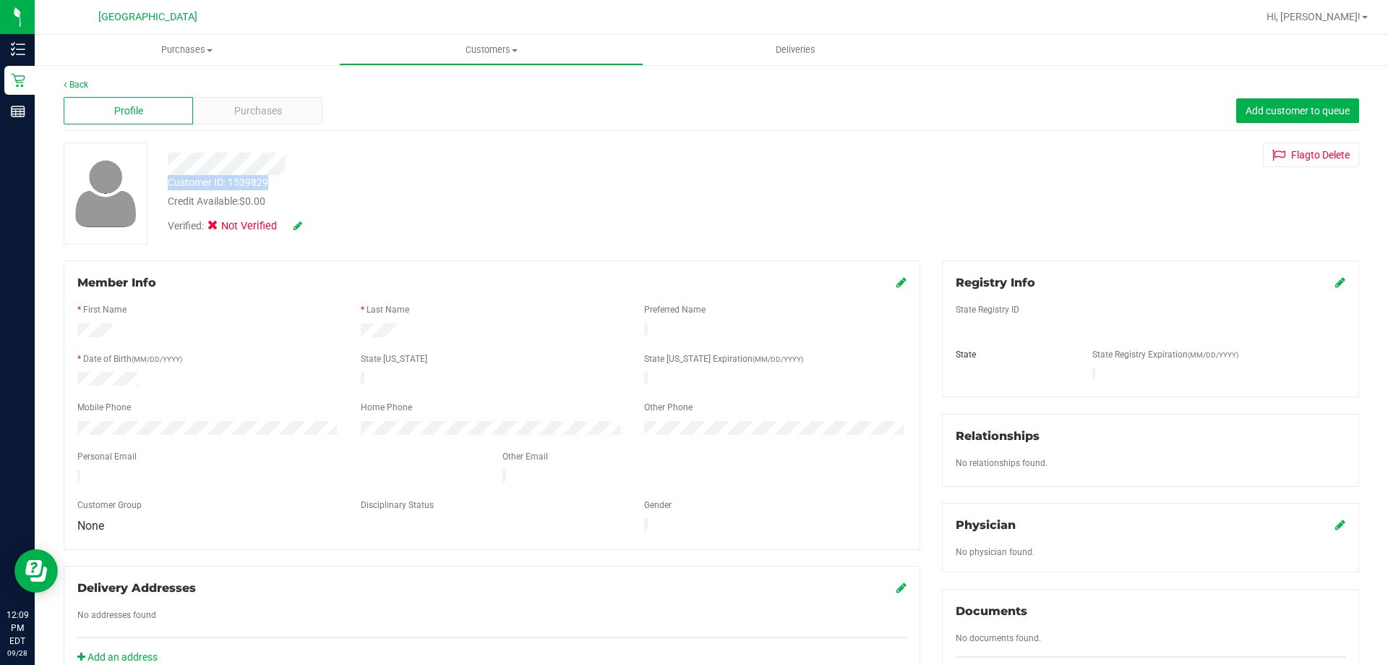
drag, startPoint x: 268, startPoint y: 183, endPoint x: 163, endPoint y: 187, distance: 104.9
click at [163, 187] on div "Customer ID: 1539829 Credit Available: $0.00" at bounding box center [486, 192] width 659 height 34
copy div "Customer ID: 1539829"
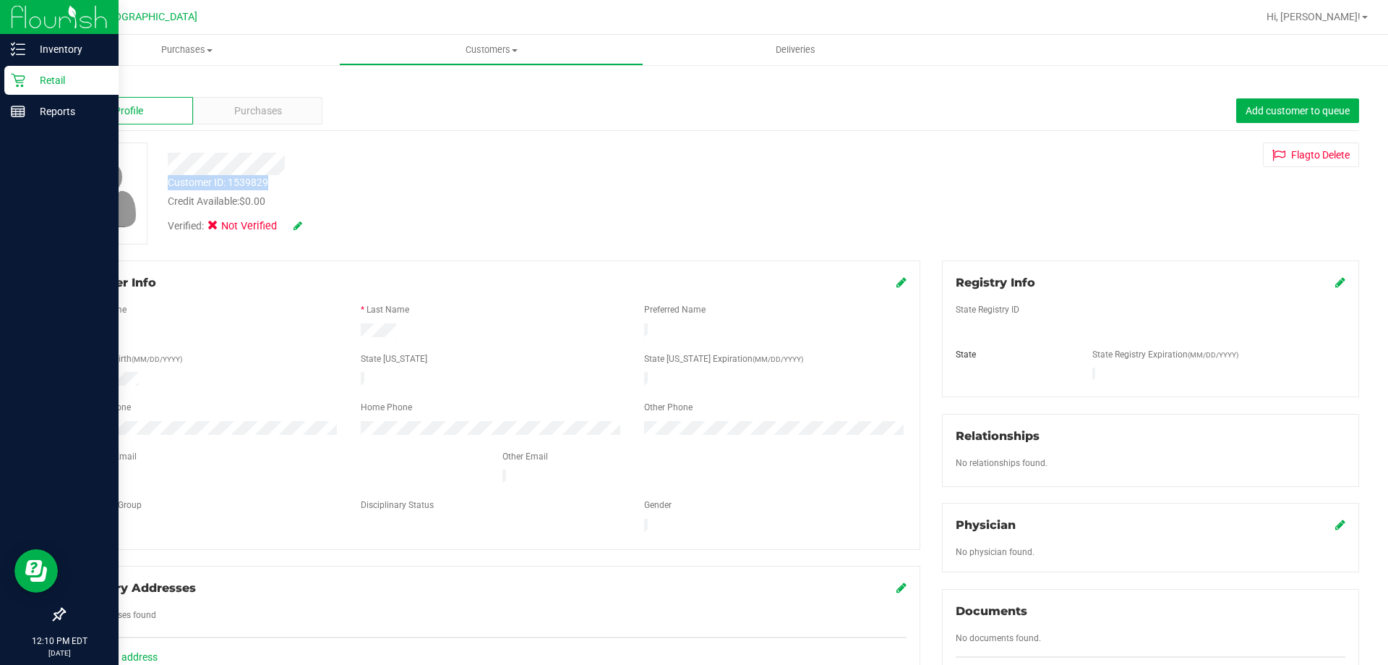
click at [26, 69] on div "Retail" at bounding box center [61, 80] width 114 height 29
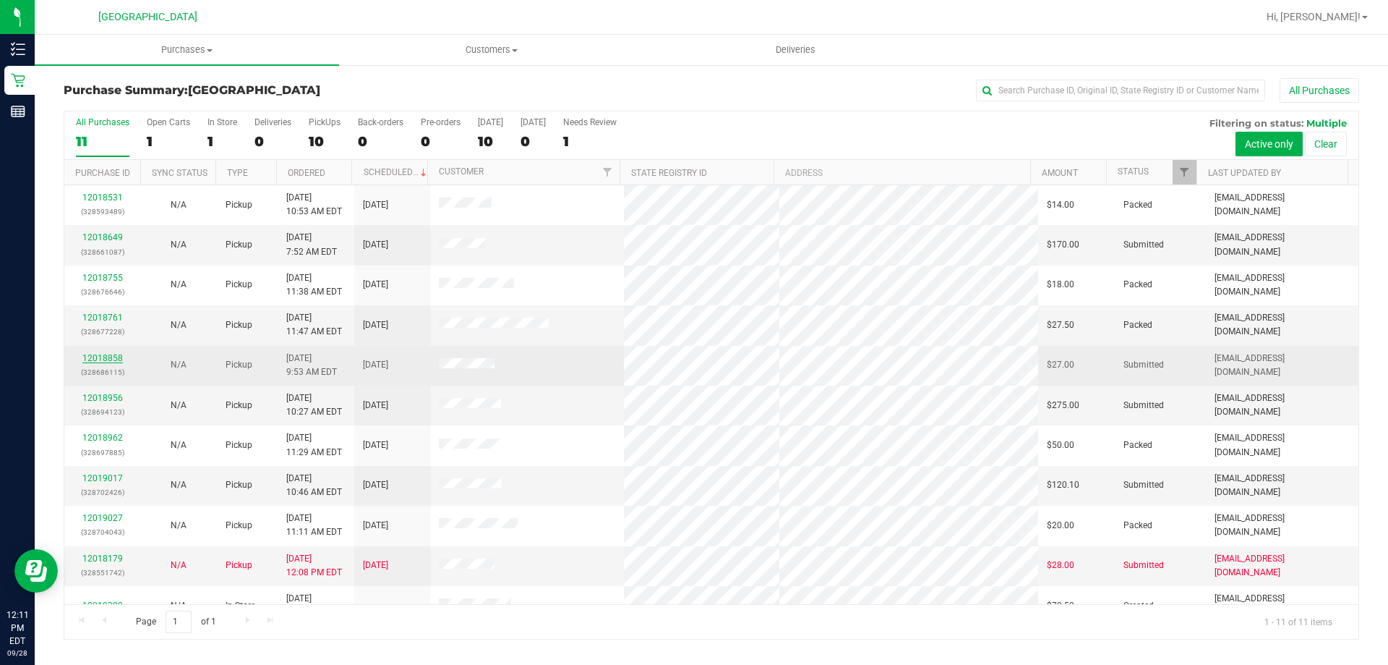
click at [114, 357] on link "12018858" at bounding box center [102, 358] width 40 height 10
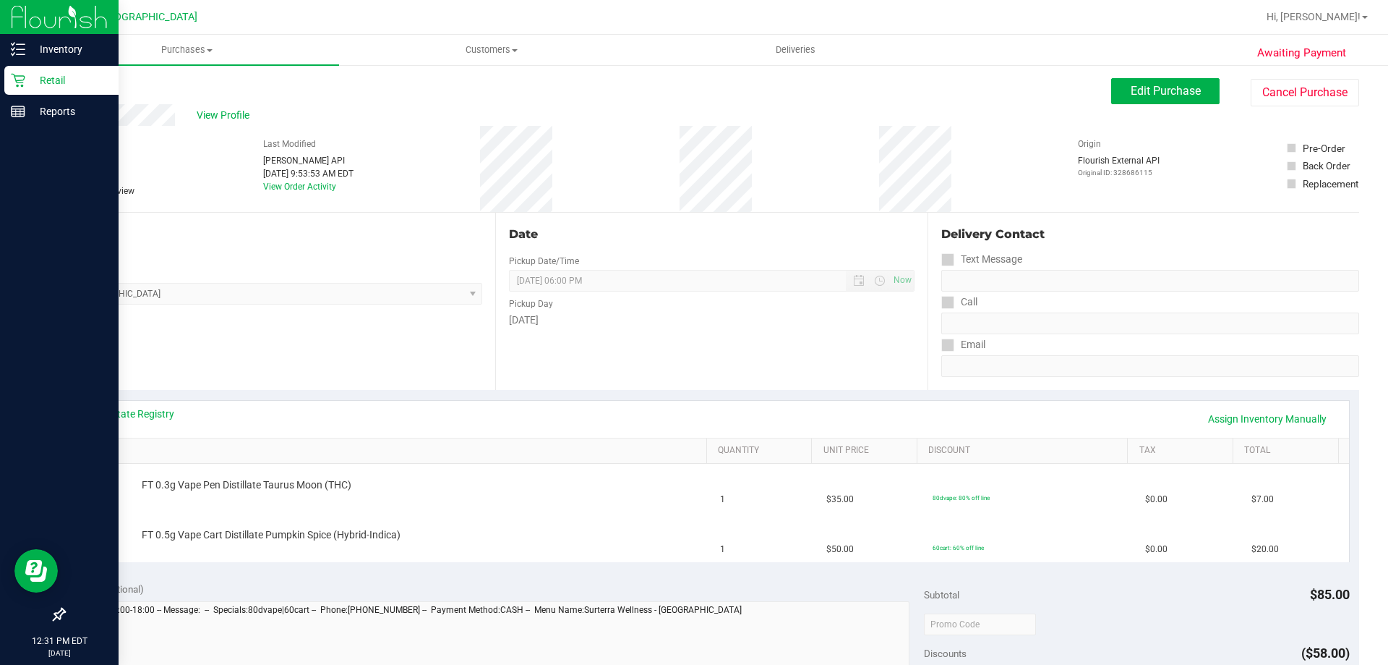
click at [33, 81] on p "Retail" at bounding box center [68, 80] width 87 height 17
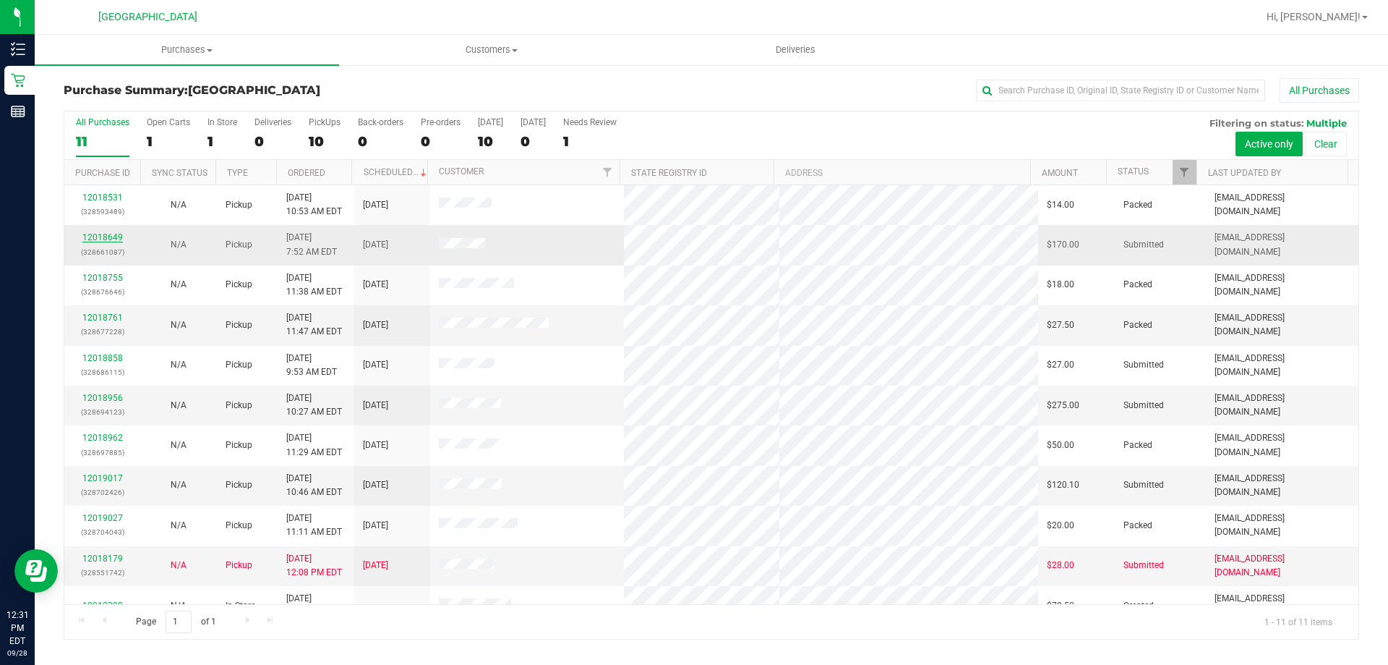
click at [106, 242] on link "12018649" at bounding box center [102, 237] width 40 height 10
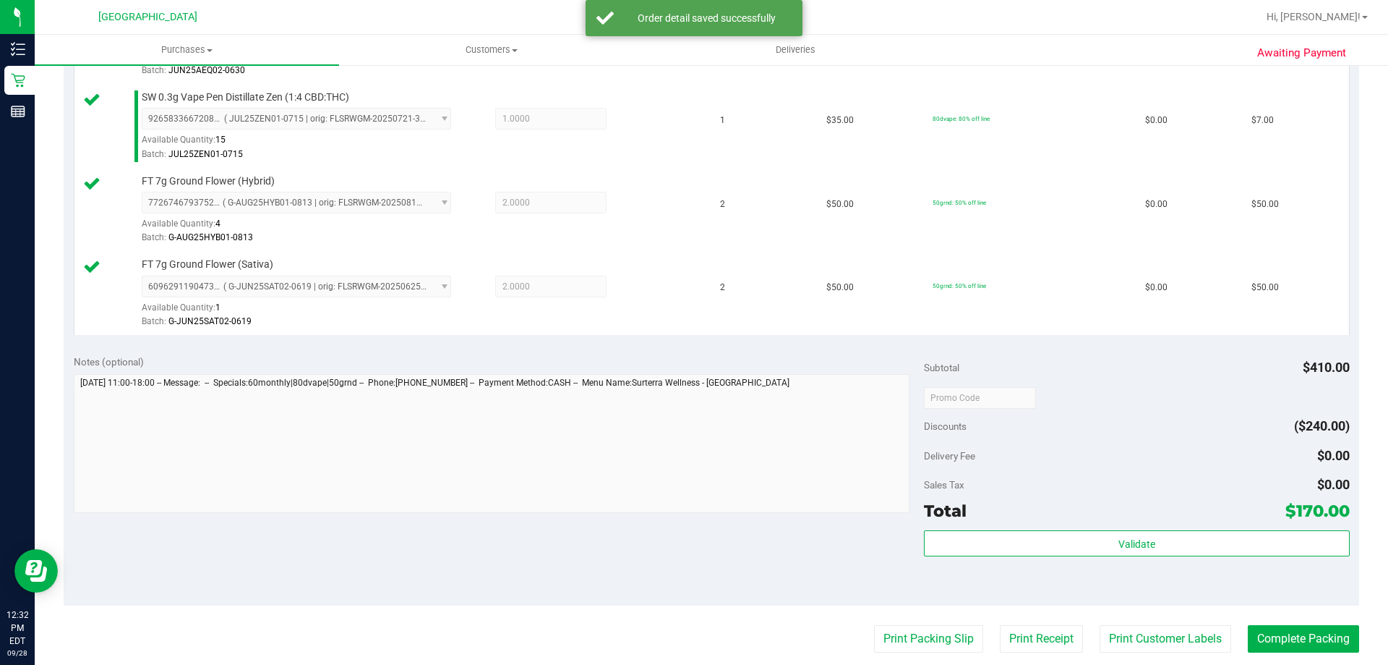
scroll to position [723, 0]
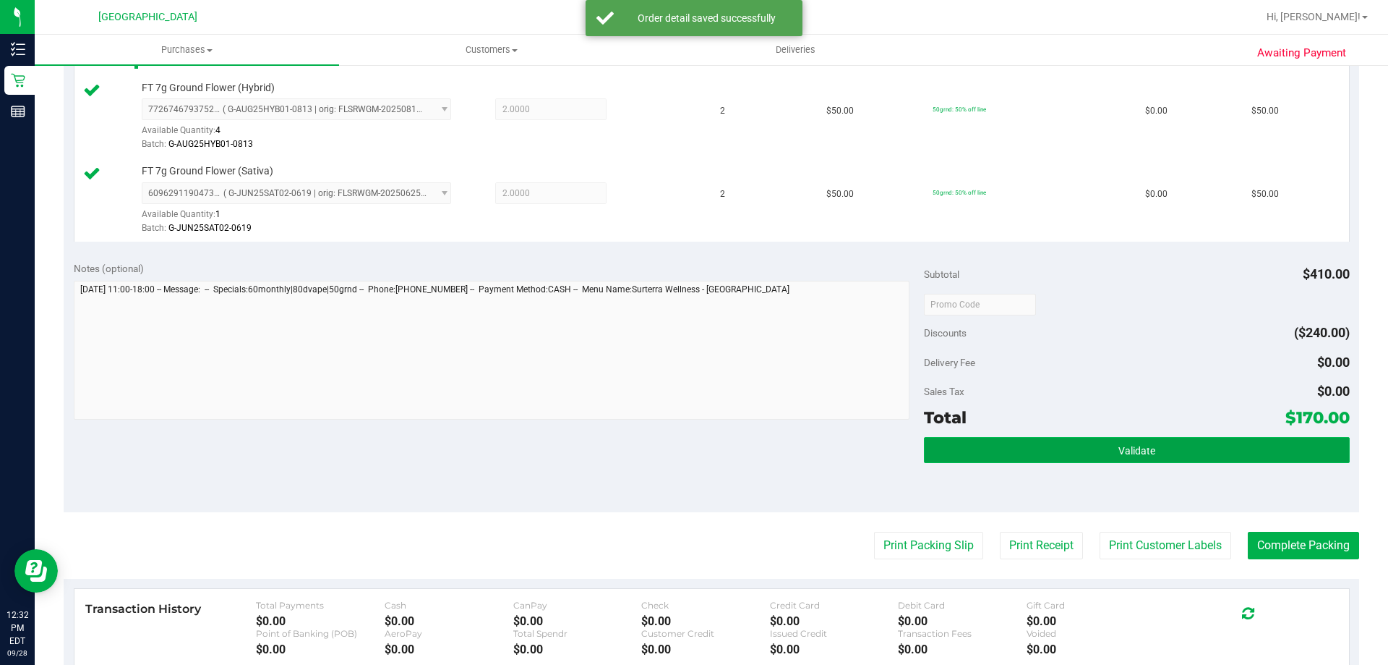
click at [1160, 443] on button "Validate" at bounding box center [1136, 450] width 425 height 26
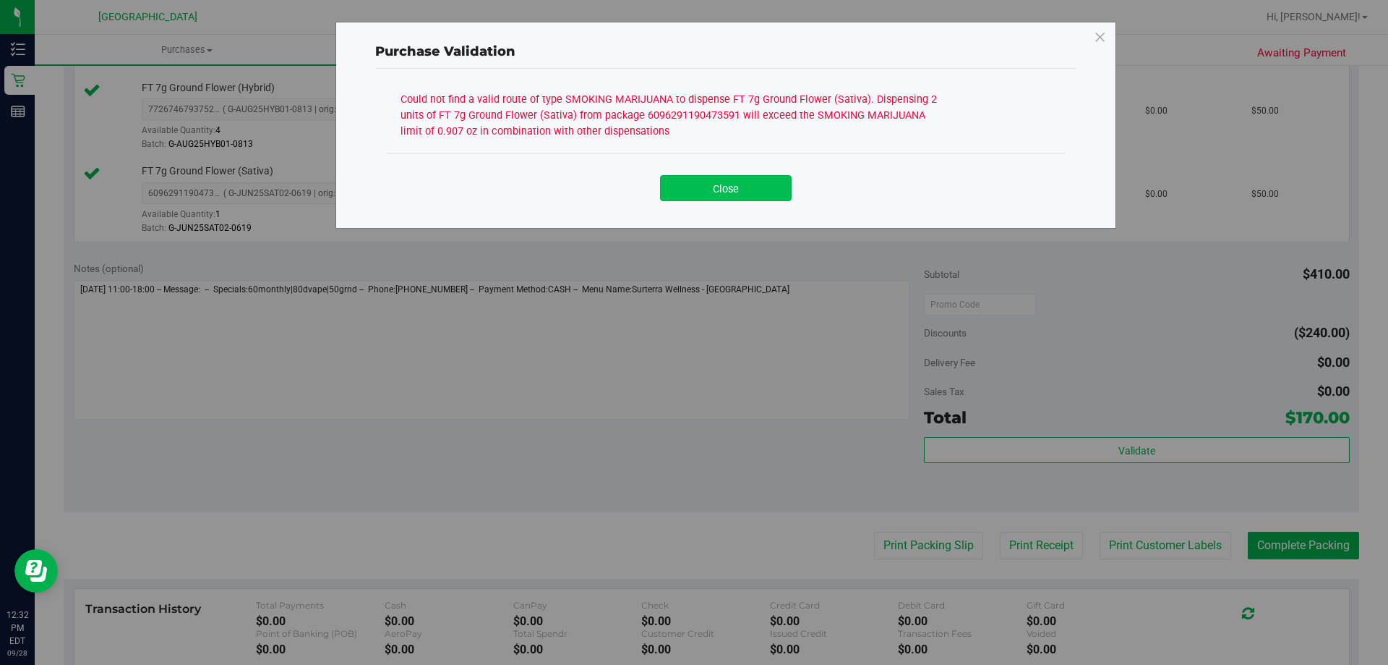
click at [728, 184] on button "Close" at bounding box center [726, 188] width 132 height 26
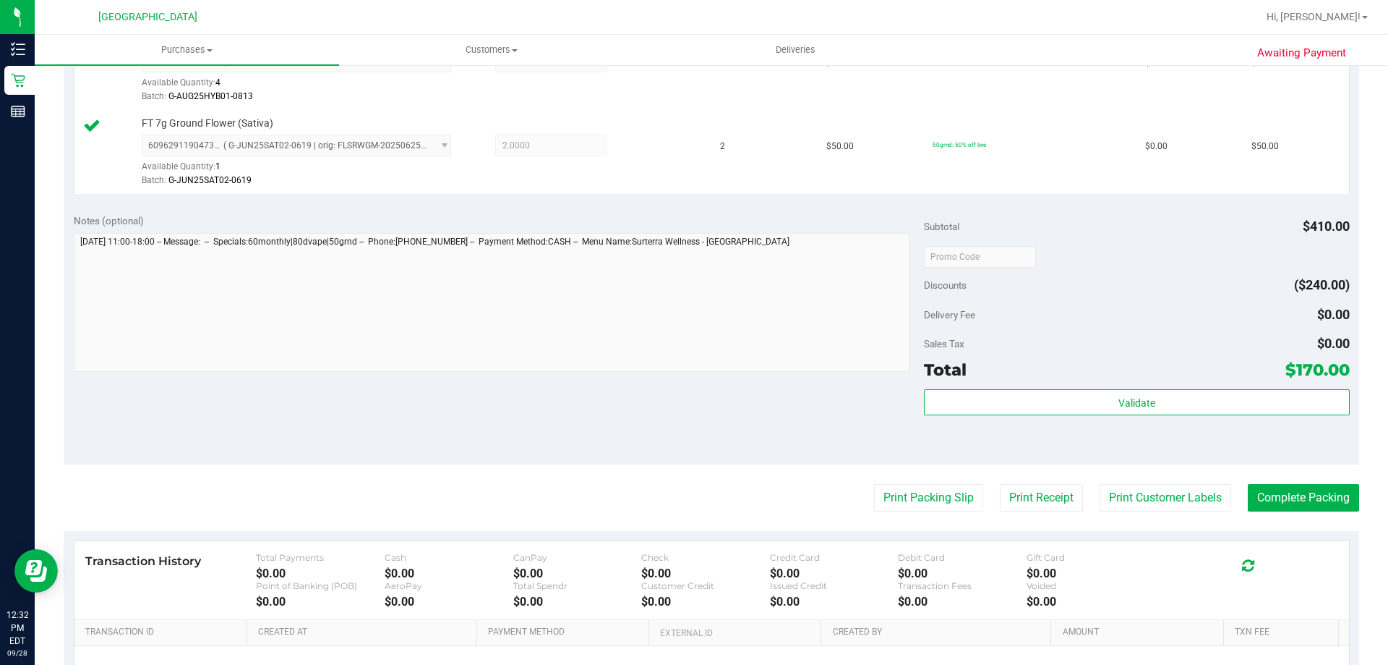
scroll to position [795, 0]
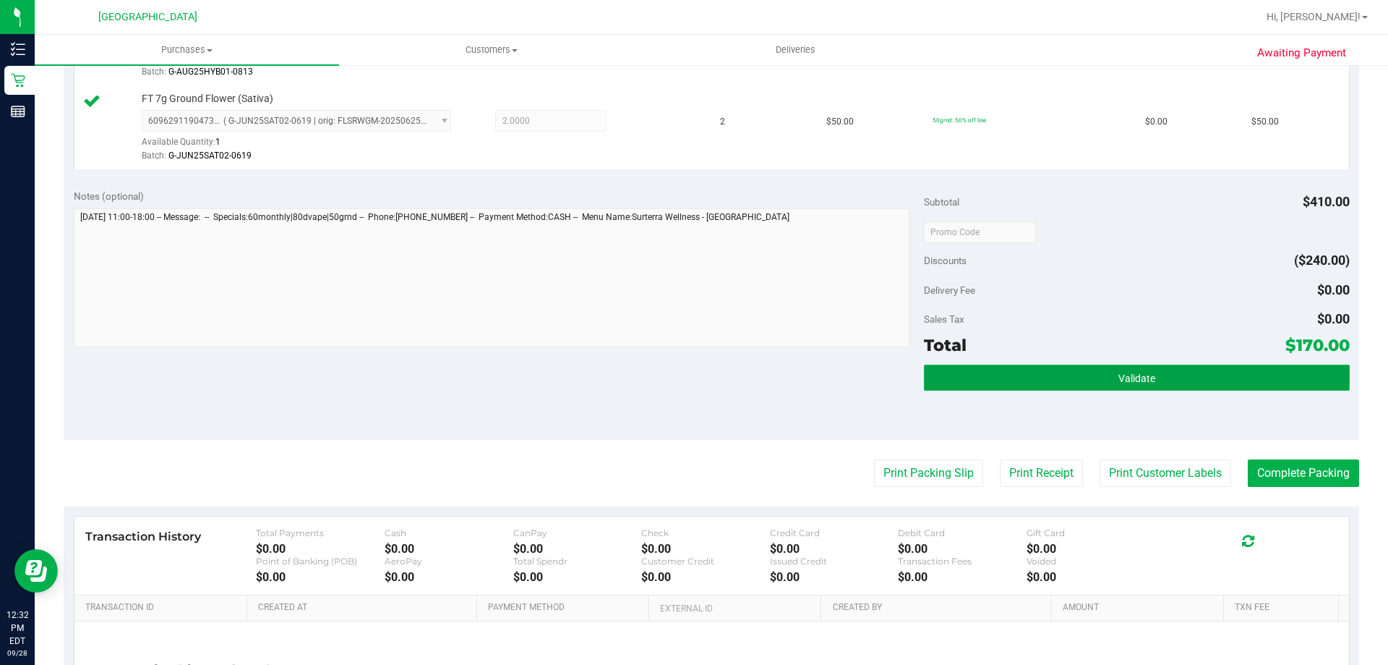
click at [1057, 374] on button "Validate" at bounding box center [1136, 377] width 425 height 26
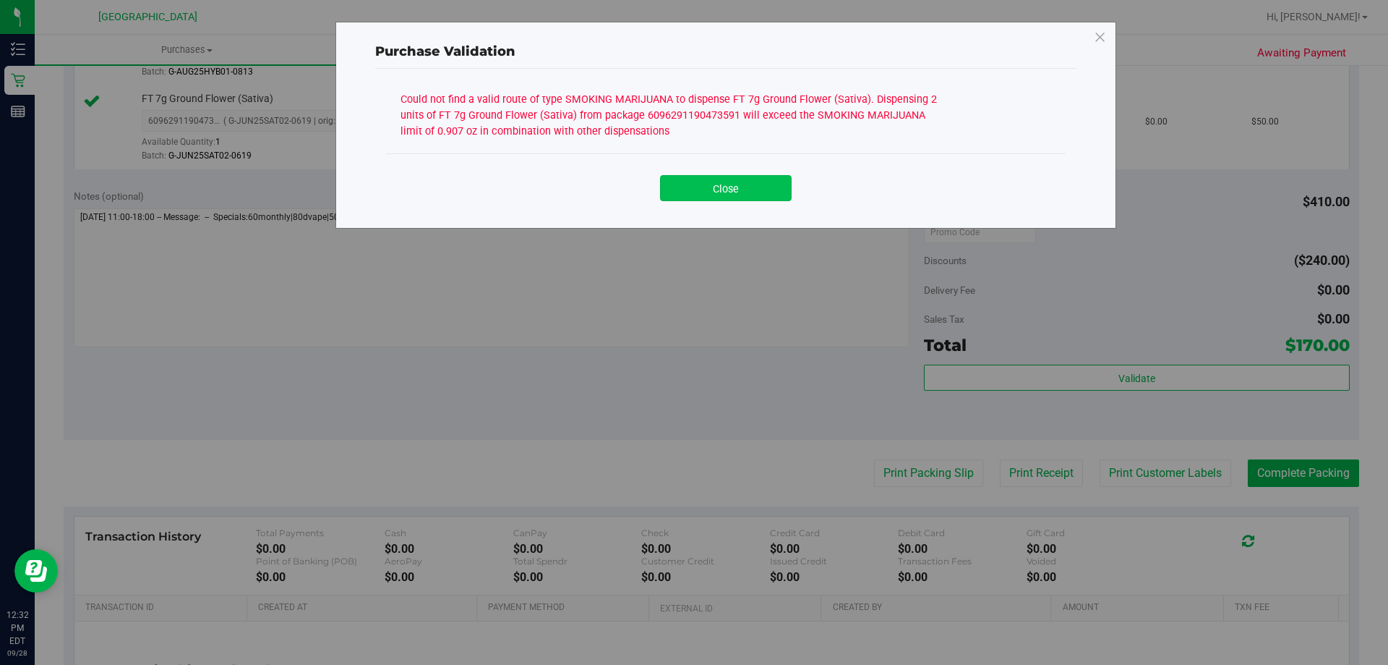
click at [739, 181] on button "Close" at bounding box center [726, 188] width 132 height 26
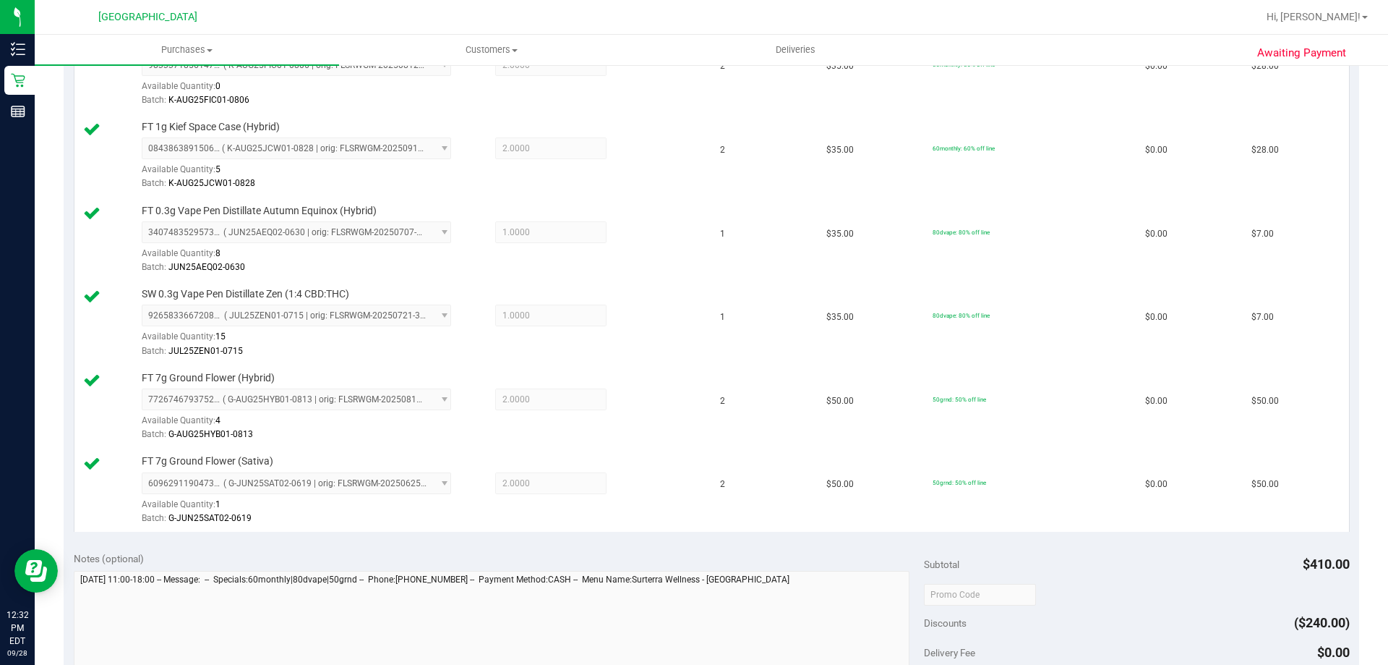
scroll to position [289, 0]
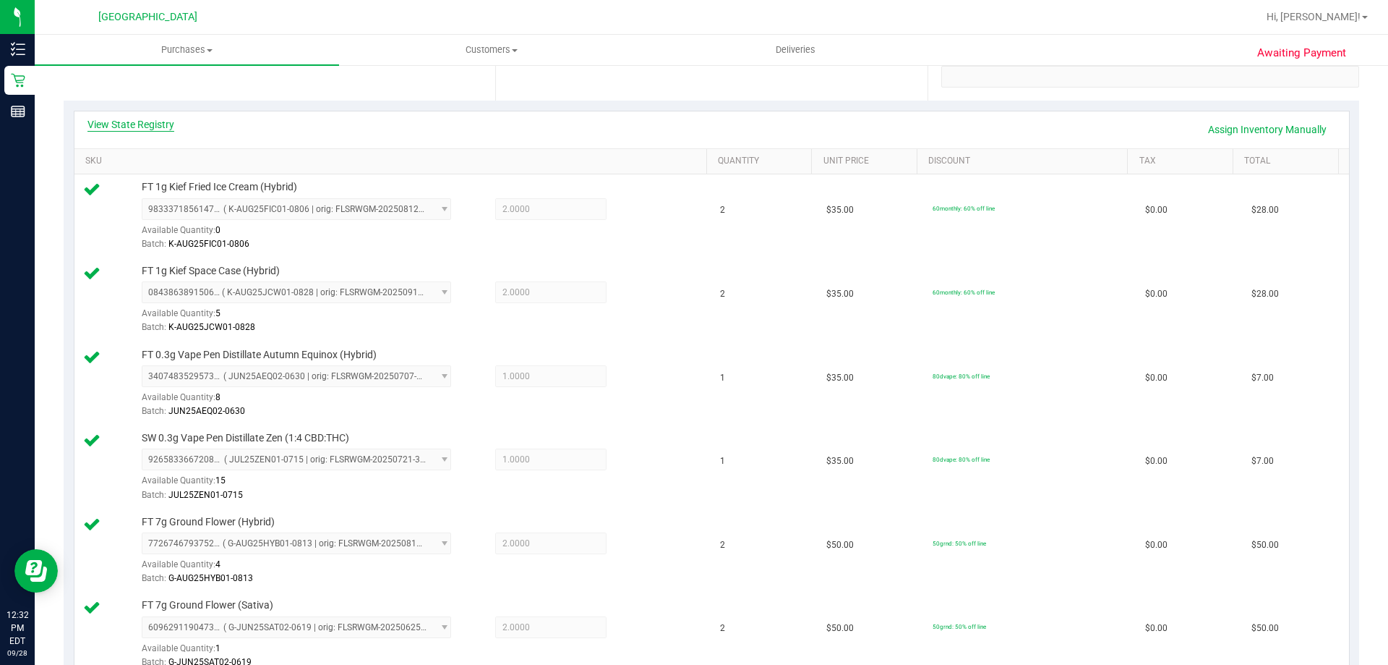
click at [130, 123] on link "View State Registry" at bounding box center [130, 124] width 87 height 14
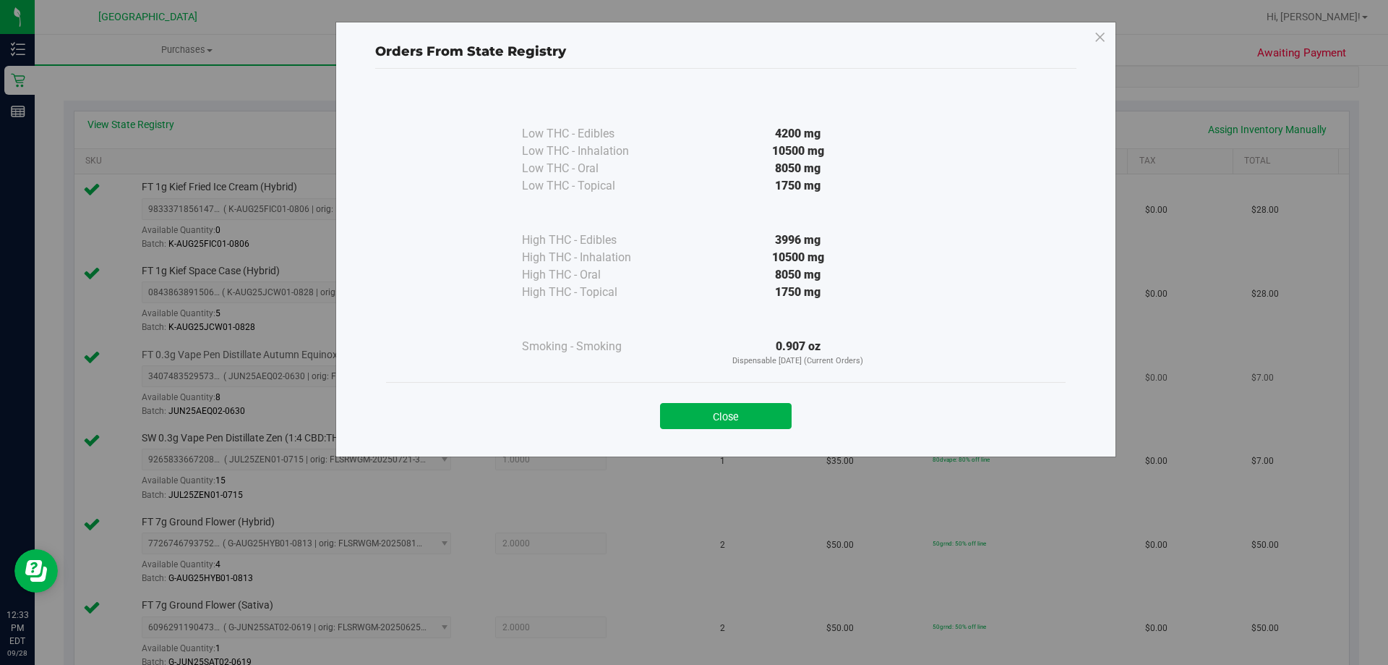
click at [768, 413] on button "Close" at bounding box center [726, 416] width 132 height 26
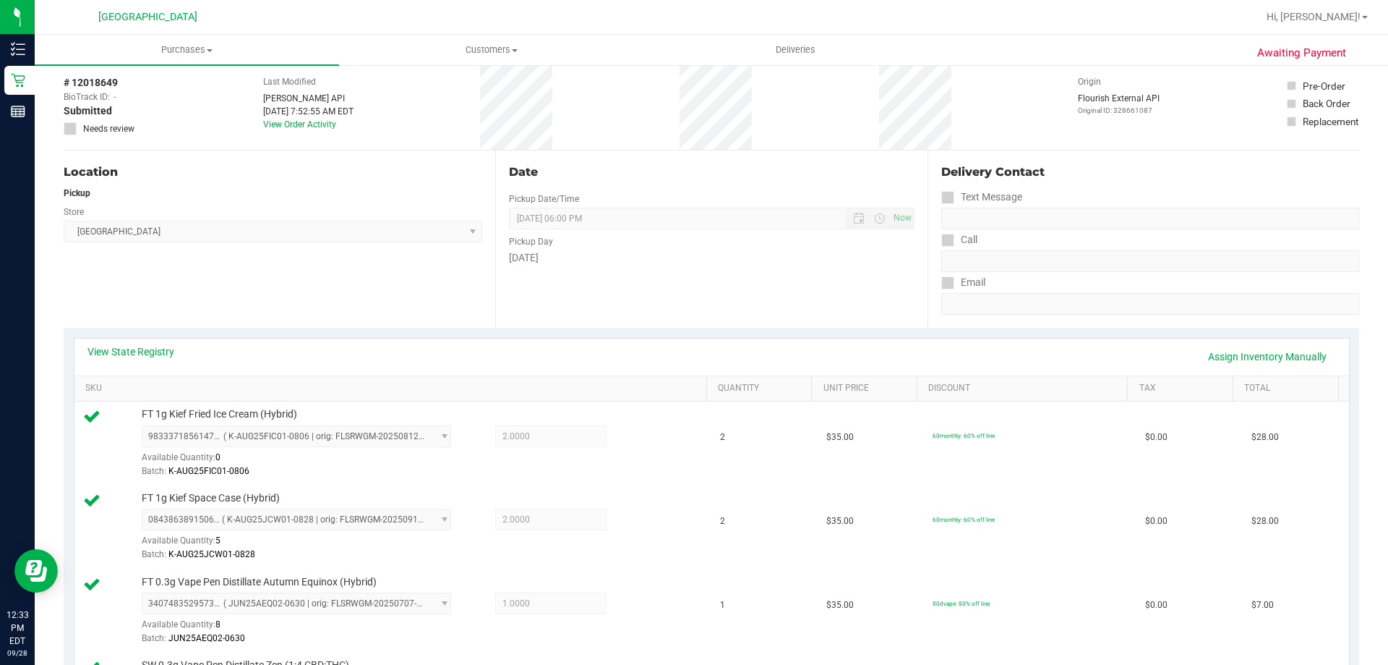
scroll to position [0, 0]
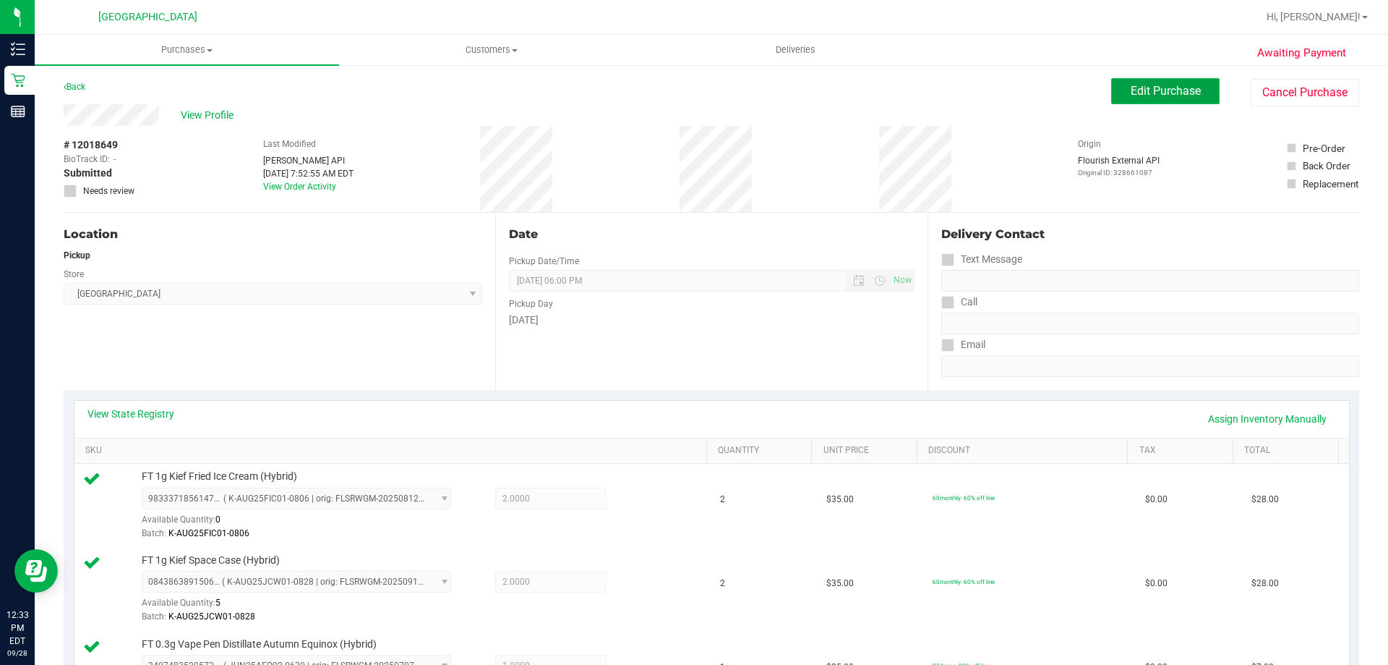
click at [1181, 92] on span "Edit Purchase" at bounding box center [1166, 91] width 70 height 14
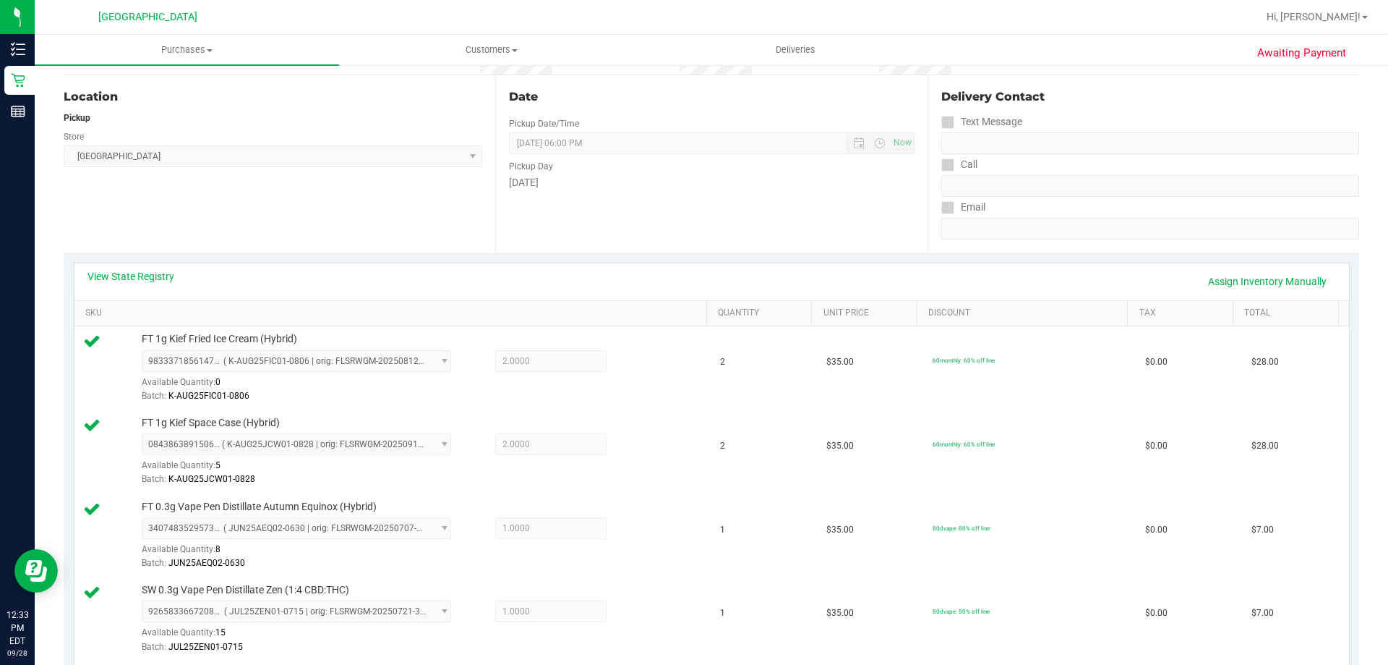
scroll to position [289, 0]
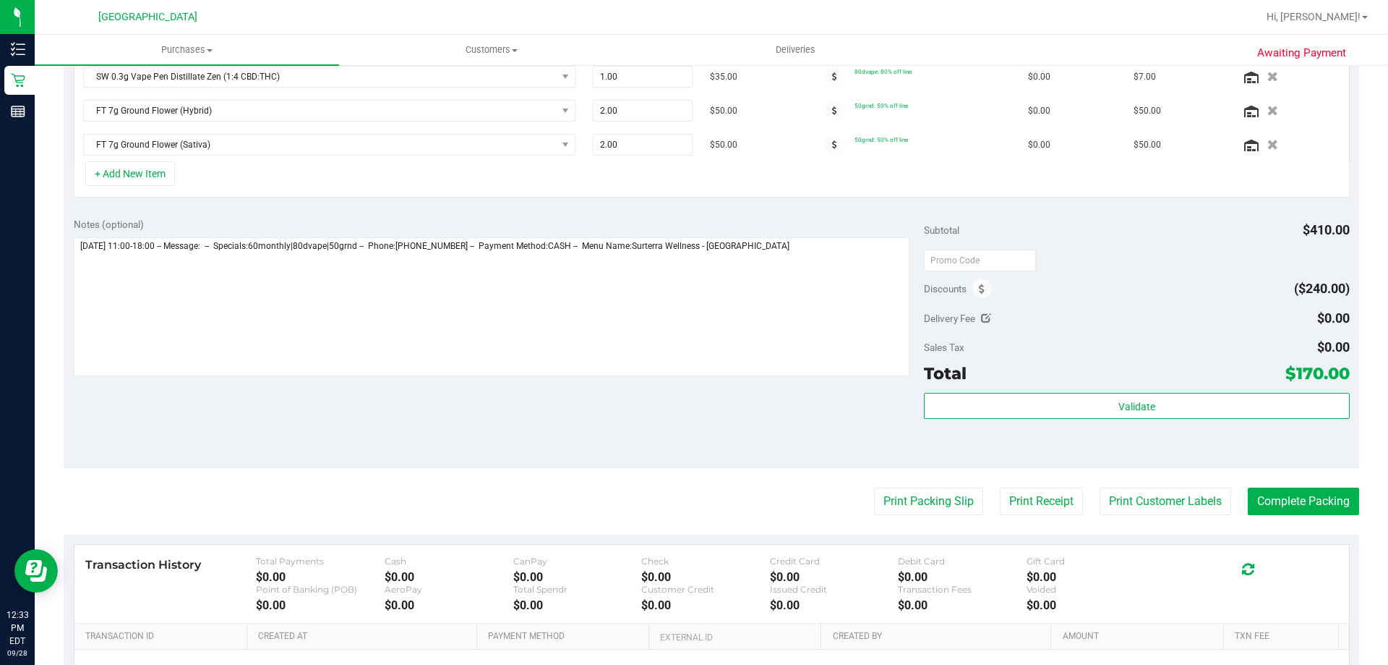
scroll to position [506, 0]
click at [627, 106] on span "2.00 2" at bounding box center [643, 110] width 101 height 22
type input "2"
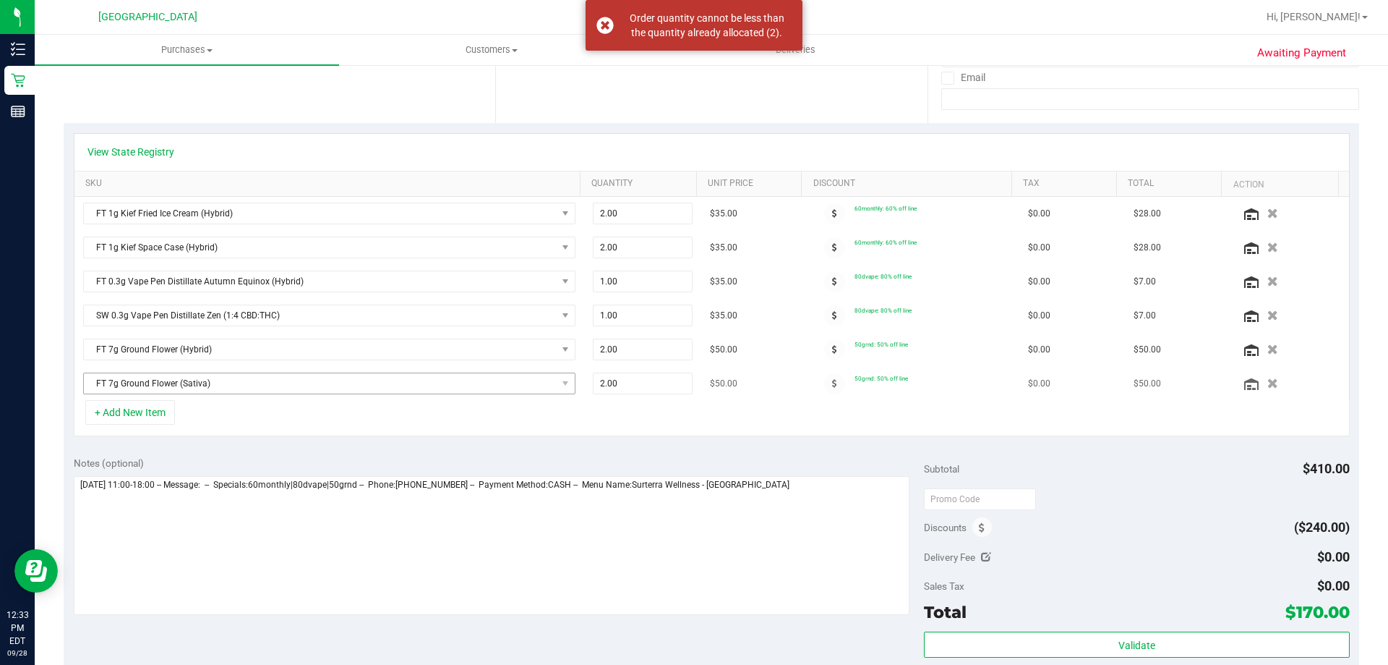
scroll to position [339, 0]
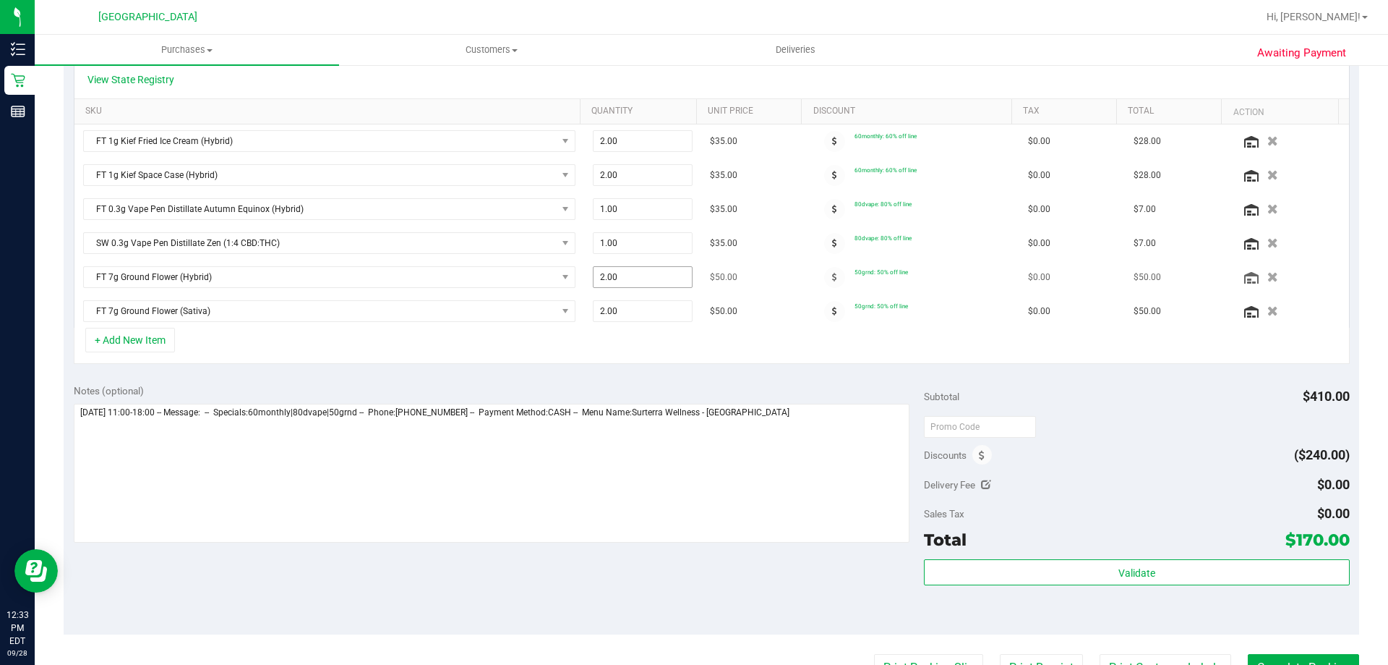
click at [622, 274] on span "2.00 2" at bounding box center [643, 277] width 101 height 22
type input "2"
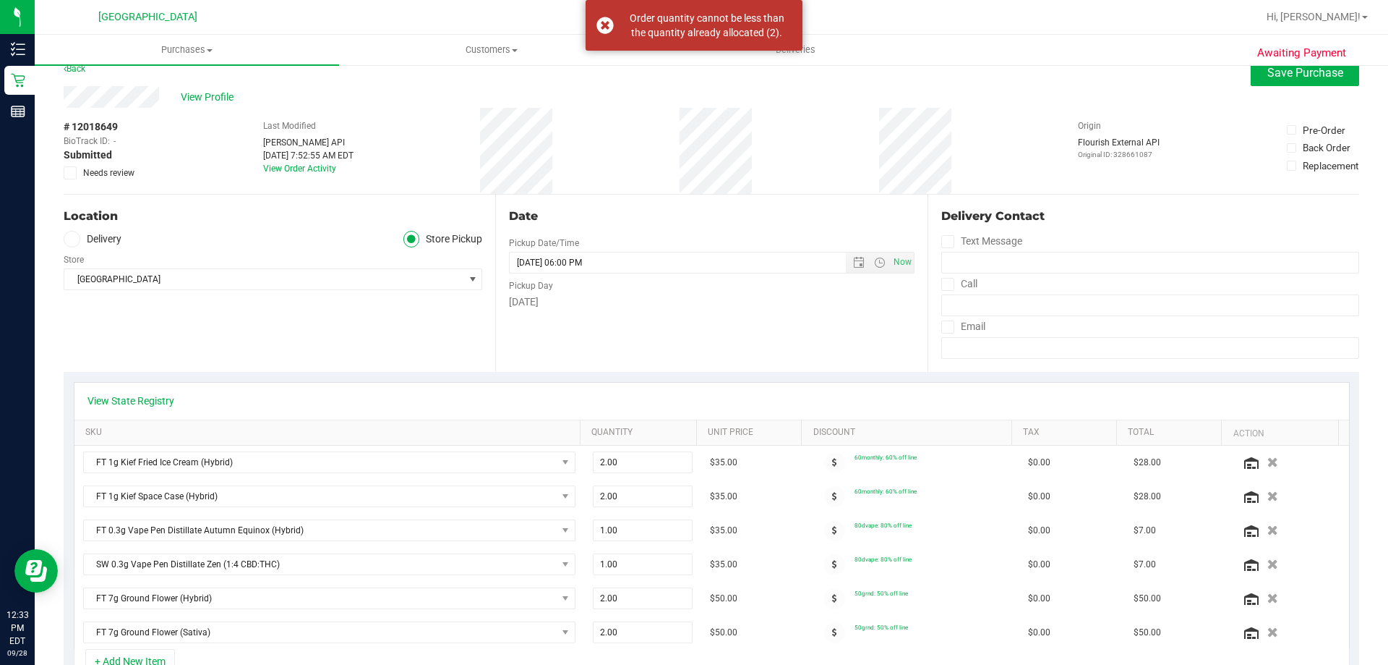
scroll to position [0, 0]
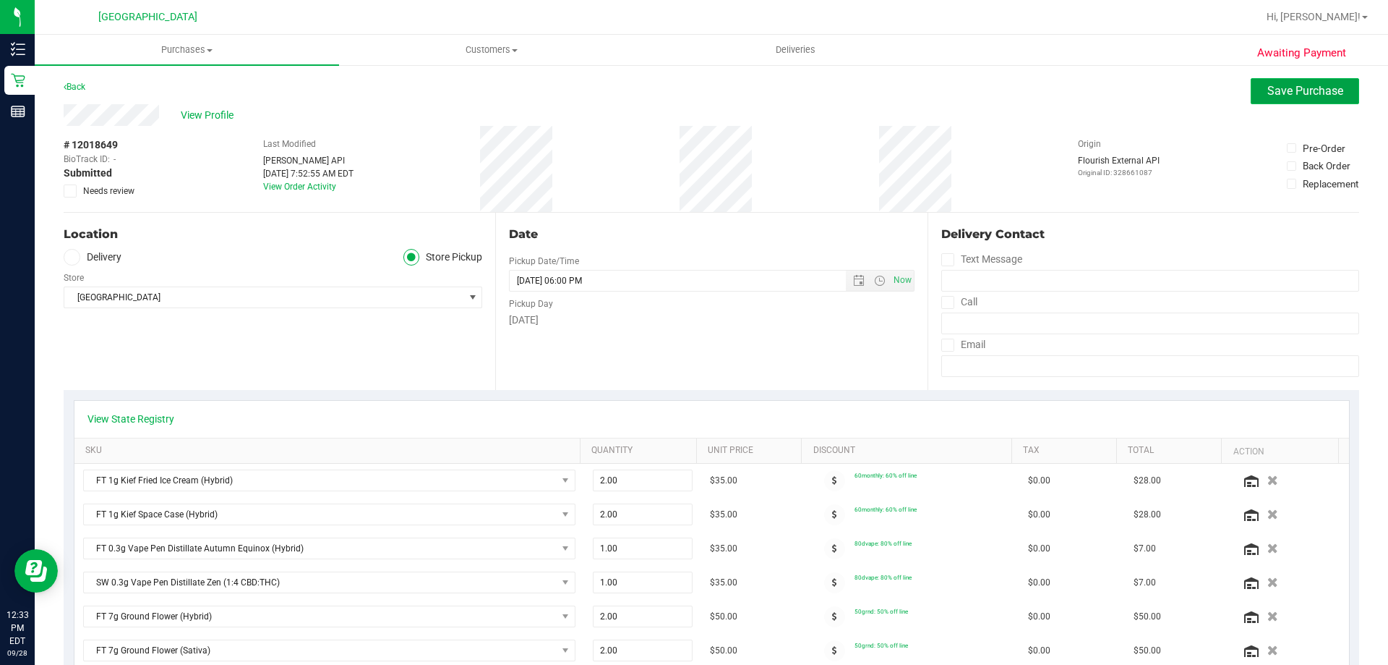
click at [1294, 98] on button "Save Purchase" at bounding box center [1305, 91] width 108 height 26
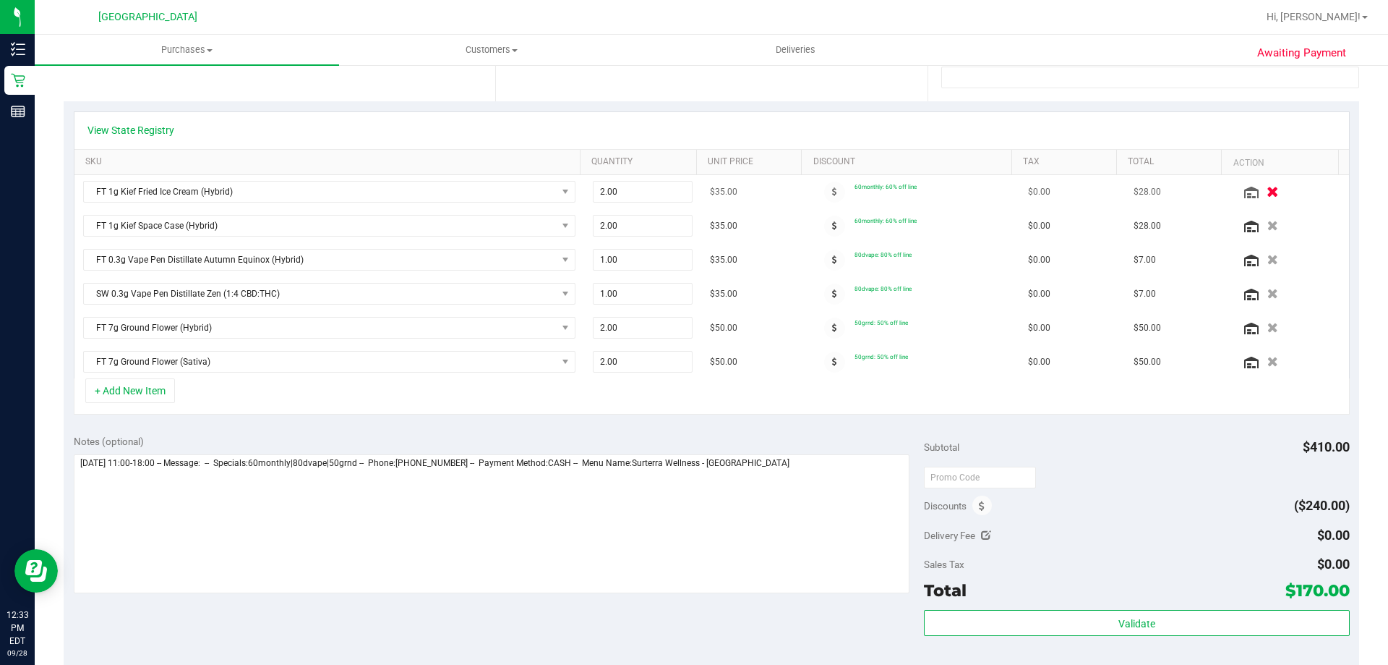
scroll to position [289, 0]
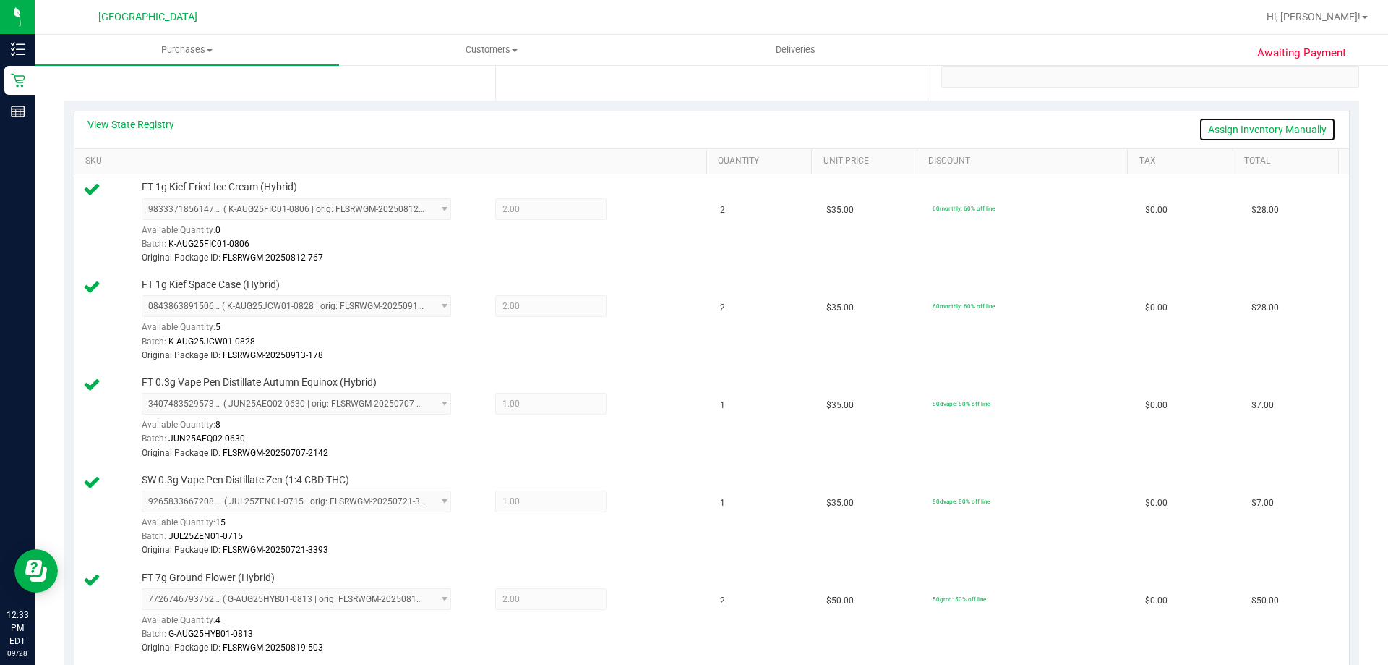
click at [1260, 130] on link "Assign Inventory Manually" at bounding box center [1267, 129] width 137 height 25
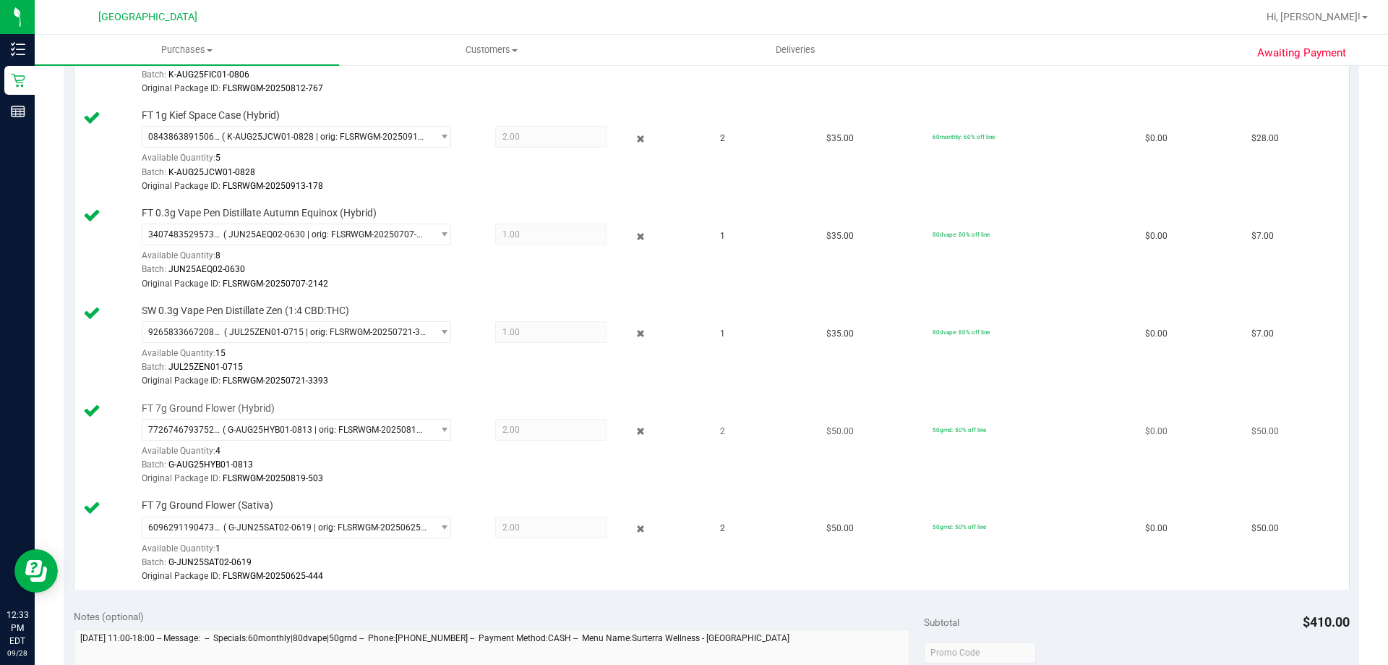
scroll to position [578, 0]
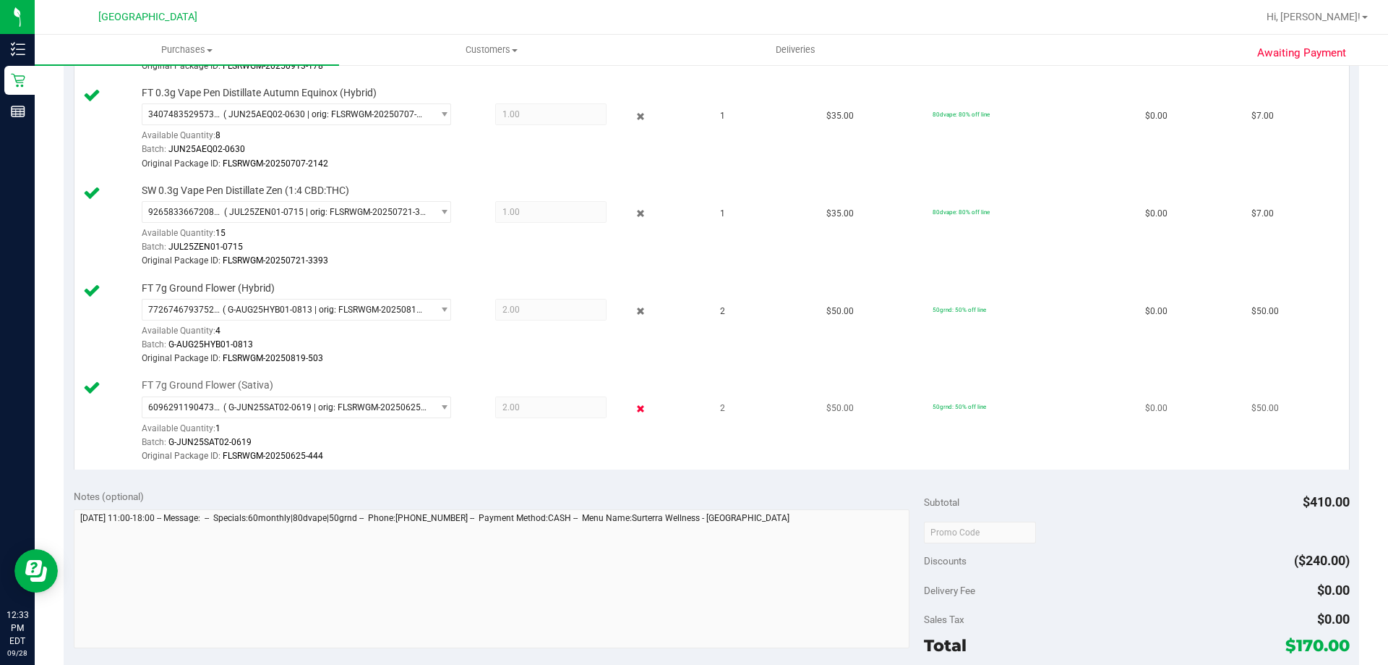
click at [635, 411] on icon at bounding box center [640, 409] width 15 height 17
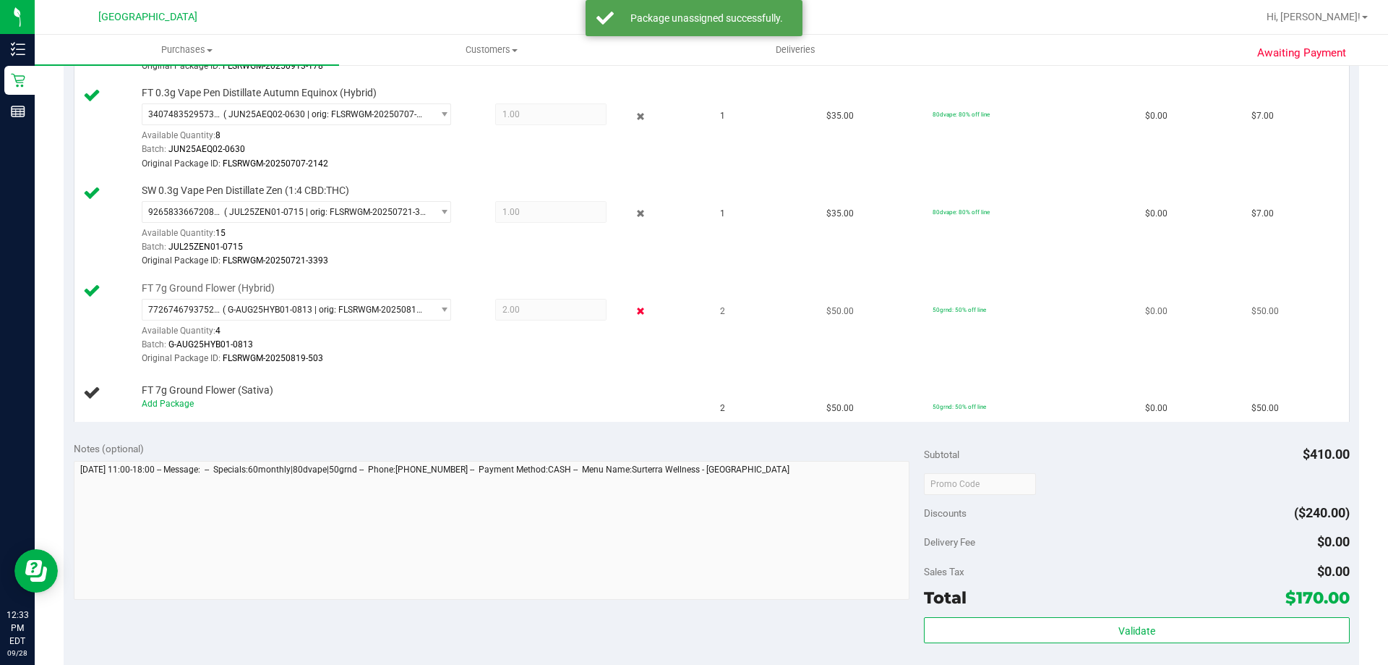
click at [634, 314] on icon at bounding box center [640, 311] width 15 height 17
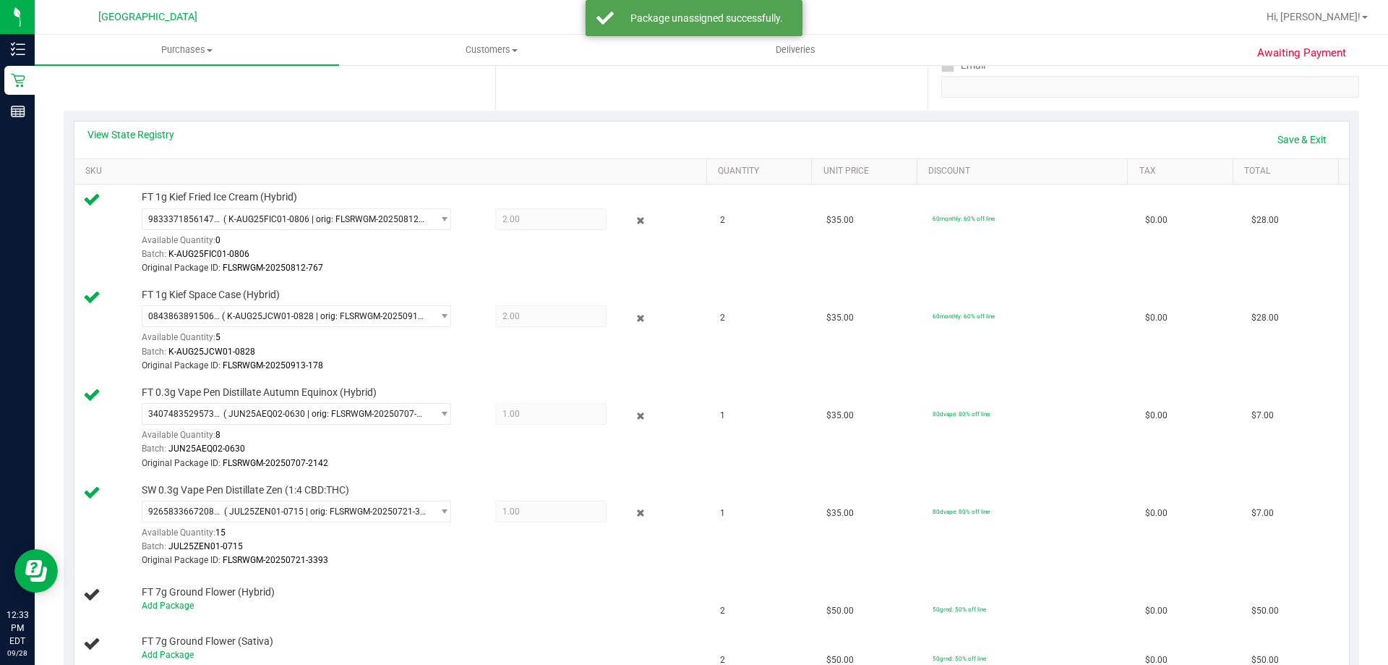
scroll to position [0, 0]
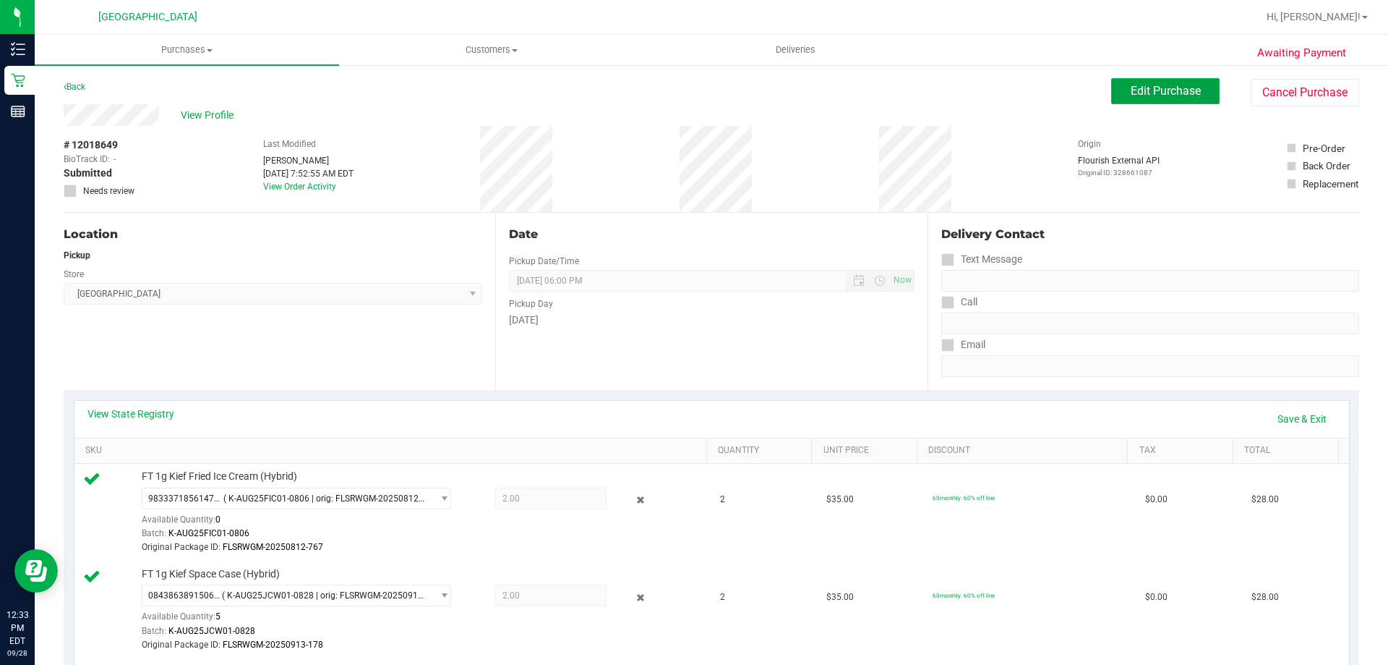
click at [1189, 89] on span "Edit Purchase" at bounding box center [1166, 91] width 70 height 14
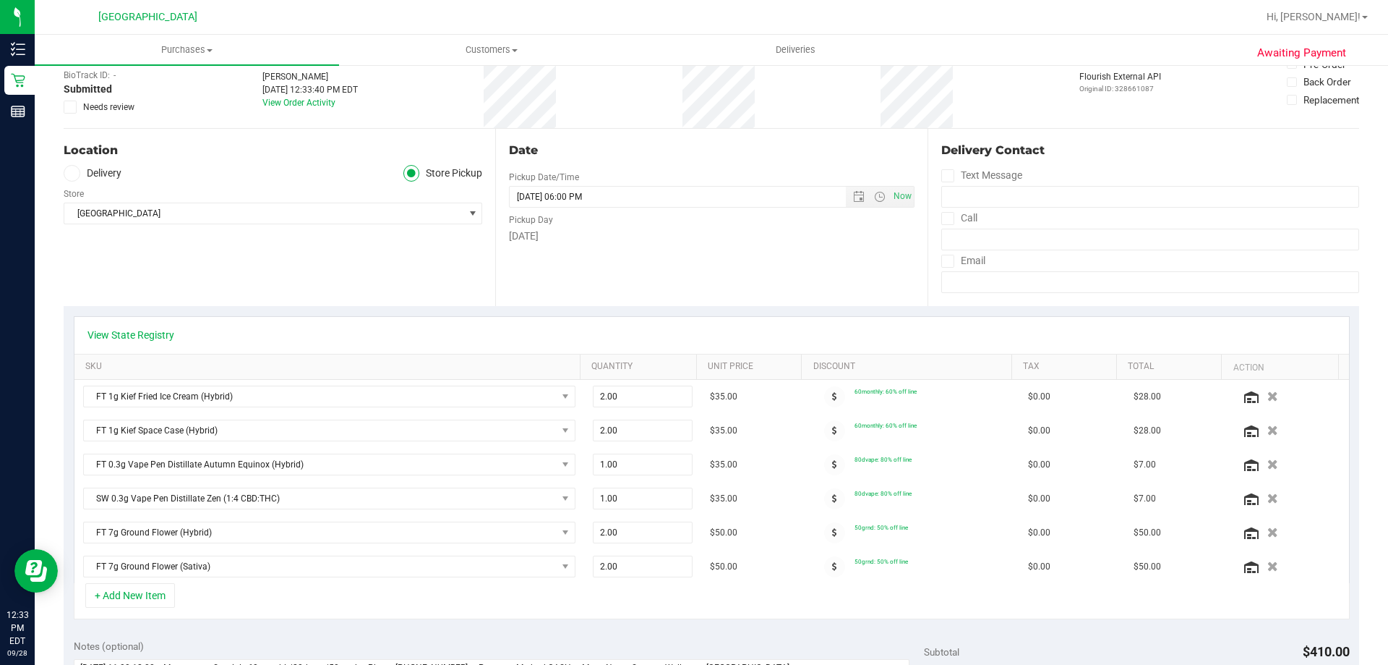
scroll to position [217, 0]
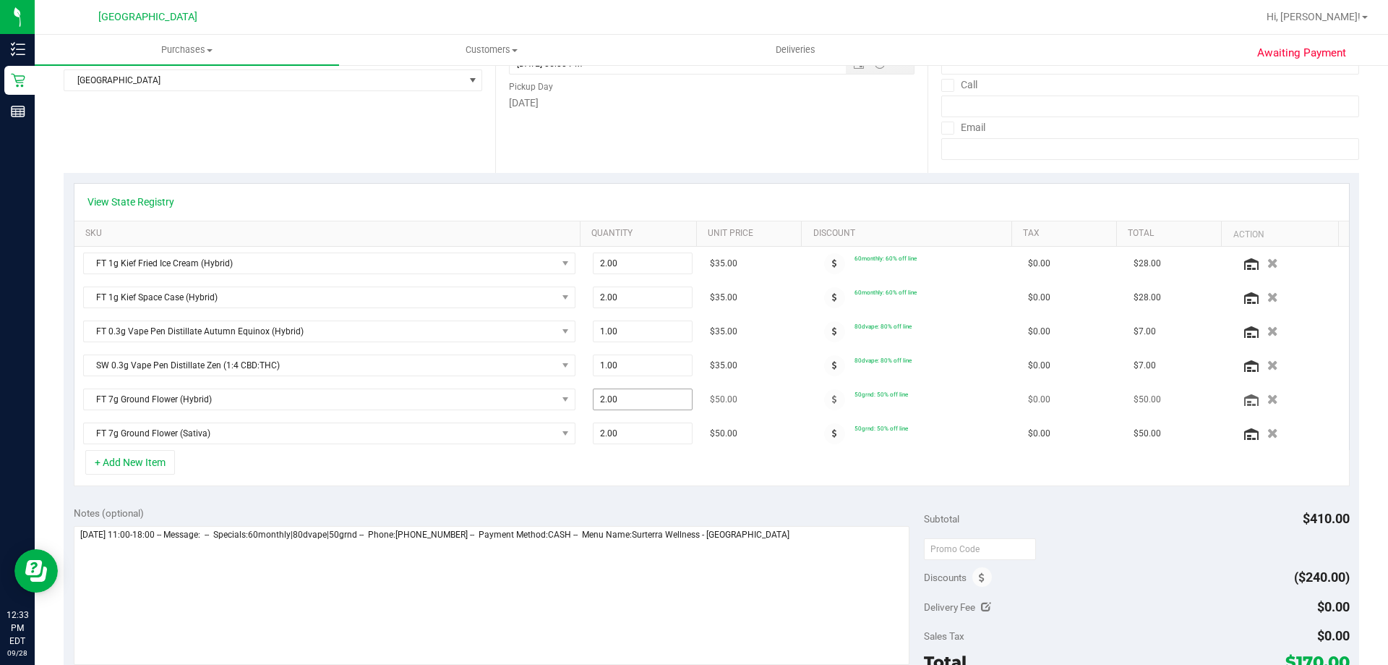
click at [616, 401] on span "2.00 2" at bounding box center [643, 399] width 101 height 22
type input "1"
type input "1.00"
click at [637, 439] on span "2.00 2" at bounding box center [643, 433] width 101 height 22
click at [648, 438] on span "2.00 2" at bounding box center [643, 433] width 101 height 22
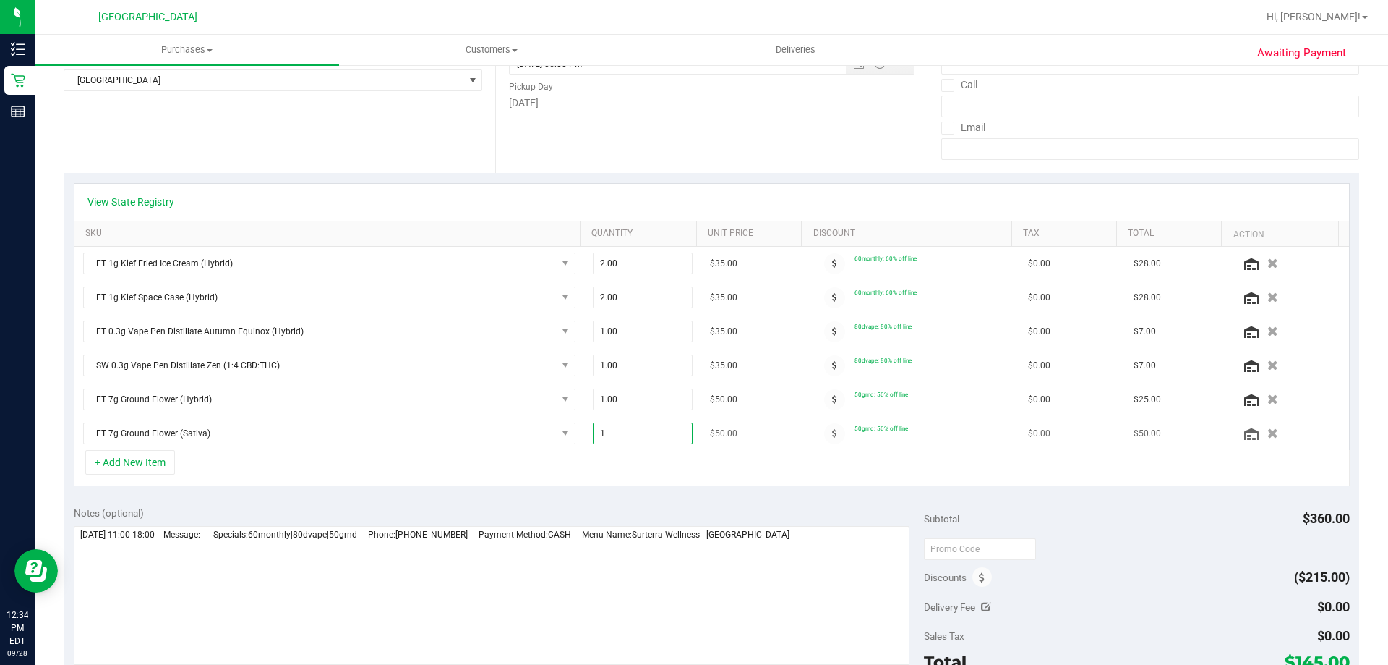
type input "1"
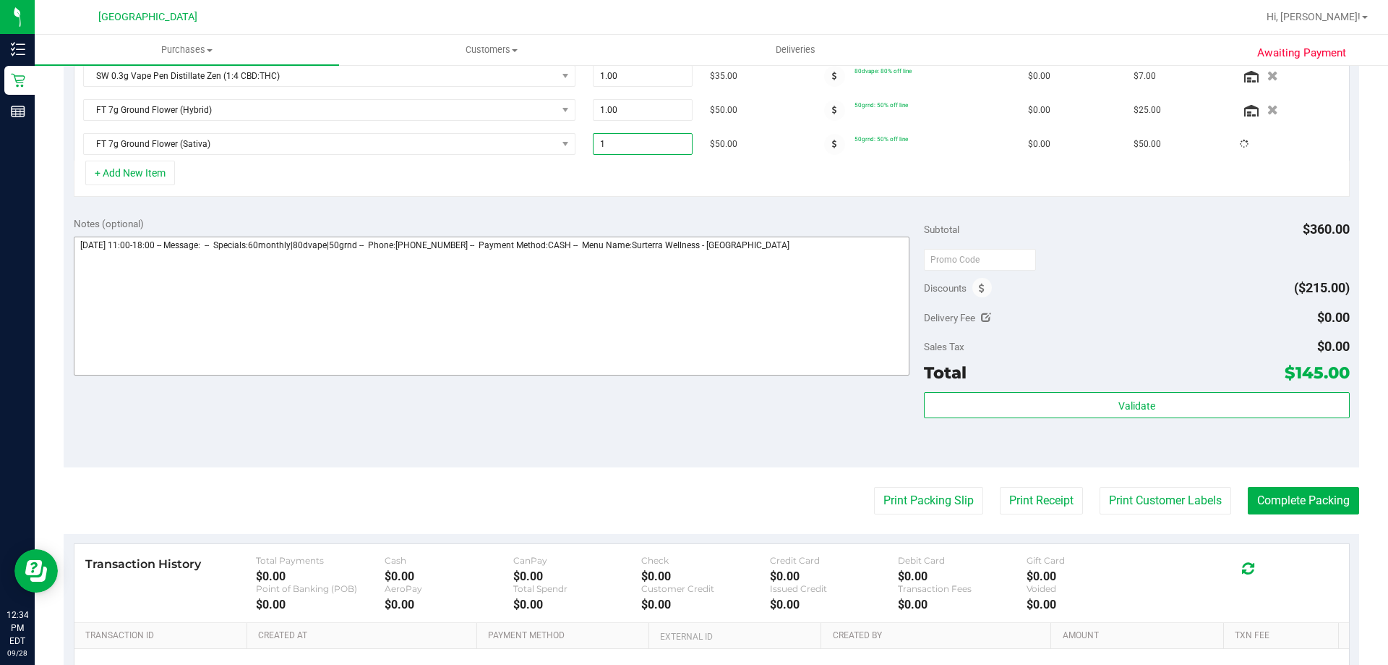
scroll to position [484, 0]
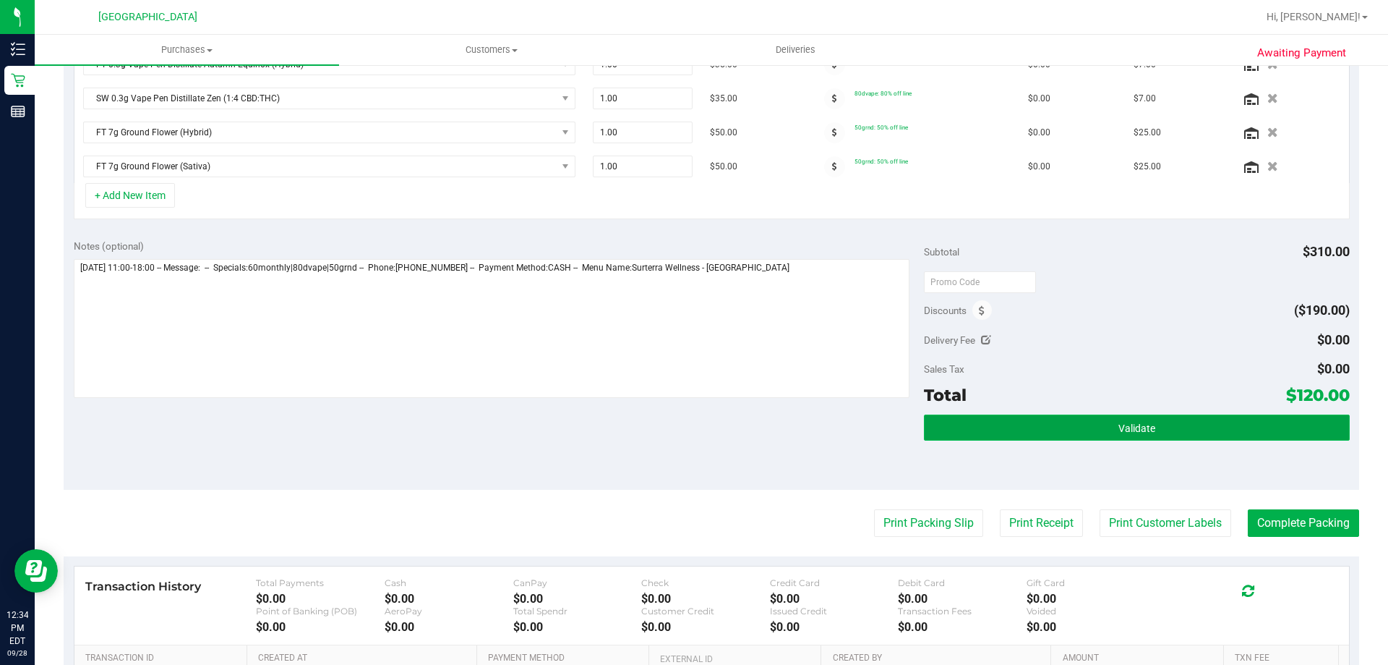
click at [1037, 422] on button "Validate" at bounding box center [1136, 427] width 425 height 26
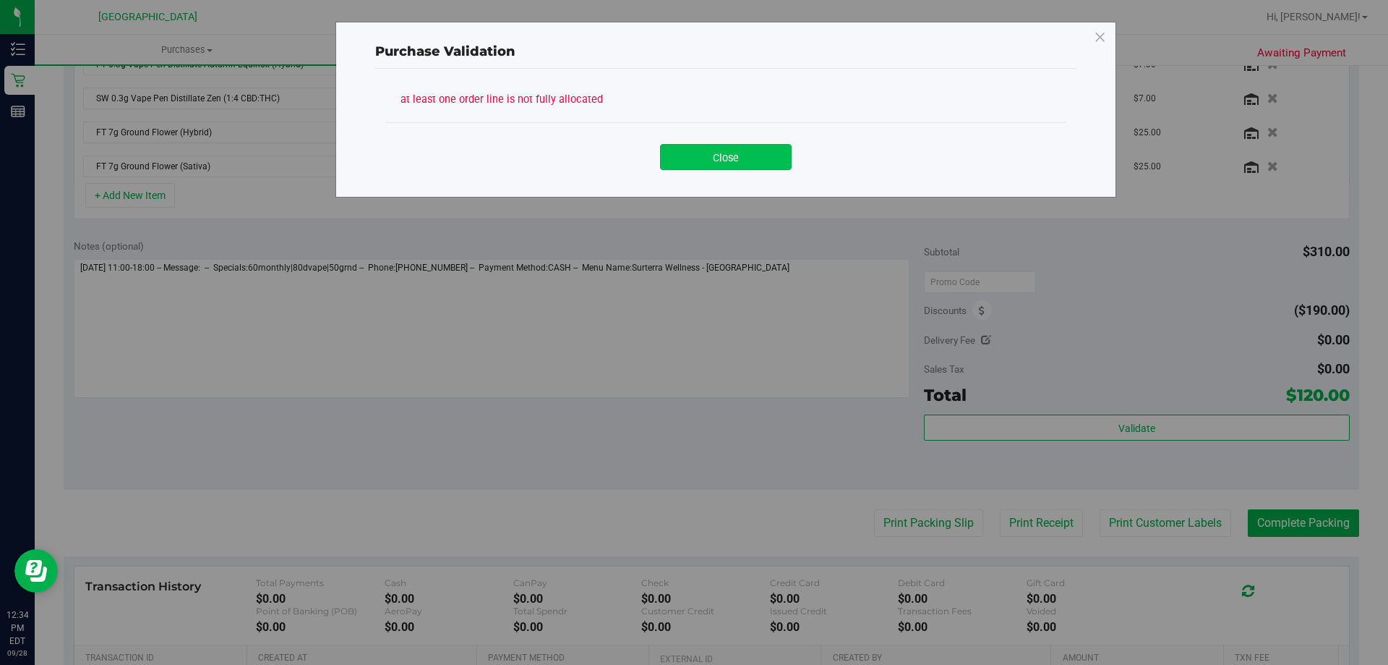
click at [756, 162] on button "Close" at bounding box center [726, 157] width 132 height 26
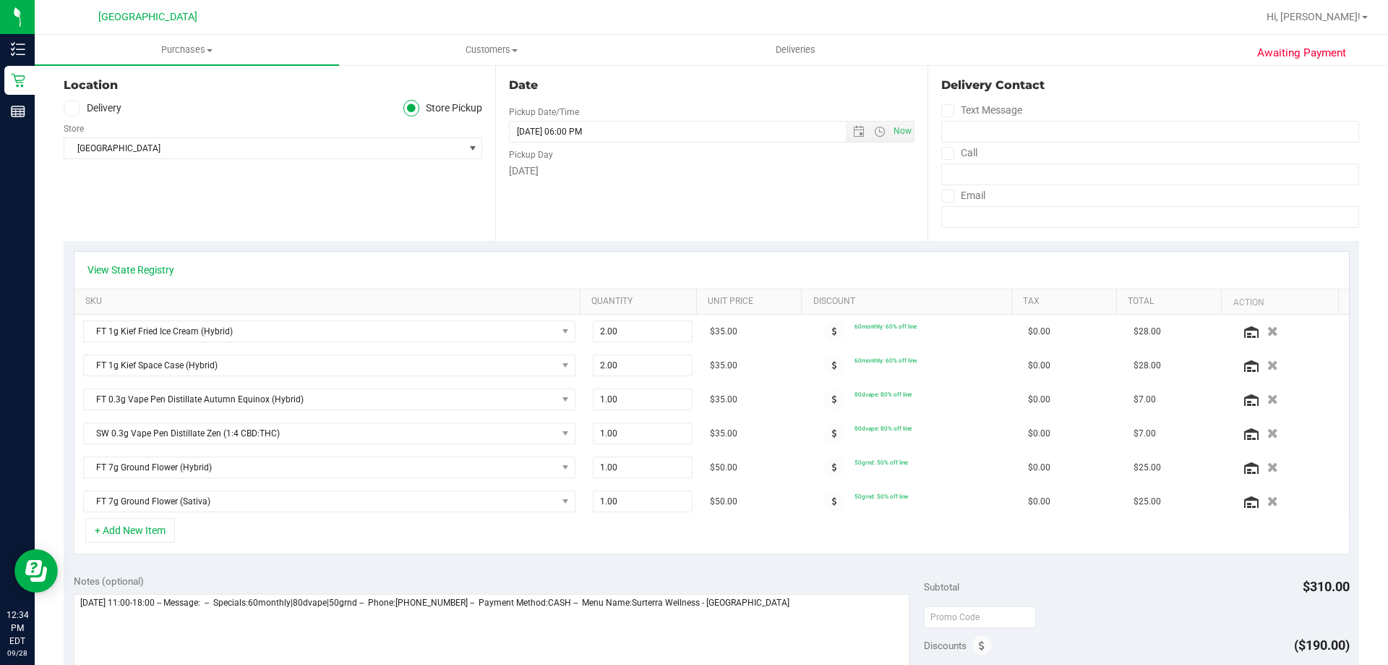
scroll to position [0, 0]
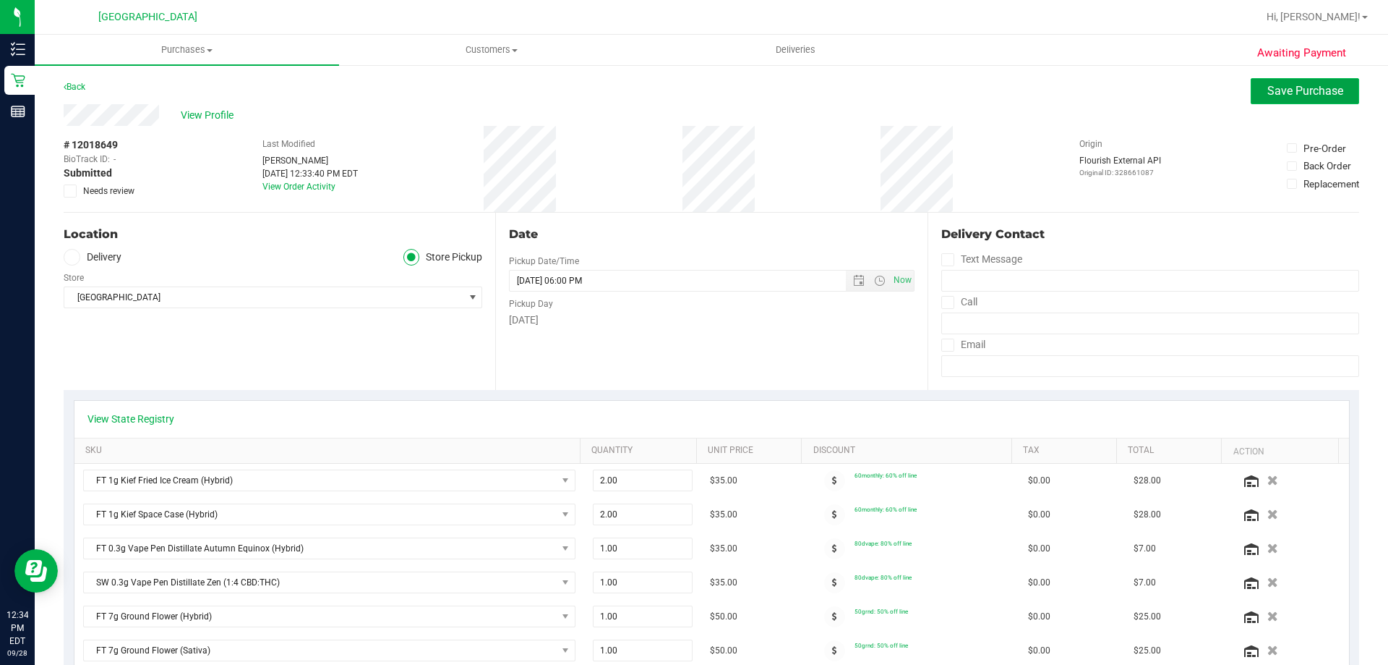
click at [1278, 95] on span "Save Purchase" at bounding box center [1306, 91] width 76 height 14
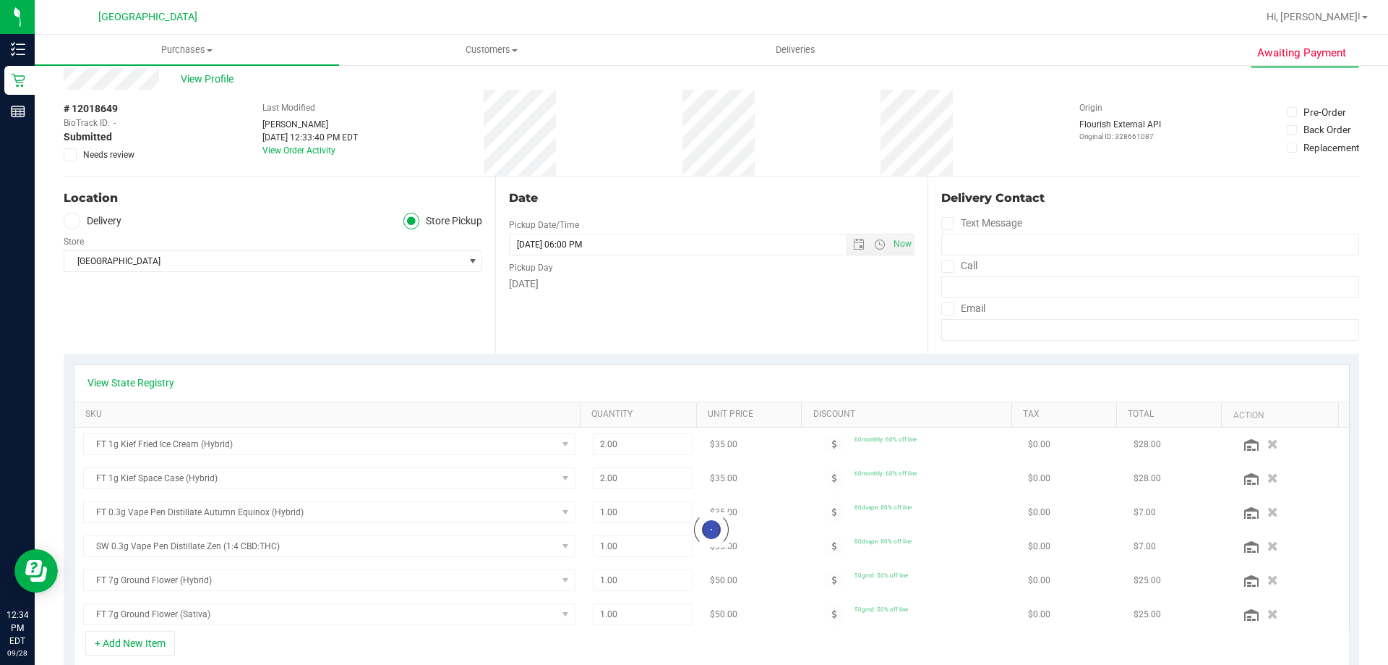
scroll to position [72, 0]
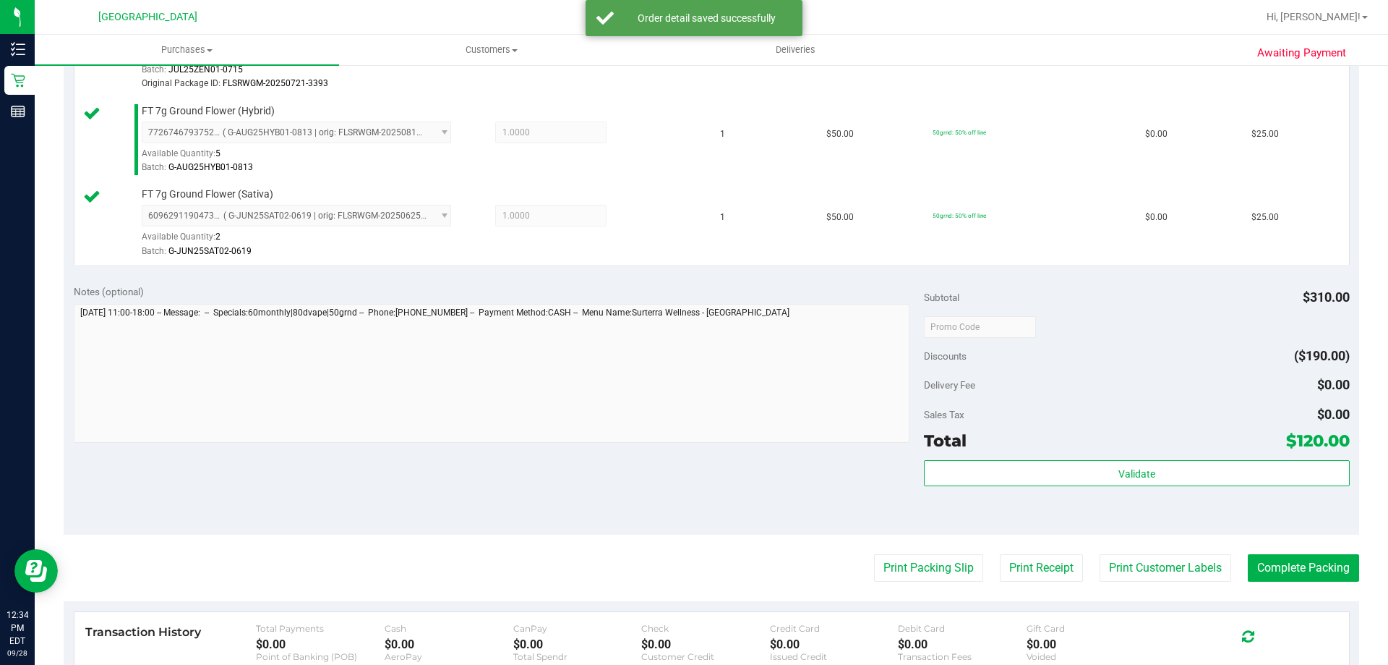
scroll to position [868, 0]
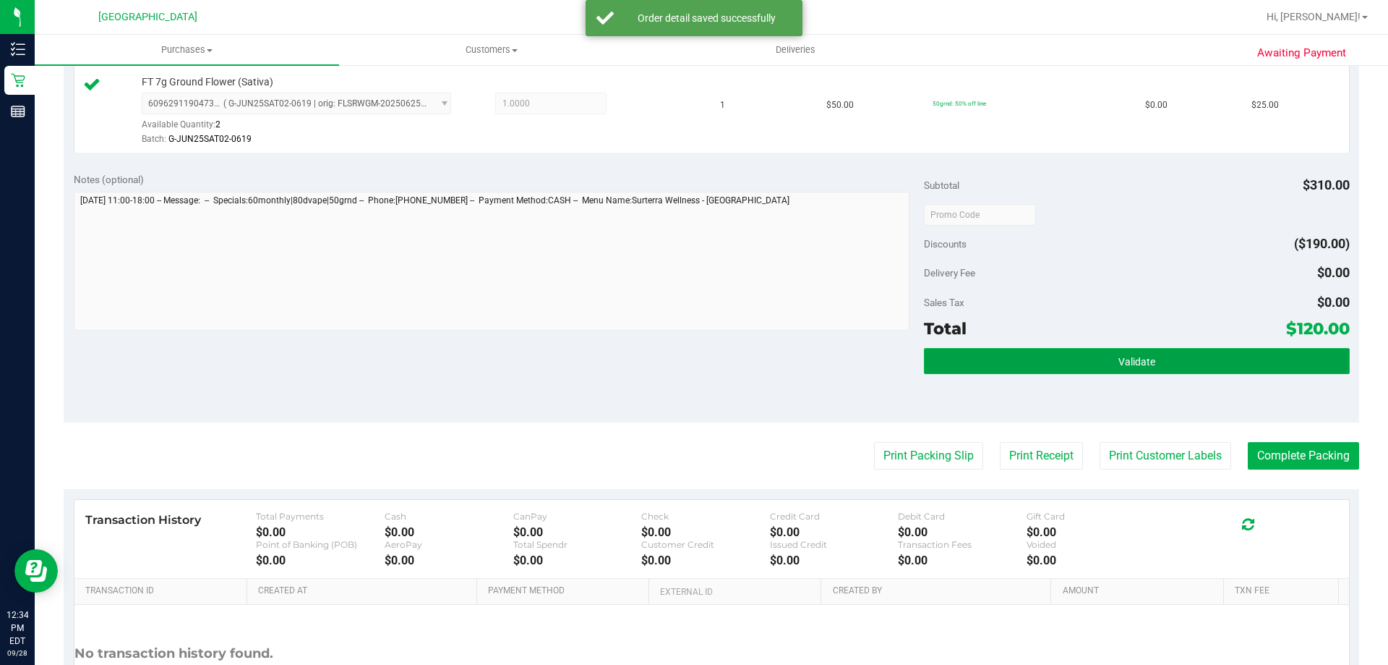
click at [978, 364] on button "Validate" at bounding box center [1136, 361] width 425 height 26
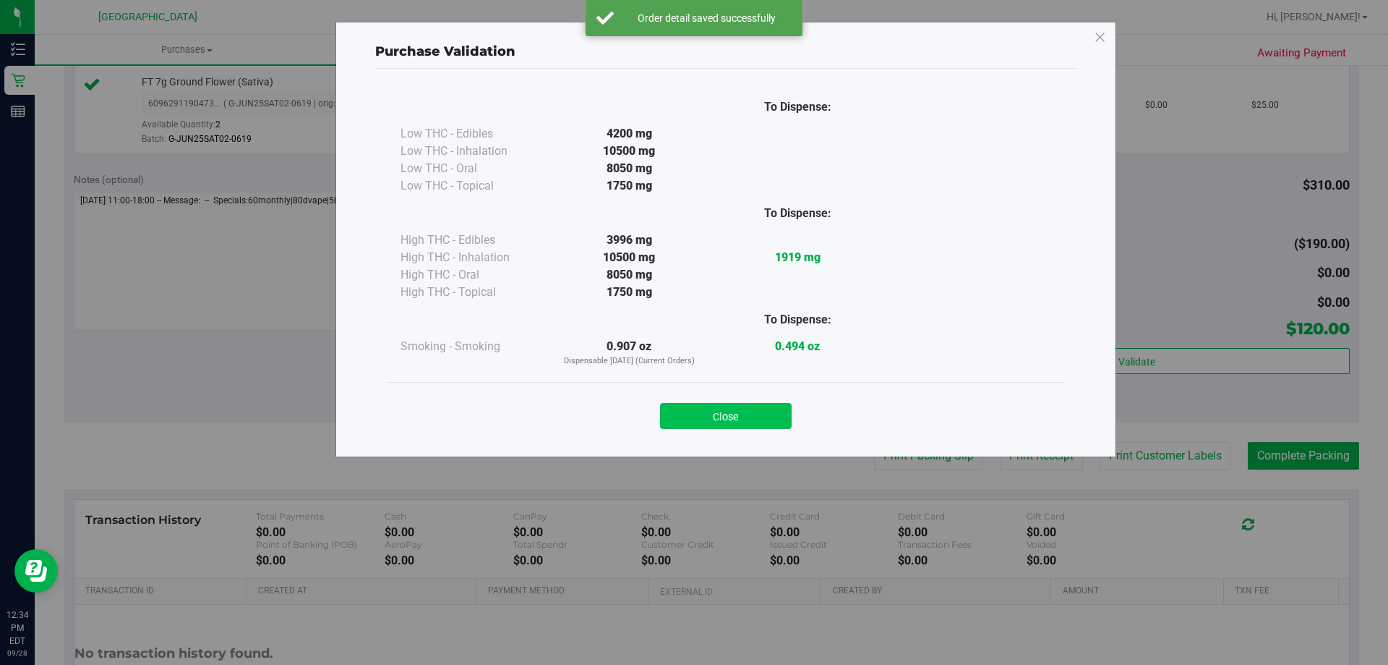
click at [725, 403] on button "Close" at bounding box center [726, 416] width 132 height 26
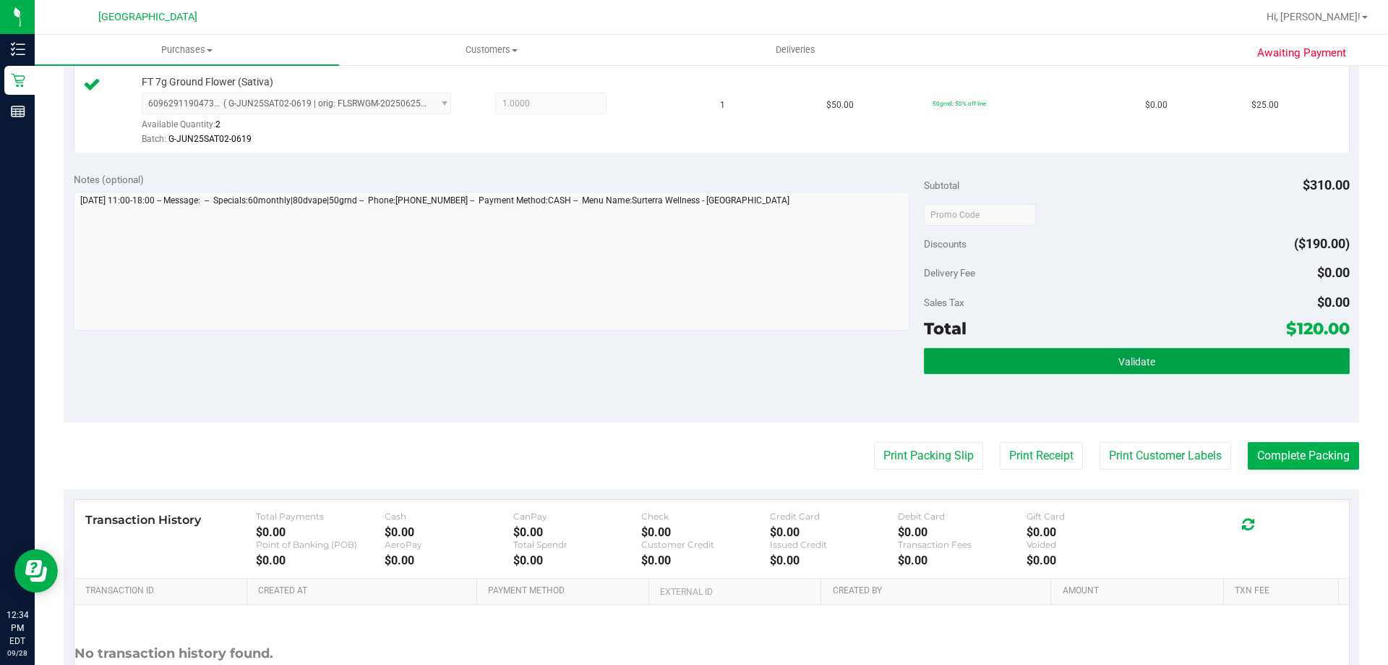
click at [1012, 359] on button "Validate" at bounding box center [1136, 361] width 425 height 26
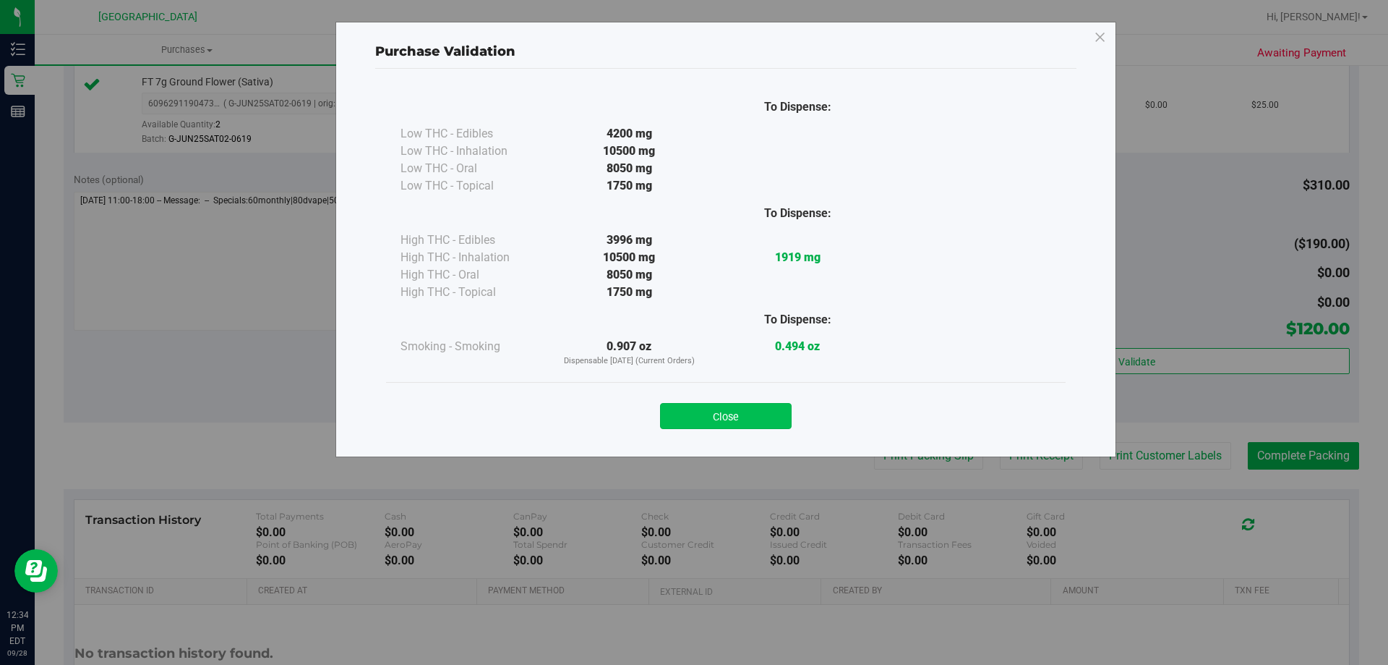
click at [717, 422] on button "Close" at bounding box center [726, 416] width 132 height 26
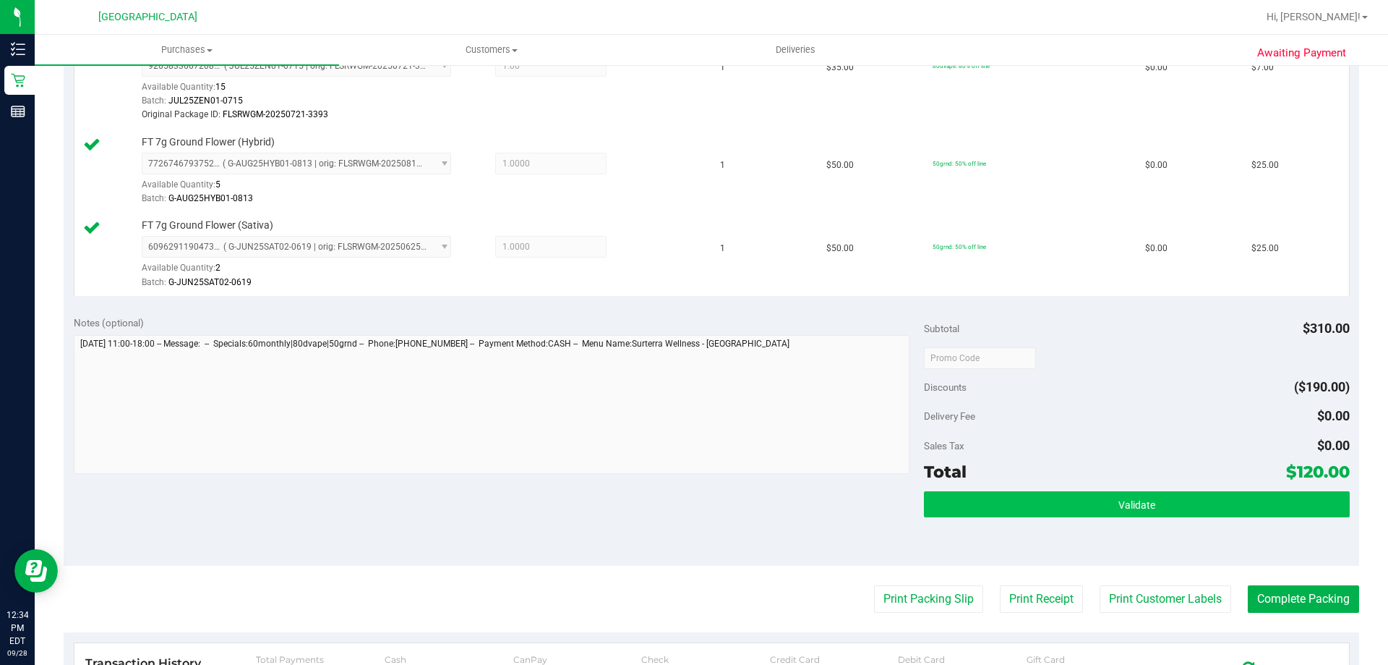
scroll to position [795, 0]
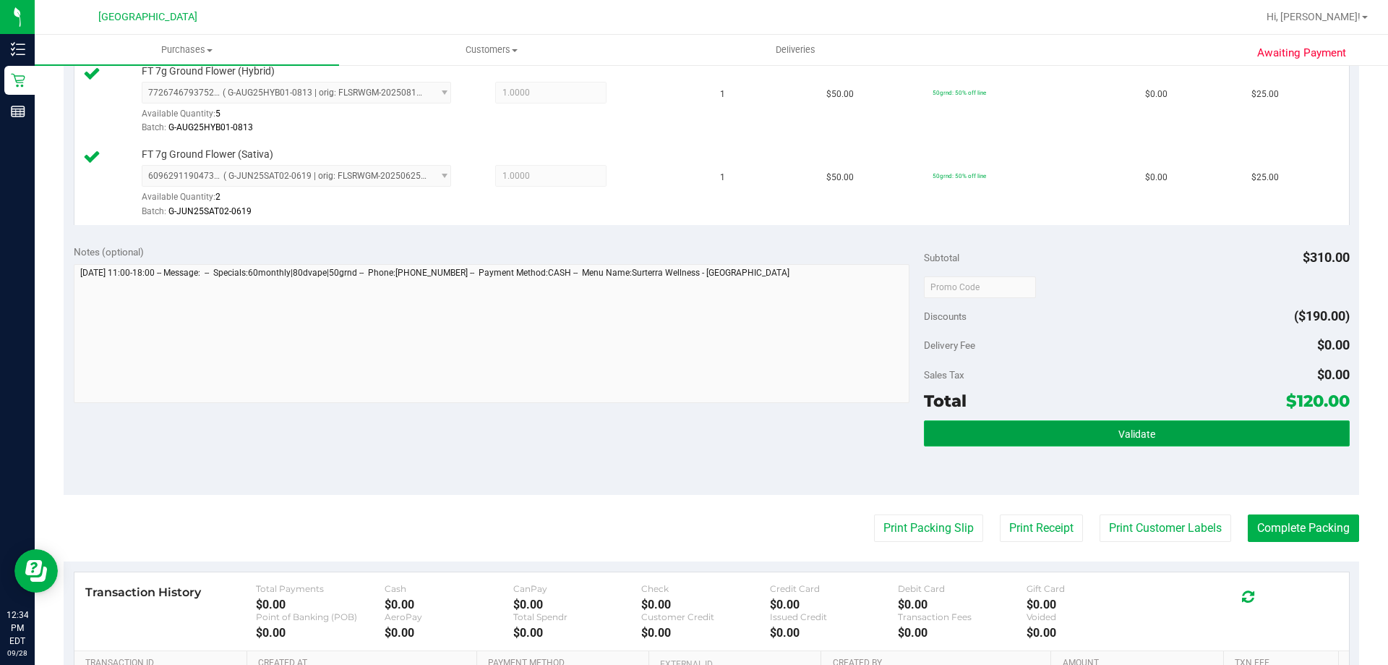
click at [1012, 429] on button "Validate" at bounding box center [1136, 433] width 425 height 26
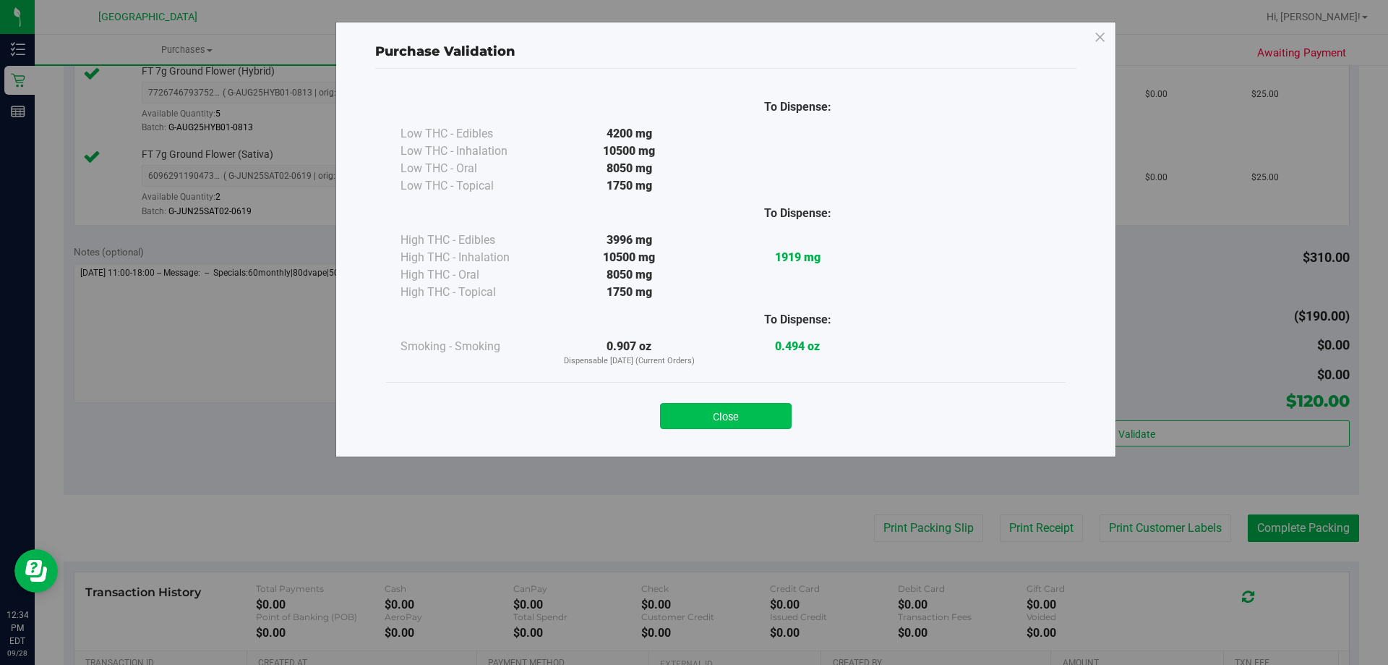
click at [736, 409] on button "Close" at bounding box center [726, 416] width 132 height 26
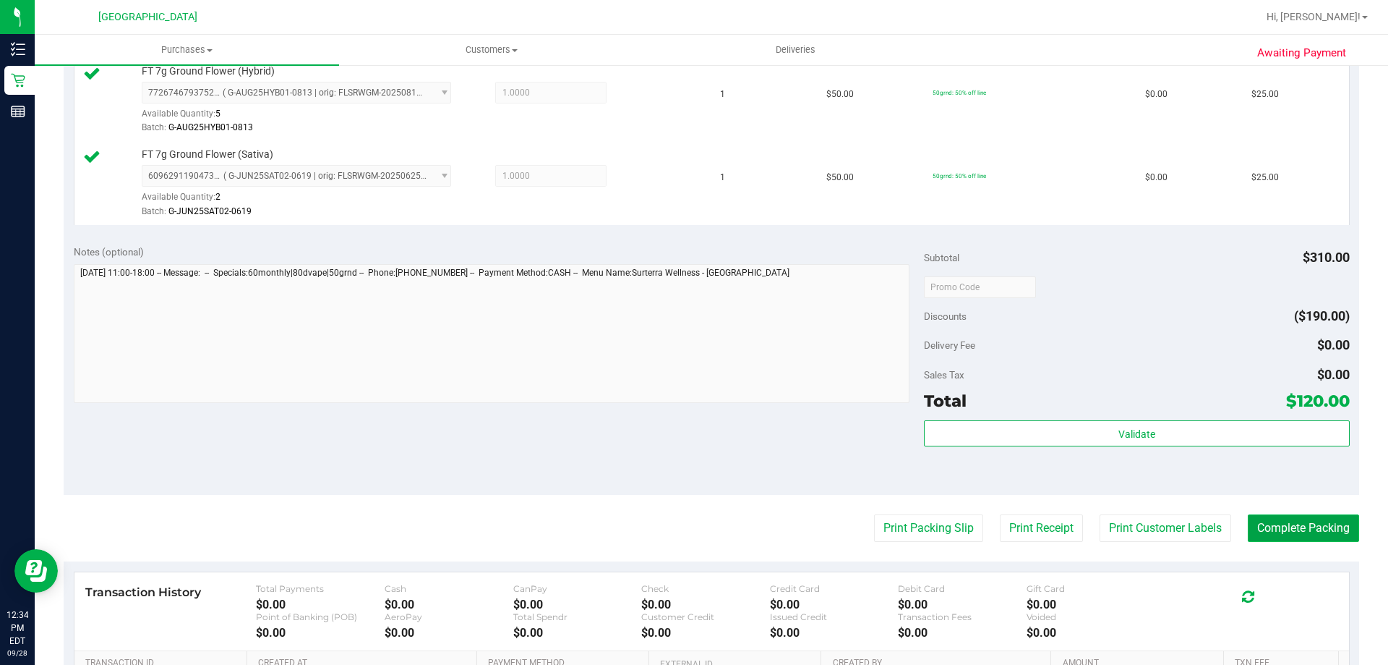
click at [1324, 529] on button "Complete Packing" at bounding box center [1303, 527] width 111 height 27
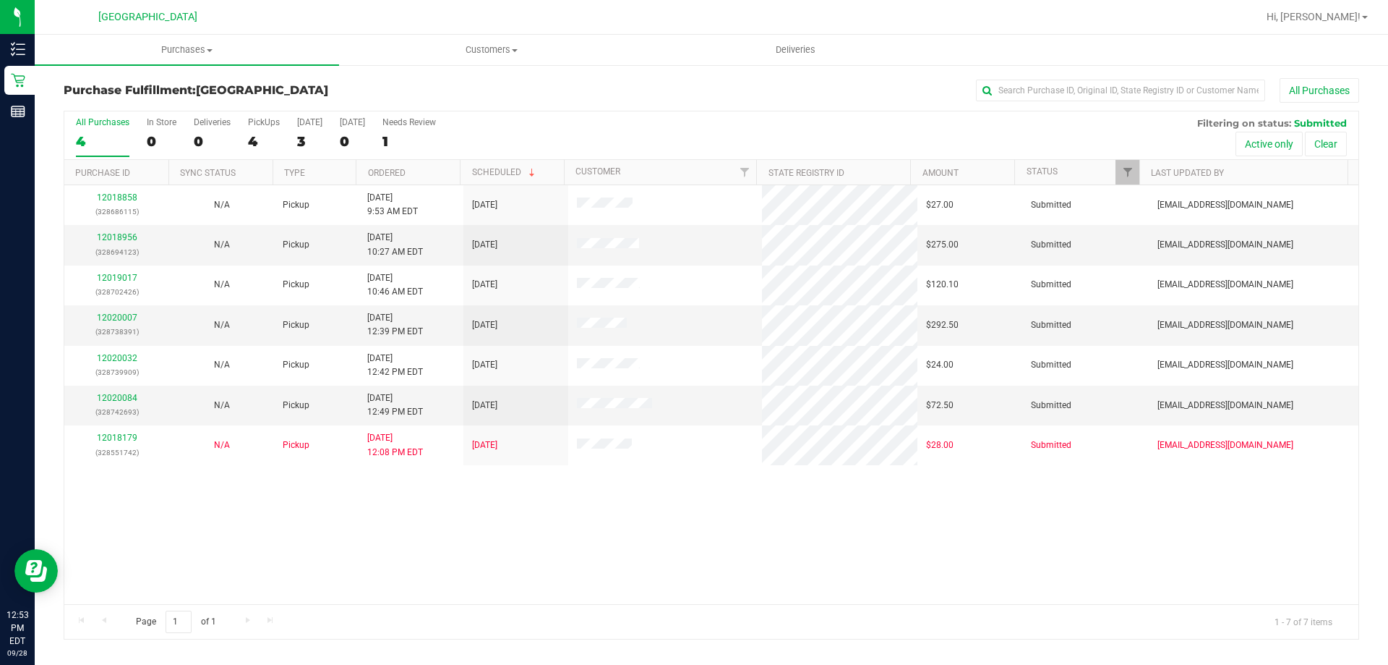
click at [1375, 12] on div "Hi, [PERSON_NAME]!" at bounding box center [1319, 17] width 124 height 28
click at [1359, 19] on span "Hi, [PERSON_NAME]!" at bounding box center [1314, 17] width 94 height 12
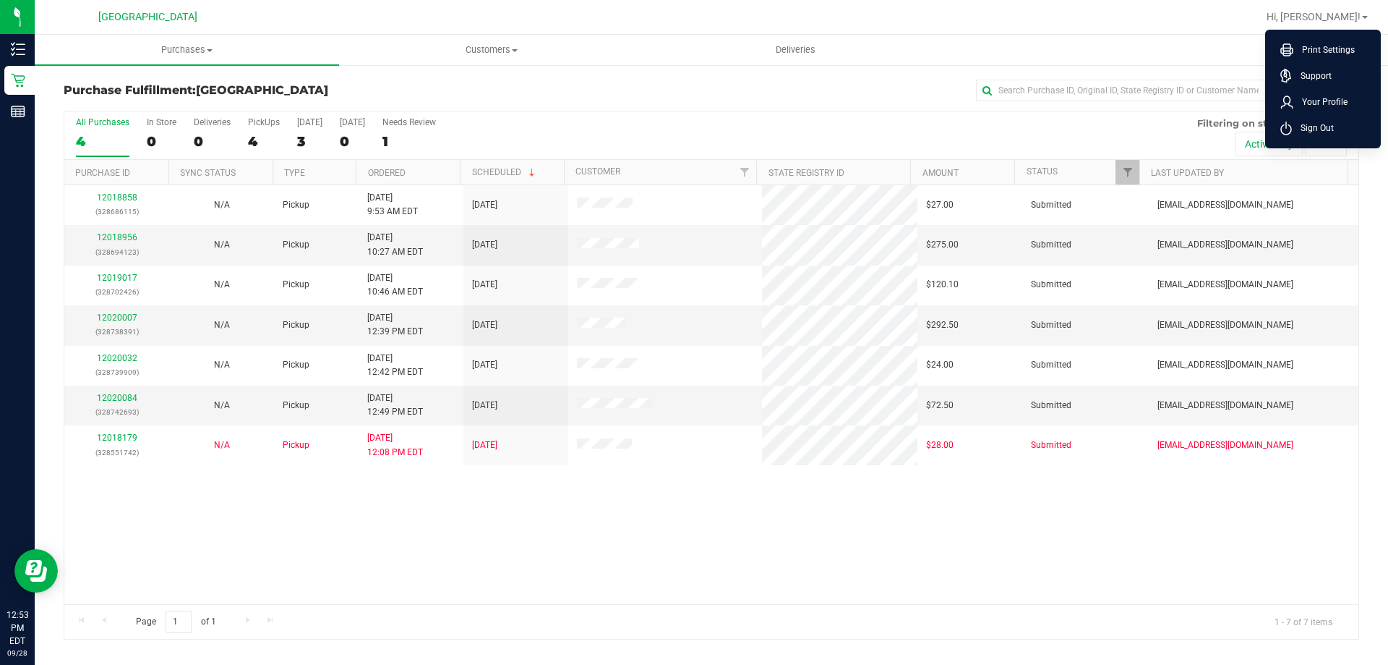
click at [1312, 128] on span "Sign Out" at bounding box center [1313, 128] width 42 height 14
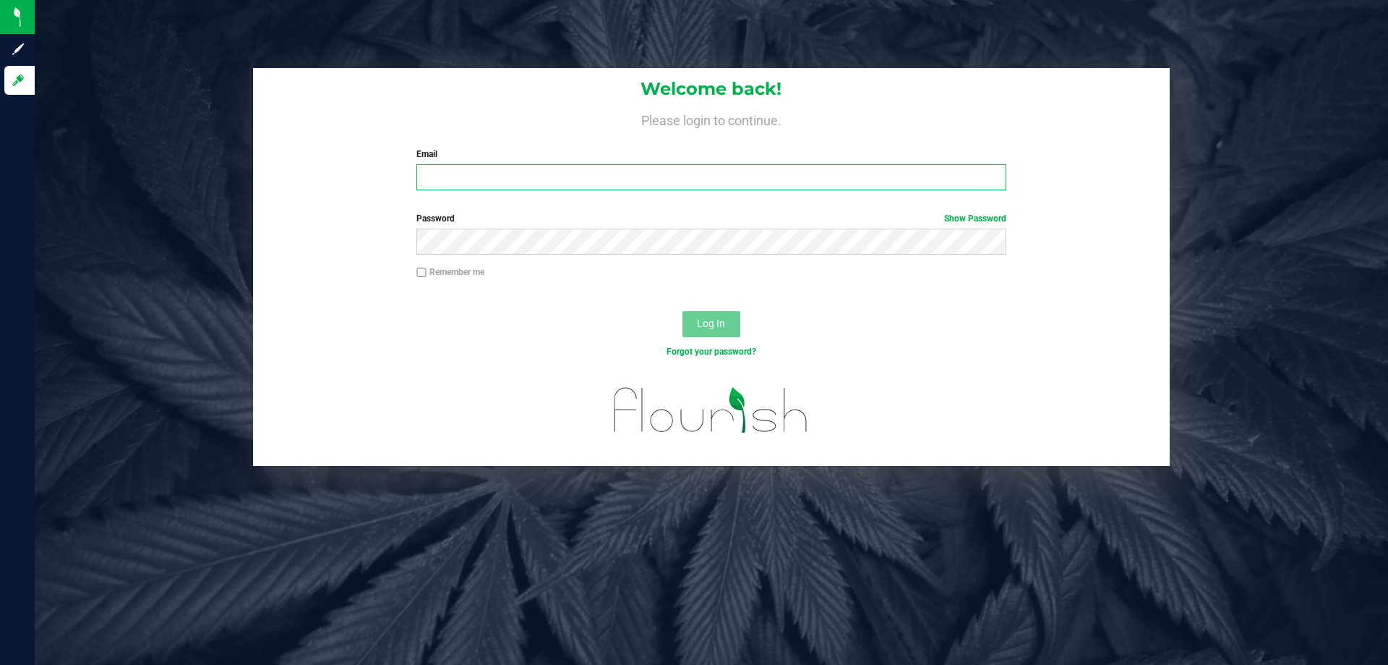
click at [765, 167] on input "Email" at bounding box center [710, 177] width 589 height 26
type input "aboscaino@Liveparallel.com"
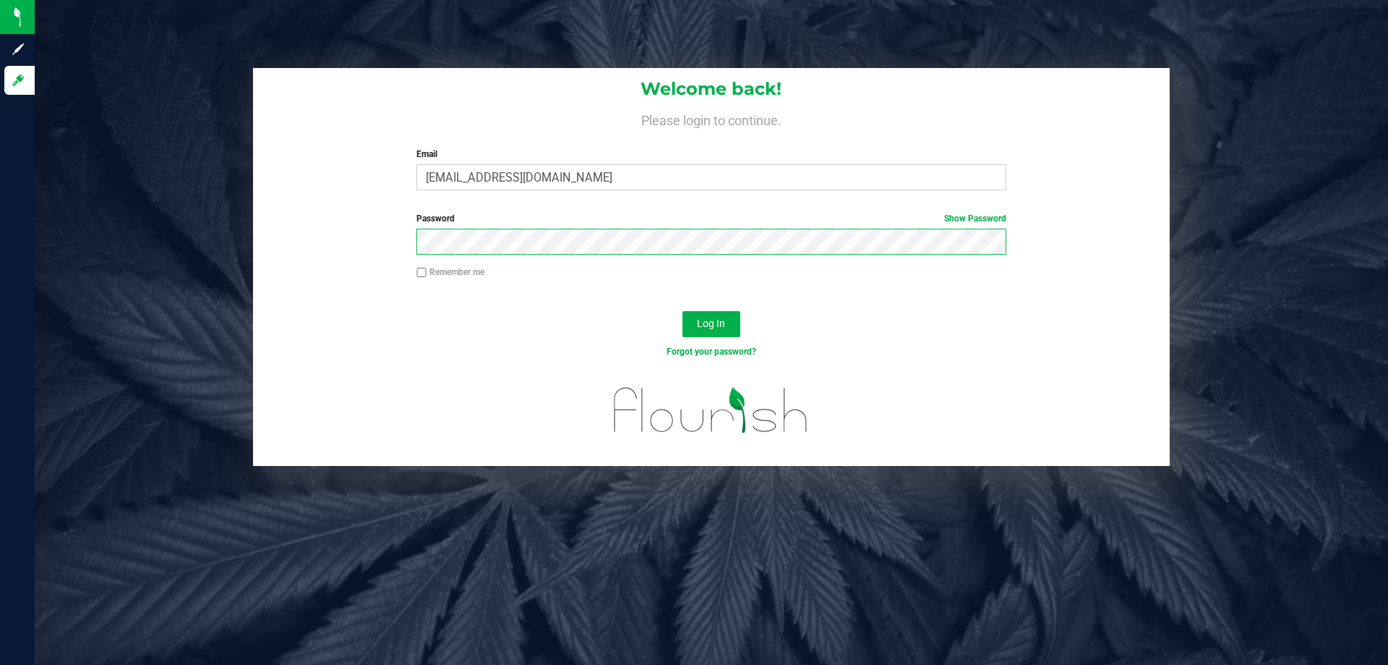
click at [683, 311] on button "Log In" at bounding box center [712, 324] width 58 height 26
